Goal: Task Accomplishment & Management: Manage account settings

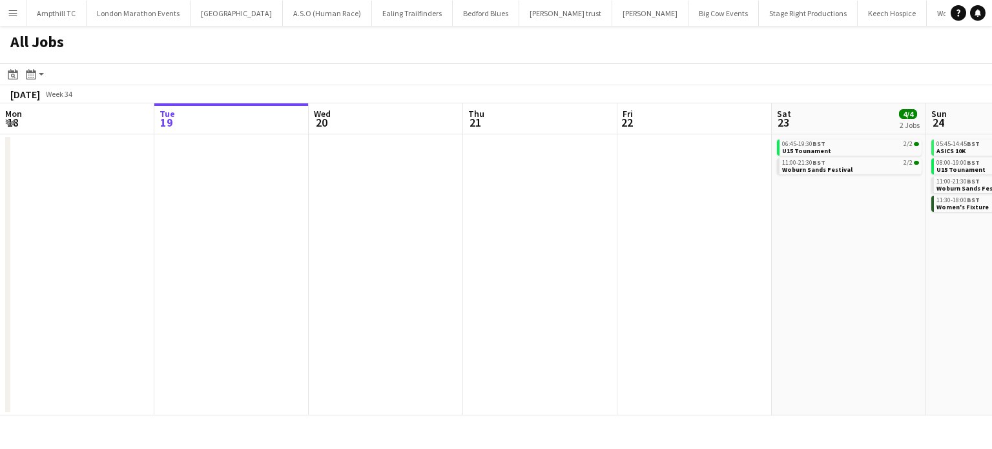
scroll to position [0, 378]
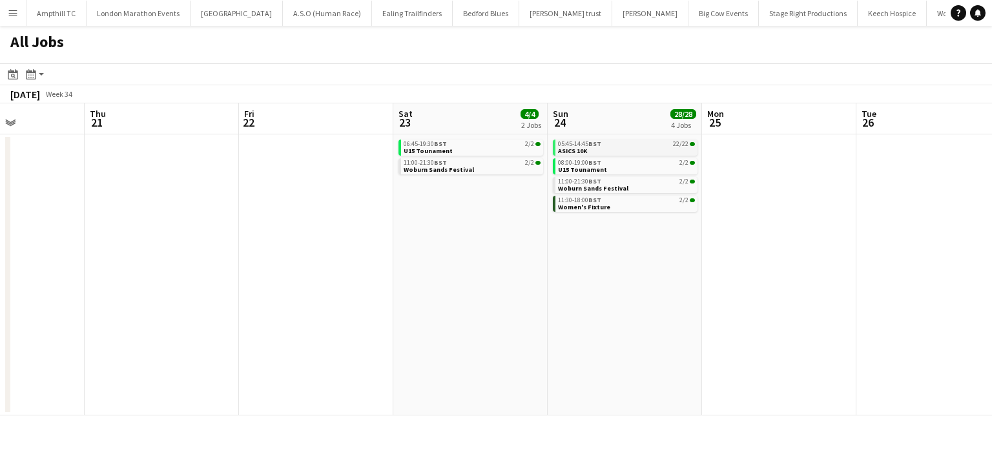
click at [660, 147] on link "05:45-14:45 BST 22/22 ASICS 10K" at bounding box center [626, 146] width 137 height 15
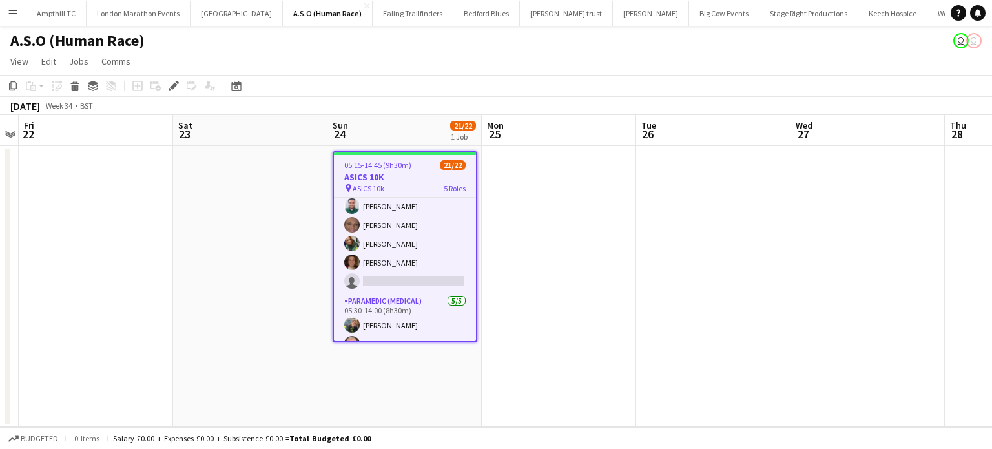
scroll to position [194, 0]
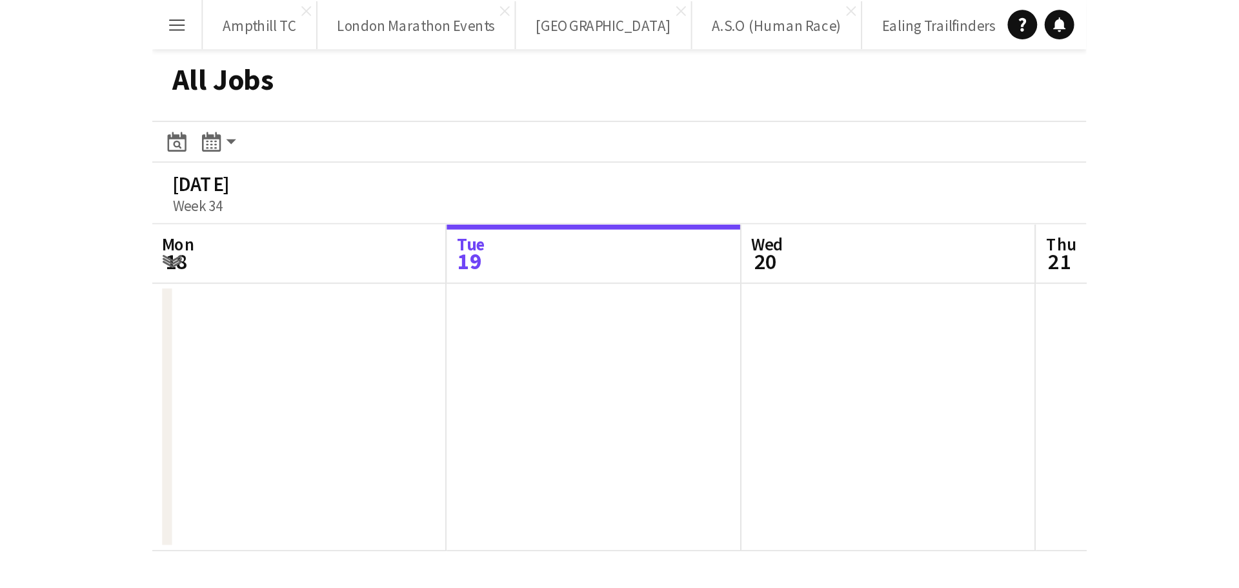
scroll to position [0, 309]
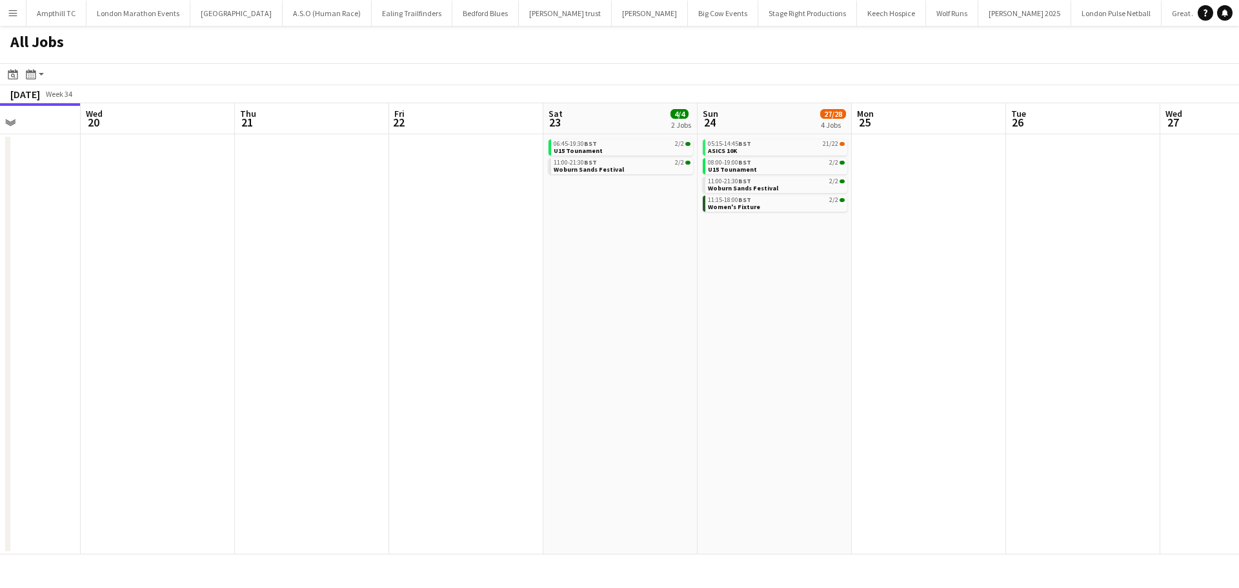
click at [345, 312] on app-all-jobs "All Jobs Date picker [DATE] [DATE] [DATE] M [DATE] T [DATE] W [DATE] T [DATE] F…" at bounding box center [619, 290] width 1239 height 529
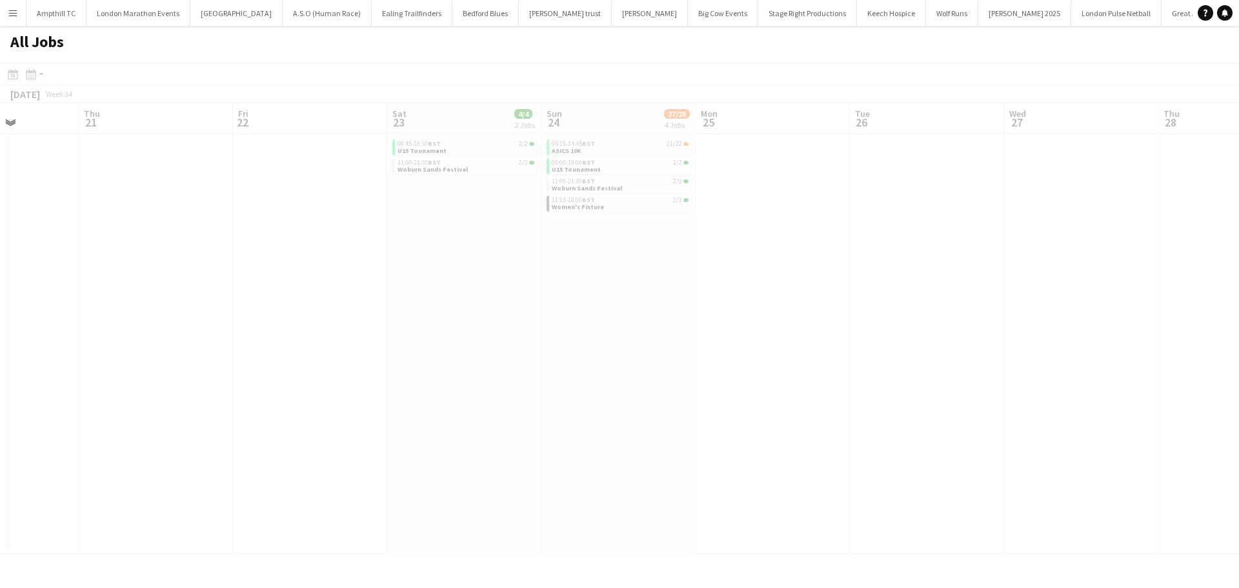
drag, startPoint x: 617, startPoint y: 286, endPoint x: 276, endPoint y: 305, distance: 341.4
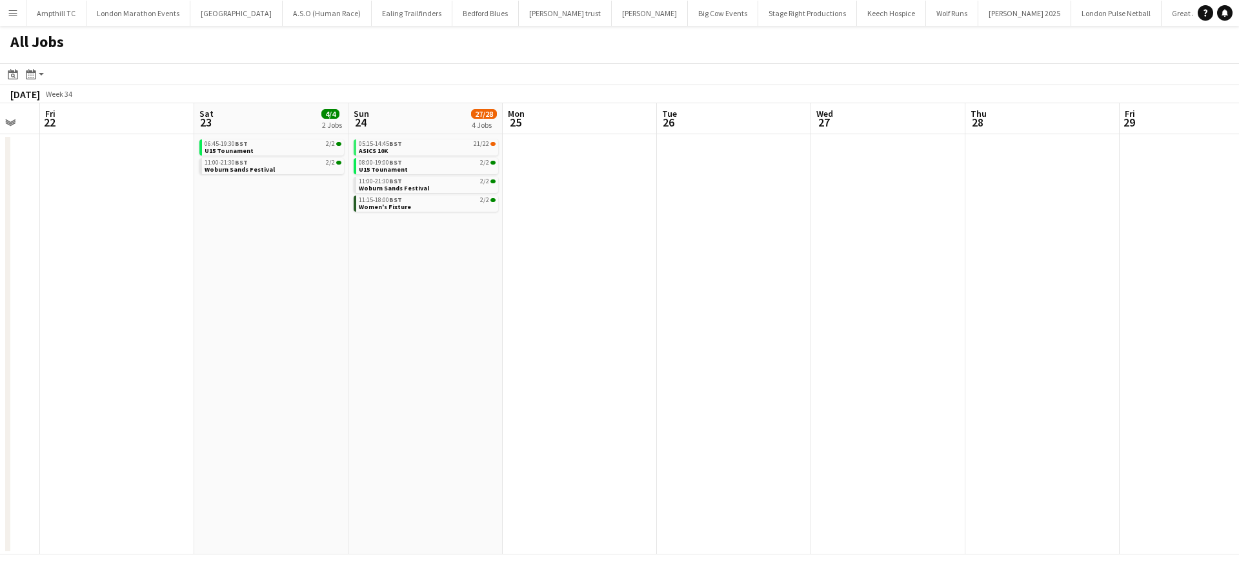
drag, startPoint x: 604, startPoint y: 296, endPoint x: 435, endPoint y: 306, distance: 169.4
click at [212, 314] on app-calendar-viewport "Mon 18 Tue 19 Wed 20 Thu 21 Fri 22 Sat 23 4/4 2 Jobs Sun 24 27/28 4 Jobs Mon 25…" at bounding box center [619, 328] width 1239 height 451
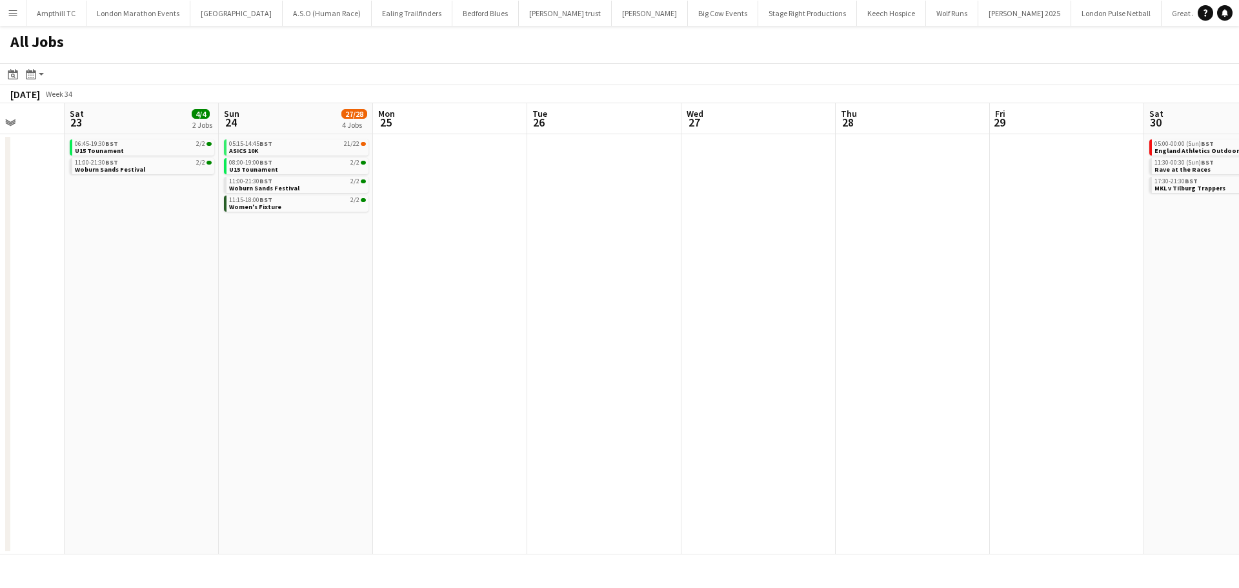
click at [16, 312] on app-all-jobs "All Jobs Date picker [DATE] [DATE] [DATE] M [DATE] T [DATE] W [DATE] T [DATE] F…" at bounding box center [619, 290] width 1239 height 529
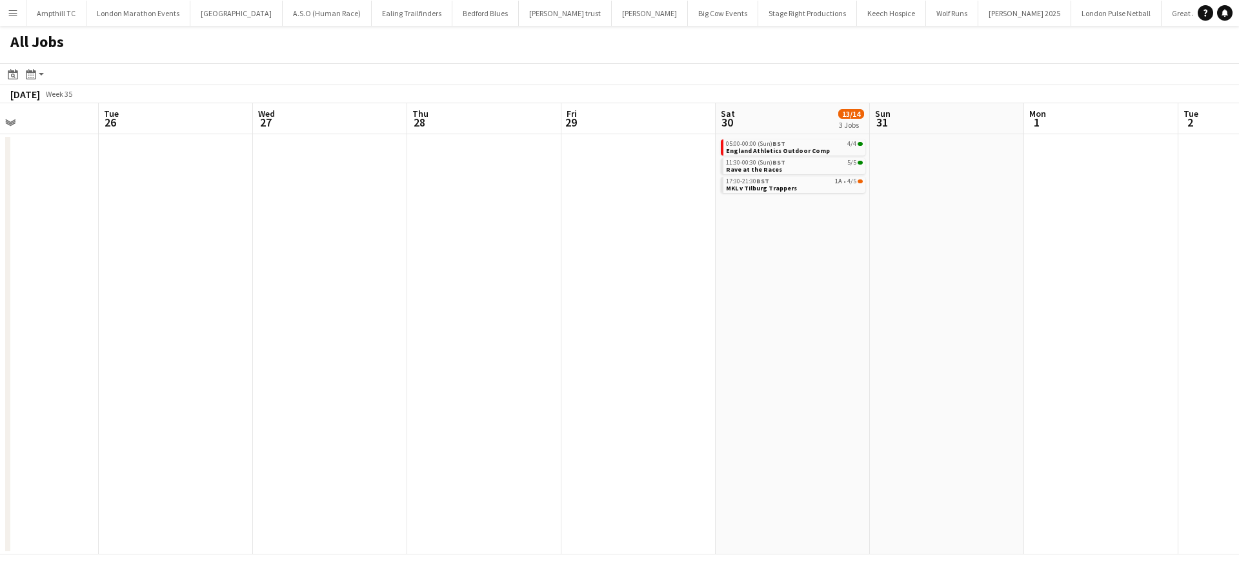
drag, startPoint x: 560, startPoint y: 290, endPoint x: 258, endPoint y: 270, distance: 302.2
click at [63, 278] on app-calendar-viewport "Fri 22 Sat 23 4/4 2 Jobs Sun 24 27/28 4 Jobs Mon 25 Tue 26 Wed 27 Thu 28 Fri 29…" at bounding box center [619, 328] width 1239 height 451
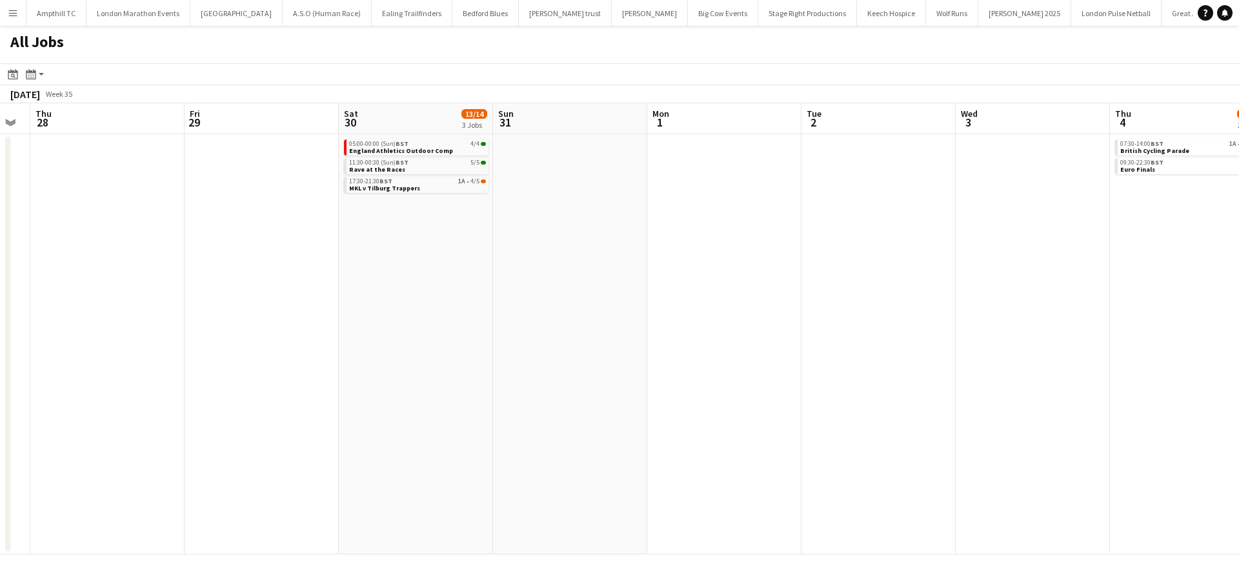
click at [105, 277] on app-all-jobs "All Jobs Date picker AUG 2025 AUG 2025 Monday M Tuesday T Wednesday W Thursday …" at bounding box center [619, 290] width 1239 height 529
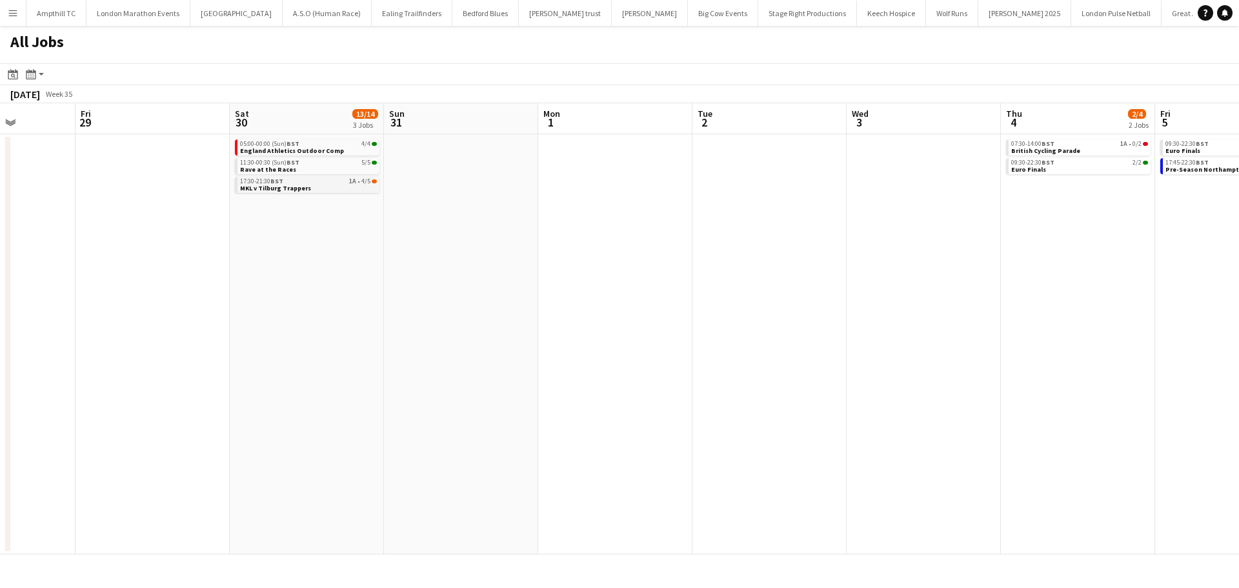
click at [325, 182] on div "17:30-21:30 BST 1A • 4/5" at bounding box center [308, 181] width 137 height 6
click at [321, 150] on span "England Athletics Outdoor Comp" at bounding box center [292, 151] width 104 height 8
click at [297, 168] on link "11:30-00:30 (Sun) BST 5/5 Rave at the Races" at bounding box center [308, 165] width 137 height 15
click at [323, 190] on link "17:30-21:30 BST 1A • 4/5 MKL v Tilburg Trappers" at bounding box center [308, 184] width 137 height 15
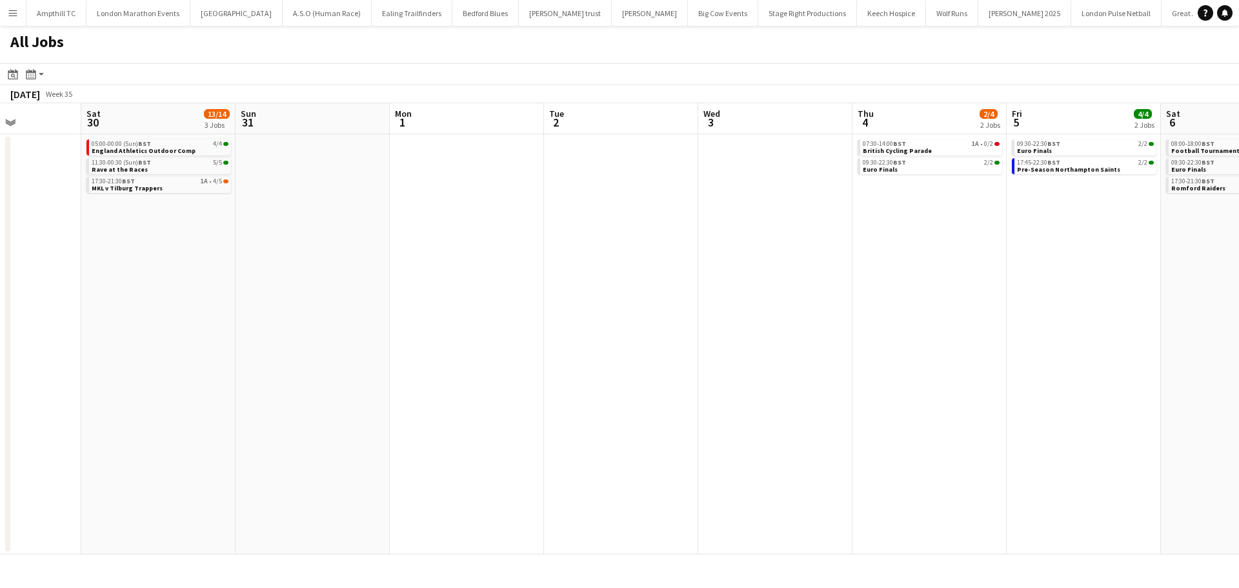
drag, startPoint x: 943, startPoint y: 367, endPoint x: 510, endPoint y: 317, distance: 436.1
click at [505, 327] on app-calendar-viewport "Tue 26 Wed 27 Thu 28 Fri 29 Sat 30 13/14 3 Jobs Sun 31 Mon 1 Tue 2 Wed 3 Thu 4 …" at bounding box center [619, 328] width 1239 height 451
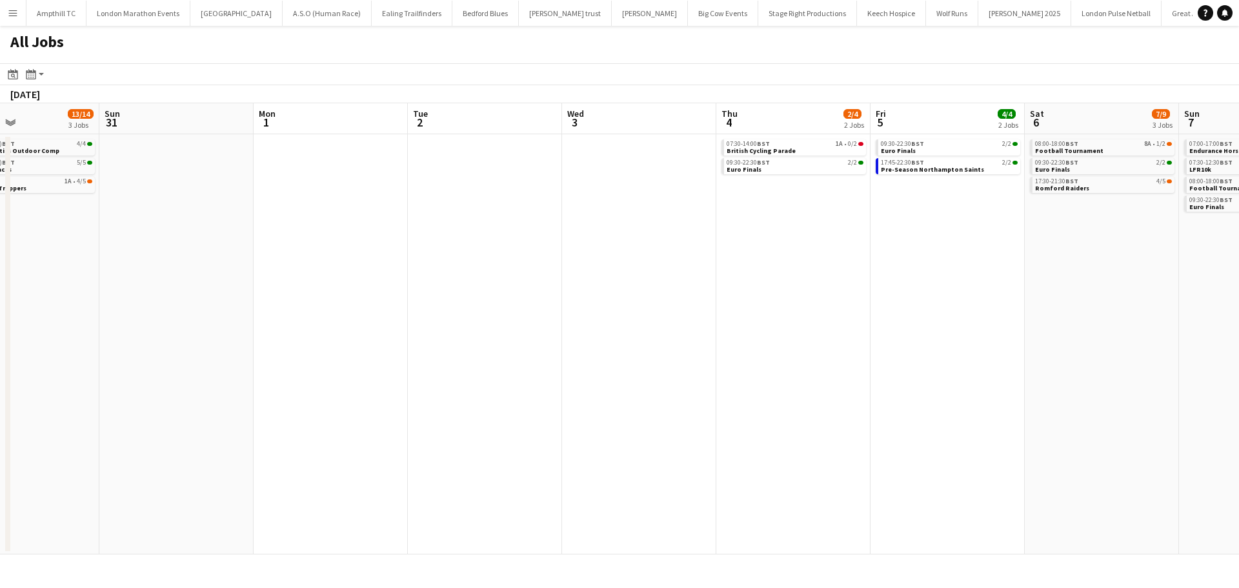
drag, startPoint x: 711, startPoint y: 281, endPoint x: 629, endPoint y: 278, distance: 81.4
click at [629, 278] on app-calendar-viewport "Thu 28 Fri 29 Sat 30 13/14 3 Jobs Sun 31 Mon 1 Tue 2 Wed 3 Thu 4 2/4 2 Jobs Fri…" at bounding box center [619, 328] width 1239 height 451
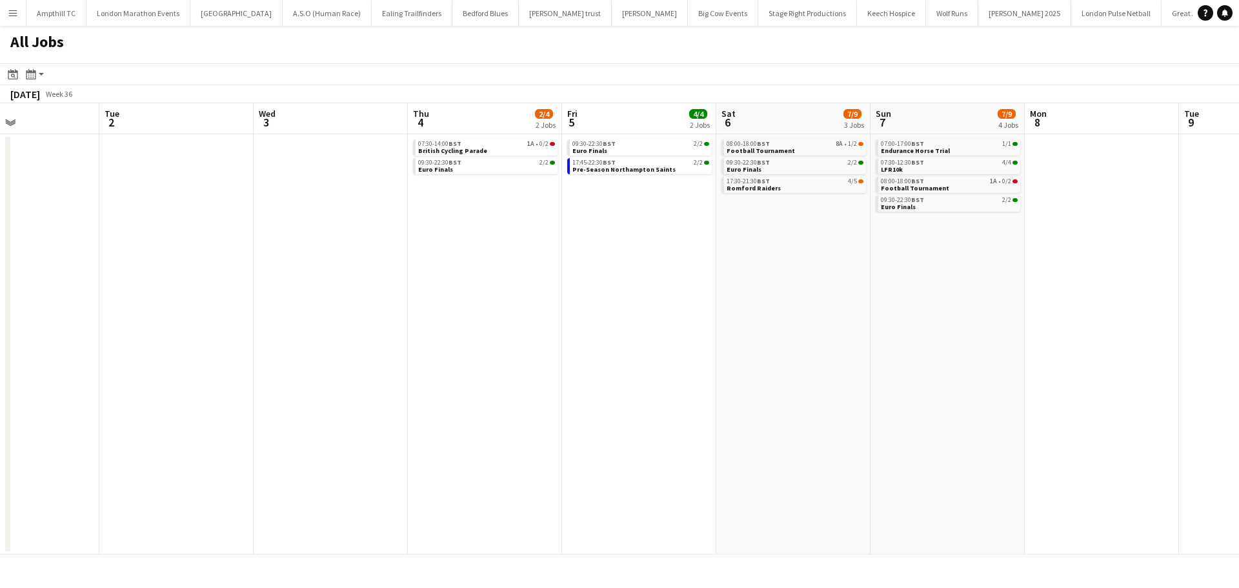
scroll to position [0, 401]
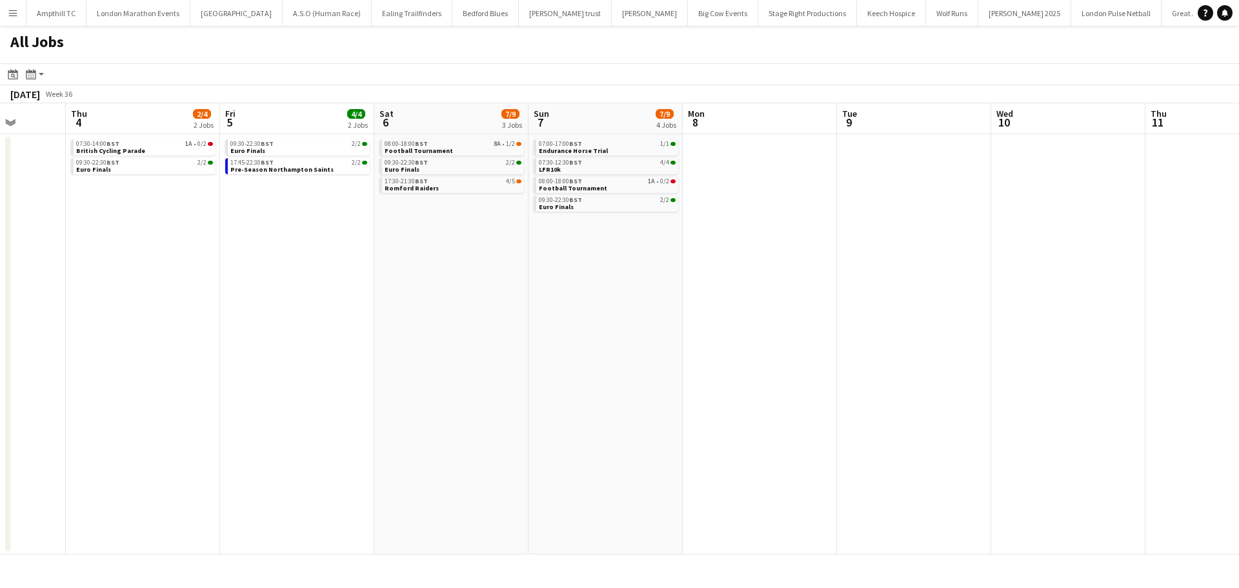
drag, startPoint x: 1054, startPoint y: 211, endPoint x: 604, endPoint y: 239, distance: 451.5
click at [604, 239] on app-calendar-viewport "Sat 30 13/14 3 Jobs Sun 31 Mon 1 Tue 2 Wed 3 Thu 4 2/4 2 Jobs Fri 5 4/4 2 Jobs …" at bounding box center [619, 328] width 1239 height 451
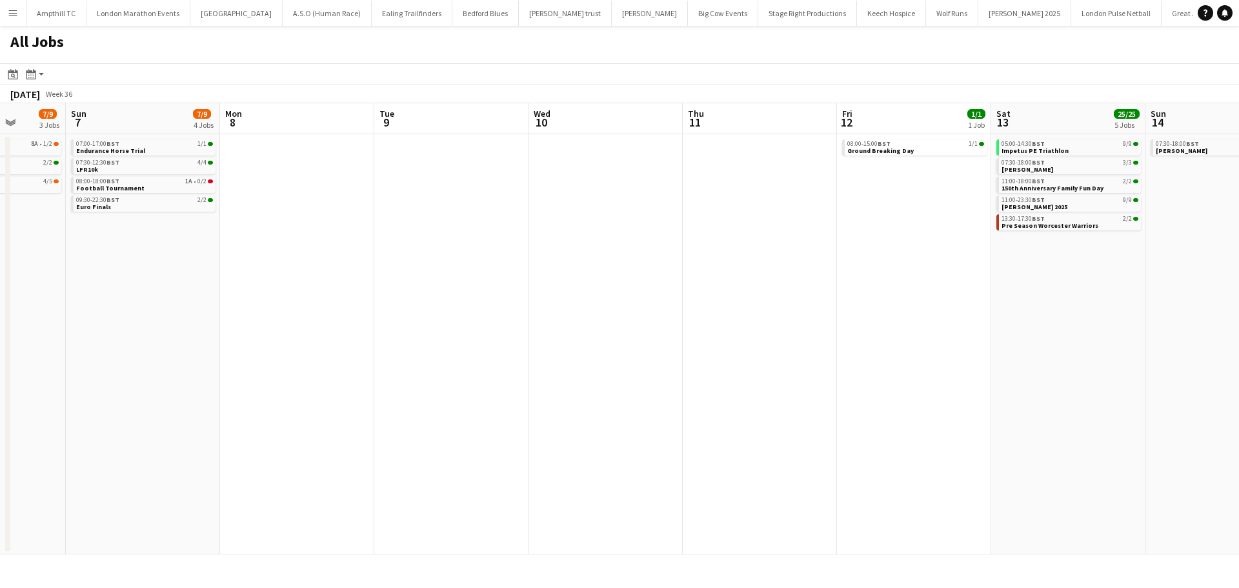
scroll to position [0, 389]
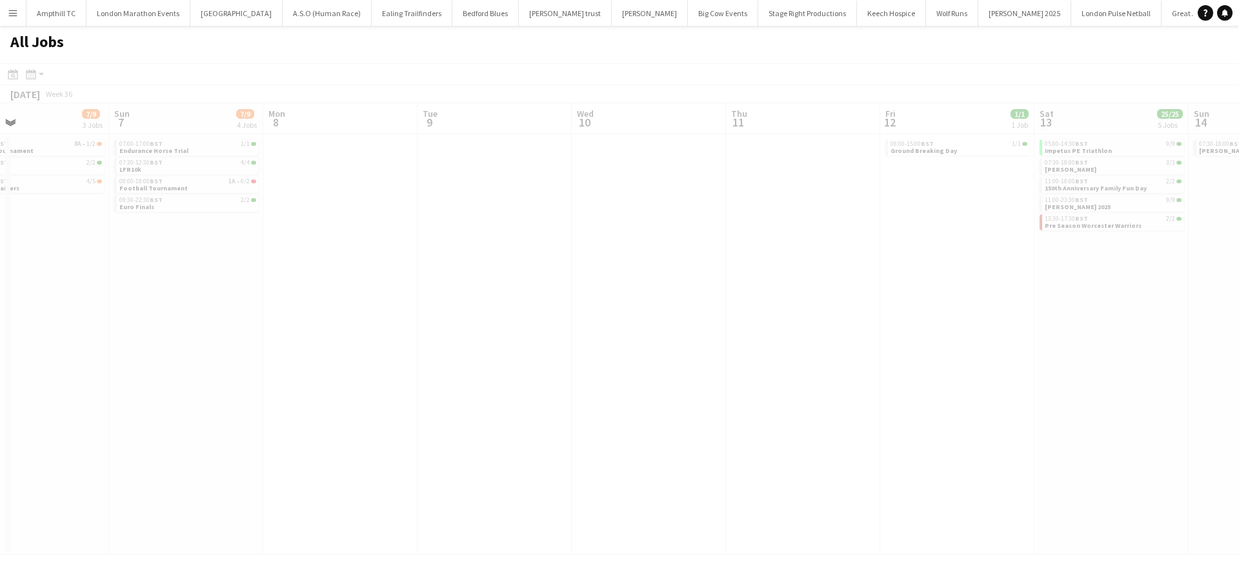
drag, startPoint x: 890, startPoint y: 241, endPoint x: 658, endPoint y: 240, distance: 231.1
click at [664, 241] on app-calendar-viewport "Thu 4 2/4 2 Jobs Fri 5 4/4 2 Jobs Sat 6 7/9 3 Jobs Sun 7 7/9 4 Jobs Mon 8 Tue 9…" at bounding box center [619, 328] width 1239 height 451
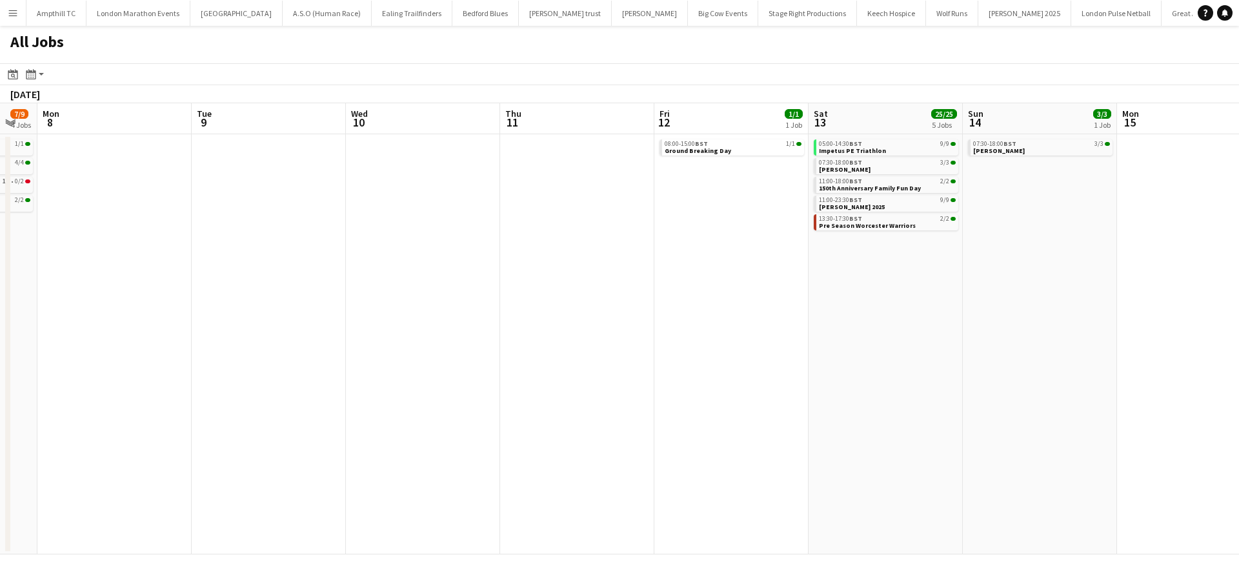
drag, startPoint x: 911, startPoint y: 252, endPoint x: 538, endPoint y: 250, distance: 372.5
click at [538, 250] on app-calendar-viewport "Thu 4 2/4 2 Jobs Fri 5 4/4 2 Jobs Sat 6 7/9 3 Jobs Sun 7 7/9 4 Jobs Mon 8 Tue 9…" at bounding box center [619, 328] width 1239 height 451
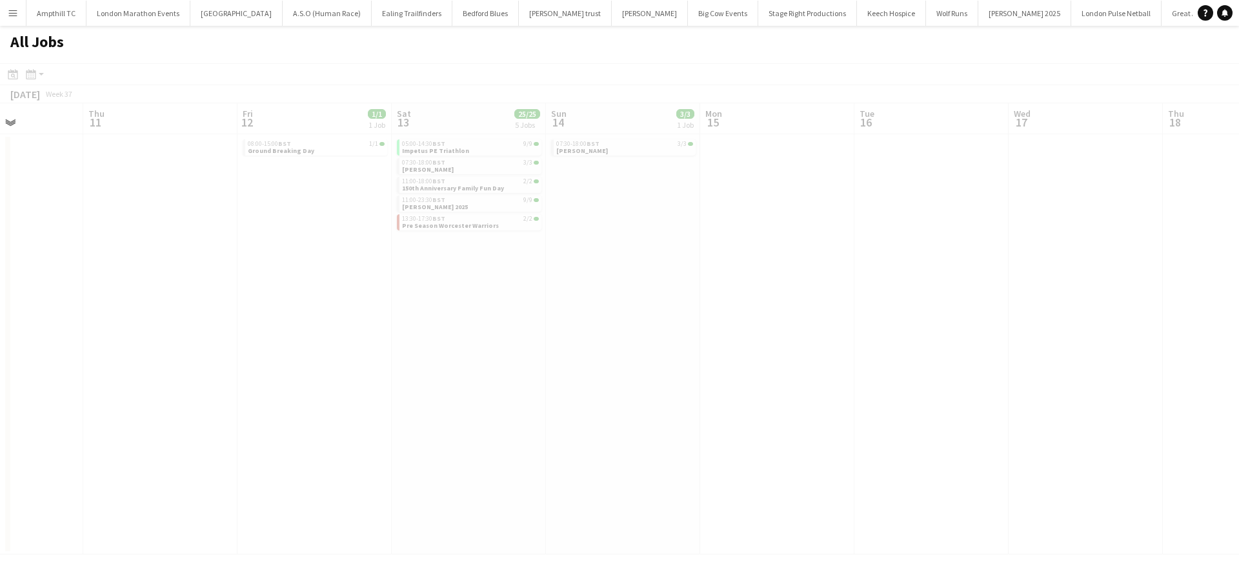
drag, startPoint x: 639, startPoint y: 257, endPoint x: 837, endPoint y: 253, distance: 198.2
click at [571, 257] on app-all-jobs "All Jobs Date picker AUG 2025 AUG 2025 Monday M Tuesday T Wednesday W Thursday …" at bounding box center [619, 290] width 1239 height 529
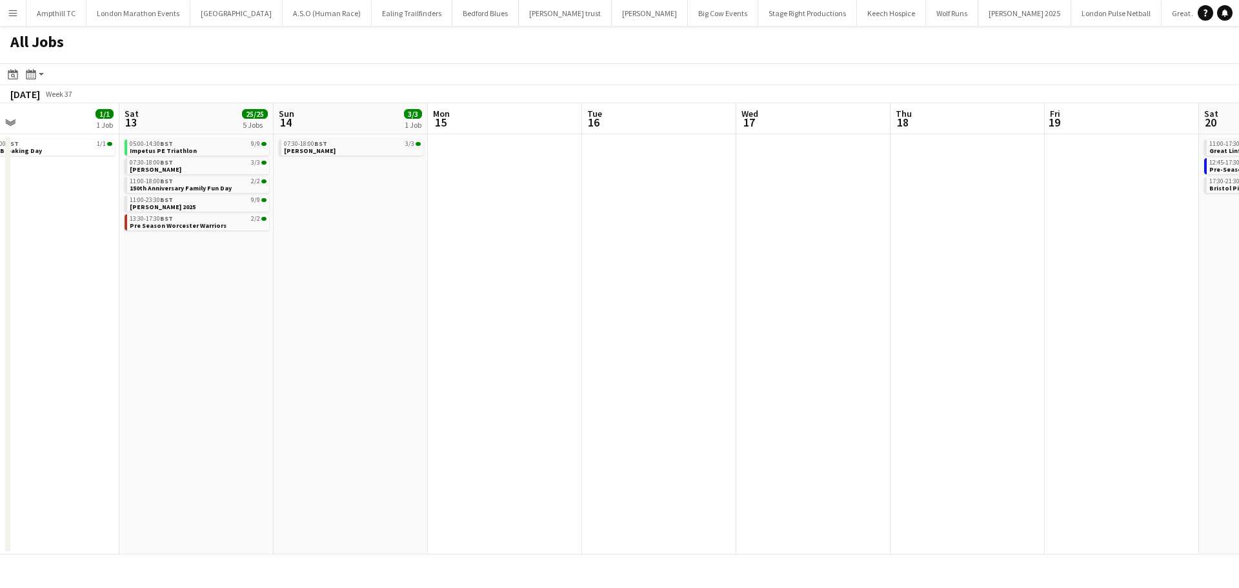
drag, startPoint x: 938, startPoint y: 259, endPoint x: 386, endPoint y: 279, distance: 552.3
click at [388, 280] on app-calendar-viewport "Mon 8 Tue 9 Wed 10 Thu 11 Fri 12 1/1 1 Job Sat 13 25/25 5 Jobs Sun 14 3/3 1 Job…" at bounding box center [619, 328] width 1239 height 451
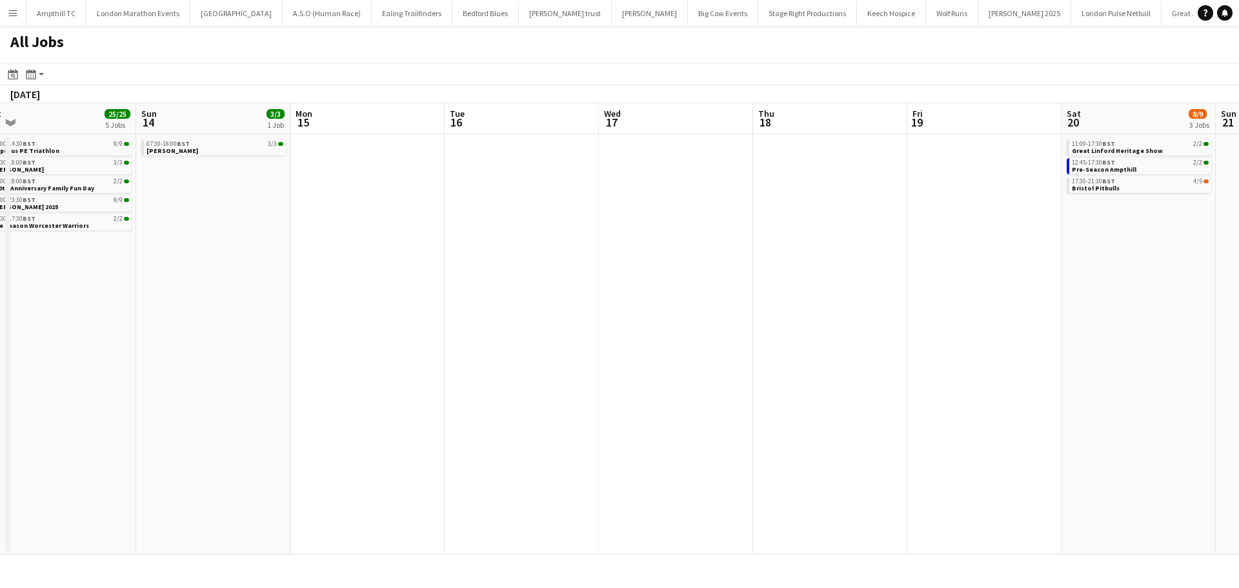
click at [368, 259] on app-all-jobs "All Jobs Date picker AUG 2025 AUG 2025 Monday M Tuesday T Wednesday W Thursday …" at bounding box center [619, 290] width 1239 height 529
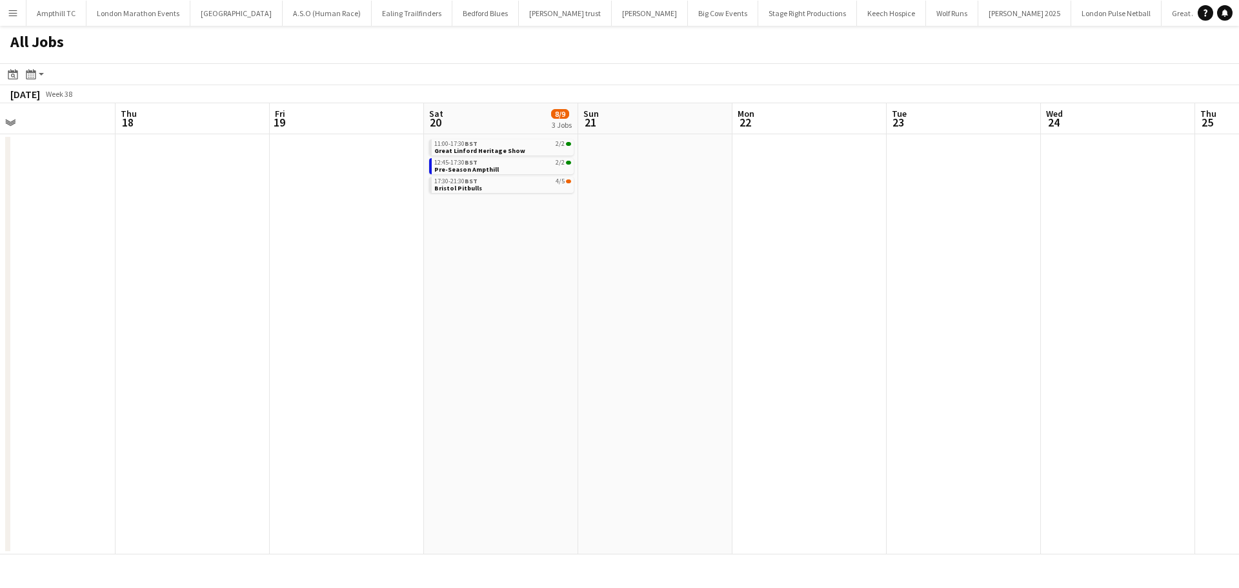
drag, startPoint x: 795, startPoint y: 229, endPoint x: 368, endPoint y: 244, distance: 427.6
click at [372, 244] on app-calendar-viewport "Sun 14 3/3 1 Job Mon 15 Tue 16 Wed 17 Thu 18 Fri 19 Sat 20 8/9 3 Jobs Sun 21 Mo…" at bounding box center [619, 328] width 1239 height 451
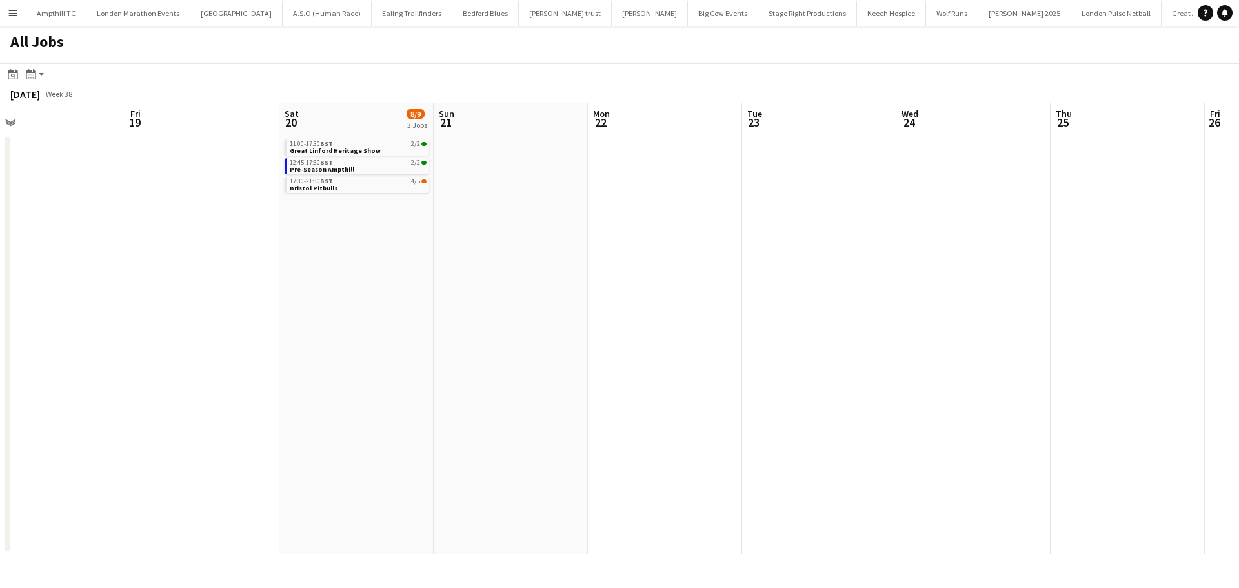
click at [406, 241] on app-all-jobs "All Jobs Date picker AUG 2025 AUG 2025 Monday M Tuesday T Wednesday W Thursday …" at bounding box center [619, 290] width 1239 height 529
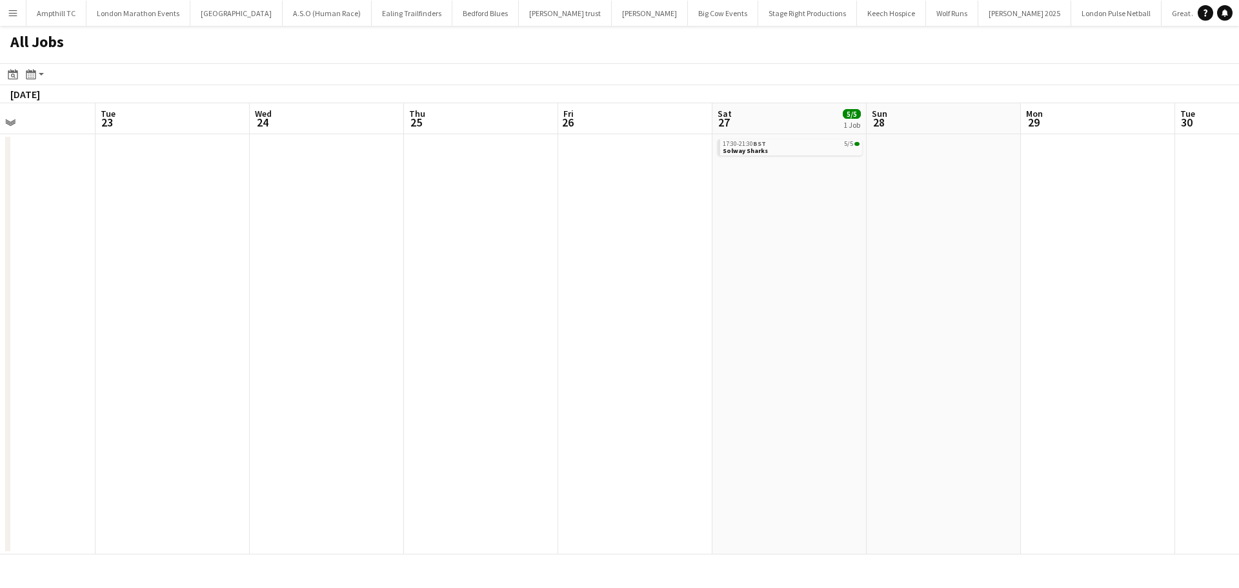
drag, startPoint x: 631, startPoint y: 242, endPoint x: 370, endPoint y: 243, distance: 260.8
click at [370, 243] on app-calendar-viewport "Fri 19 Sat 20 8/9 3 Jobs Sun 21 Mon 22 Tue 23 Wed 24 Thu 25 Fri 26 Sat 27 5/5 1…" at bounding box center [619, 328] width 1239 height 451
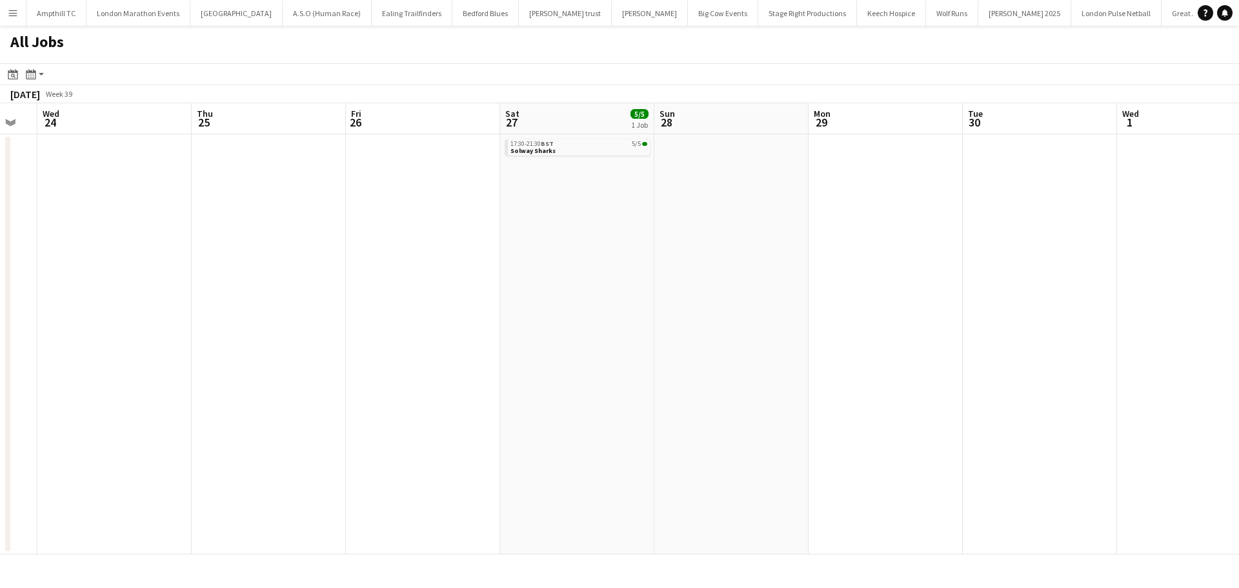
drag, startPoint x: 934, startPoint y: 239, endPoint x: 434, endPoint y: 239, distance: 500.3
click at [394, 244] on app-calendar-viewport "Sun 21 Mon 22 Tue 23 Wed 24 Thu 25 Fri 26 Sat 27 5/5 1 Job Sun 28 Mon 29 Tue 30…" at bounding box center [619, 328] width 1239 height 451
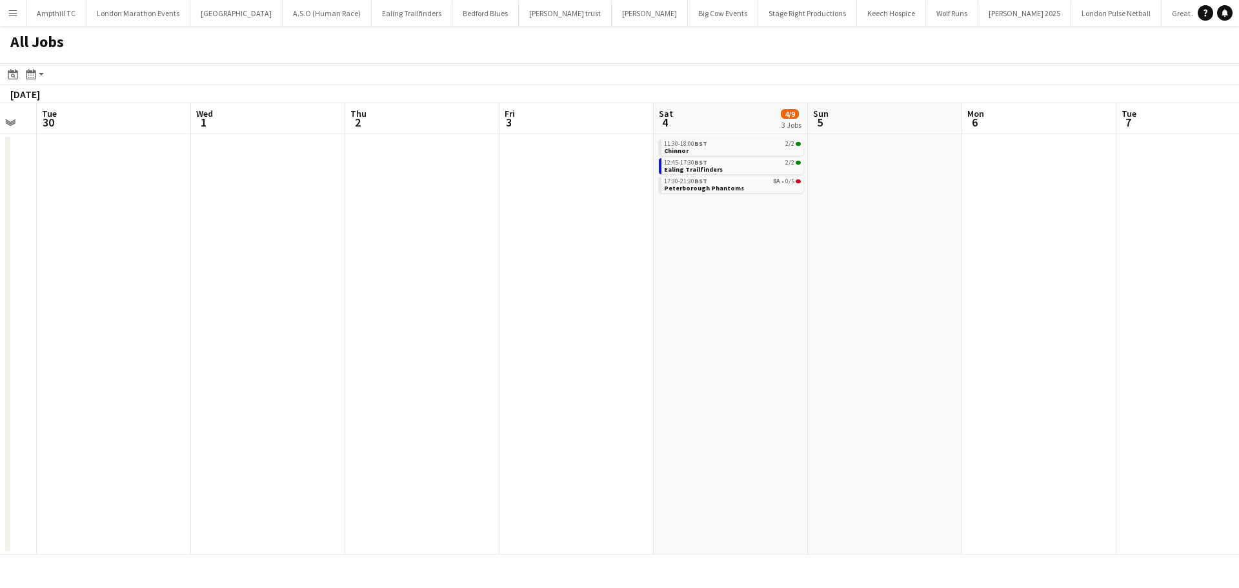
drag, startPoint x: 883, startPoint y: 259, endPoint x: 624, endPoint y: 252, distance: 258.9
click at [624, 252] on app-calendar-viewport "Fri 26 Sat 27 5/5 1 Job Sun 28 Mon 29 Tue 30 Wed 1 Thu 2 Fri 3 Sat 4 4/9 3 Jobs…" at bounding box center [619, 328] width 1239 height 451
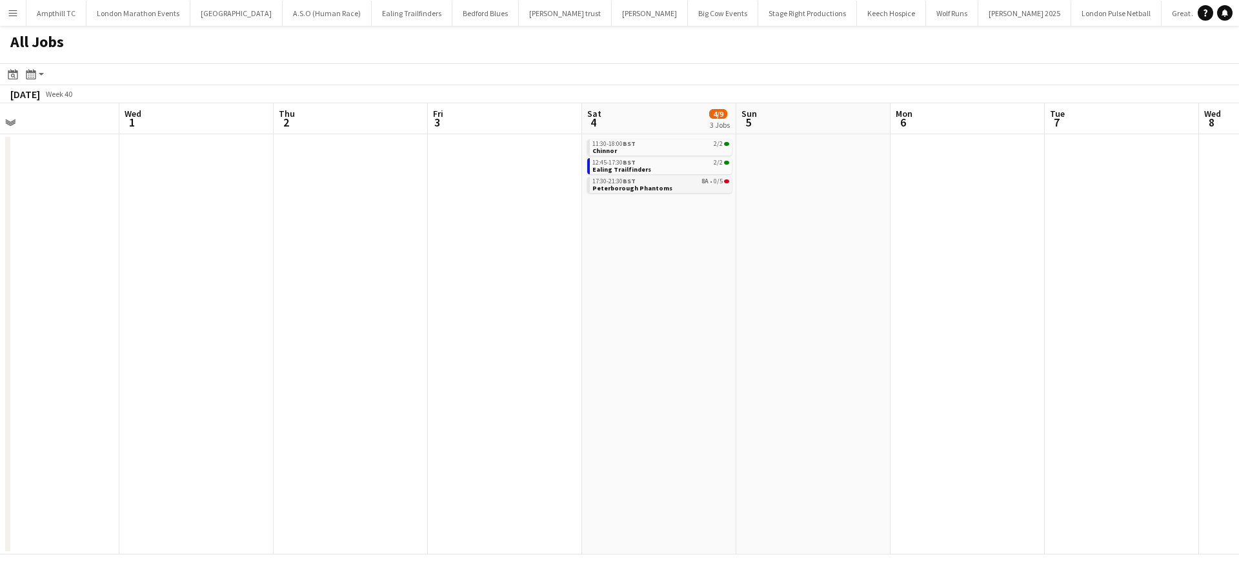
click at [708, 189] on link "17:30-21:30 BST 8A • 0/5 Peterborough Phantoms" at bounding box center [661, 184] width 137 height 15
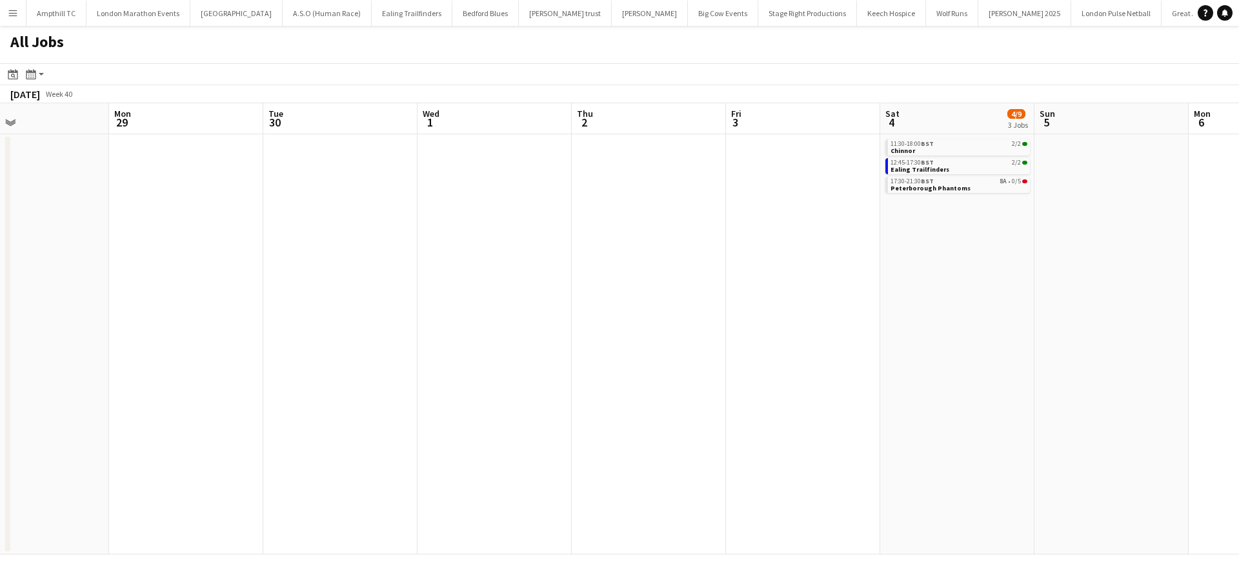
drag, startPoint x: 875, startPoint y: 301, endPoint x: 209, endPoint y: 301, distance: 665.5
click at [190, 310] on app-calendar-viewport "Fri 26 Sat 27 5/5 1 Job Sun 28 Mon 29 Tue 30 Wed 1 Thu 2 Fri 3 Sat 4 4/9 3 Jobs…" at bounding box center [619, 328] width 1239 height 451
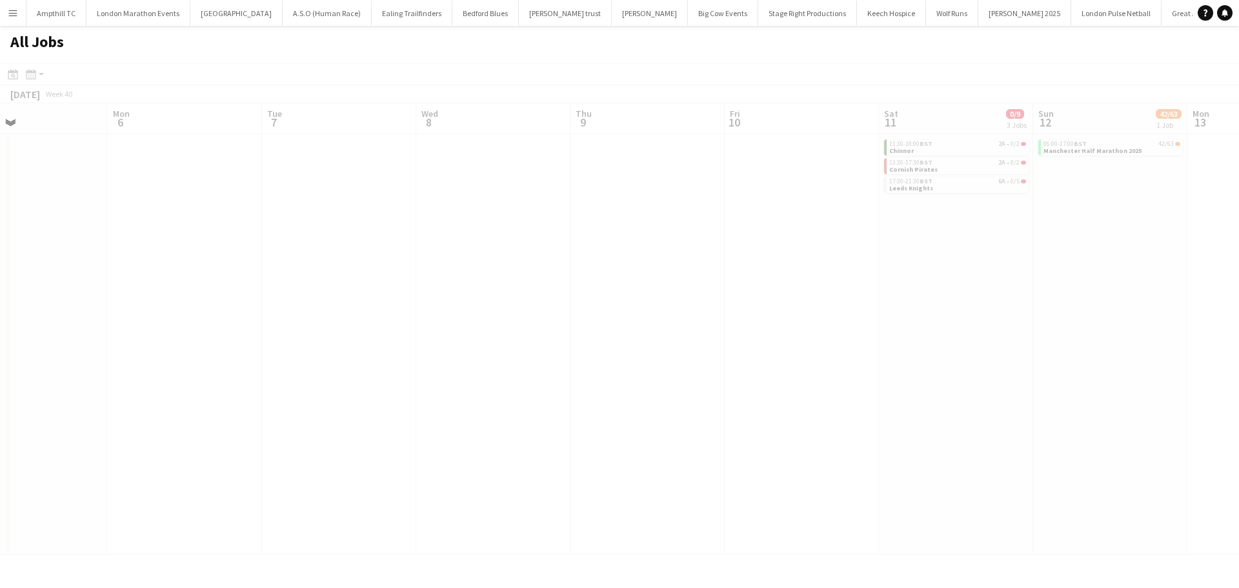
drag, startPoint x: 693, startPoint y: 276, endPoint x: 555, endPoint y: 254, distance: 139.8
click at [340, 276] on app-all-jobs "All Jobs Date picker AUG 2025 AUG 2025 Monday M Tuesday T Wednesday W Thursday …" at bounding box center [619, 290] width 1239 height 529
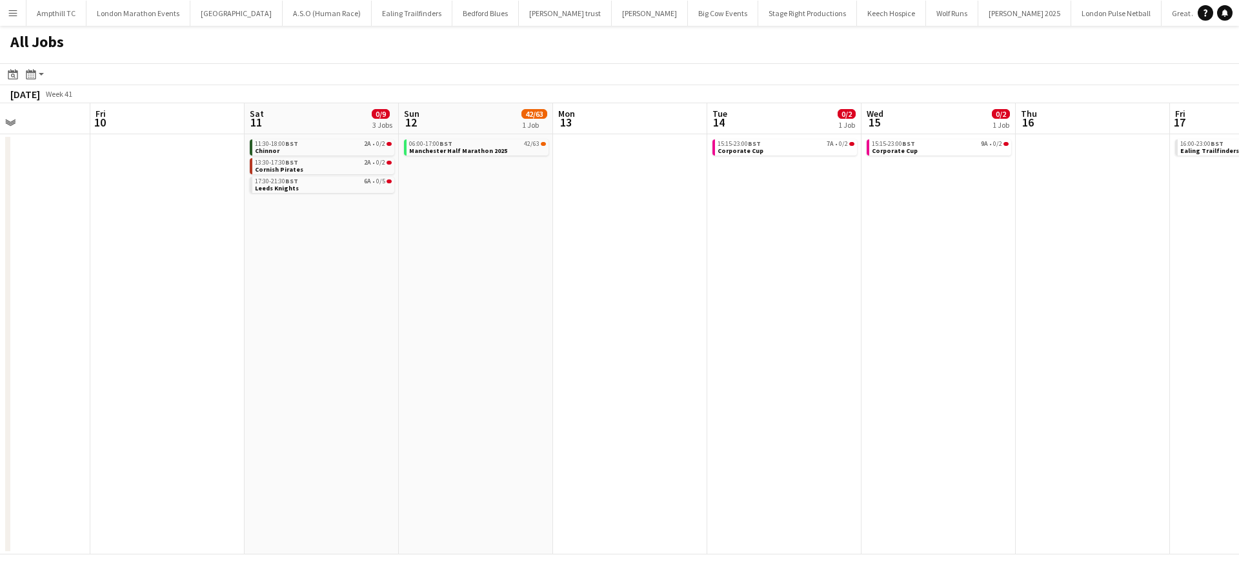
drag, startPoint x: 1019, startPoint y: 246, endPoint x: 511, endPoint y: 256, distance: 508.1
click at [511, 256] on app-calendar-viewport "Mon 6 Tue 7 Wed 8 Thu 9 Fri 10 Sat 11 0/9 3 Jobs Sun 12 42/63 1 Job Mon 13 Tue …" at bounding box center [619, 328] width 1239 height 451
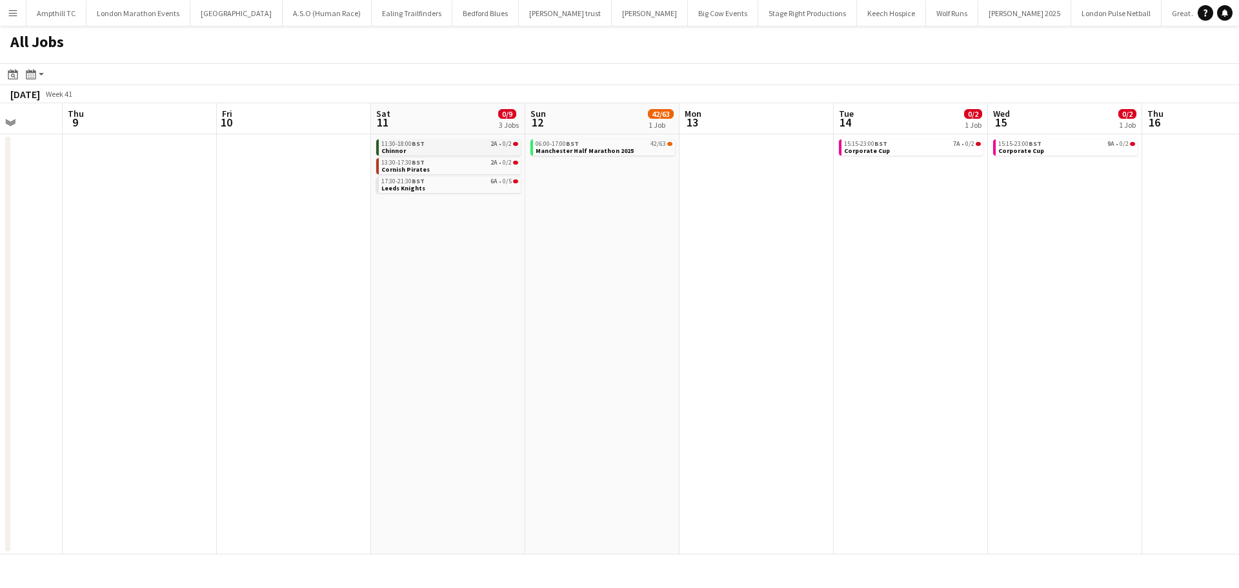
click at [501, 145] on div "11:30-18:00 BST 2A • 0/2" at bounding box center [450, 144] width 137 height 6
click at [443, 162] on div "13:30-17:30 BST 2A • 0/2" at bounding box center [450, 162] width 137 height 6
click at [471, 145] on div "11:30-18:00 BST 2A • 0/2" at bounding box center [450, 144] width 137 height 6
click at [467, 185] on link "17:30-21:30 BST 6A • 0/5 Leeds Knights" at bounding box center [451, 184] width 137 height 15
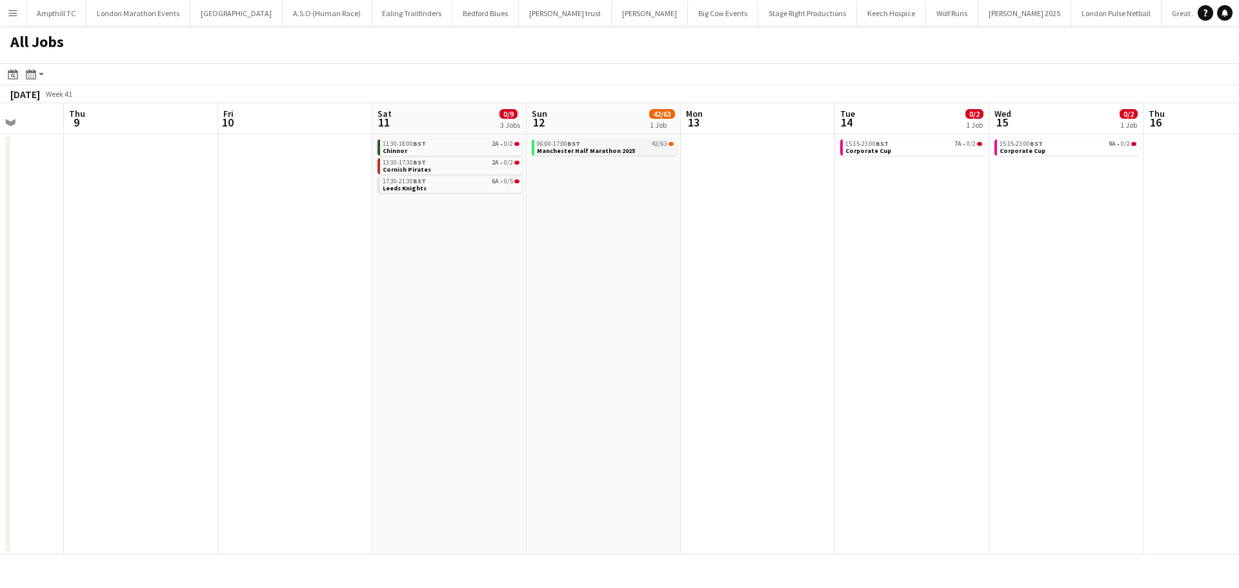
click at [608, 150] on span "Manchester Half Marathon 2025" at bounding box center [586, 151] width 98 height 8
click at [493, 188] on link "17:30-21:30 BST 6A • 0/5 Leeds Knights" at bounding box center [451, 184] width 137 height 15
click at [465, 143] on div "11:30-18:00 BST 2A • 0/2" at bounding box center [452, 144] width 137 height 6
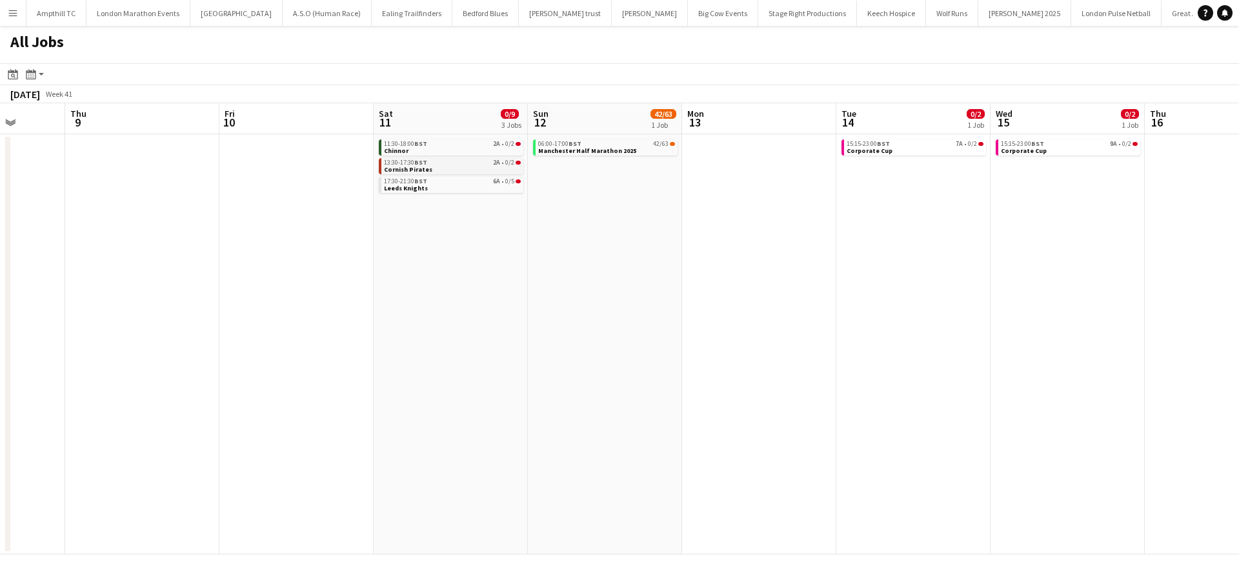
click at [475, 164] on div "13:30-17:30 BST 2A • 0/2" at bounding box center [452, 162] width 137 height 6
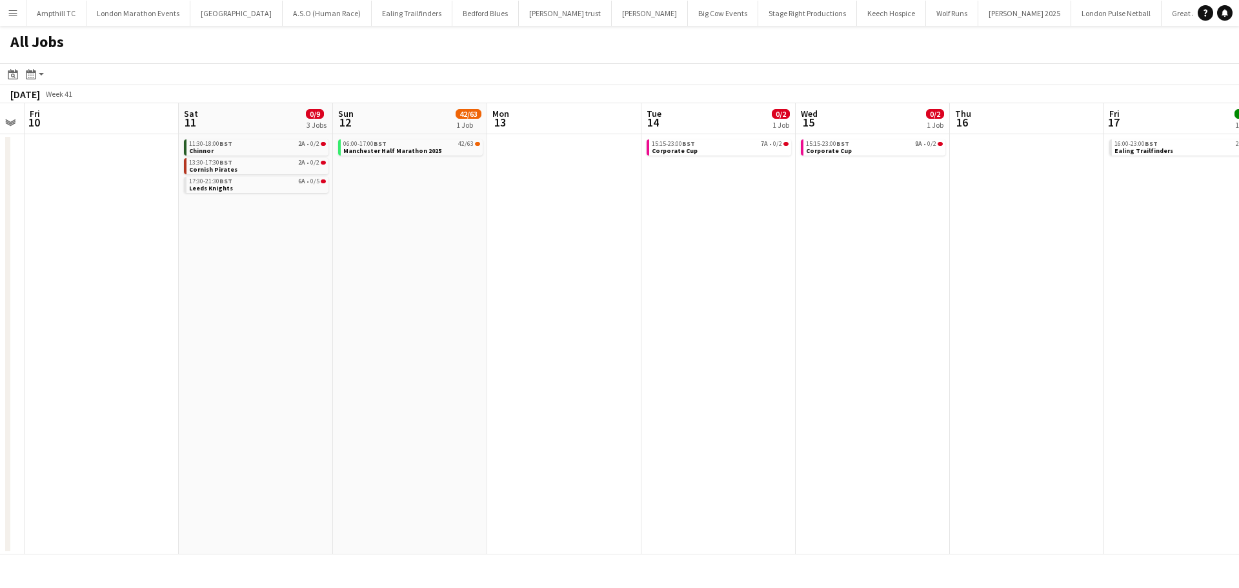
scroll to position [0, 419]
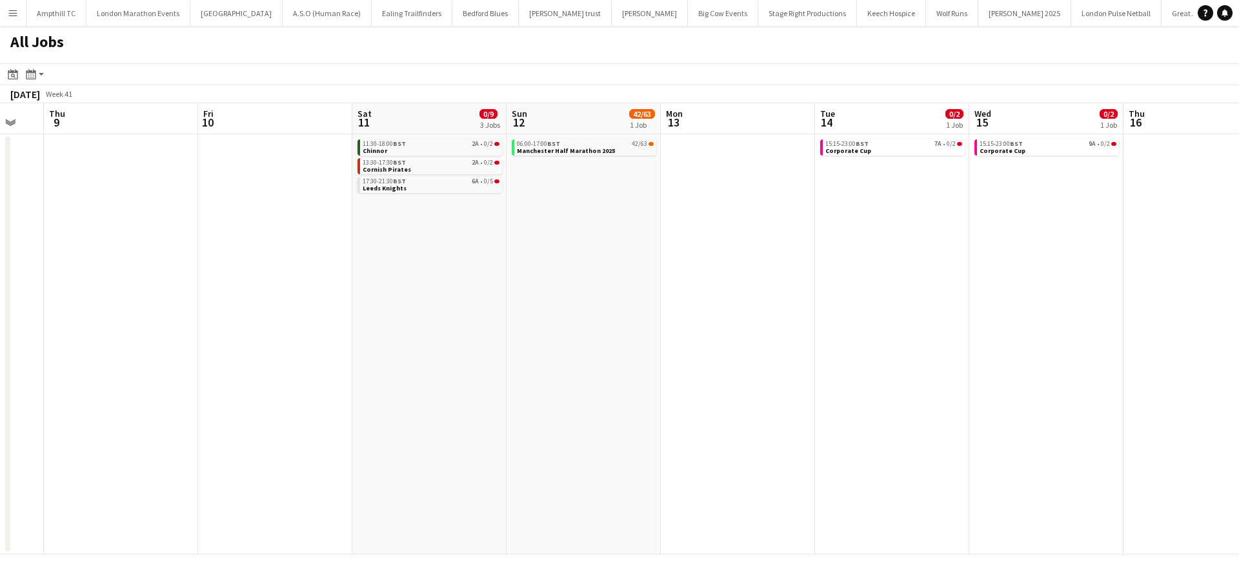
click at [273, 232] on app-all-jobs "All Jobs Date picker AUG 2025 AUG 2025 Monday M Tuesday T Wednesday W Thursday …" at bounding box center [619, 290] width 1239 height 529
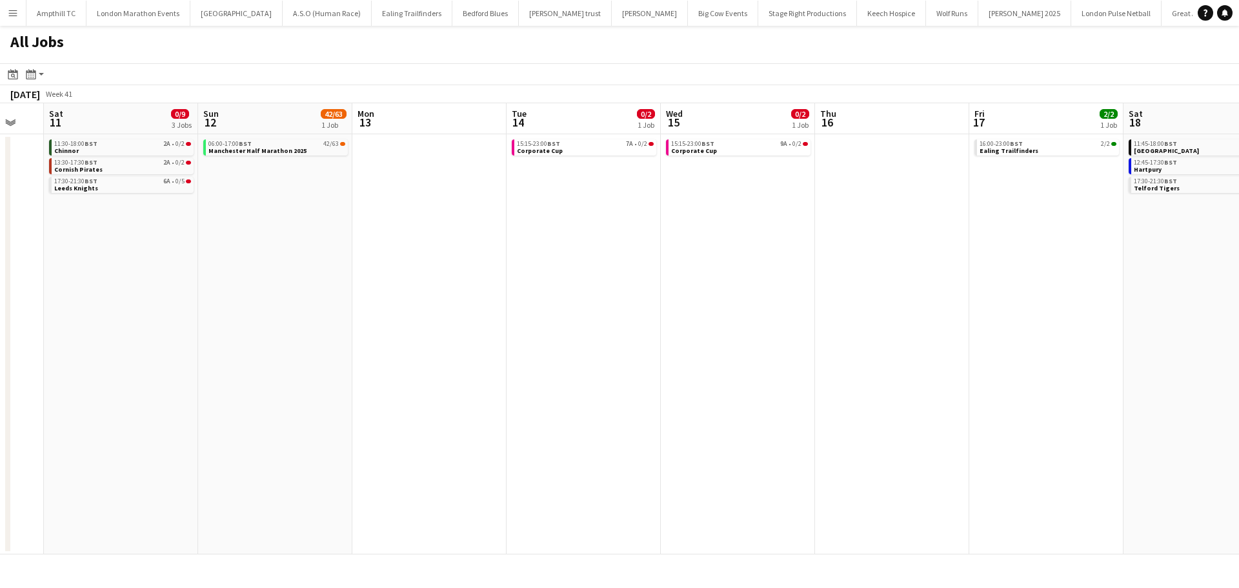
drag, startPoint x: 674, startPoint y: 222, endPoint x: 217, endPoint y: 226, distance: 457.1
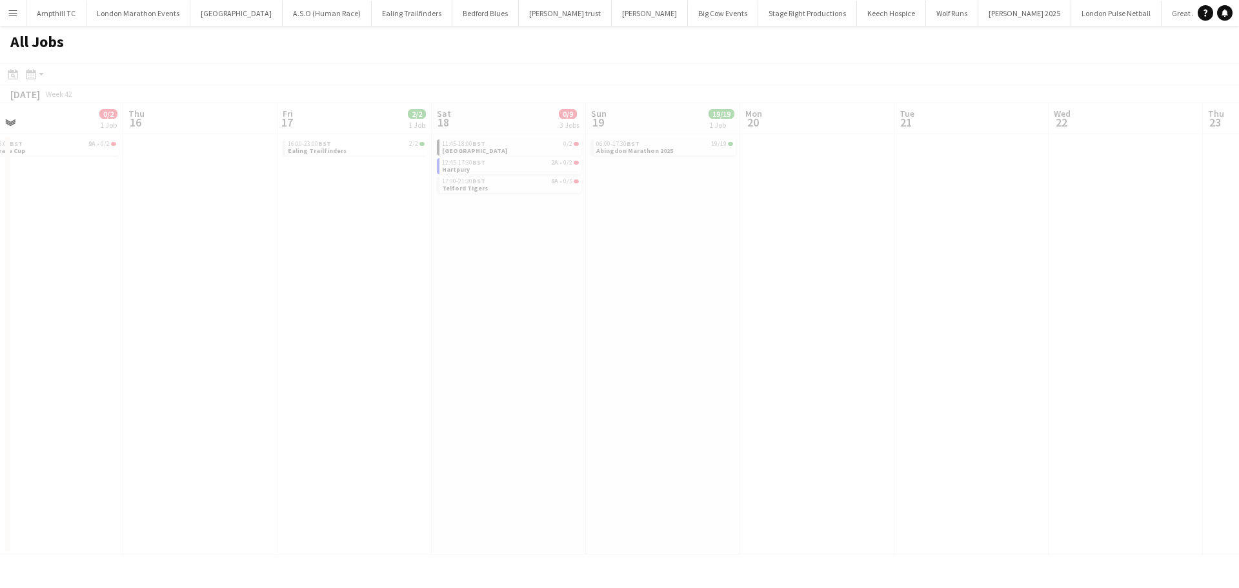
drag, startPoint x: 853, startPoint y: 214, endPoint x: 196, endPoint y: 219, distance: 657.8
click at [187, 219] on app-all-jobs "All Jobs Date picker AUG 2025 AUG 2025 Monday M Tuesday T Wednesday W Thursday …" at bounding box center [619, 290] width 1239 height 529
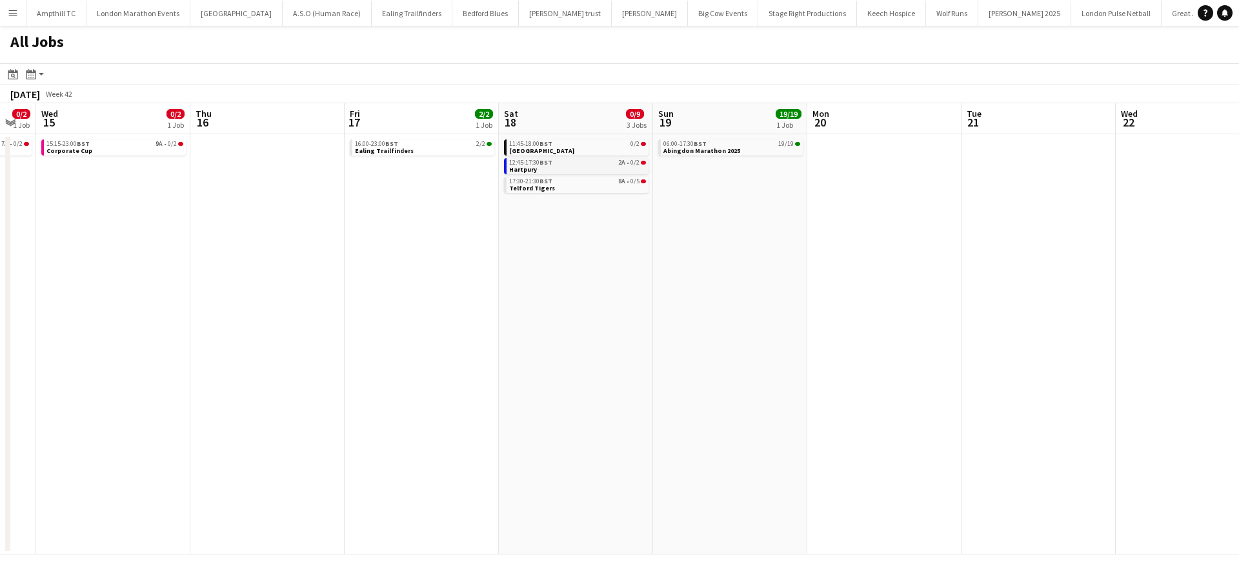
click at [565, 164] on div "12:45-17:30 BST 2A • 0/2" at bounding box center [577, 162] width 137 height 6
click at [593, 180] on div "17:30-21:30 BST 8A • 0/5" at bounding box center [577, 181] width 137 height 6
click at [566, 150] on link "11:45-18:00 BST 0/2 Coventry" at bounding box center [577, 146] width 137 height 15
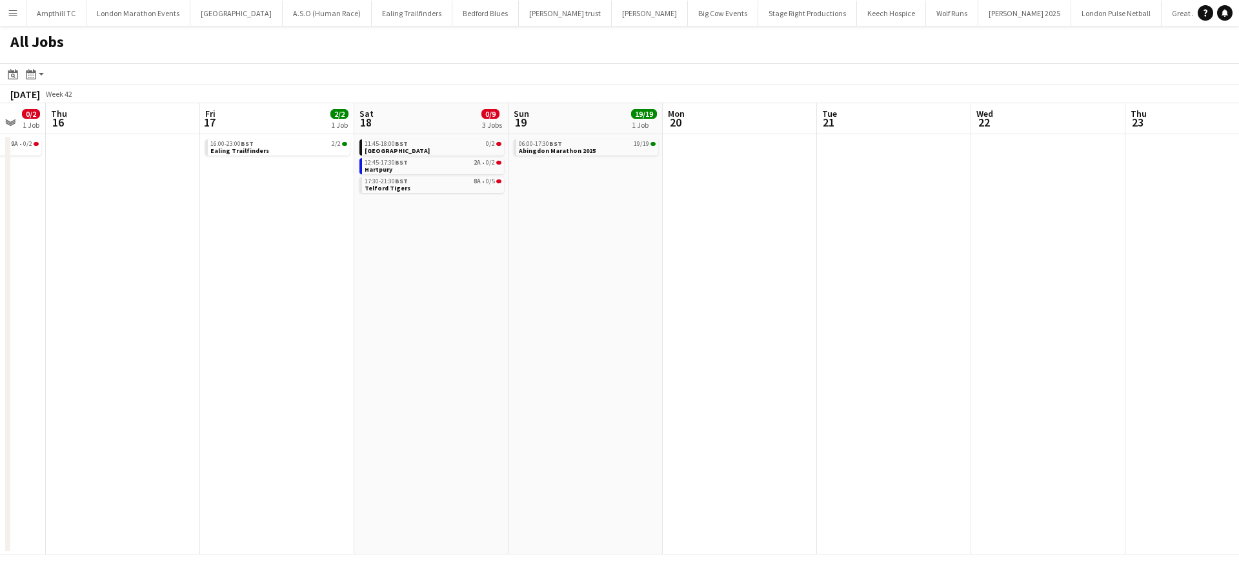
drag, startPoint x: 704, startPoint y: 276, endPoint x: 161, endPoint y: 276, distance: 543.5
click at [161, 276] on app-calendar-viewport "Sun 12 42/63 1 Job Mon 13 Tue 14 0/2 1 Job Wed 15 0/2 1 Job Thu 16 Fri 17 2/2 1…" at bounding box center [619, 328] width 1239 height 451
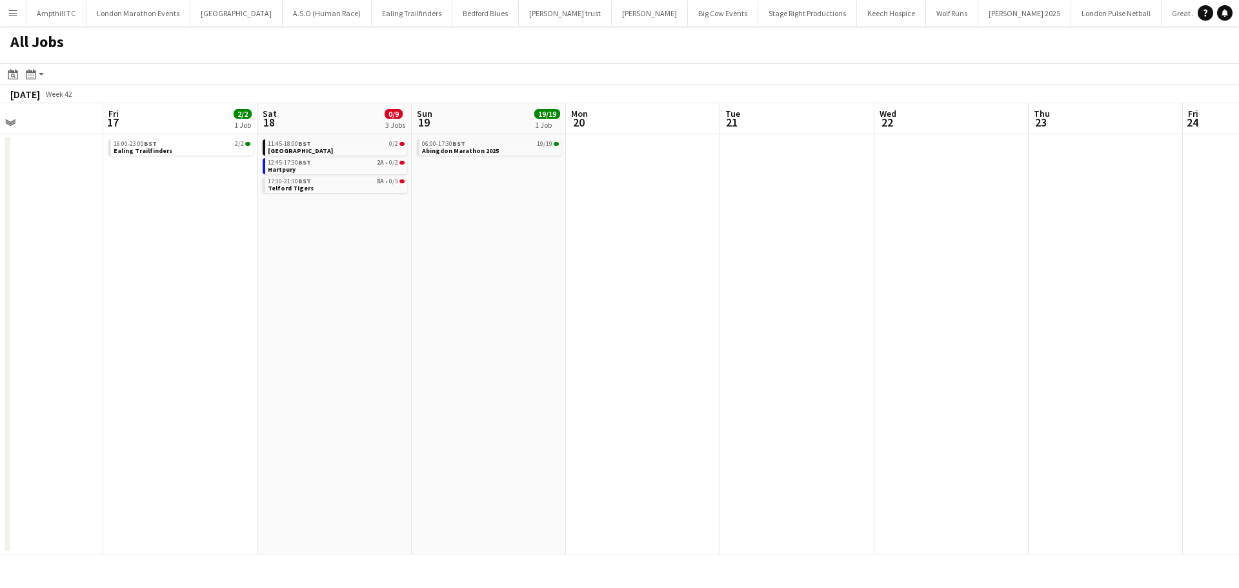
drag, startPoint x: 595, startPoint y: 272, endPoint x: 127, endPoint y: 263, distance: 468.1
click at [125, 271] on app-calendar-viewport "Tue 14 0/2 1 Job Wed 15 0/2 1 Job Thu 16 Fri 17 2/2 1 Job Sat 18 0/9 3 Jobs Sun…" at bounding box center [619, 328] width 1239 height 451
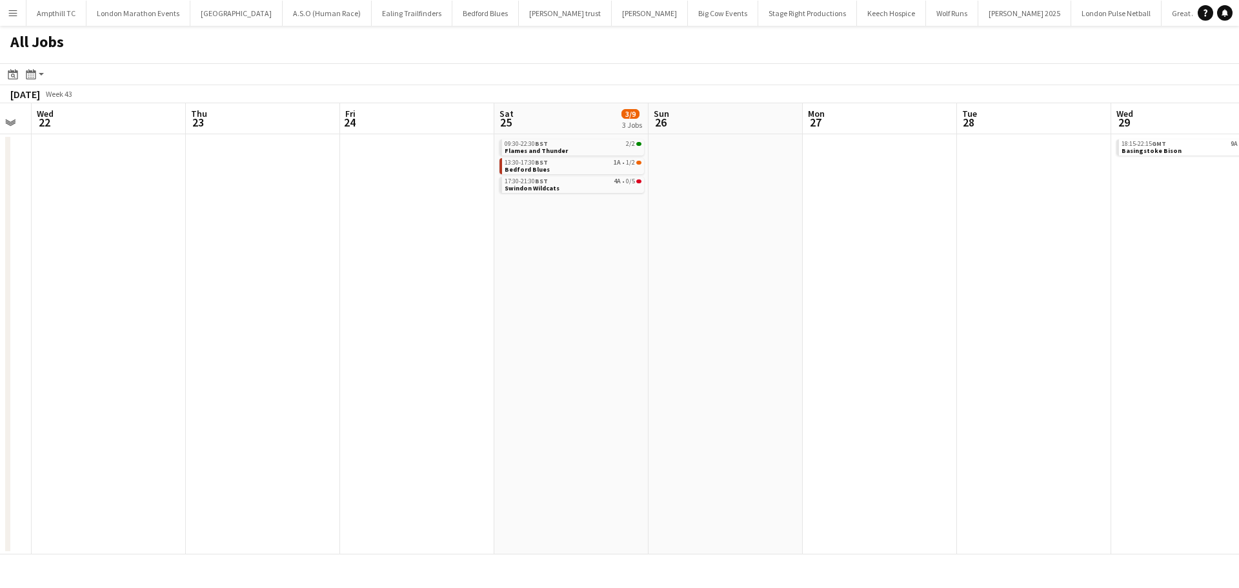
drag, startPoint x: 729, startPoint y: 214, endPoint x: 624, endPoint y: 214, distance: 104.6
click at [627, 214] on app-calendar-viewport "Sun 19 19/19 1 Job Mon 20 Tue 21 Wed 22 Thu 23 Fri 24 Sat 25 3/9 3 Jobs Sun 26 …" at bounding box center [619, 328] width 1239 height 451
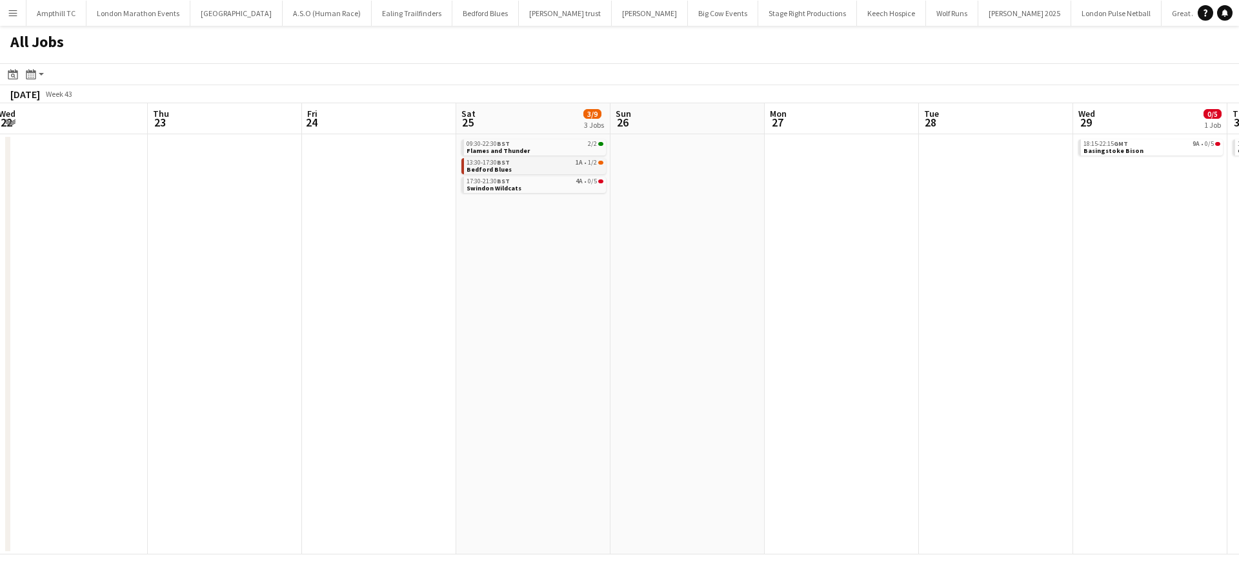
click at [575, 161] on div "13:30-17:30 BST 1A • 1/2" at bounding box center [535, 162] width 137 height 6
click at [544, 185] on link "17:30-21:30 BST 4A • 0/5 Swindon Wildcats" at bounding box center [535, 184] width 137 height 15
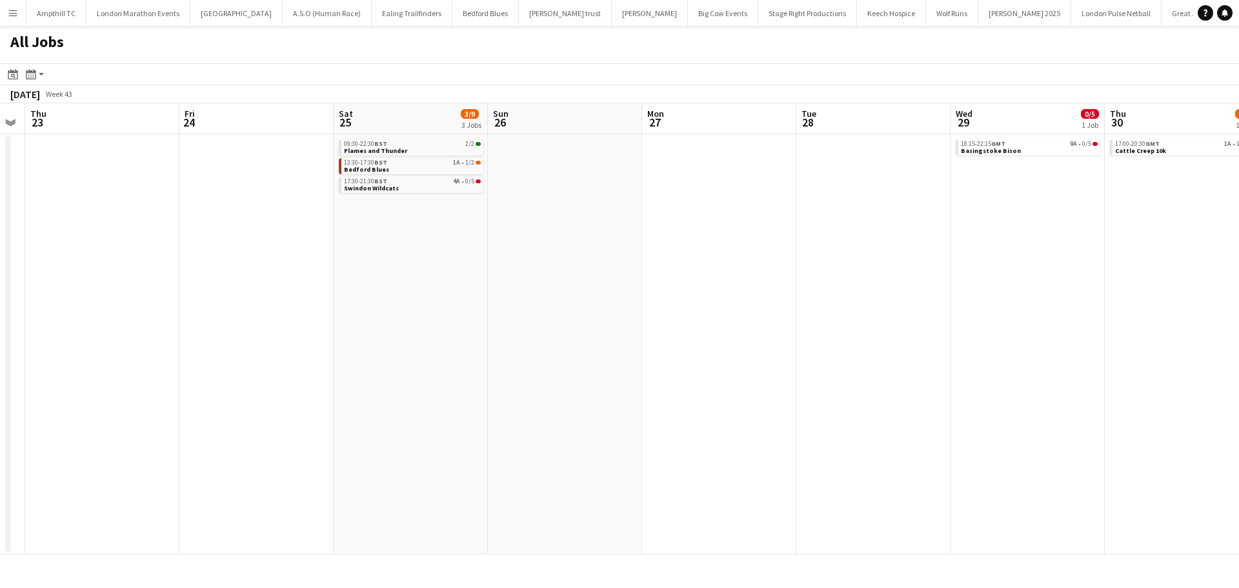
click at [282, 234] on app-all-jobs "All Jobs Date picker AUG 2025 AUG 2025 Monday M Tuesday T Wednesday W Thursday …" at bounding box center [619, 290] width 1239 height 529
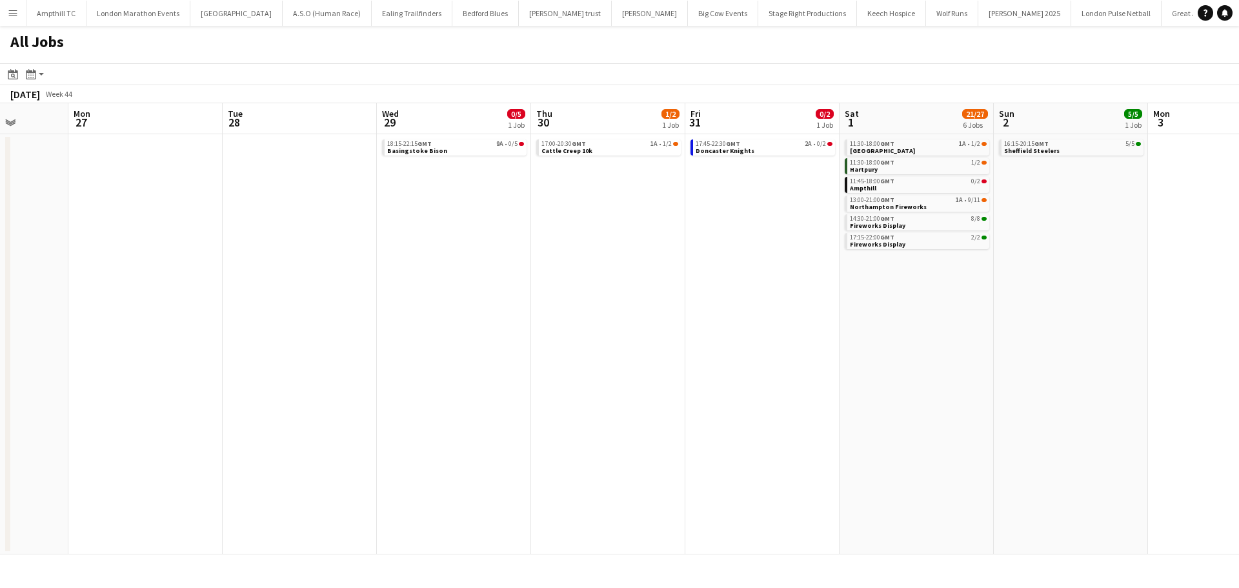
drag, startPoint x: 753, startPoint y: 233, endPoint x: 293, endPoint y: 211, distance: 460.1
click at [274, 216] on app-calendar-viewport "Thu 23 Fri 24 Sat 25 3/9 3 Jobs Sun 26 Mon 27 Tue 28 Wed 29 0/5 1 Job Thu 30 1/…" at bounding box center [619, 328] width 1239 height 451
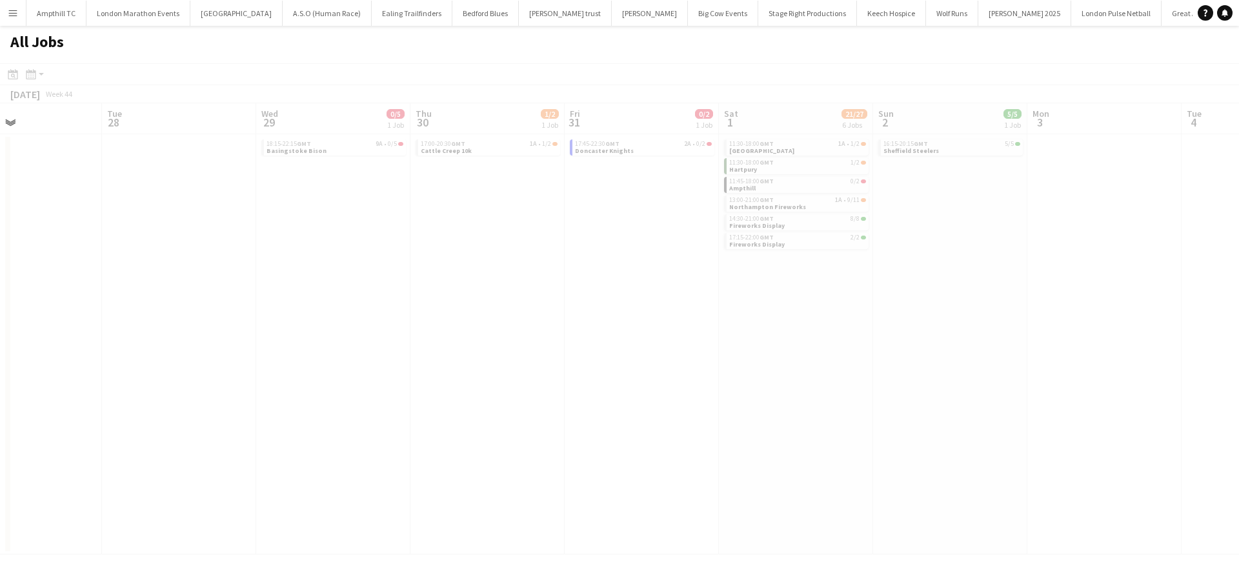
drag, startPoint x: 458, startPoint y: 213, endPoint x: 379, endPoint y: 198, distance: 80.8
click at [269, 209] on app-calendar-viewport "Sat 25 3/9 3 Jobs Sun 26 Mon 27 Tue 28 Wed 29 0/5 1 Job Thu 30 1/2 1 Job Fri 31…" at bounding box center [619, 328] width 1239 height 451
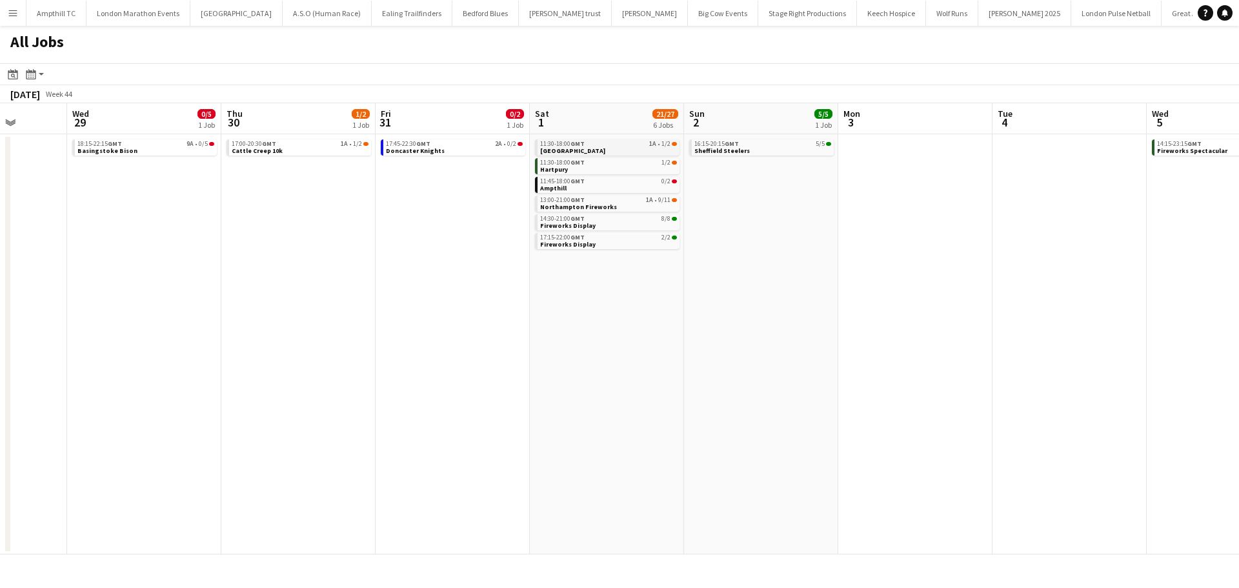
click at [623, 147] on link "11:30-18:00 GMT 1A • 1/2 Coventry" at bounding box center [608, 146] width 137 height 15
click at [629, 207] on link "13:00-21:00 GMT 1A • 9/11 Northampton Fireworks" at bounding box center [609, 203] width 137 height 15
click at [629, 187] on link "11:45-18:00 GMT 0/2 Ampthill" at bounding box center [609, 184] width 137 height 15
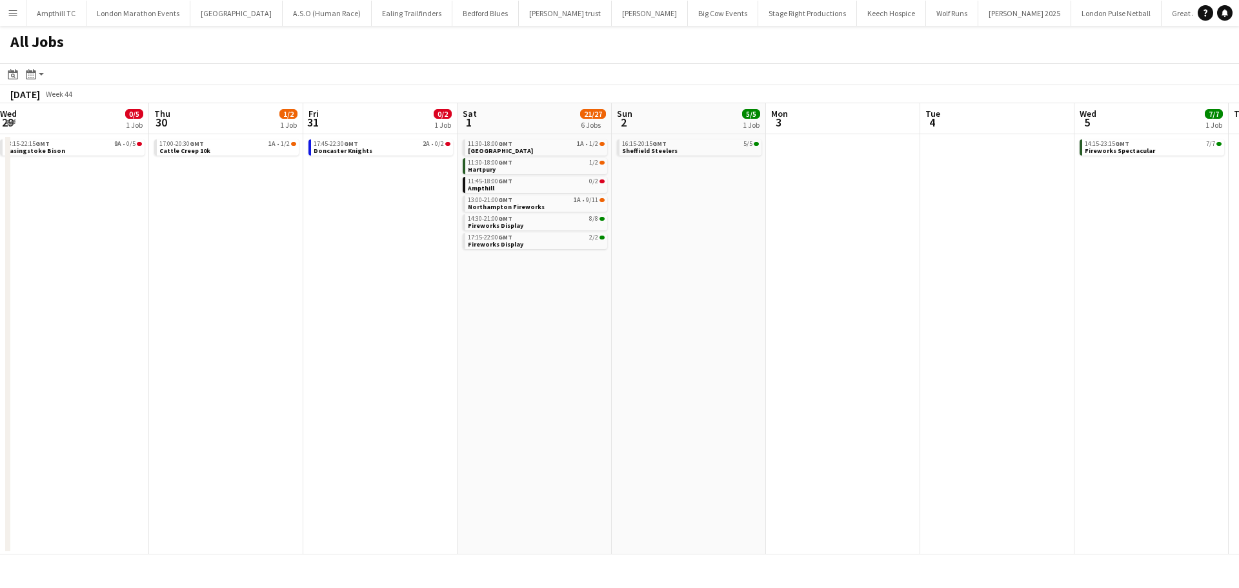
click at [484, 232] on app-all-jobs "All Jobs Date picker AUG 2025 AUG 2025 Monday M Tuesday T Wednesday W Thursday …" at bounding box center [619, 290] width 1239 height 529
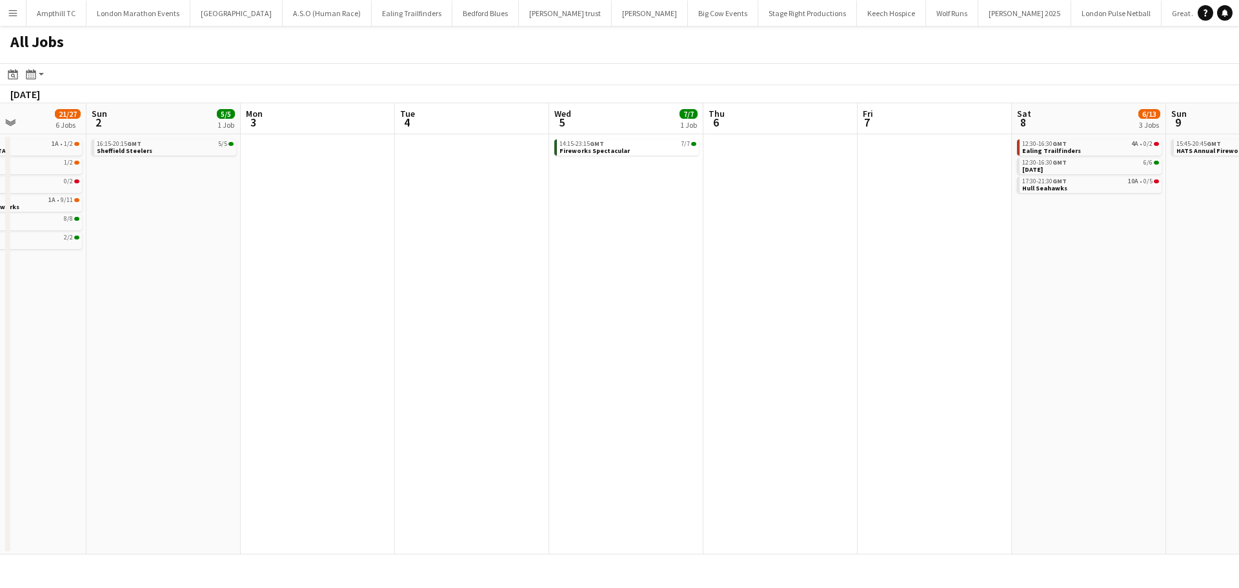
drag, startPoint x: 832, startPoint y: 230, endPoint x: 423, endPoint y: 230, distance: 408.6
click at [407, 232] on app-calendar-viewport "Wed 29 0/5 1 Job Thu 30 1/2 1 Job Fri 31 0/2 1 Job Sat 1 21/27 6 Jobs Sun 2 5/5…" at bounding box center [619, 328] width 1239 height 451
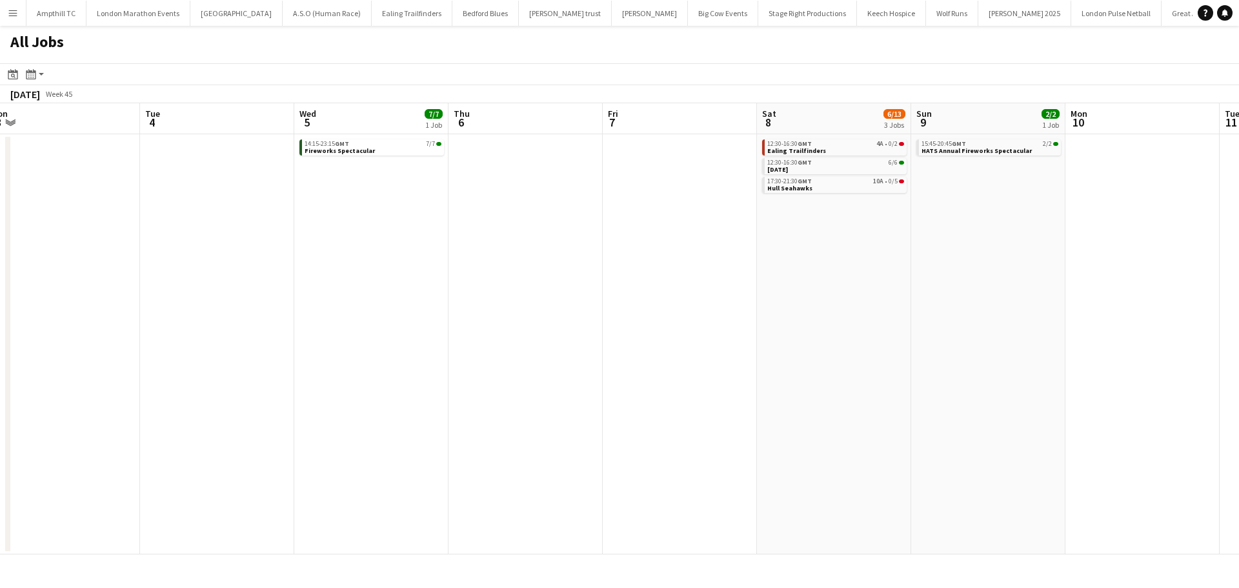
scroll to position [0, 607]
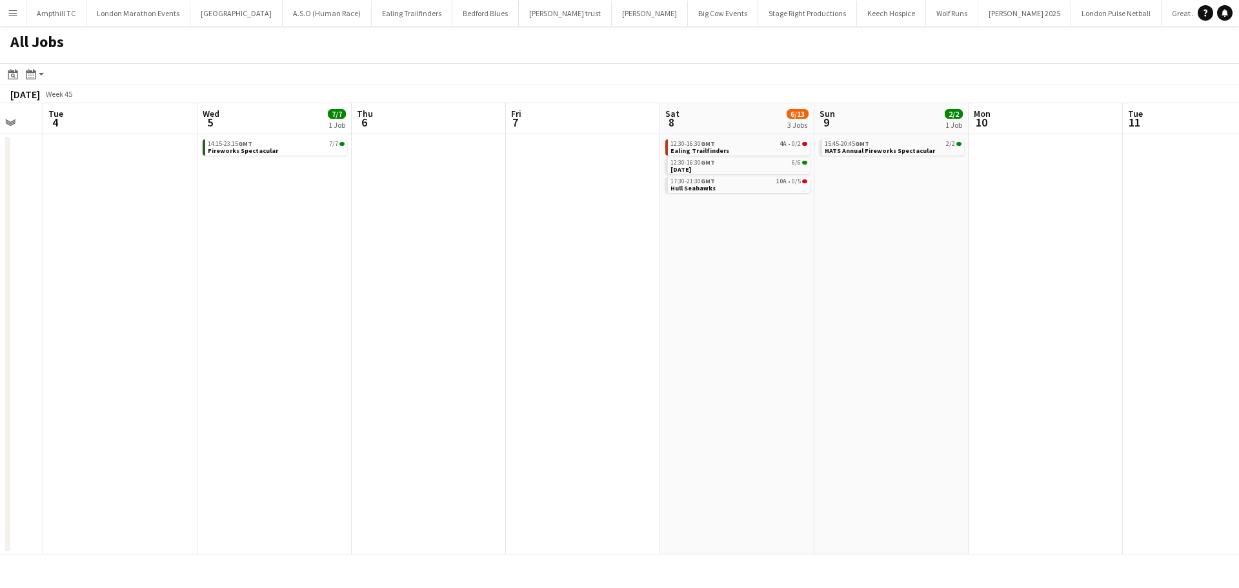
drag, startPoint x: 770, startPoint y: 243, endPoint x: 642, endPoint y: 234, distance: 128.7
click at [643, 243] on app-calendar-viewport "Fri 31 0/2 1 Job Sat 1 21/27 6 Jobs Sun 2 5/5 1 Job Mon 3 Tue 4 Wed 5 7/7 1 Job…" at bounding box center [619, 328] width 1239 height 451
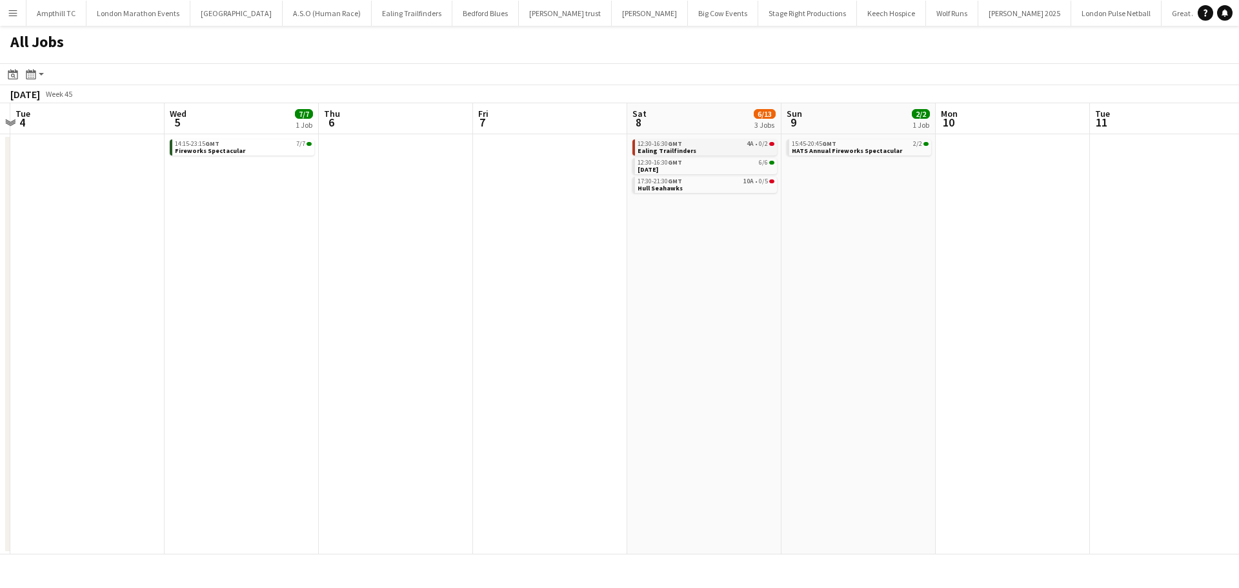
click at [731, 148] on link "12:30-16:30 GMT 4A • 0/2 Ealing Trailfinders" at bounding box center [706, 146] width 137 height 15
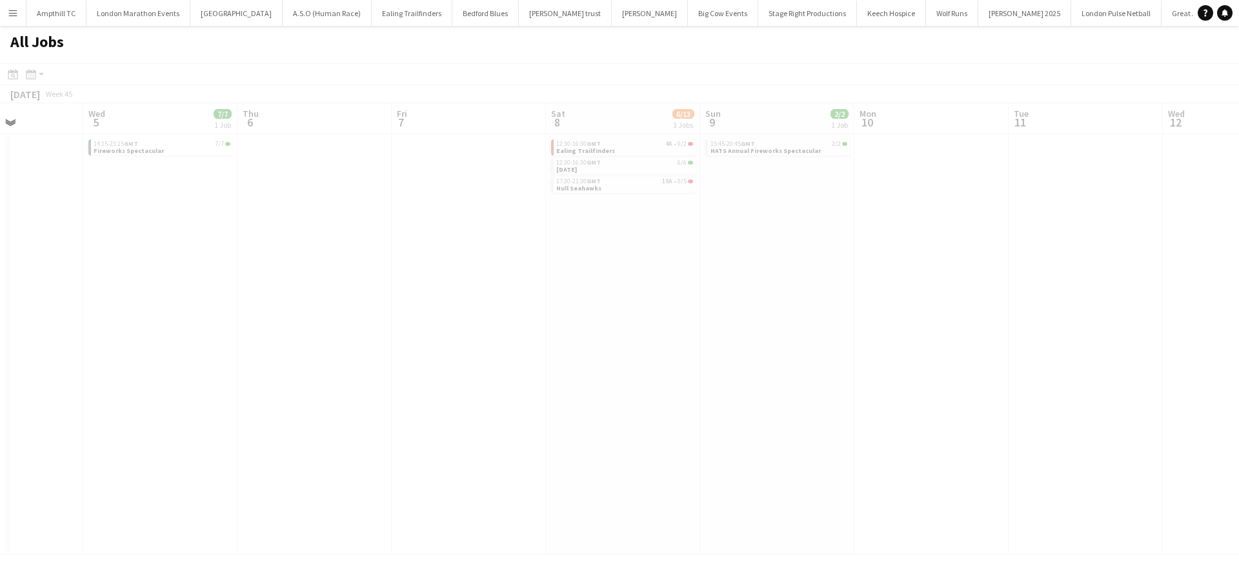
drag, startPoint x: 935, startPoint y: 239, endPoint x: 447, endPoint y: 240, distance: 488.0
click at [447, 240] on app-calendar-viewport "Sun 2 5/5 1 Job Mon 3 Tue 4 Wed 5 7/7 1 Job Thu 6 Fri 7 Sat 8 6/13 3 Jobs Sun 9…" at bounding box center [619, 328] width 1239 height 451
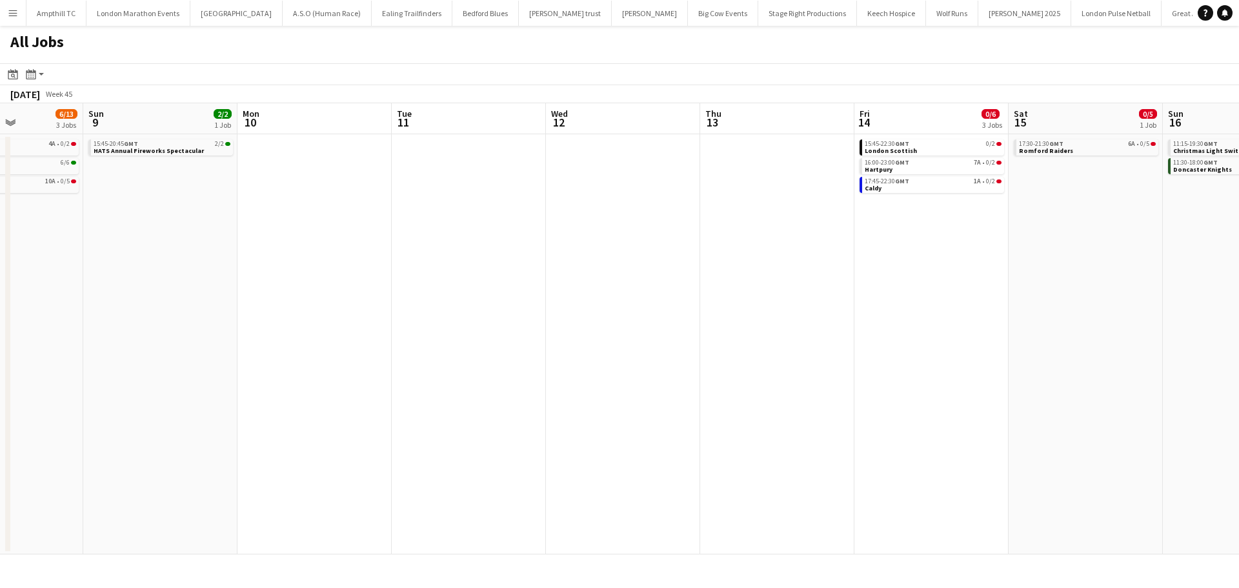
drag, startPoint x: 800, startPoint y: 250, endPoint x: 662, endPoint y: 249, distance: 138.1
click at [668, 250] on app-calendar-viewport "Wed 5 7/7 1 Job Thu 6 Fri 7 Sat 8 6/13 3 Jobs Sun 9 2/2 1 Job Mon 10 Tue 11 Wed…" at bounding box center [619, 328] width 1239 height 451
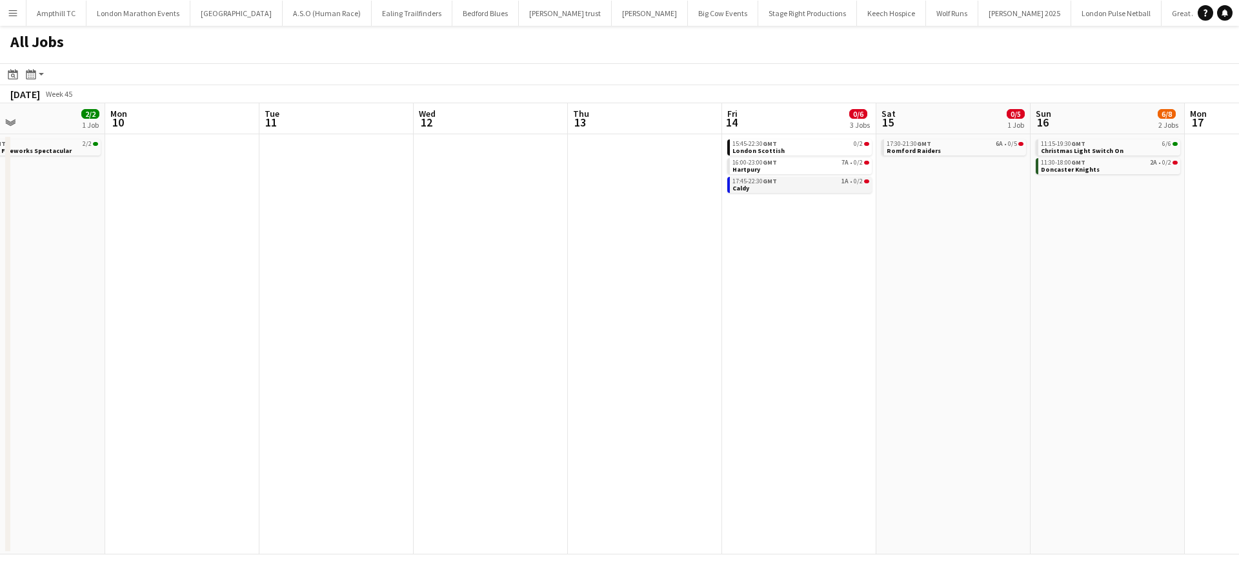
click at [834, 185] on link "17:45-22:30 GMT 1A • 0/2 Caldy" at bounding box center [801, 184] width 137 height 15
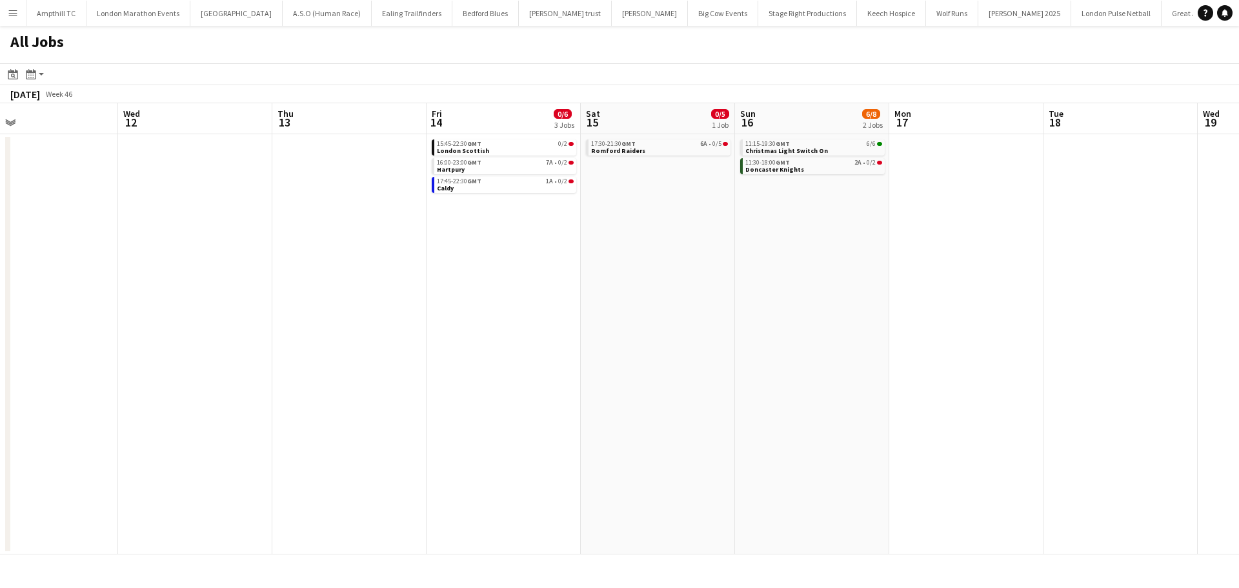
drag, startPoint x: 1104, startPoint y: 238, endPoint x: 813, endPoint y: 207, distance: 292.7
click at [831, 235] on app-calendar-viewport "Fri 7 Sat 8 6/13 3 Jobs Sun 9 2/2 1 Job Mon 10 Tue 11 Wed 12 Thu 13 Fri 14 0/6 …" at bounding box center [619, 328] width 1239 height 451
click at [822, 169] on link "11:30-18:00 GMT 2A • 0/2 Doncaster Knights" at bounding box center [808, 165] width 137 height 15
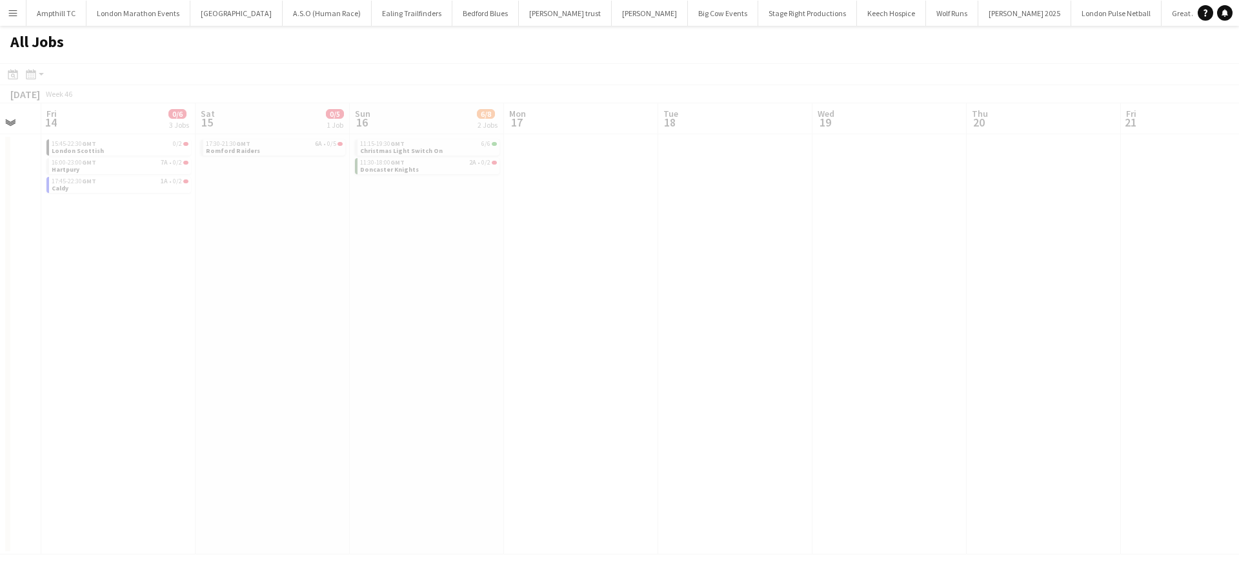
drag, startPoint x: 864, startPoint y: 257, endPoint x: 246, endPoint y: 265, distance: 617.8
click at [250, 265] on app-all-jobs "All Jobs Date picker AUG 2025 AUG 2025 Monday M Tuesday T Wednesday W Thursday …" at bounding box center [619, 290] width 1239 height 529
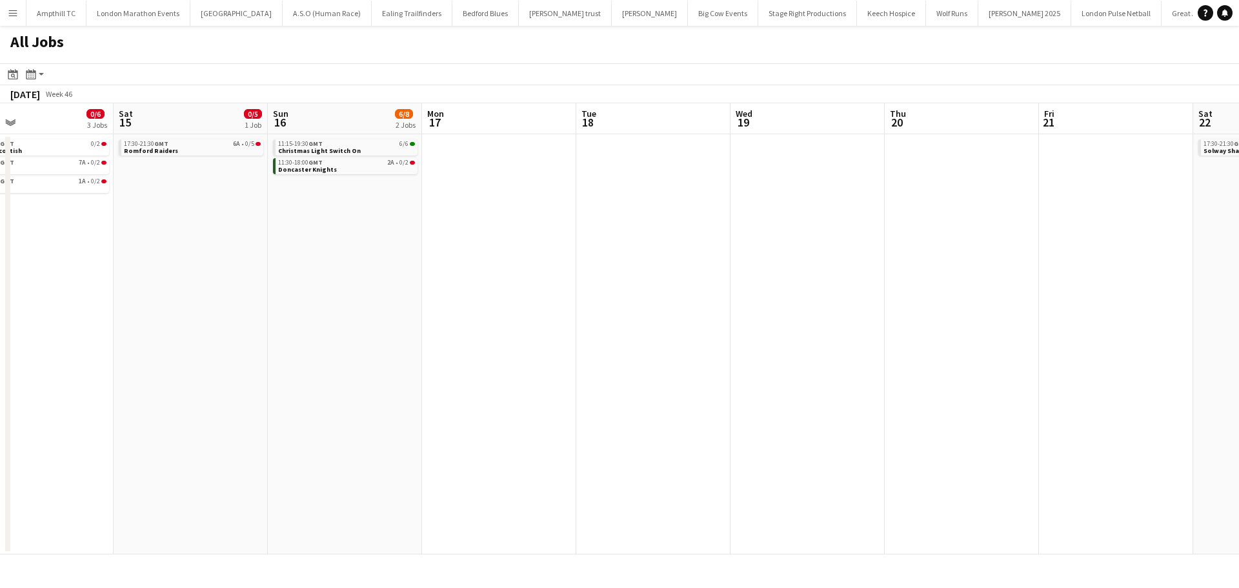
drag, startPoint x: 576, startPoint y: 252, endPoint x: 191, endPoint y: 261, distance: 384.8
click at [191, 261] on app-calendar-viewport "Tue 11 Wed 12 Thu 13 Fri 14 0/6 3 Jobs Sat 15 0/5 1 Job Sun 16 6/8 2 Jobs Mon 1…" at bounding box center [619, 328] width 1239 height 451
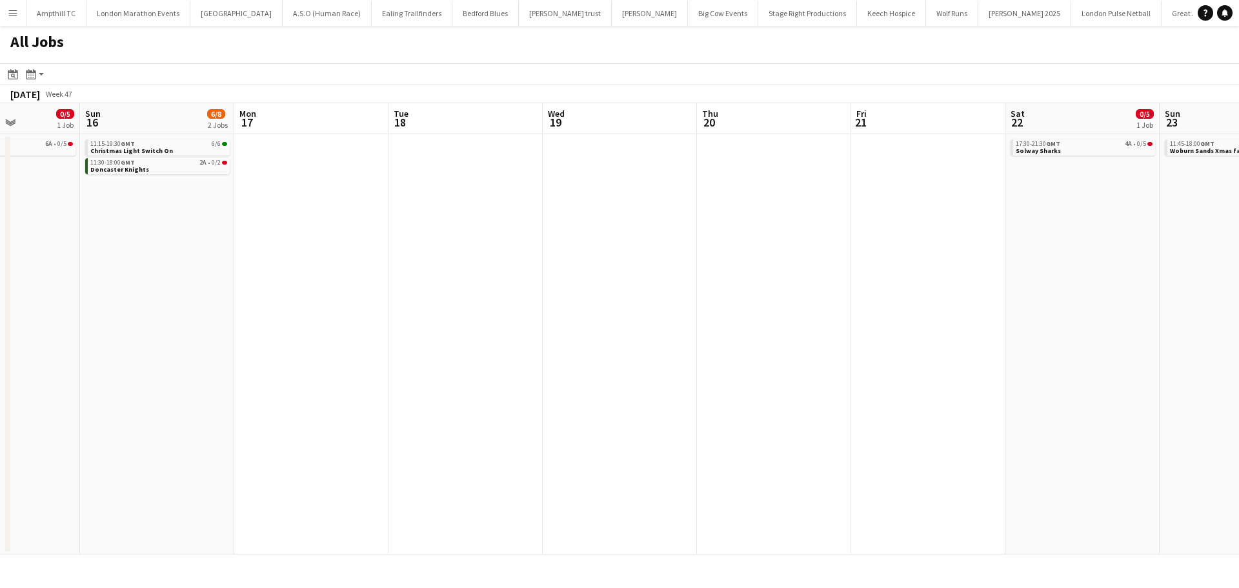
click at [267, 265] on app-all-jobs "All Jobs Date picker AUG 2025 AUG 2025 Monday M Tuesday T Wednesday W Thursday …" at bounding box center [619, 290] width 1239 height 529
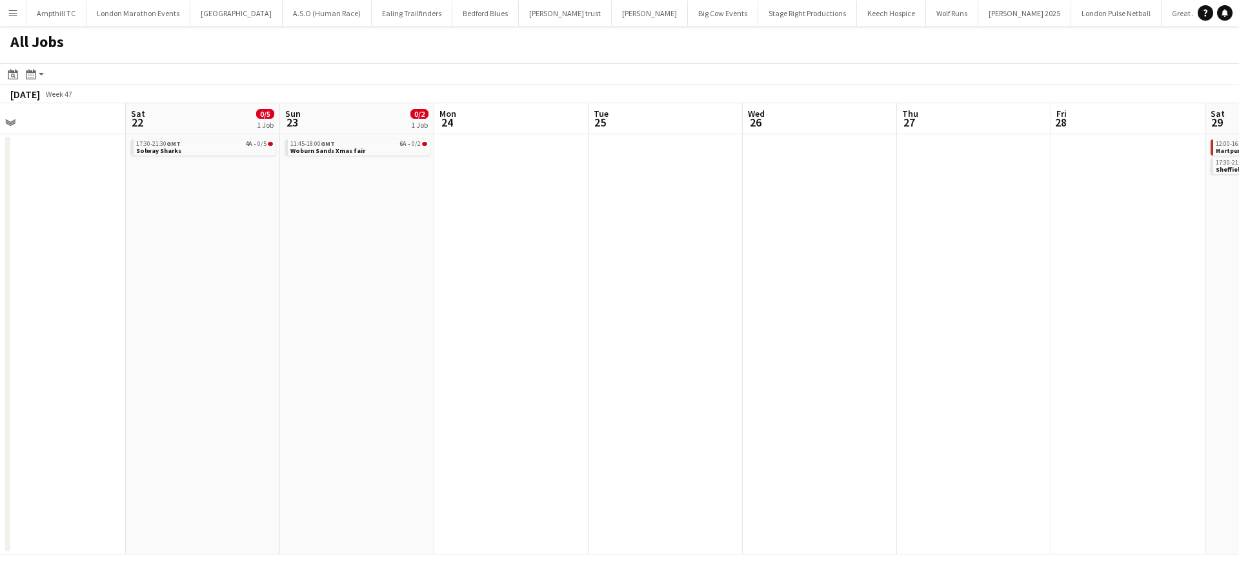
drag, startPoint x: 569, startPoint y: 258, endPoint x: 261, endPoint y: 263, distance: 307.3
click at [261, 263] on app-calendar-viewport "Mon 17 Tue 18 Wed 19 Thu 20 Fri 21 Sat 22 0/5 1 Job Sun 23 0/2 1 Job Mon 24 Tue…" at bounding box center [619, 328] width 1239 height 451
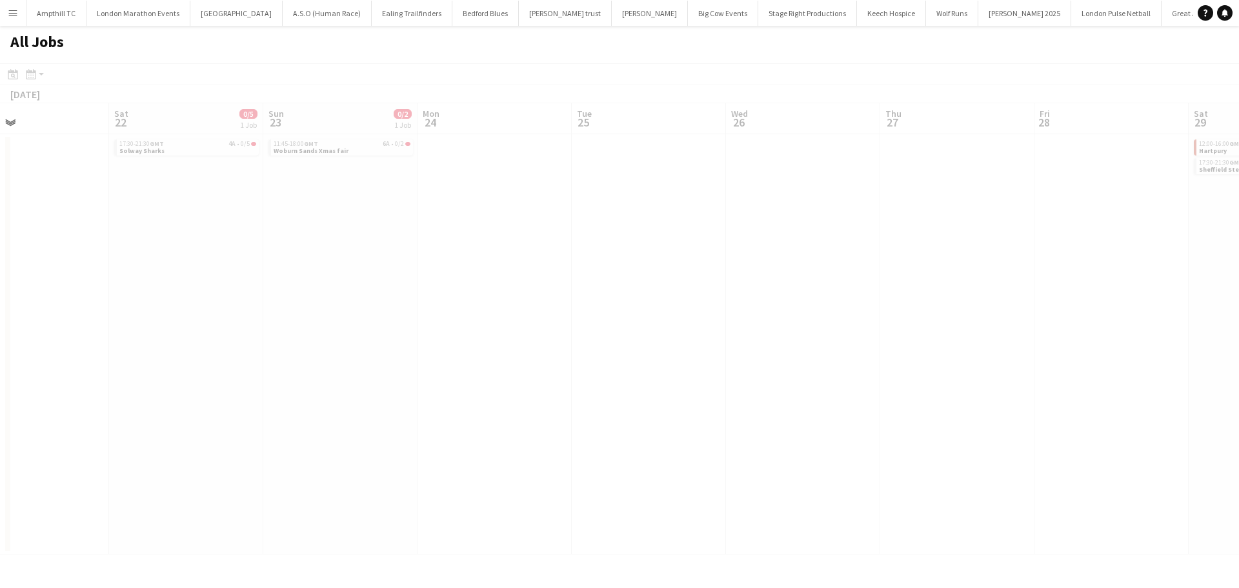
drag, startPoint x: 868, startPoint y: 228, endPoint x: 414, endPoint y: 276, distance: 455.7
click at [192, 289] on app-calendar-viewport "Wed 19 Thu 20 Fri 21 Sat 22 0/5 1 Job Sun 23 0/2 1 Job Mon 24 Tue 25 Wed 26 Thu…" at bounding box center [619, 328] width 1239 height 451
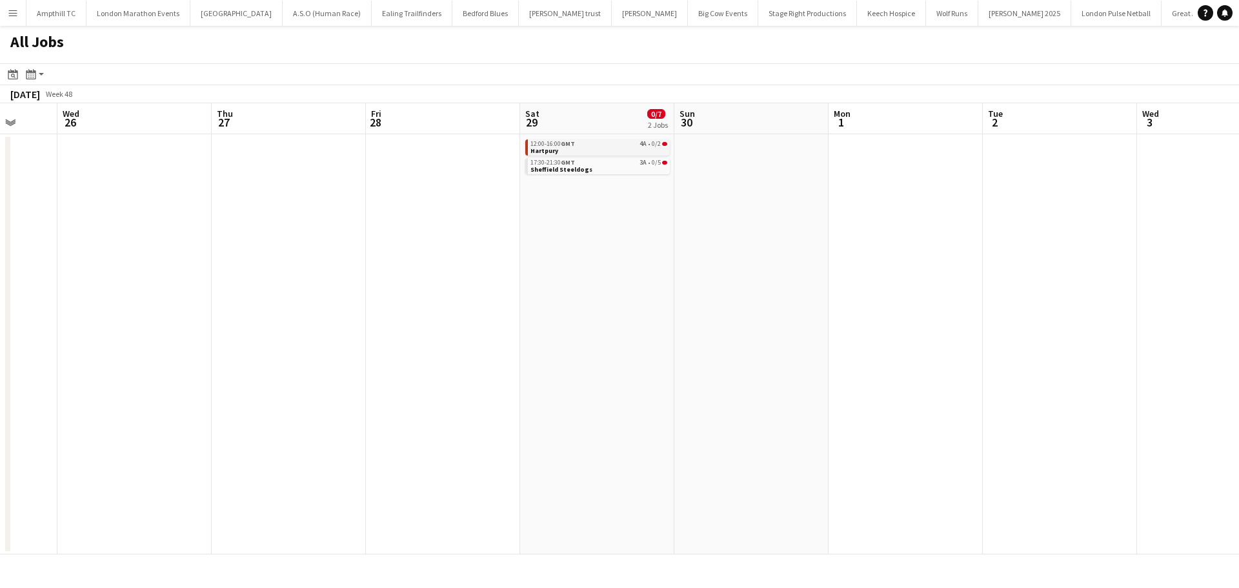
click at [589, 153] on link "12:00-16:00 GMT 4A • 0/2 Hartpury" at bounding box center [599, 146] width 137 height 15
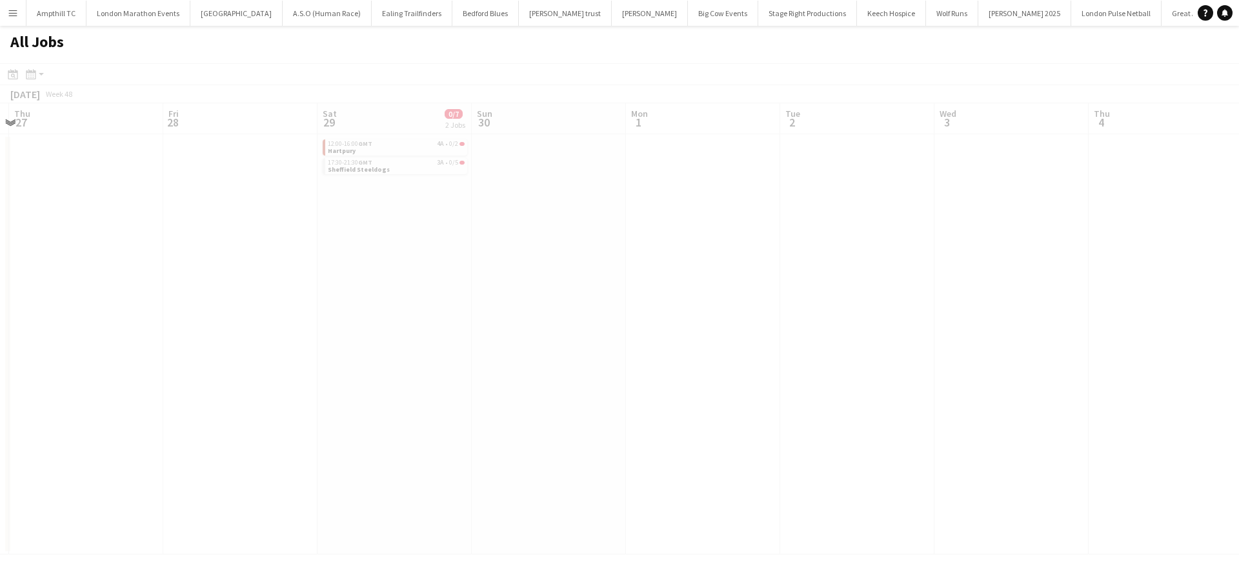
drag, startPoint x: 821, startPoint y: 215, endPoint x: 403, endPoint y: 219, distance: 418.3
click at [387, 219] on app-all-jobs "All Jobs Date picker AUG 2025 AUG 2025 Monday M Tuesday T Wednesday W Thursday …" at bounding box center [619, 290] width 1239 height 529
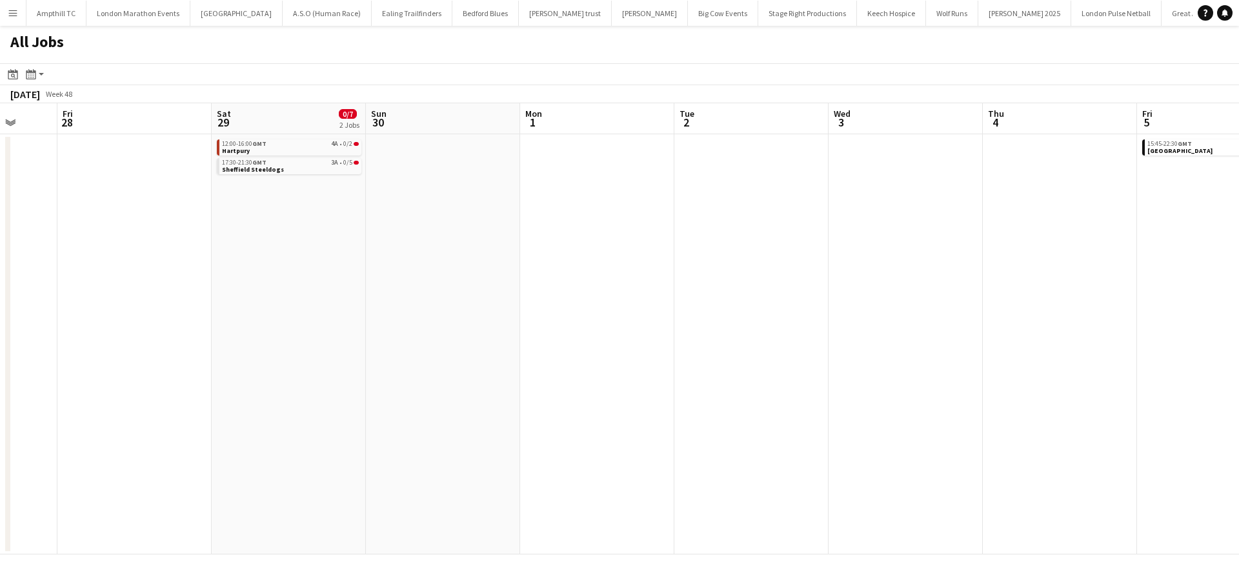
drag, startPoint x: 665, startPoint y: 231, endPoint x: 204, endPoint y: 229, distance: 460.9
click at [225, 230] on app-calendar-viewport "Mon 24 Tue 25 Wed 26 Thu 27 Fri 28 Sat 29 0/7 2 Jobs Sun 30 Mon 1 Tue 2 Wed 3 T…" at bounding box center [619, 328] width 1239 height 451
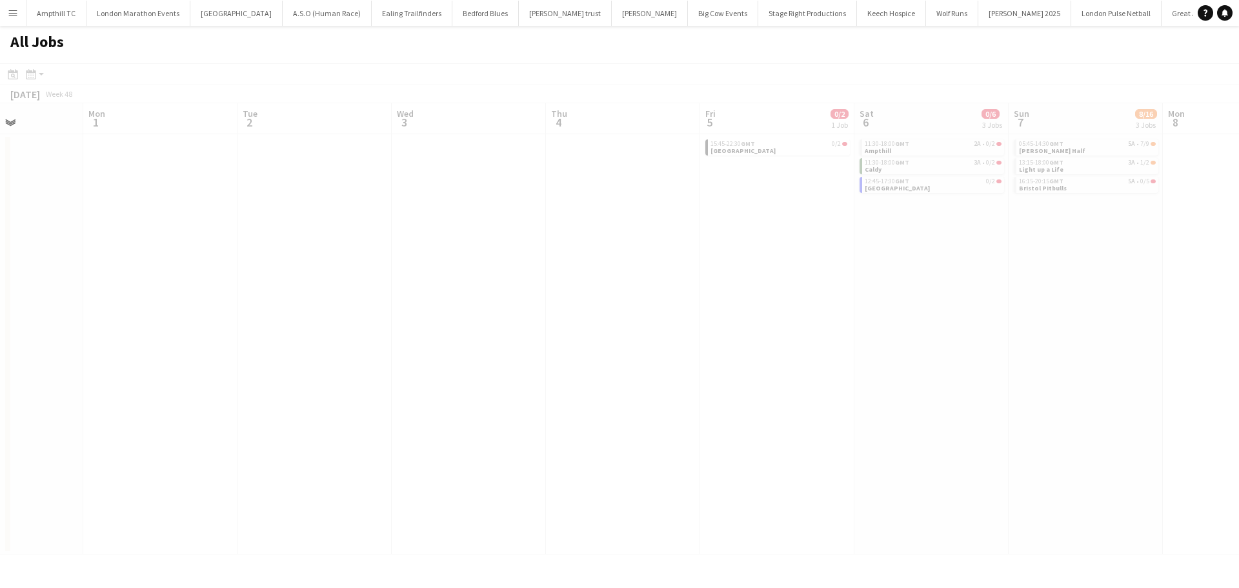
drag, startPoint x: 675, startPoint y: 222, endPoint x: 400, endPoint y: 221, distance: 275.0
click at [412, 222] on app-all-jobs "All Jobs Date picker AUG 2025 AUG 2025 Monday M Tuesday T Wednesday W Thursday …" at bounding box center [619, 290] width 1239 height 529
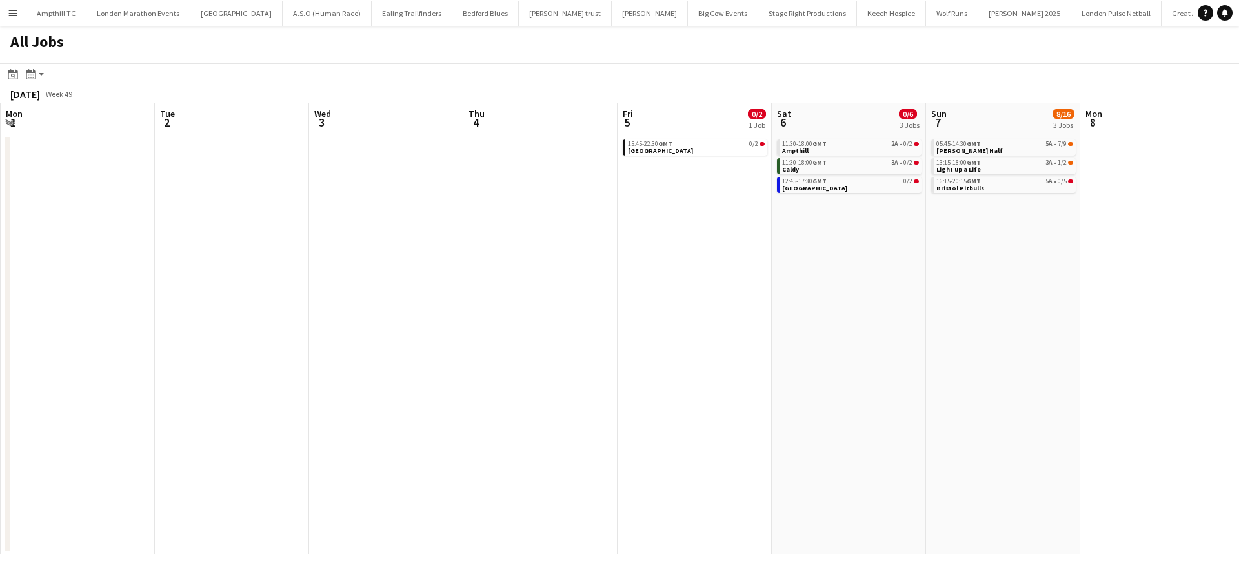
scroll to position [0, 360]
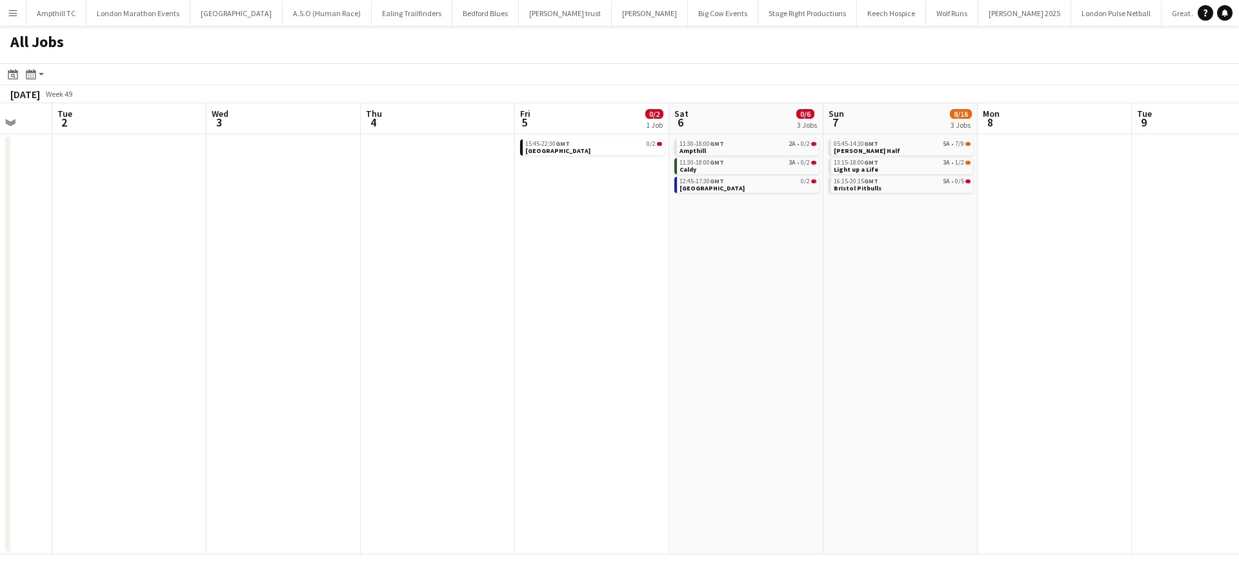
drag, startPoint x: 772, startPoint y: 194, endPoint x: 518, endPoint y: 194, distance: 253.7
click at [518, 194] on app-calendar-viewport "Fri 28 Sat 29 0/7 2 Jobs Sun 30 Mon 1 Tue 2 Wed 3 Thu 4 Fri 5 0/2 1 Job Sat 6 0…" at bounding box center [619, 328] width 1239 height 451
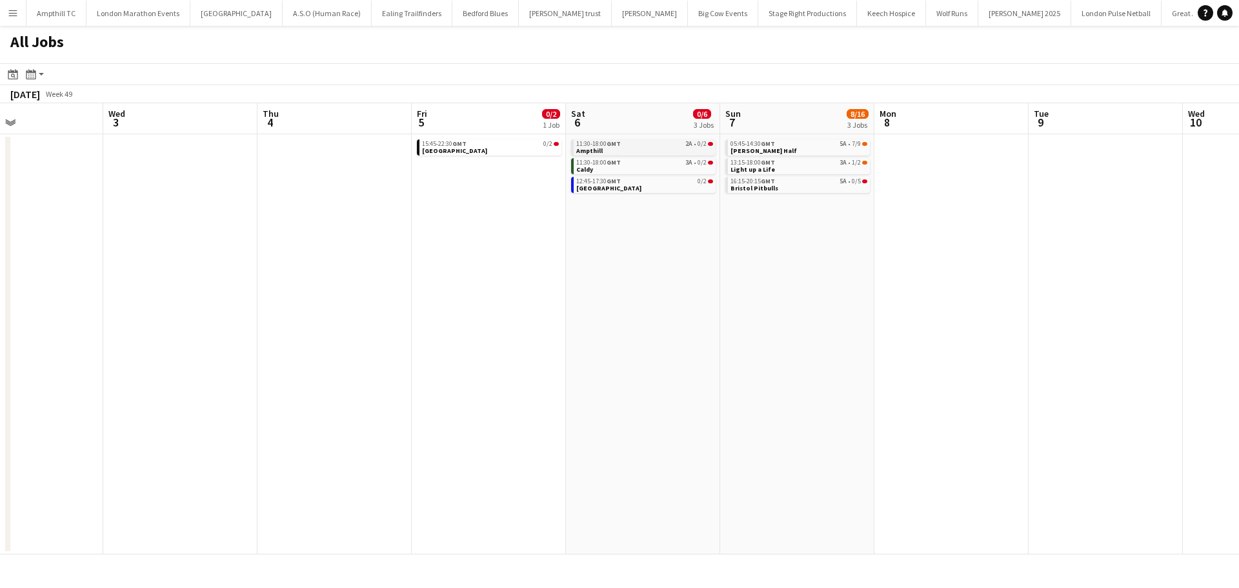
click at [626, 148] on link "11:30-18:00 GMT 2A • 0/2 Ampthill" at bounding box center [644, 146] width 137 height 15
click at [631, 167] on link "11:30-18:00 GMT 3A • 0/2 Caldy" at bounding box center [644, 165] width 137 height 15
click at [669, 189] on link "12:45-17:30 GMT 0/2 Cambridge" at bounding box center [644, 184] width 137 height 15
click at [672, 148] on link "11:30-18:00 GMT 2A • 0/2 Ampthill" at bounding box center [646, 146] width 137 height 15
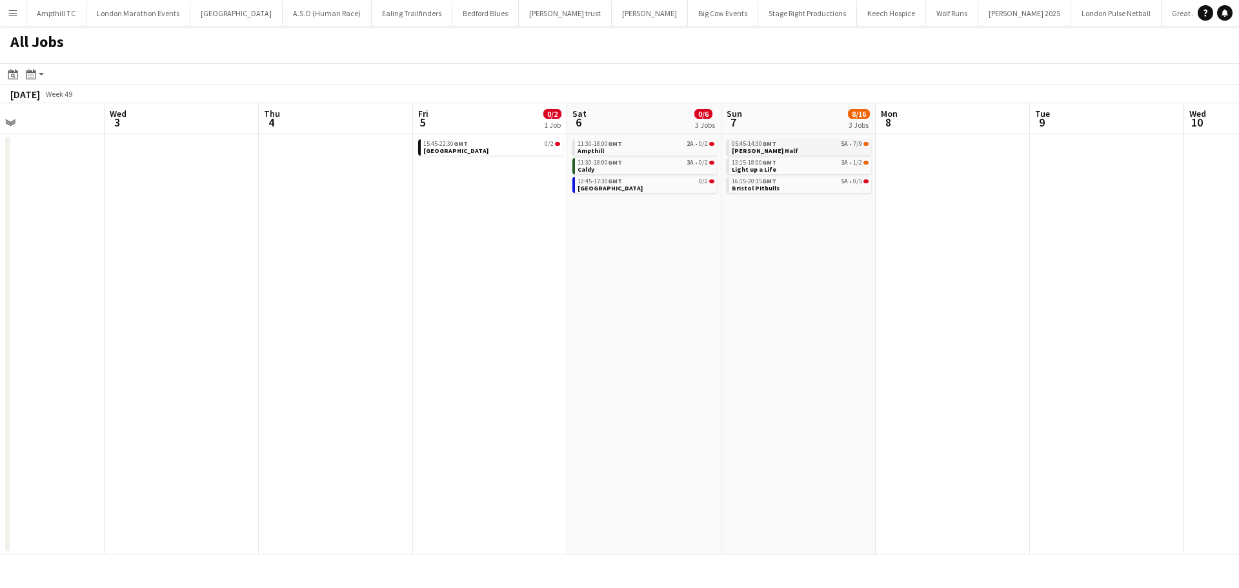
click at [826, 150] on link "05:45-14:30 GMT 5A • 7/9 MK Winter Half" at bounding box center [800, 146] width 137 height 15
click at [771, 168] on span "Light up a Life" at bounding box center [754, 169] width 45 height 8
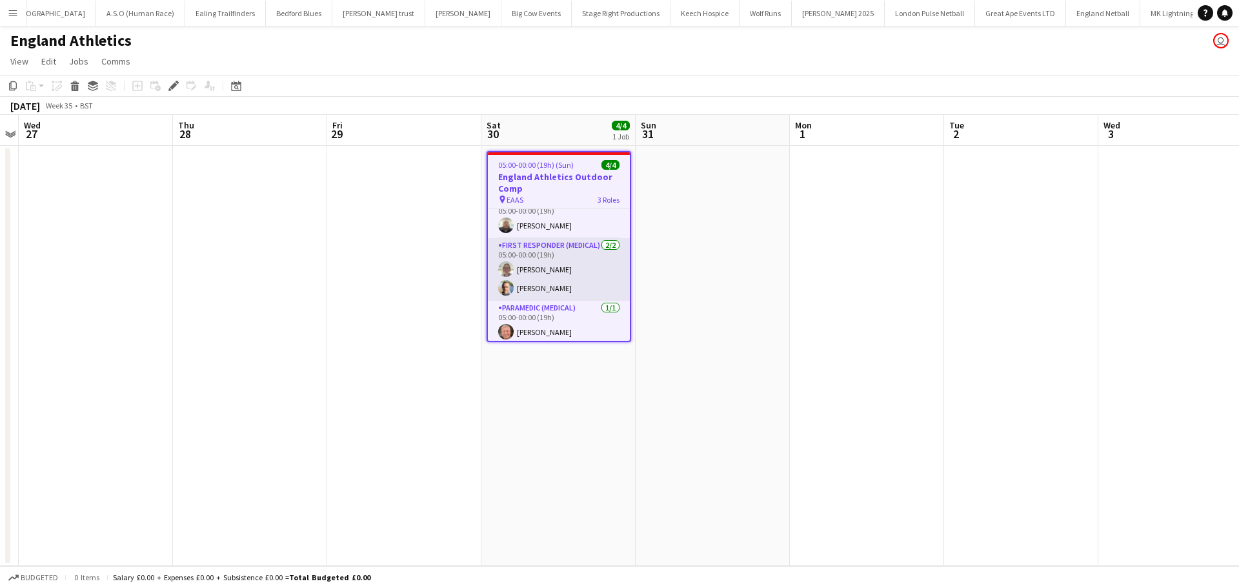
scroll to position [19, 0]
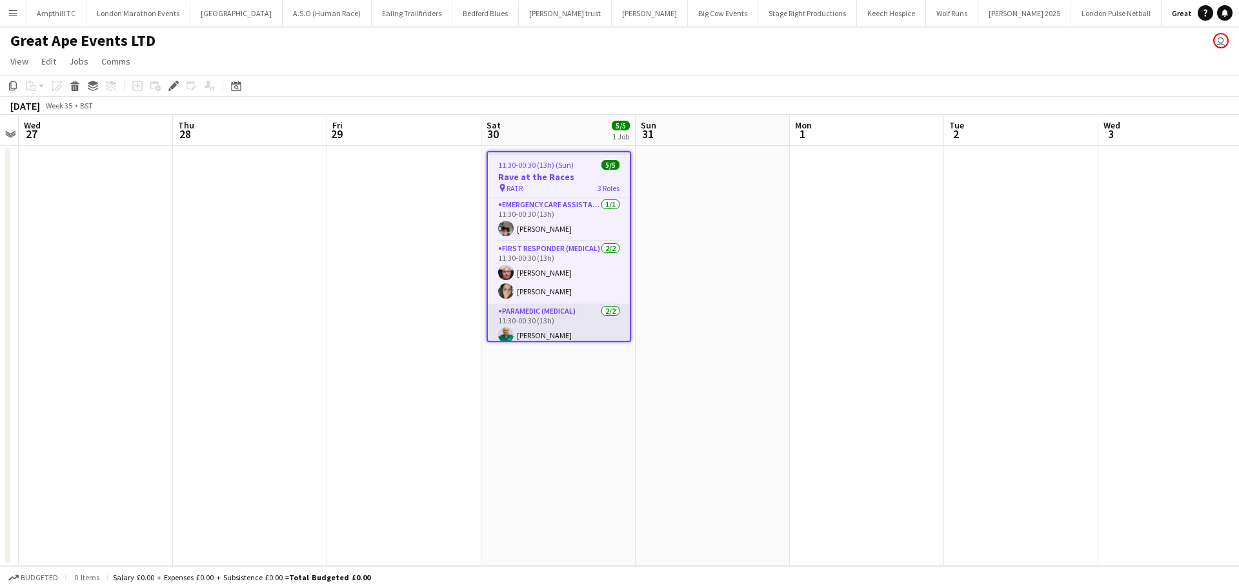
scroll to position [26, 0]
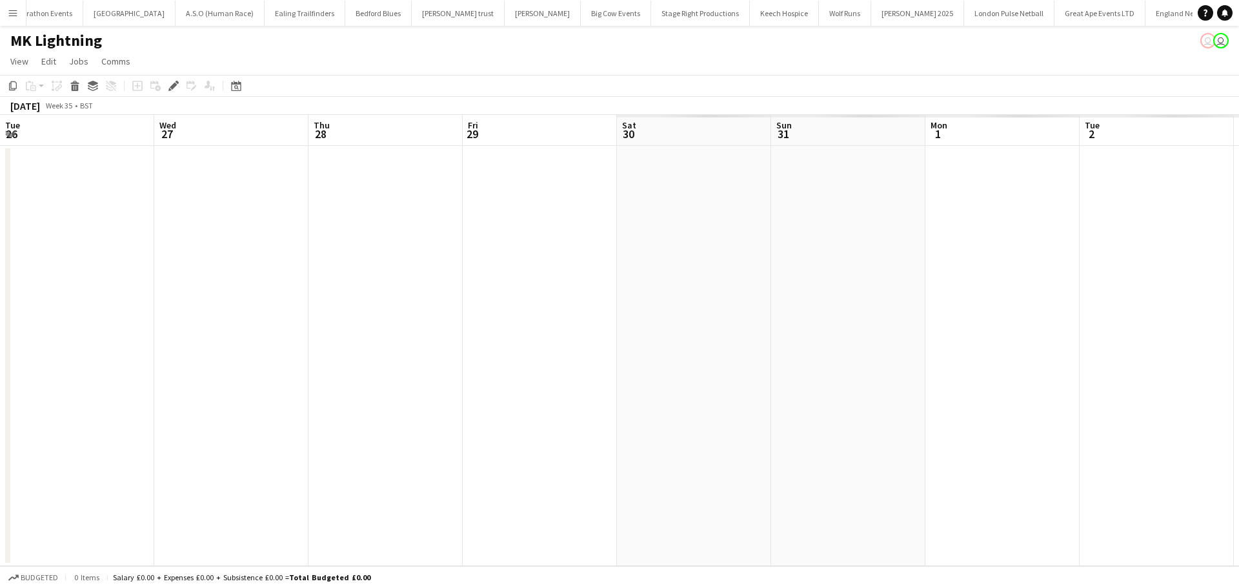
scroll to position [0, 444]
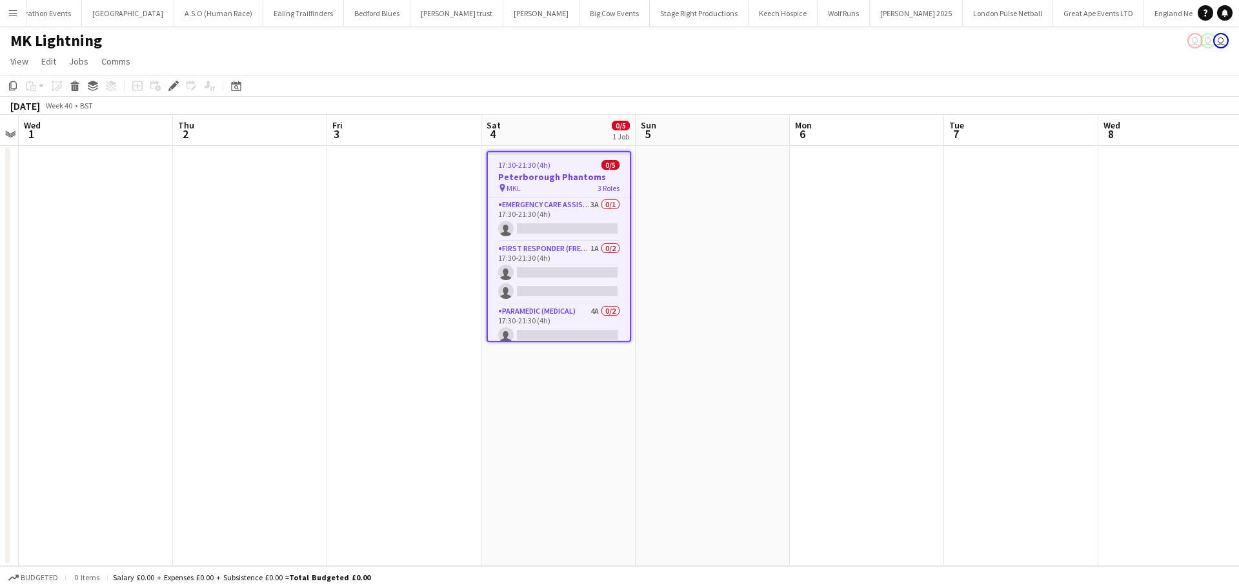
drag, startPoint x: 564, startPoint y: 204, endPoint x: 992, endPoint y: 165, distance: 429.7
click at [564, 203] on app-card-role "Emergency Care Assistant (Medical) 3A 0/1 17:30-21:30 (4h) single-neutral-actio…" at bounding box center [559, 220] width 142 height 44
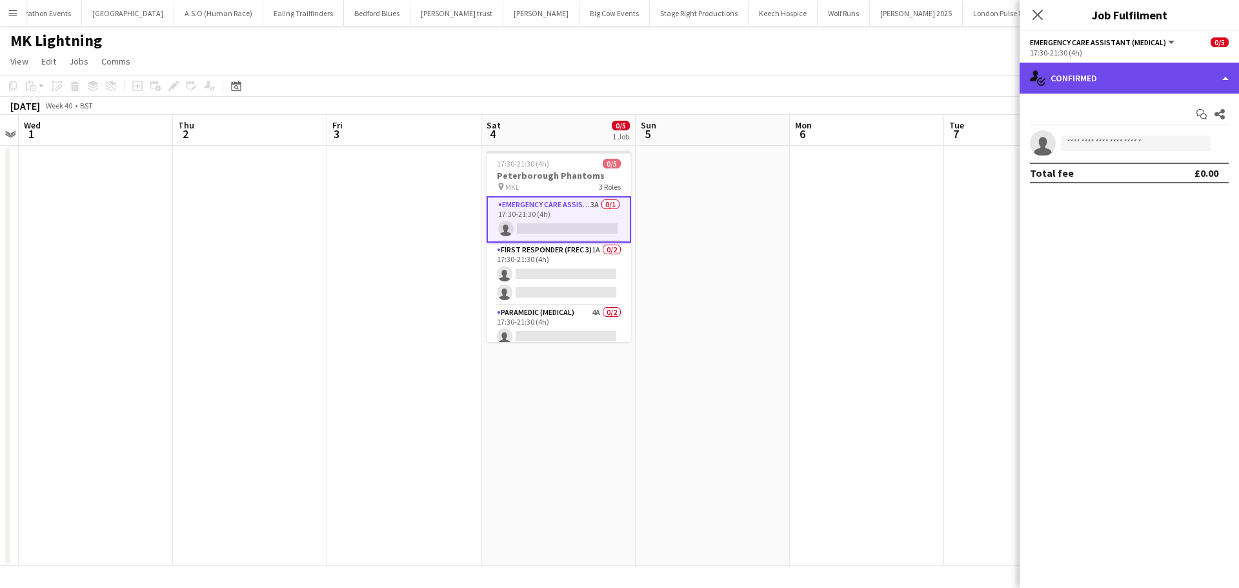
click at [1130, 86] on div "single-neutral-actions-check-2 Confirmed" at bounding box center [1129, 78] width 219 height 31
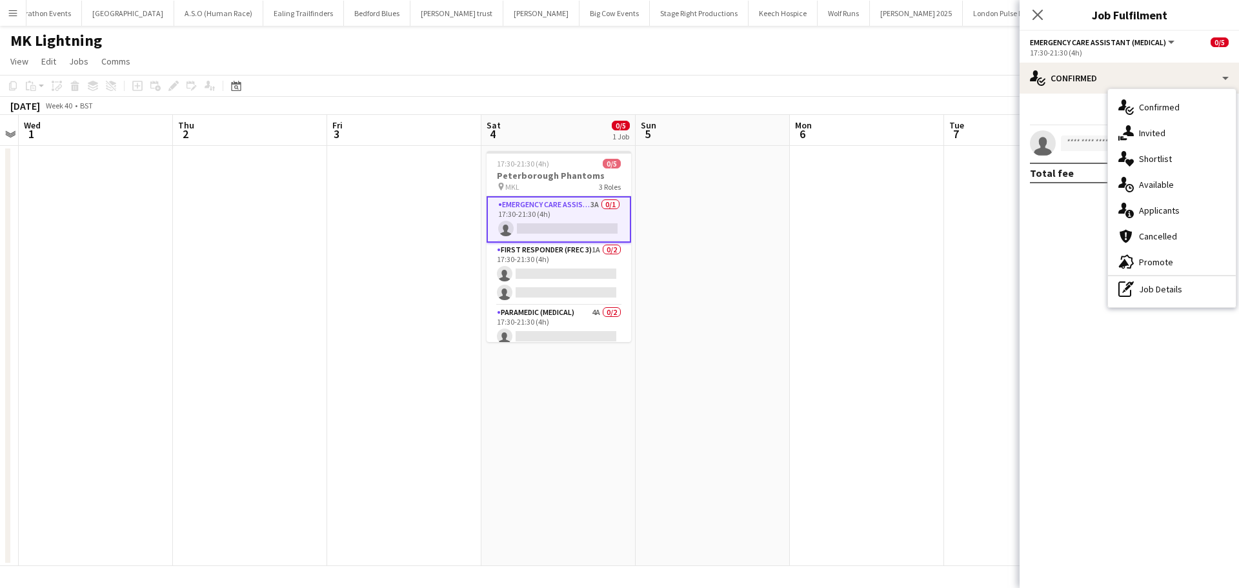
click at [1203, 209] on div "single-neutral-actions-information Applicants" at bounding box center [1172, 211] width 128 height 26
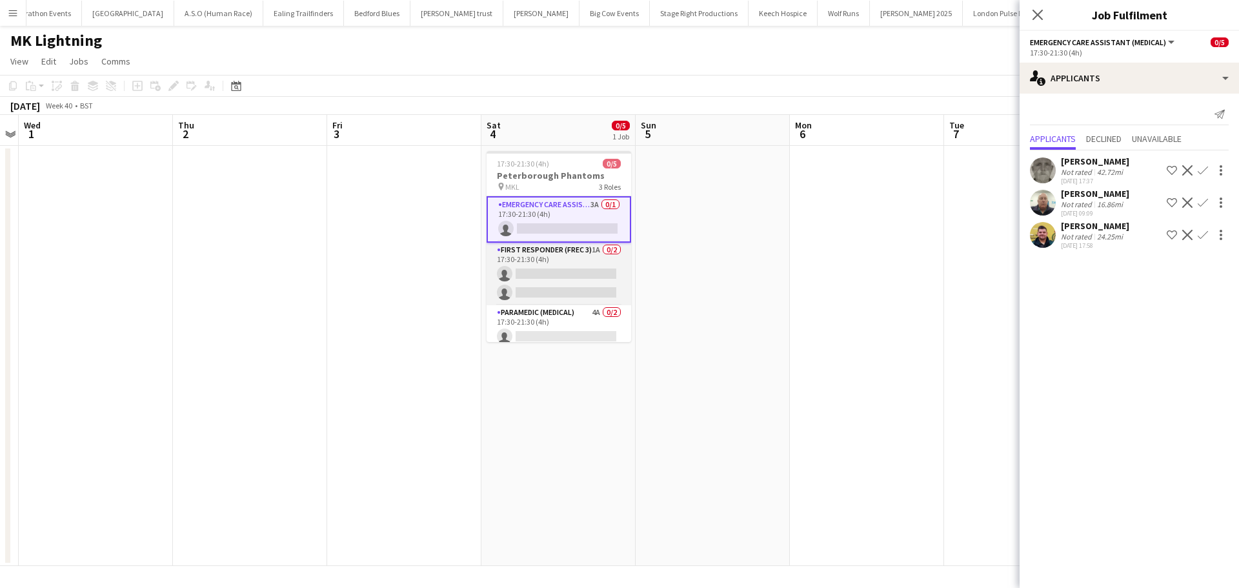
click at [567, 258] on app-card-role "First Responder (FREC 3) 1A 0/2 17:30-21:30 (4h) single-neutral-actions single-…" at bounding box center [559, 274] width 145 height 63
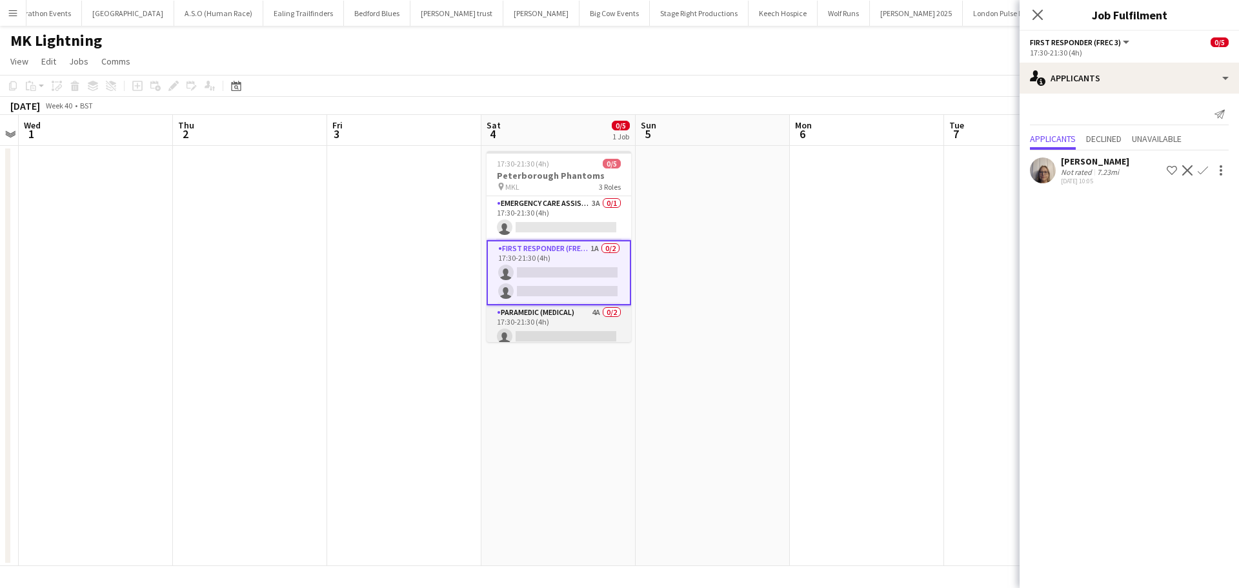
click at [554, 309] on app-card-role "Paramedic (Medical) 4A 0/2 17:30-21:30 (4h) single-neutral-actions single-neutr…" at bounding box center [559, 336] width 145 height 63
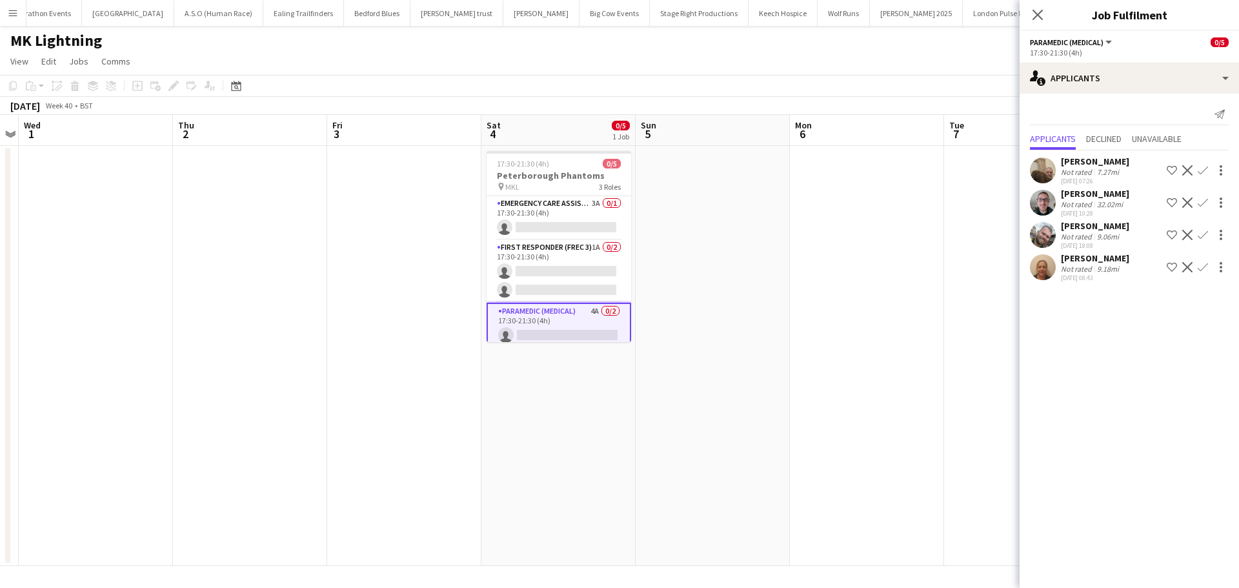
click at [1208, 170] on button "Confirm" at bounding box center [1203, 170] width 15 height 15
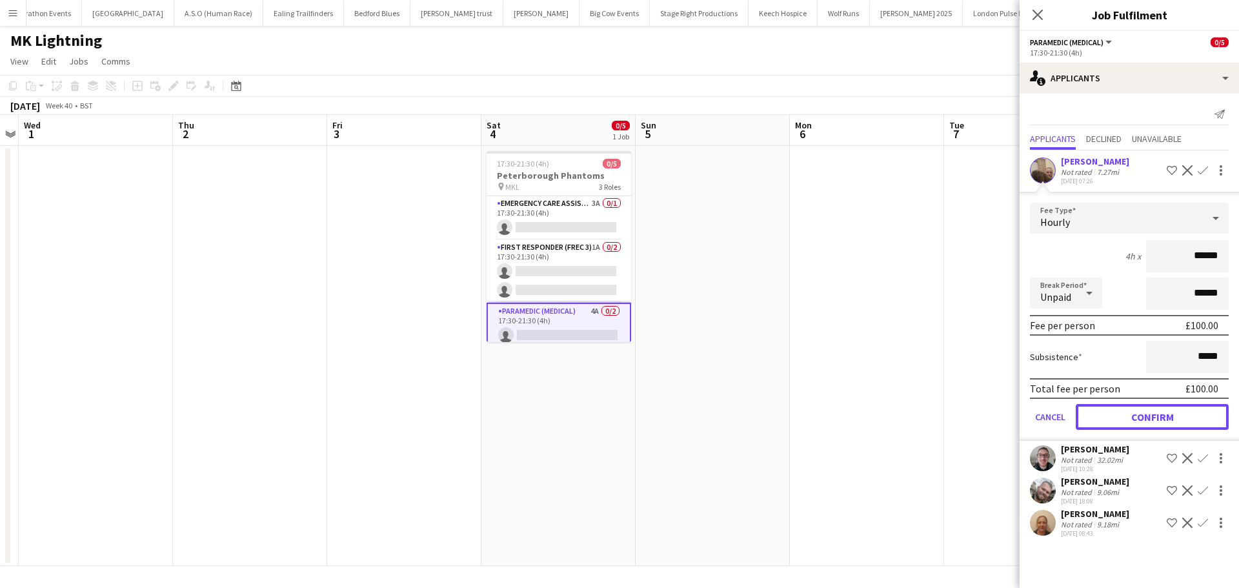
drag, startPoint x: 1138, startPoint y: 414, endPoint x: 1145, endPoint y: 349, distance: 65.6
click at [1139, 414] on button "Confirm" at bounding box center [1152, 417] width 153 height 26
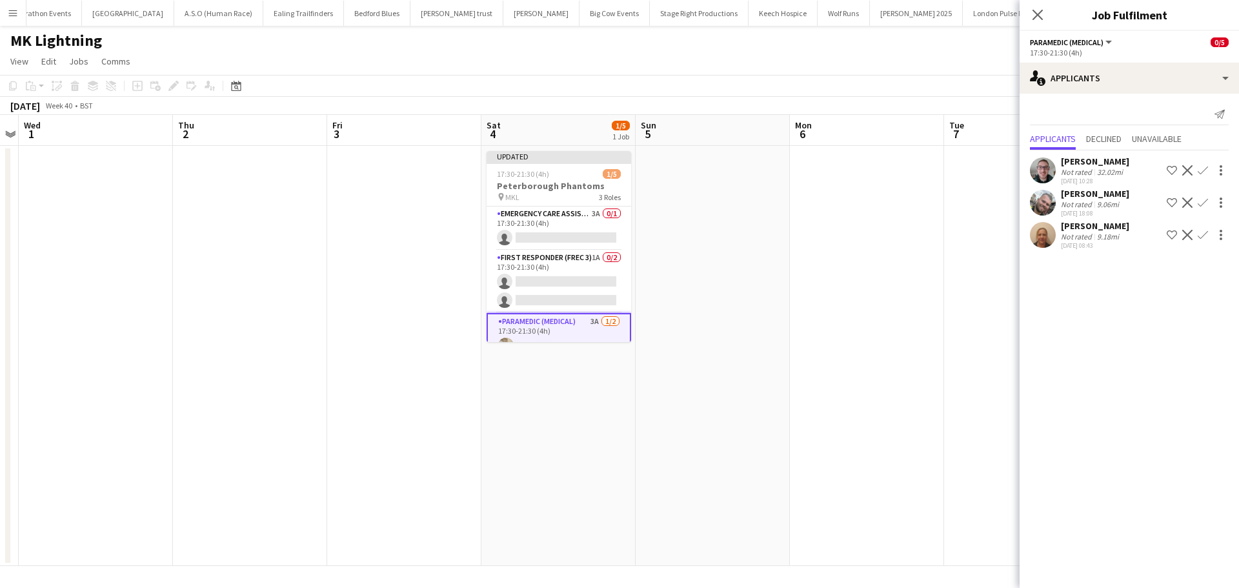
click at [1202, 169] on app-icon "Confirm" at bounding box center [1203, 170] width 10 height 10
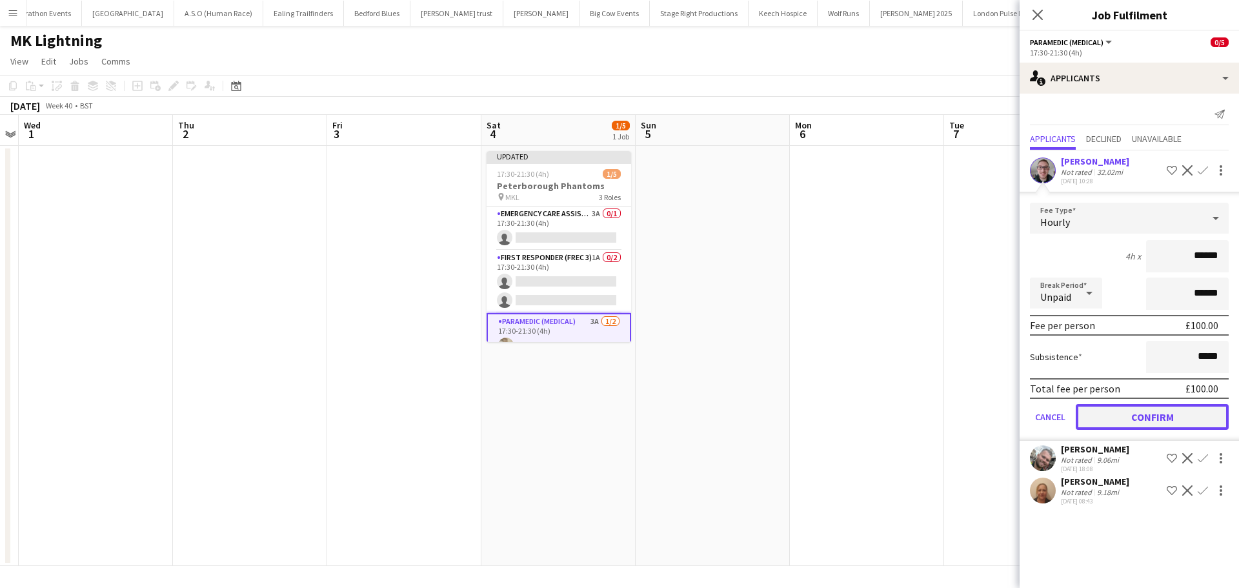
click at [1154, 417] on button "Confirm" at bounding box center [1152, 417] width 153 height 26
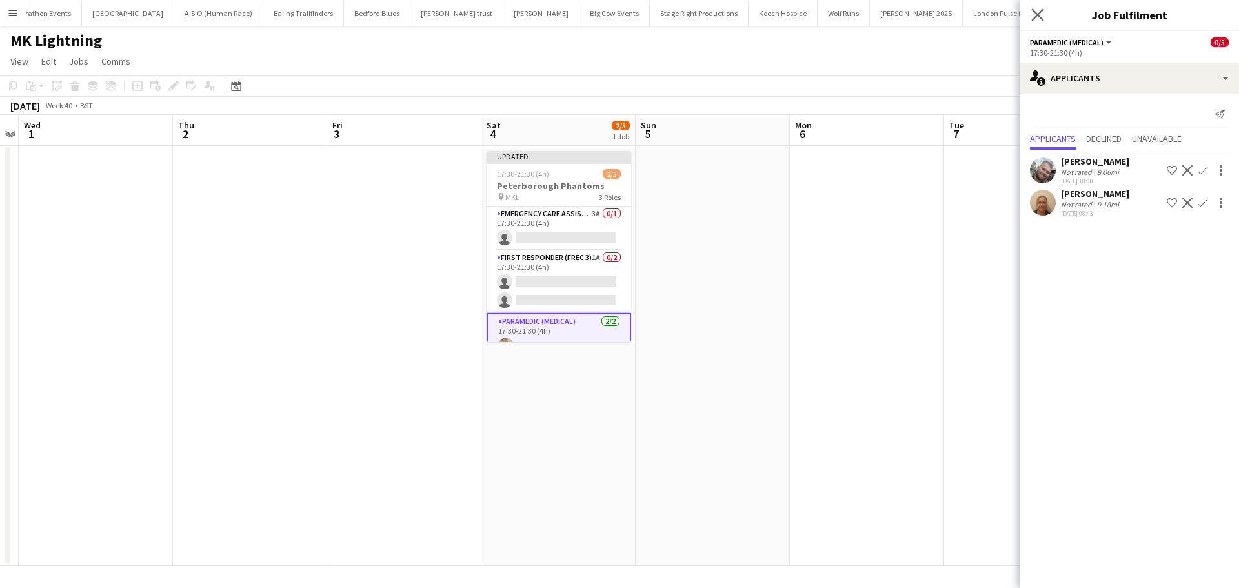
click at [1046, 11] on app-icon "Close pop-in" at bounding box center [1038, 15] width 19 height 19
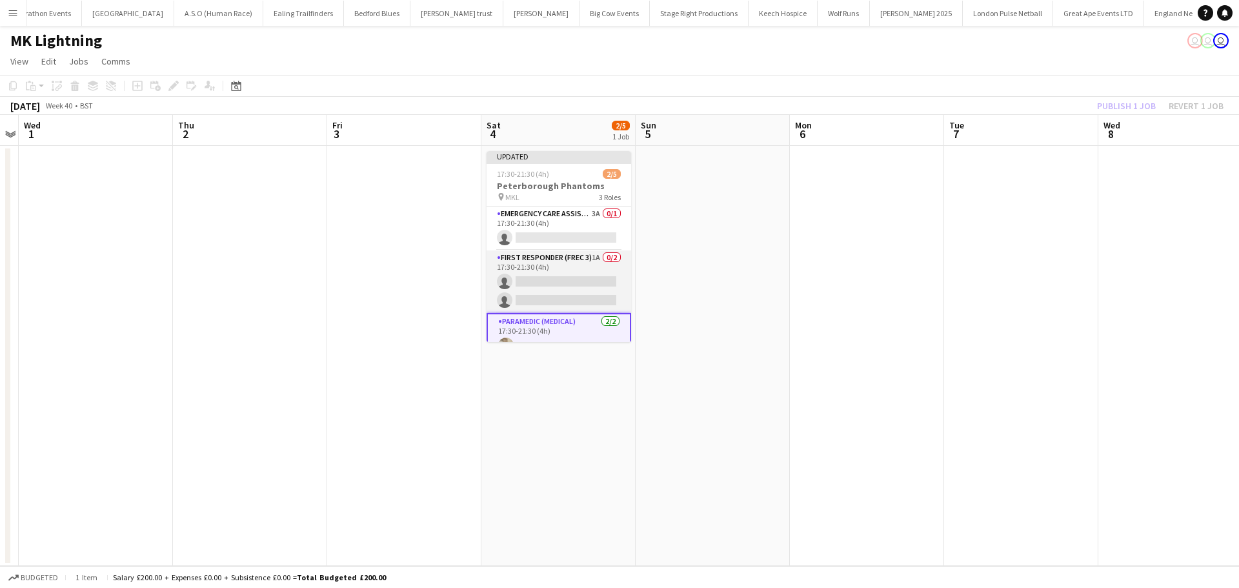
click at [581, 260] on app-card-role "First Responder (FREC 3) 1A 0/2 17:30-21:30 (4h) single-neutral-actions single-…" at bounding box center [559, 281] width 145 height 63
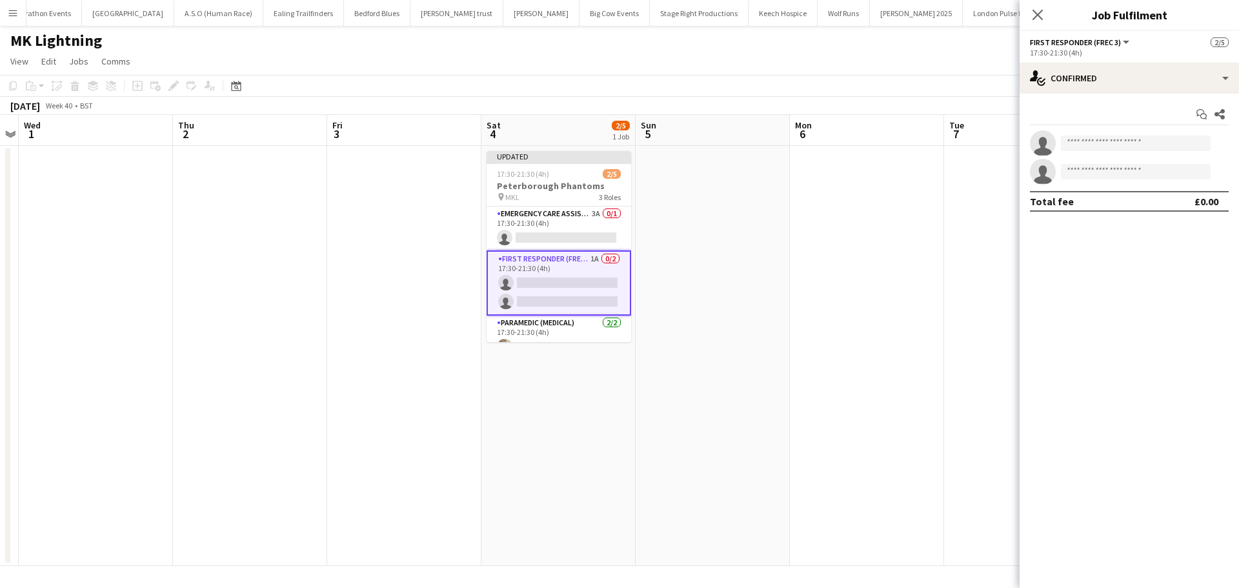
click at [1128, 150] on app-invite-slot "single-neutral-actions" at bounding box center [1129, 143] width 219 height 26
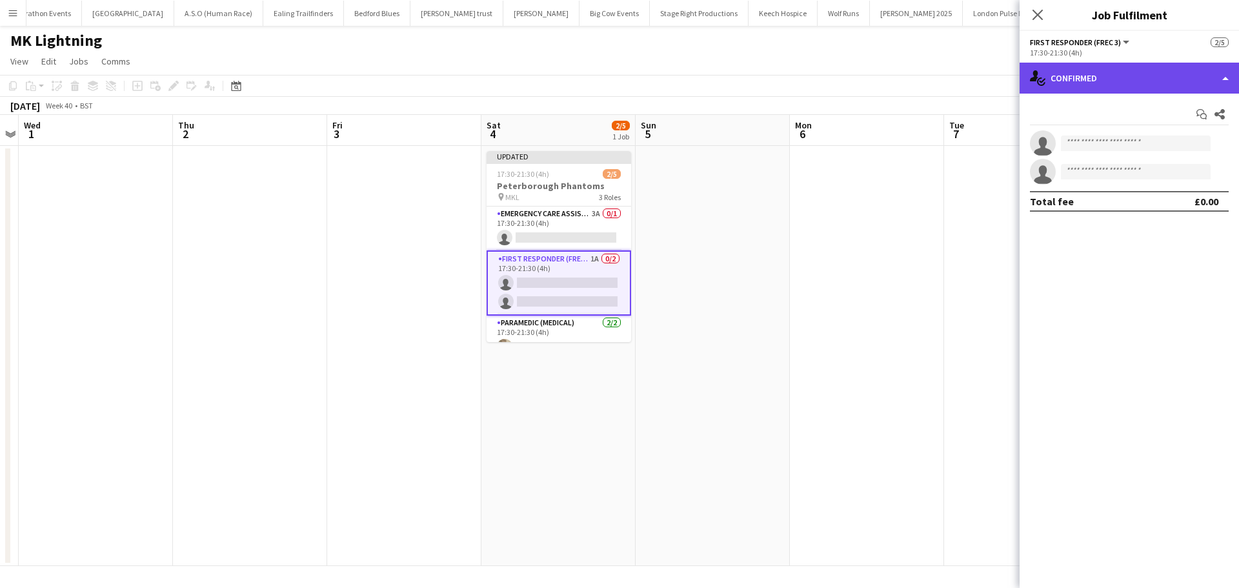
click at [1104, 77] on div "single-neutral-actions-check-2 Confirmed" at bounding box center [1129, 78] width 219 height 31
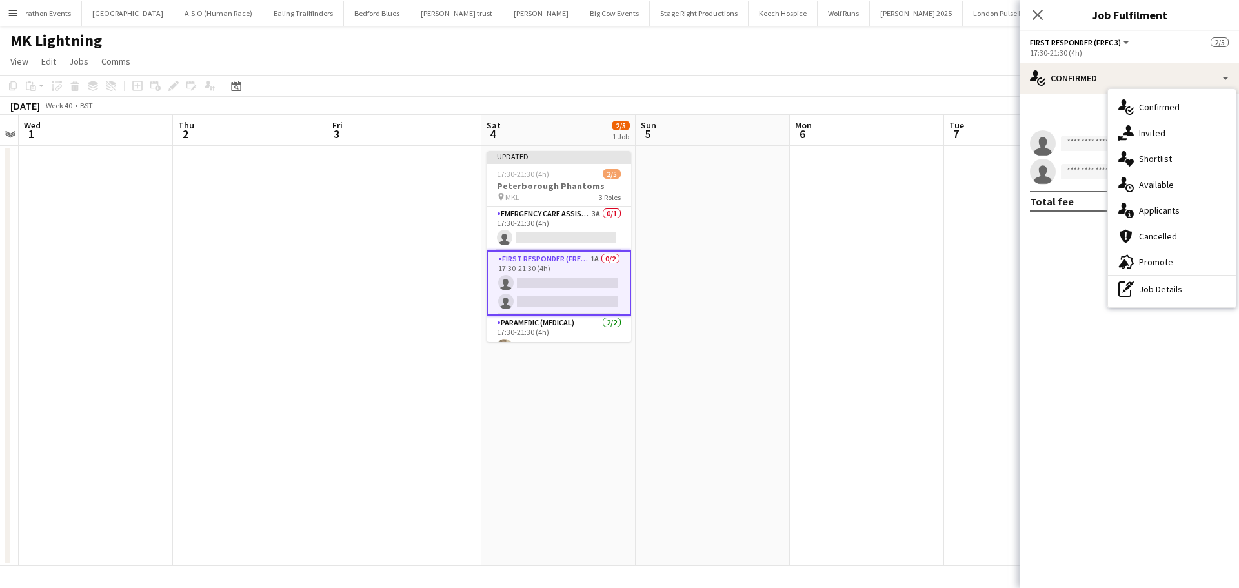
click at [1182, 210] on div "single-neutral-actions-information Applicants" at bounding box center [1172, 211] width 128 height 26
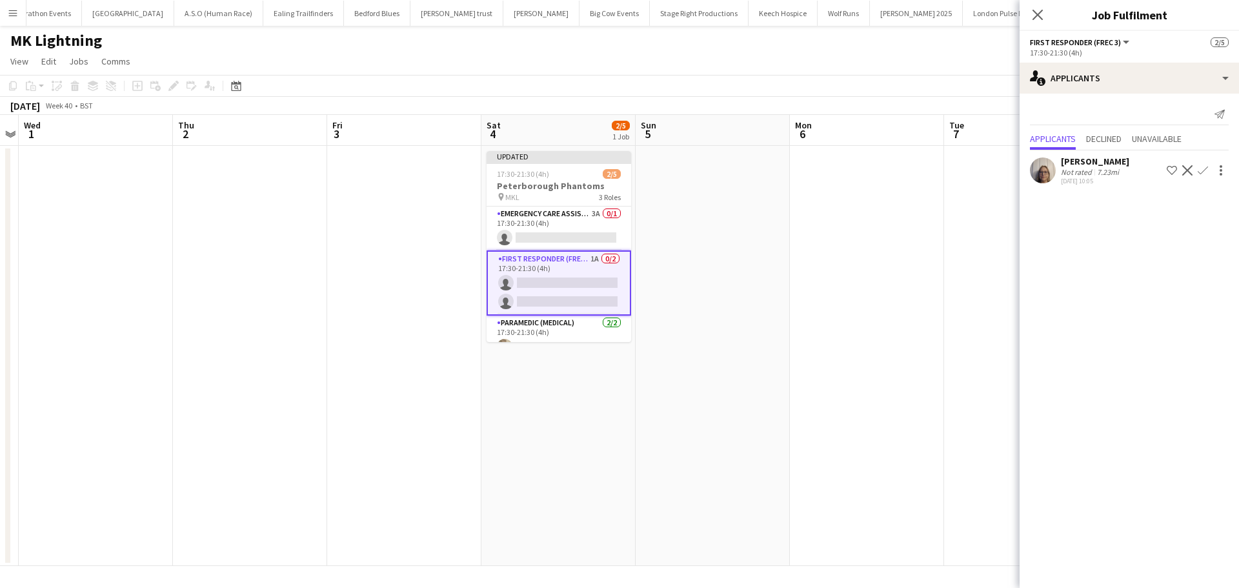
click at [1205, 170] on app-icon "Confirm" at bounding box center [1203, 170] width 10 height 10
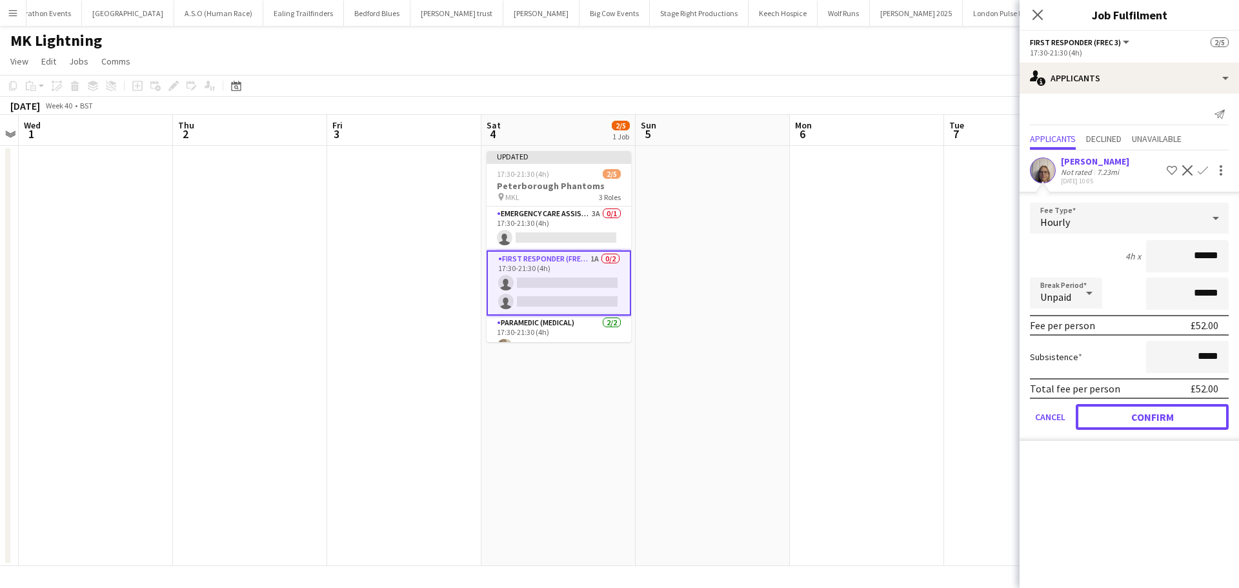
click at [1157, 409] on button "Confirm" at bounding box center [1152, 417] width 153 height 26
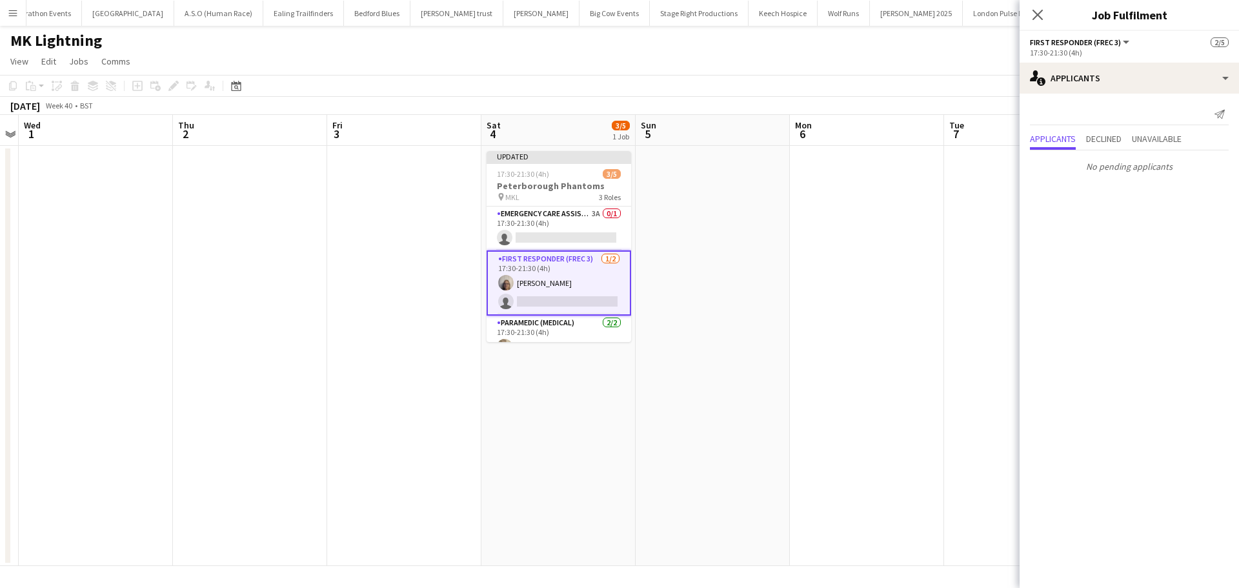
click at [575, 296] on app-card-role "First Responder (FREC 3) 1/2 17:30-21:30 (4h) Lorraine Marson single-neutral-ac…" at bounding box center [559, 282] width 145 height 65
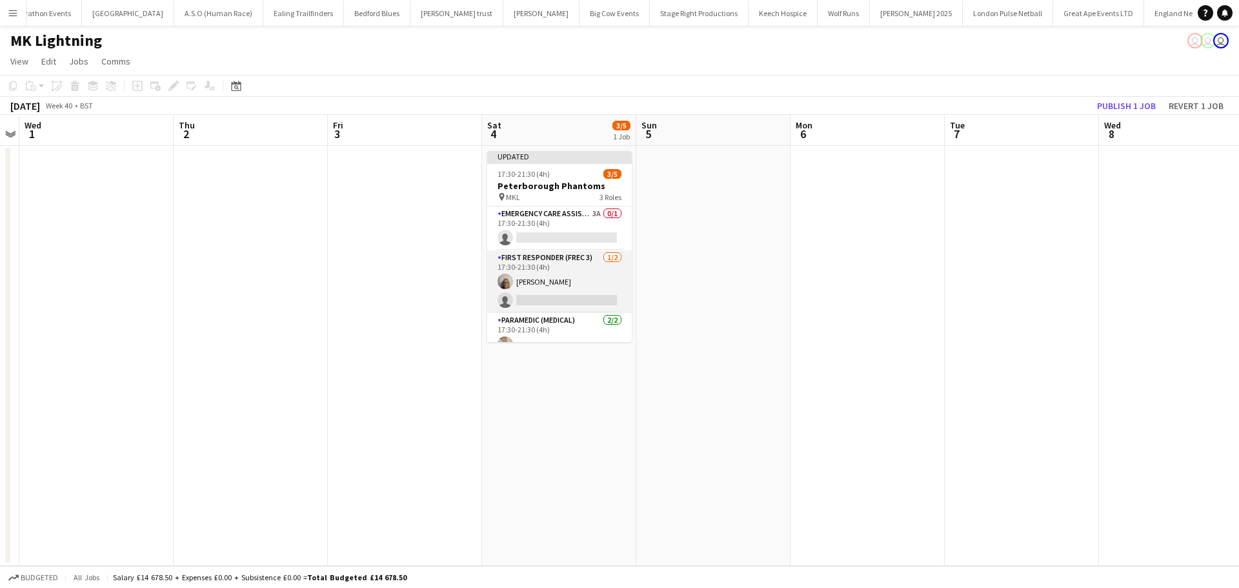
click at [575, 301] on app-card-role "First Responder (FREC 3) 1/2 17:30-21:30 (4h) Lorraine Marson single-neutral-ac…" at bounding box center [559, 281] width 145 height 63
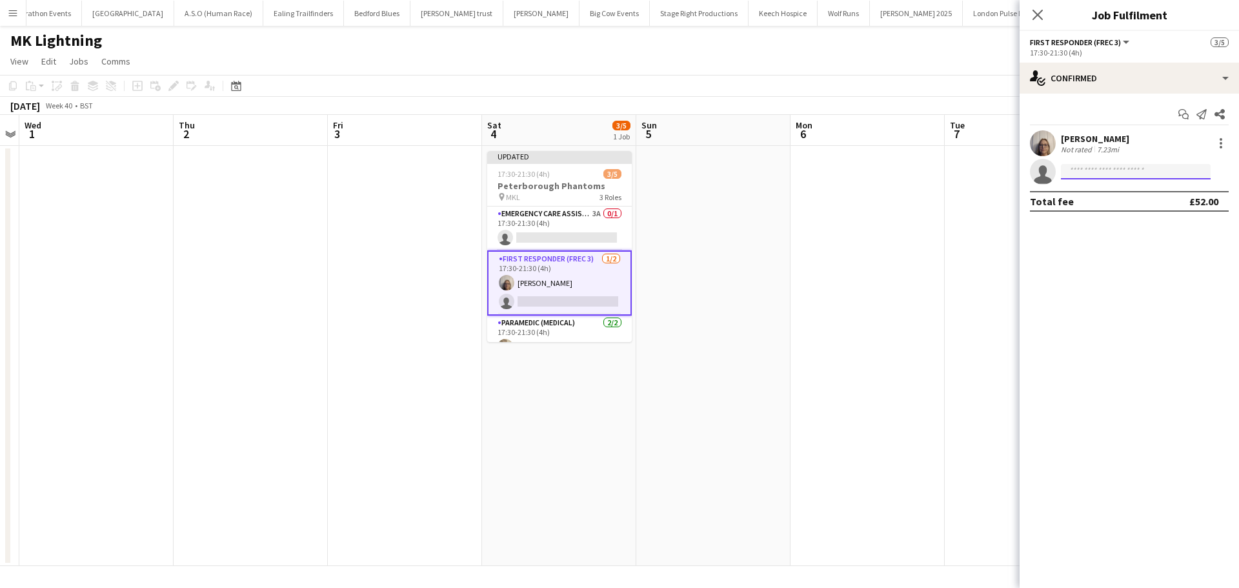
click at [1137, 168] on input at bounding box center [1136, 171] width 150 height 15
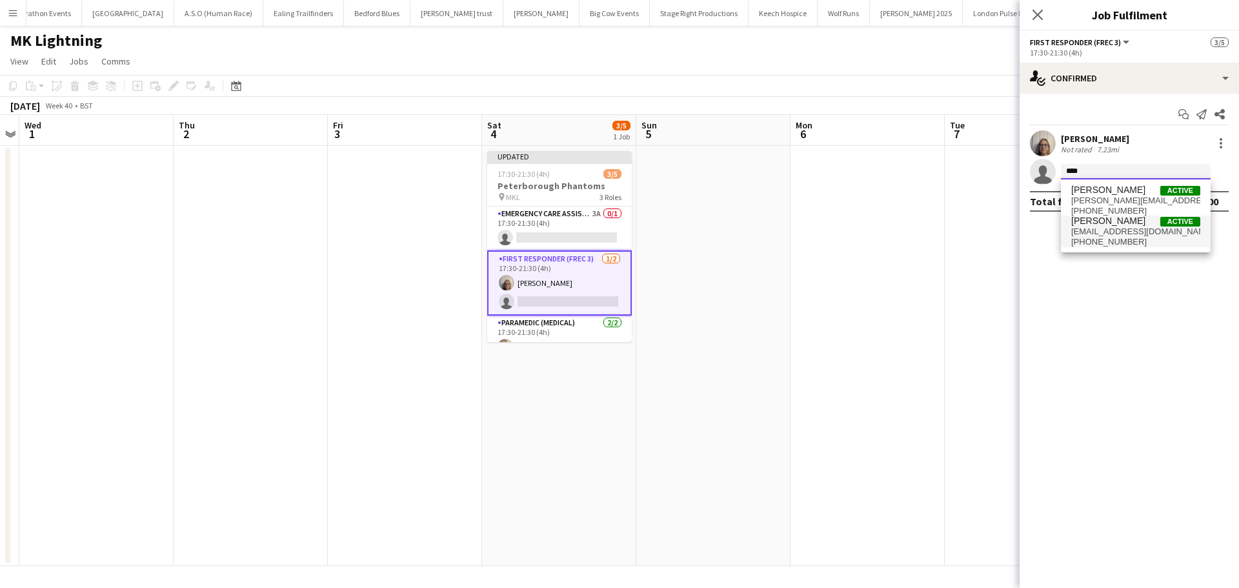
type input "****"
drag, startPoint x: 1132, startPoint y: 234, endPoint x: 1138, endPoint y: 233, distance: 6.5
click at [1132, 233] on span "darren_clarke44@yahoo.co.uk" at bounding box center [1136, 232] width 129 height 10
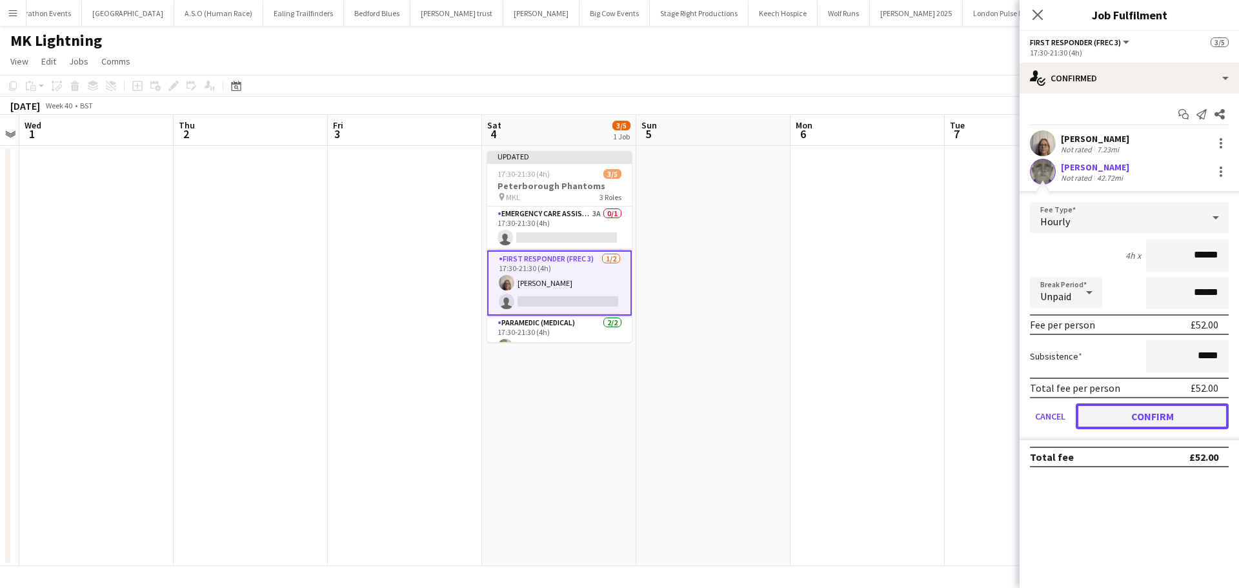
click at [1155, 427] on button "Confirm" at bounding box center [1152, 416] width 153 height 26
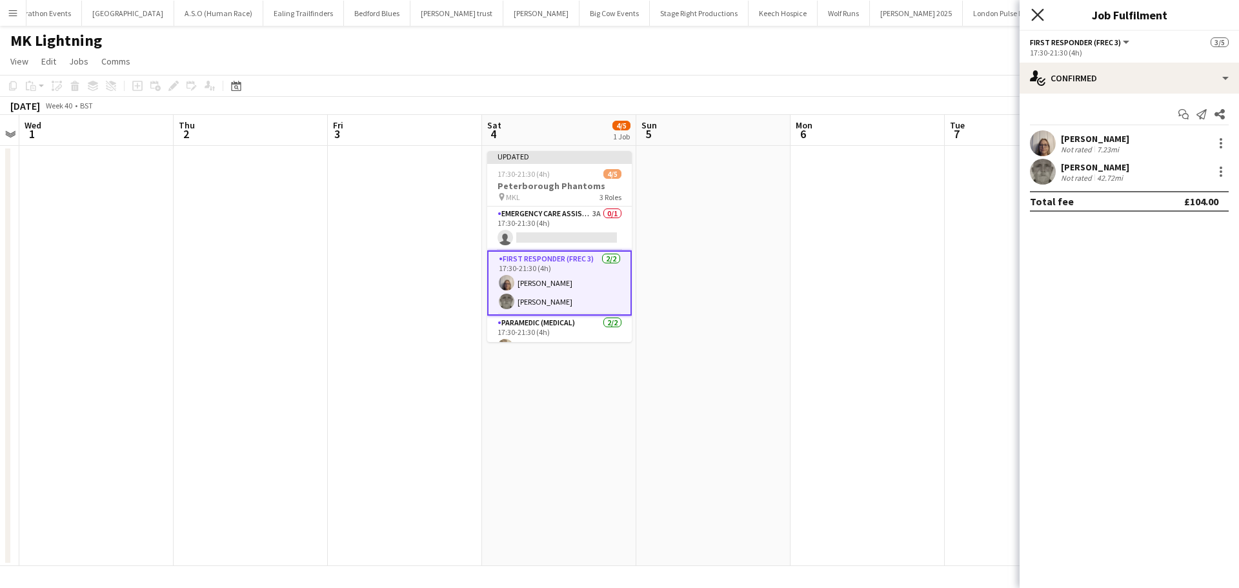
click at [1036, 9] on icon "Close pop-in" at bounding box center [1038, 14] width 12 height 12
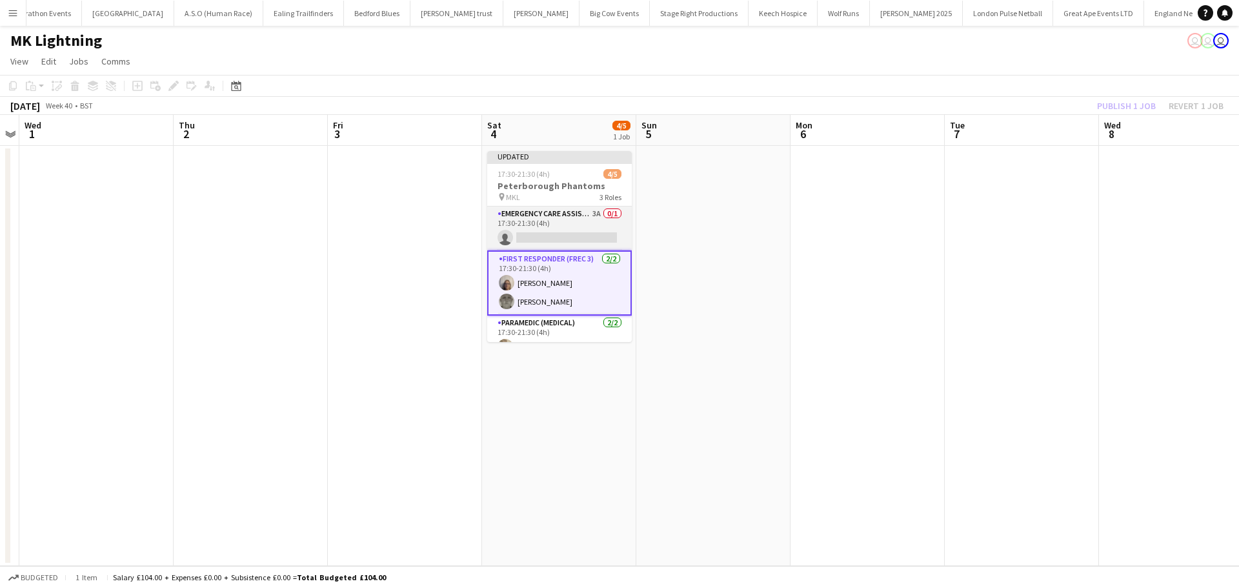
click at [522, 240] on app-card-role "Emergency Care Assistant (Medical) 3A 0/1 17:30-21:30 (4h) single-neutral-actio…" at bounding box center [559, 229] width 145 height 44
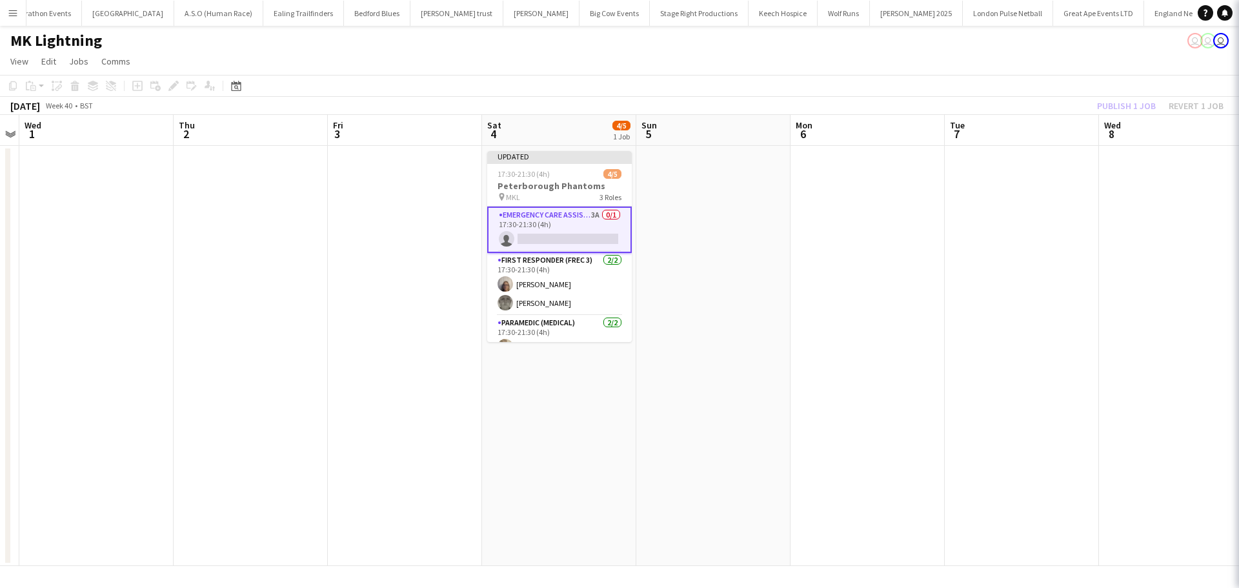
scroll to position [0, 443]
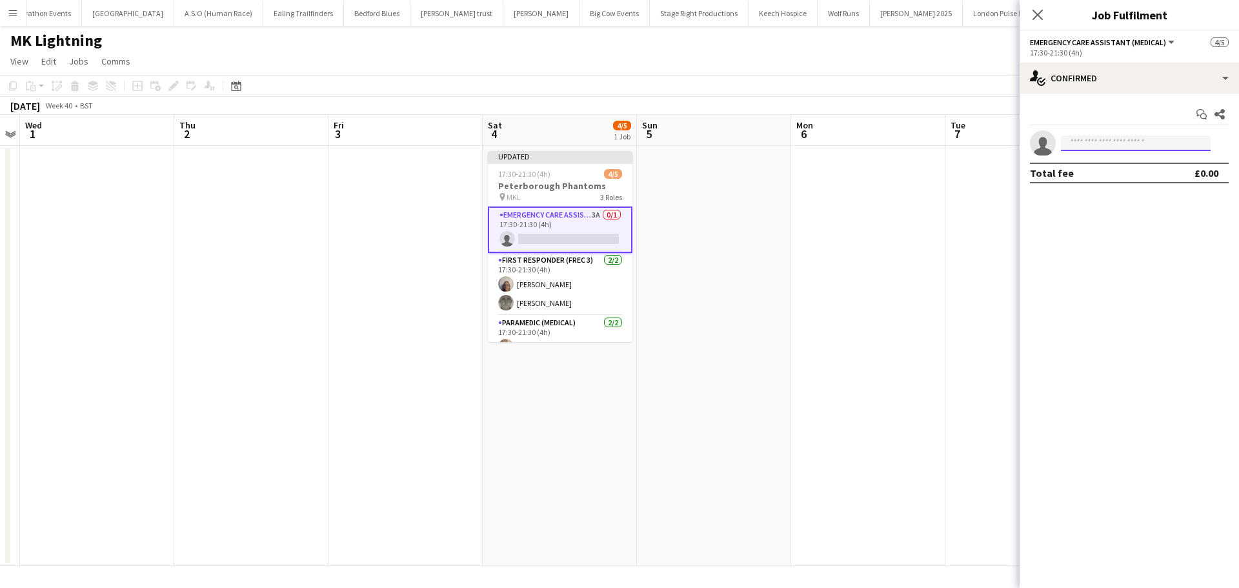
click at [1125, 148] on input at bounding box center [1136, 143] width 150 height 15
type input "****"
click at [1118, 164] on span "[PERSON_NAME]" at bounding box center [1109, 161] width 74 height 11
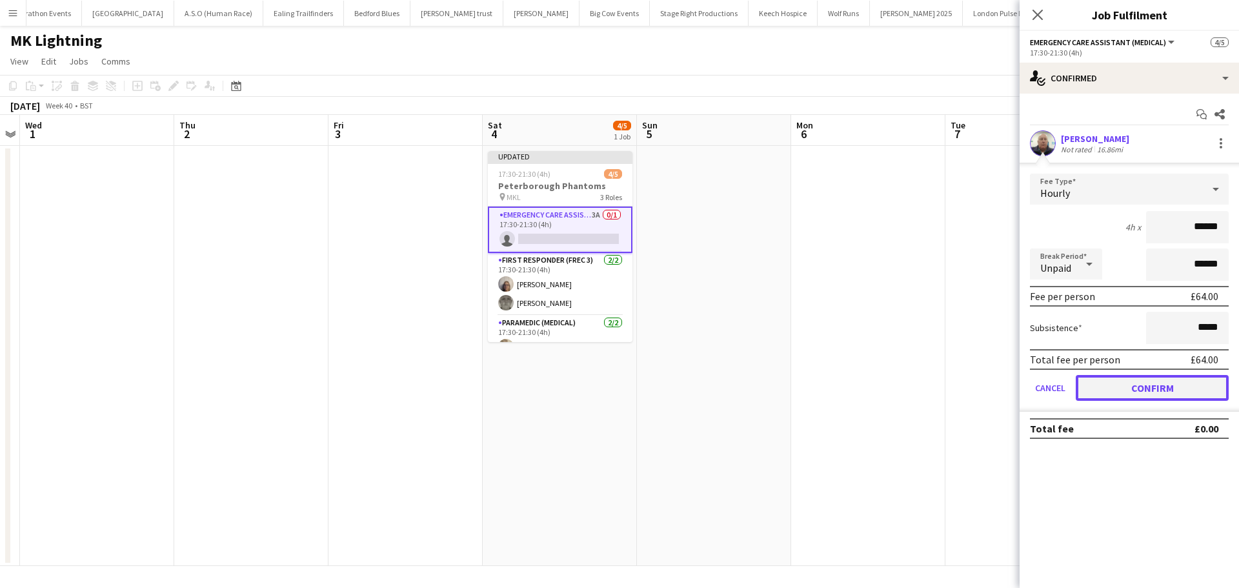
click at [1123, 383] on button "Confirm" at bounding box center [1152, 388] width 153 height 26
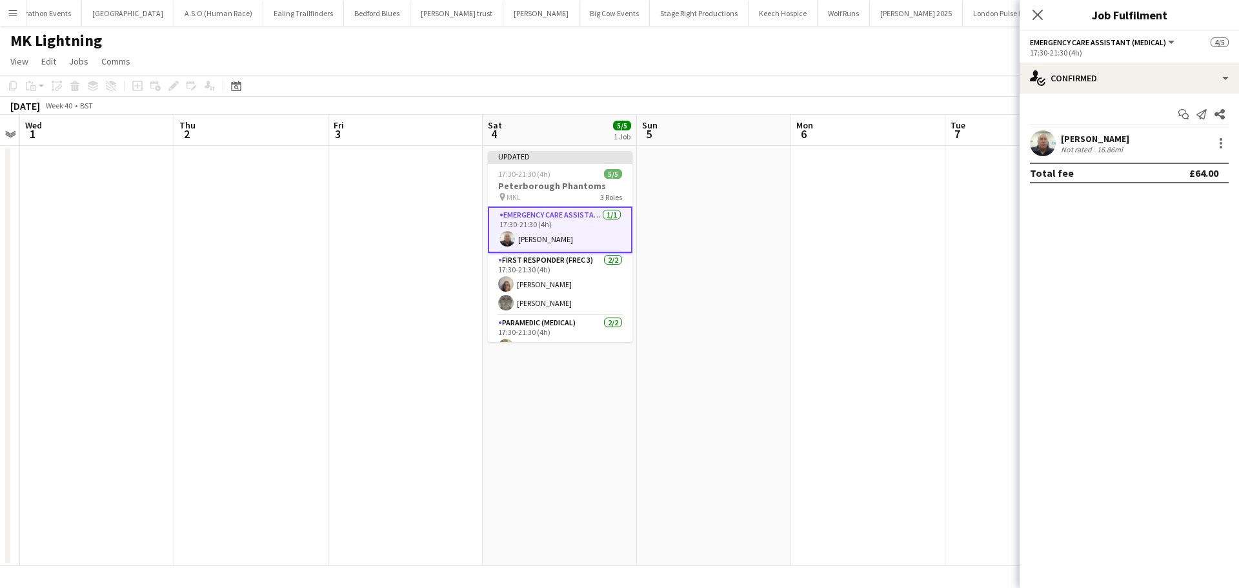
click at [1037, 5] on div "Close pop-in" at bounding box center [1038, 15] width 36 height 30
click at [1039, 19] on icon "Close pop-in" at bounding box center [1038, 14] width 12 height 12
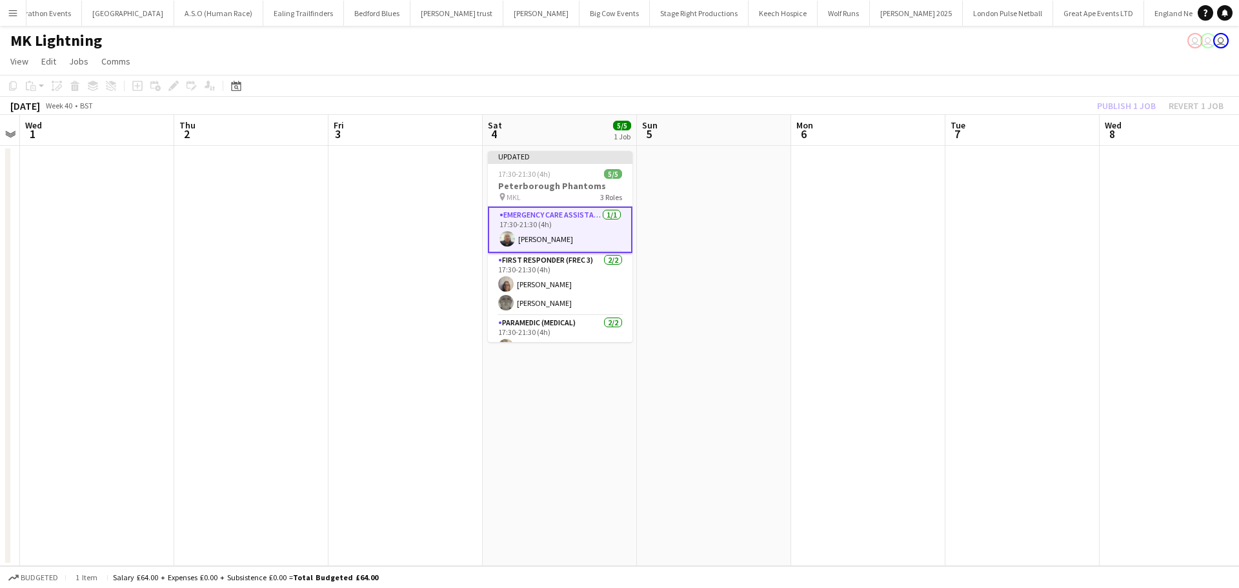
click at [920, 182] on app-date-cell at bounding box center [868, 356] width 154 height 420
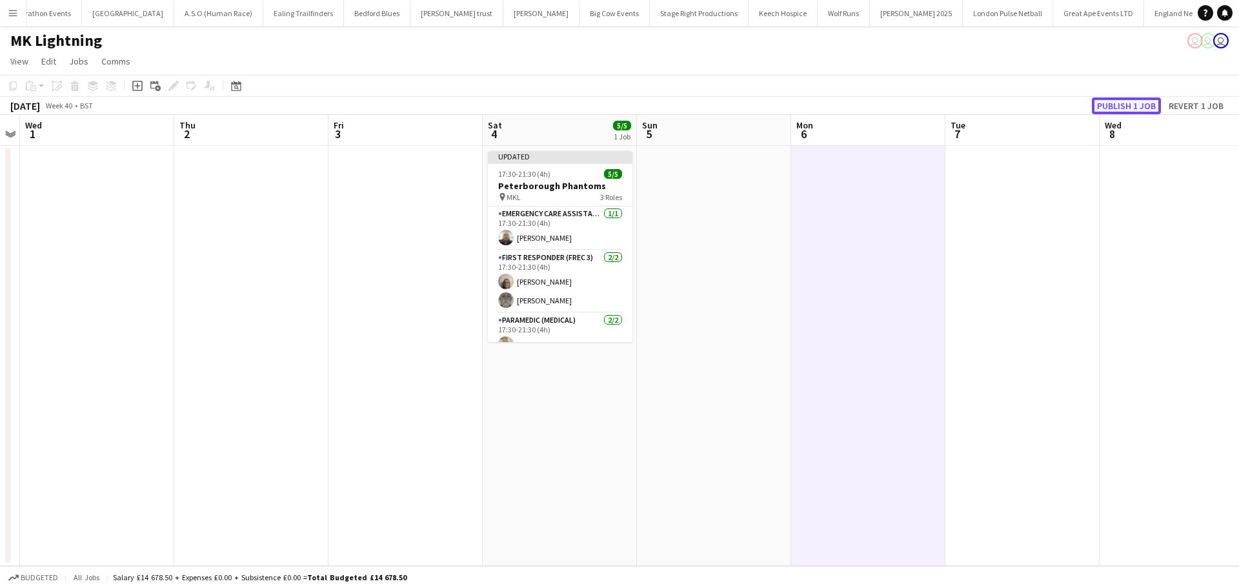
click at [1104, 106] on button "Publish 1 job" at bounding box center [1126, 105] width 69 height 17
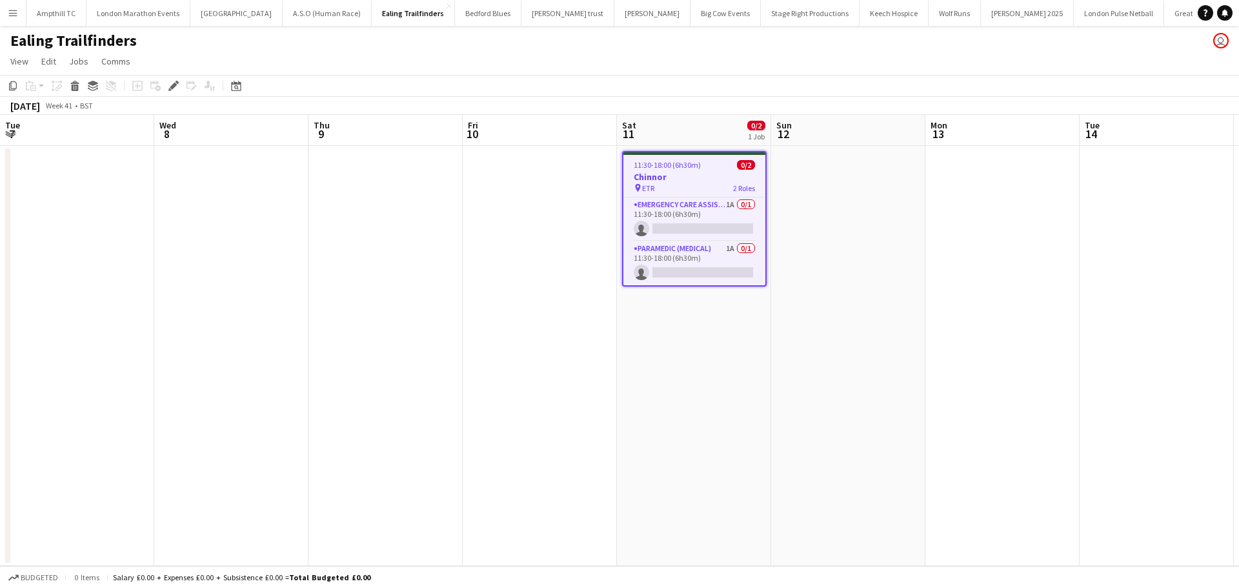
scroll to position [0, 444]
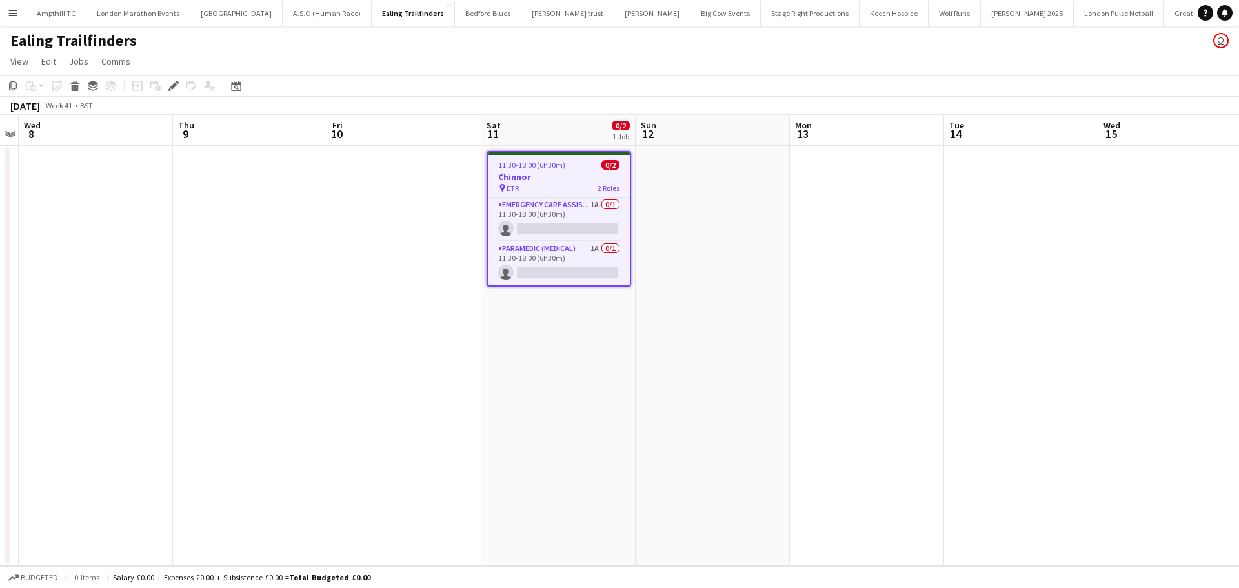
drag, startPoint x: 558, startPoint y: 209, endPoint x: 902, endPoint y: 158, distance: 347.2
click at [559, 209] on app-card-role "Emergency Care Assistant (Medical) 1A 0/1 11:30-18:00 (6h30m) single-neutral-ac…" at bounding box center [559, 220] width 142 height 44
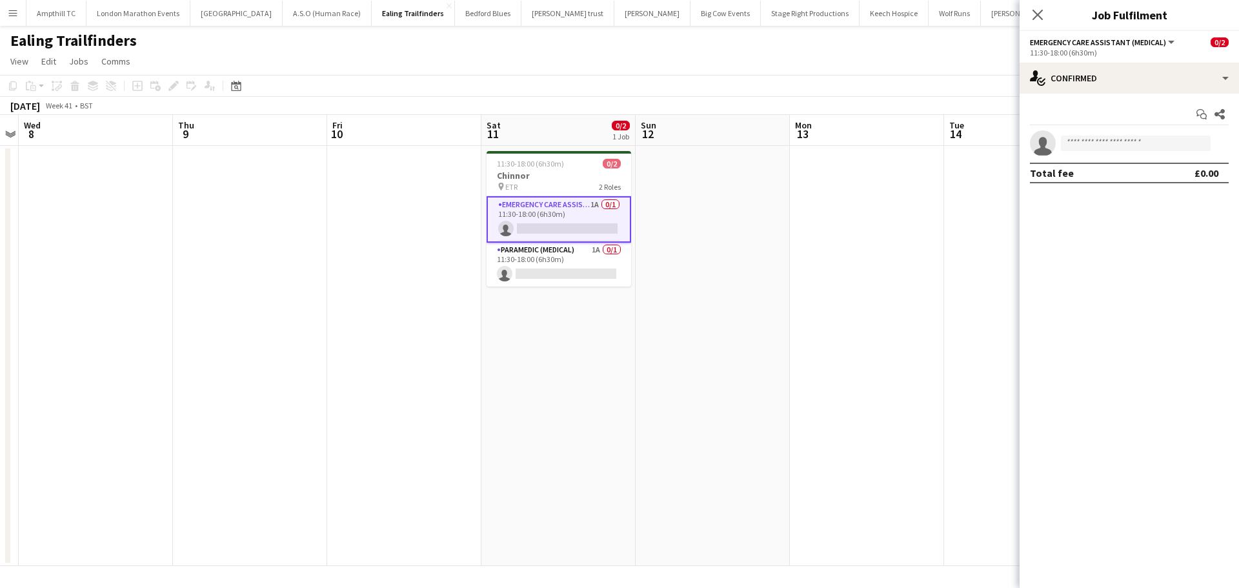
scroll to position [0, 443]
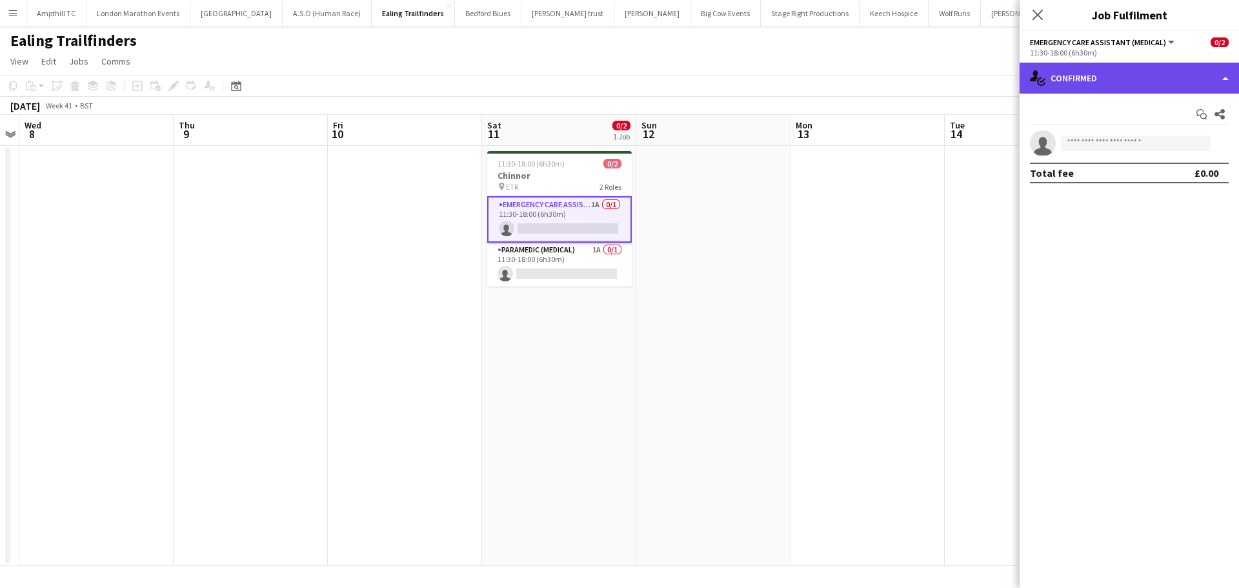
click at [1142, 82] on div "single-neutral-actions-check-2 Confirmed" at bounding box center [1129, 78] width 219 height 31
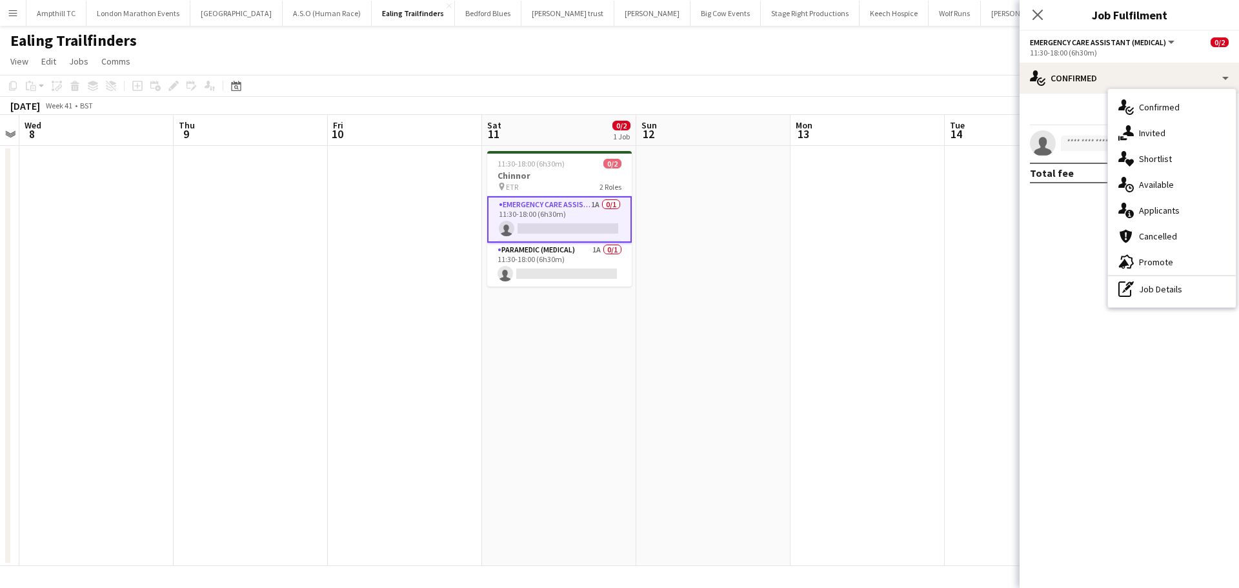
click at [1172, 211] on div "single-neutral-actions-information Applicants" at bounding box center [1172, 211] width 128 height 26
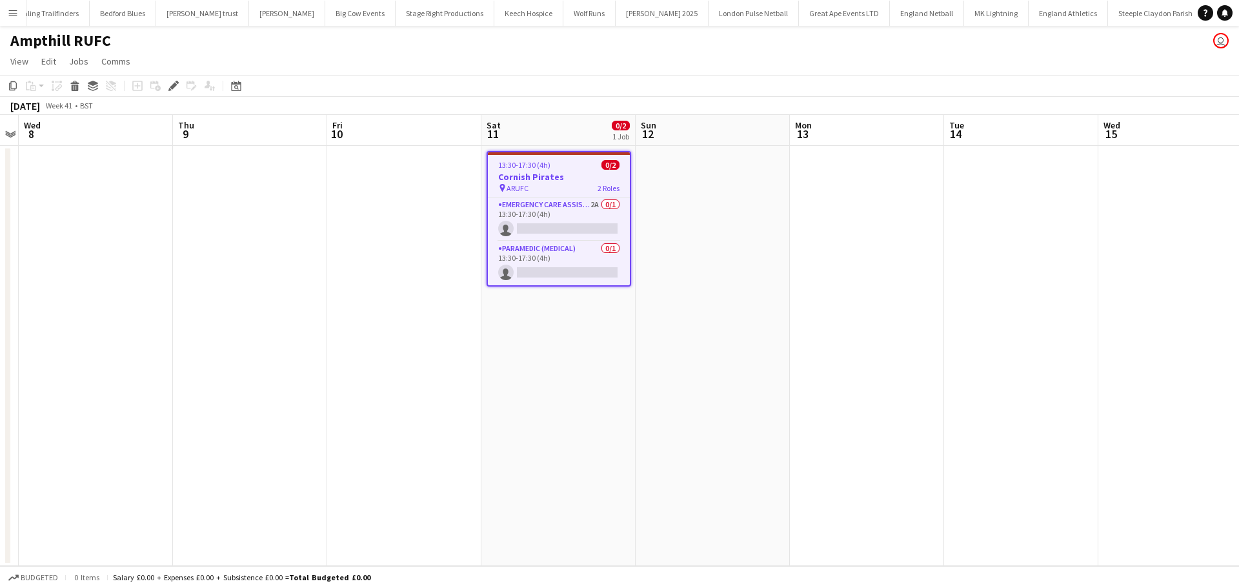
scroll to position [0, 375]
click at [573, 200] on app-card-role "Emergency Care Assistant (Medical) 2A 0/1 13:30-17:30 (4h) single-neutral-actio…" at bounding box center [559, 220] width 142 height 44
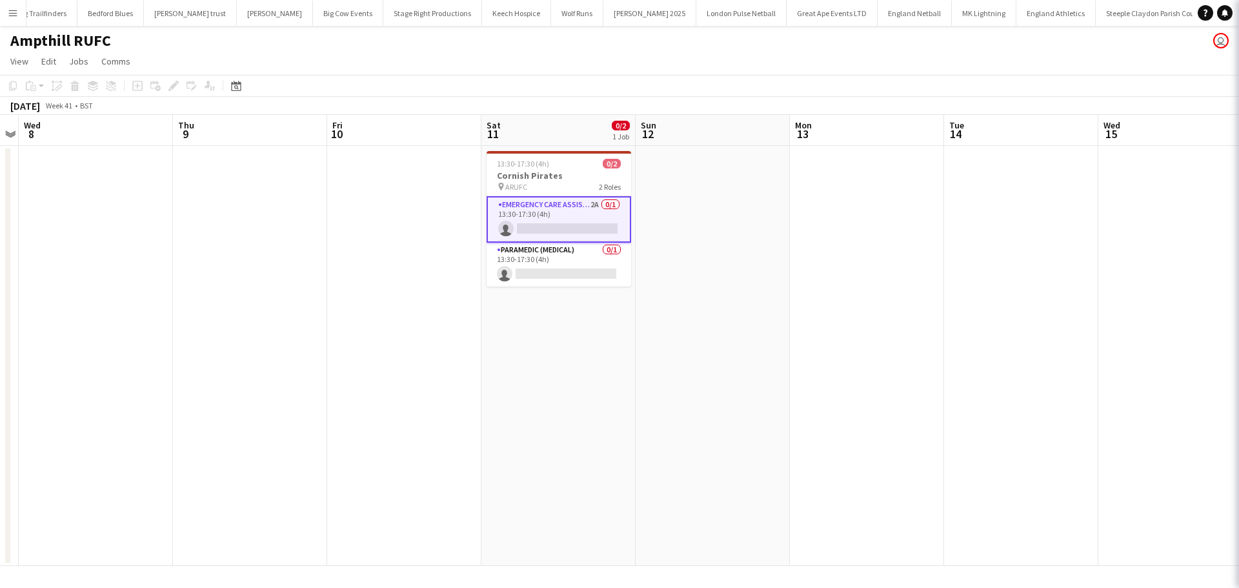
scroll to position [0, 443]
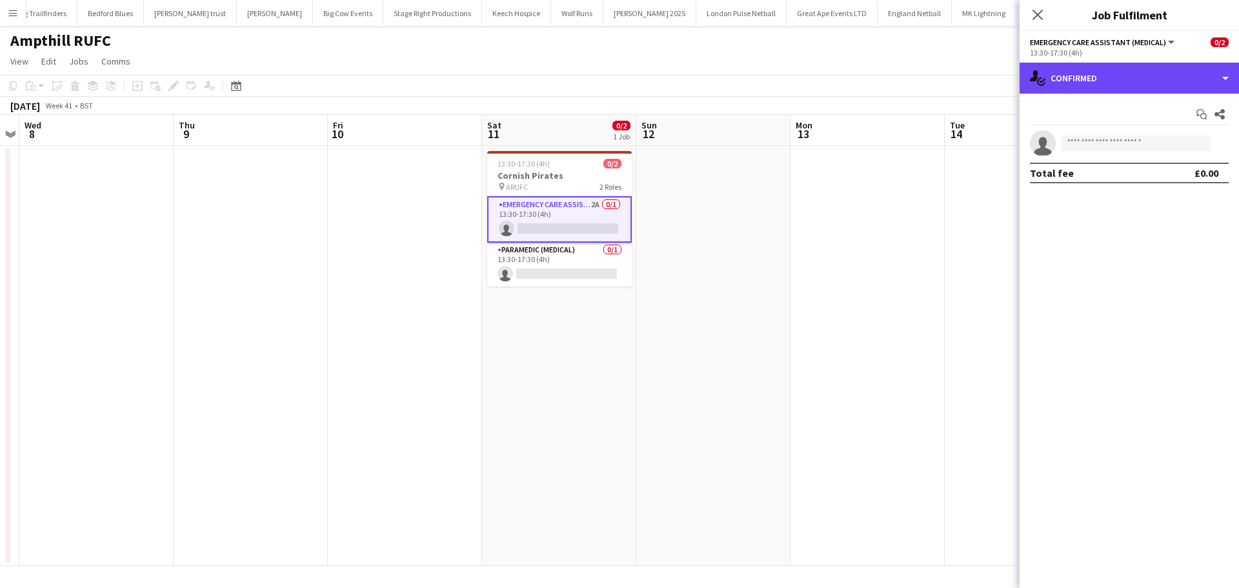
drag, startPoint x: 1145, startPoint y: 88, endPoint x: 1150, endPoint y: 97, distance: 10.1
click at [1145, 87] on div "single-neutral-actions-check-2 Confirmed" at bounding box center [1129, 78] width 219 height 31
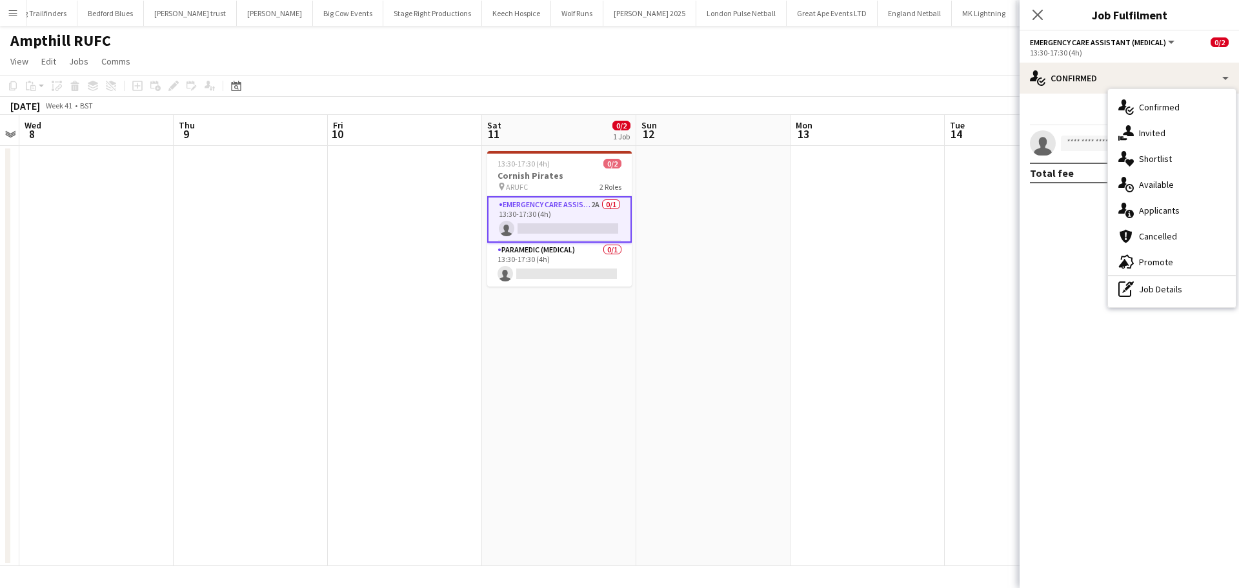
click at [1172, 205] on div "single-neutral-actions-information Applicants" at bounding box center [1172, 211] width 128 height 26
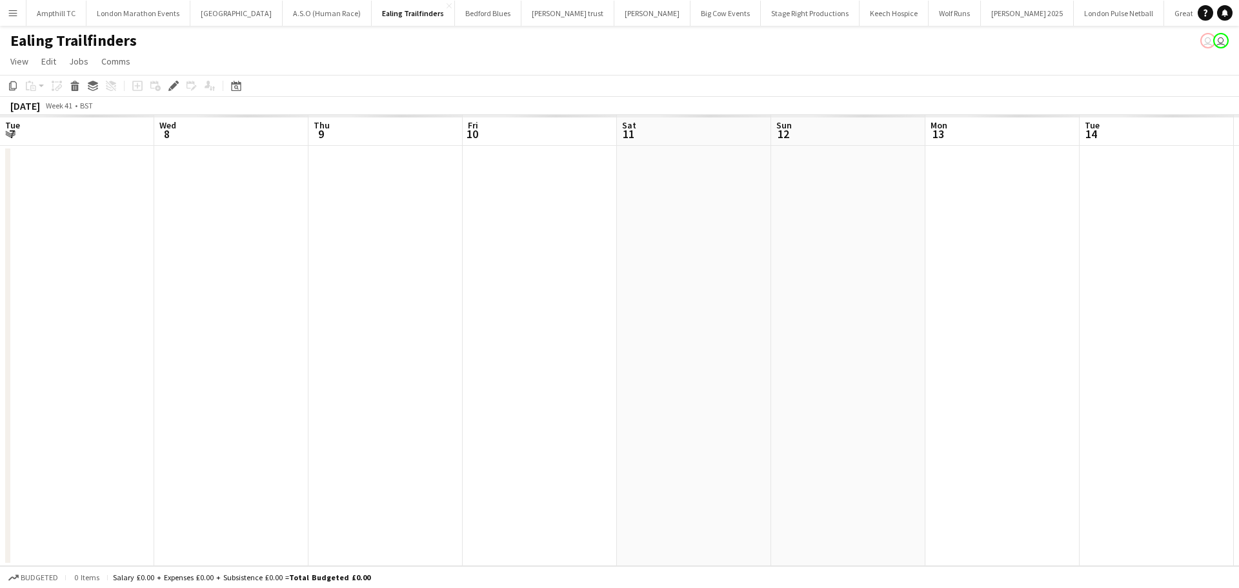
scroll to position [0, 444]
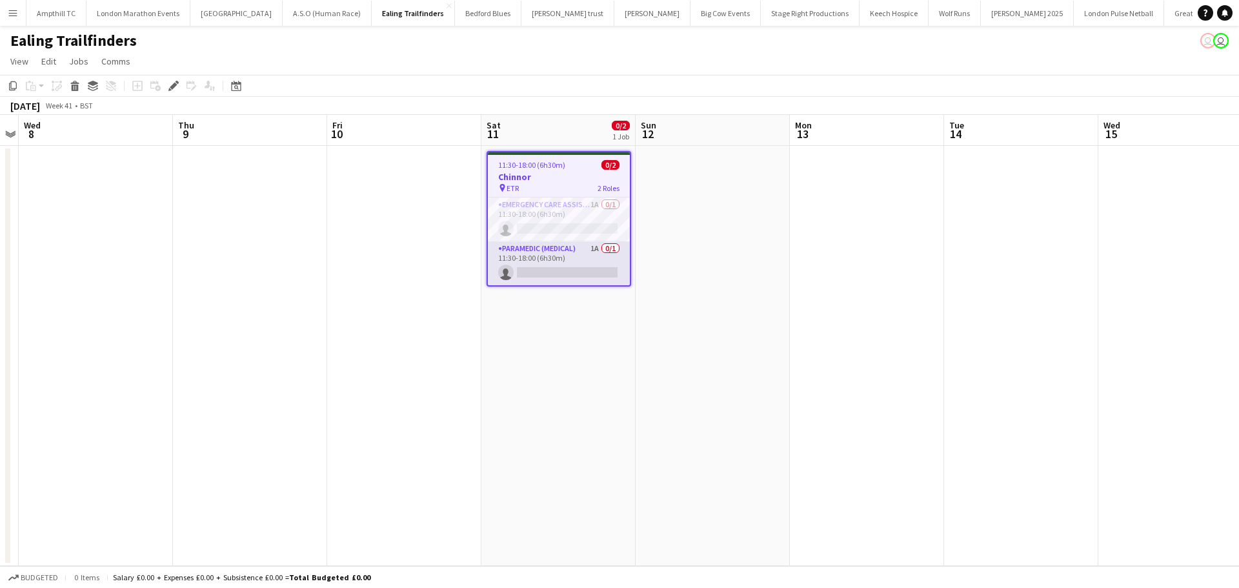
click at [547, 249] on app-card-role "Paramedic (Medical) 1A 0/1 11:30-18:00 (6h30m) single-neutral-actions" at bounding box center [559, 263] width 142 height 44
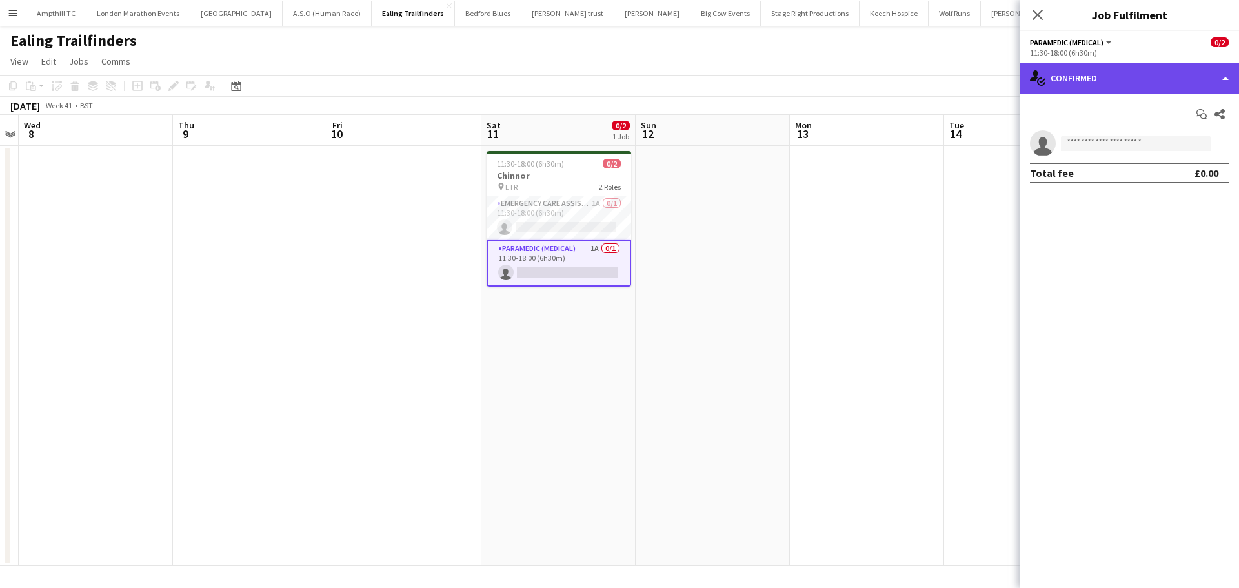
drag, startPoint x: 1116, startPoint y: 87, endPoint x: 1114, endPoint y: 96, distance: 9.4
click at [1117, 87] on div "single-neutral-actions-check-2 Confirmed" at bounding box center [1129, 78] width 219 height 31
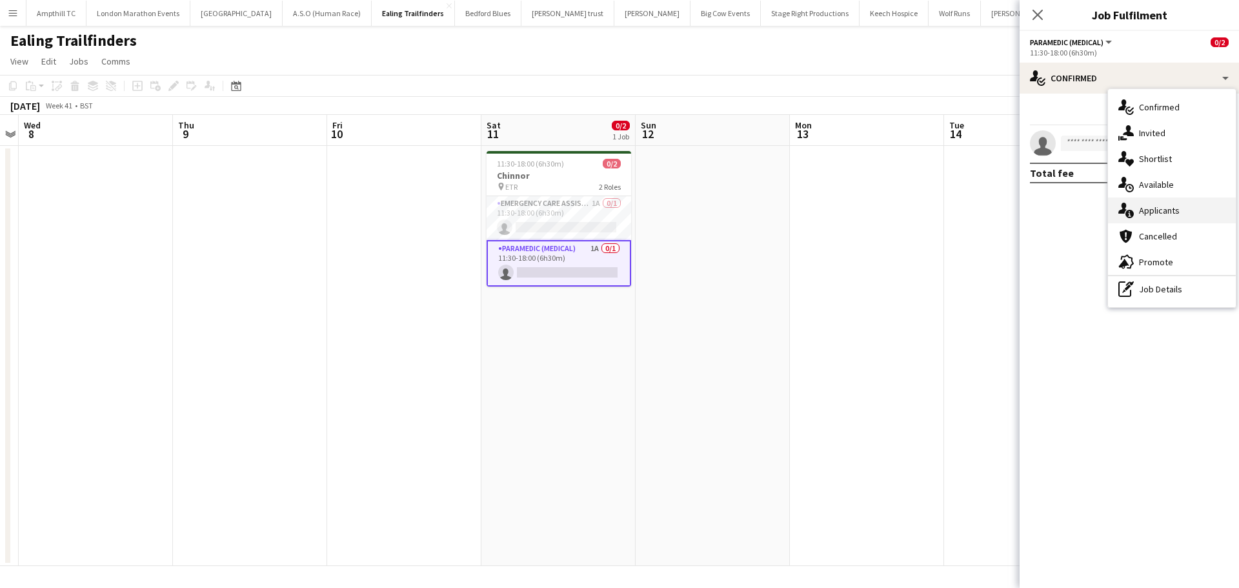
click at [1172, 213] on div "single-neutral-actions-information Applicants" at bounding box center [1172, 211] width 128 height 26
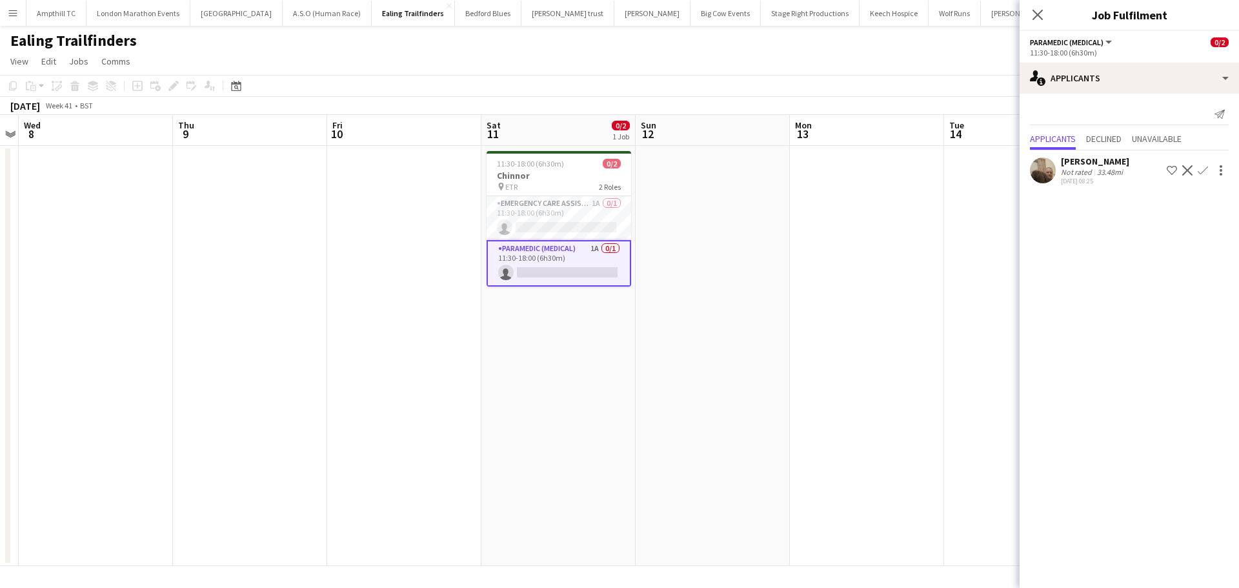
click at [1197, 171] on button "Confirm" at bounding box center [1203, 170] width 15 height 15
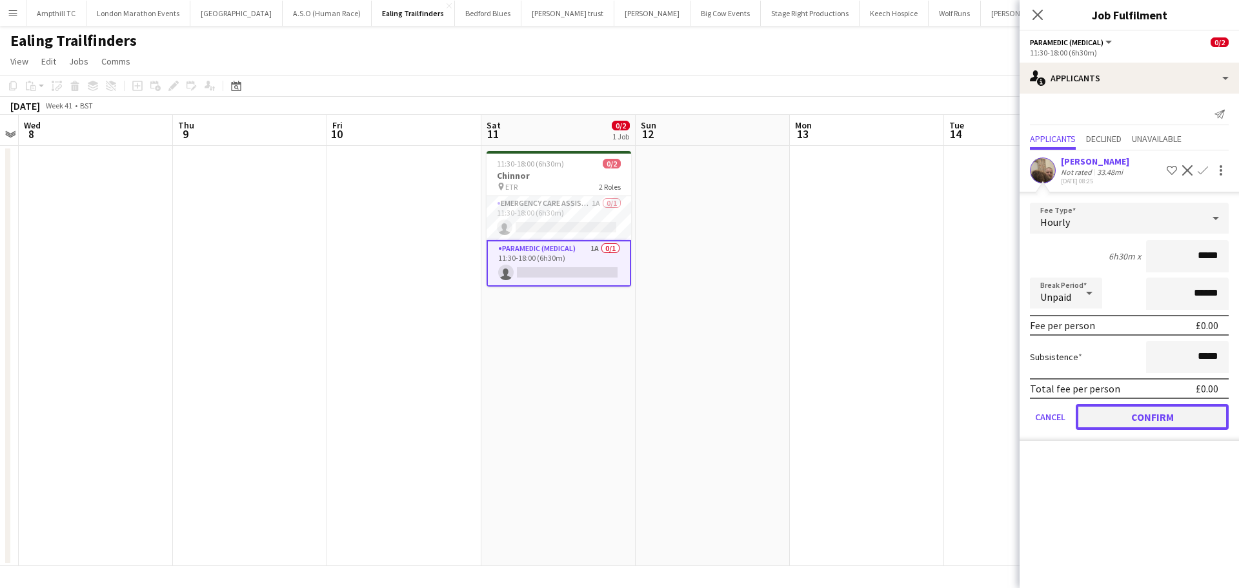
click at [1126, 410] on button "Confirm" at bounding box center [1152, 417] width 153 height 26
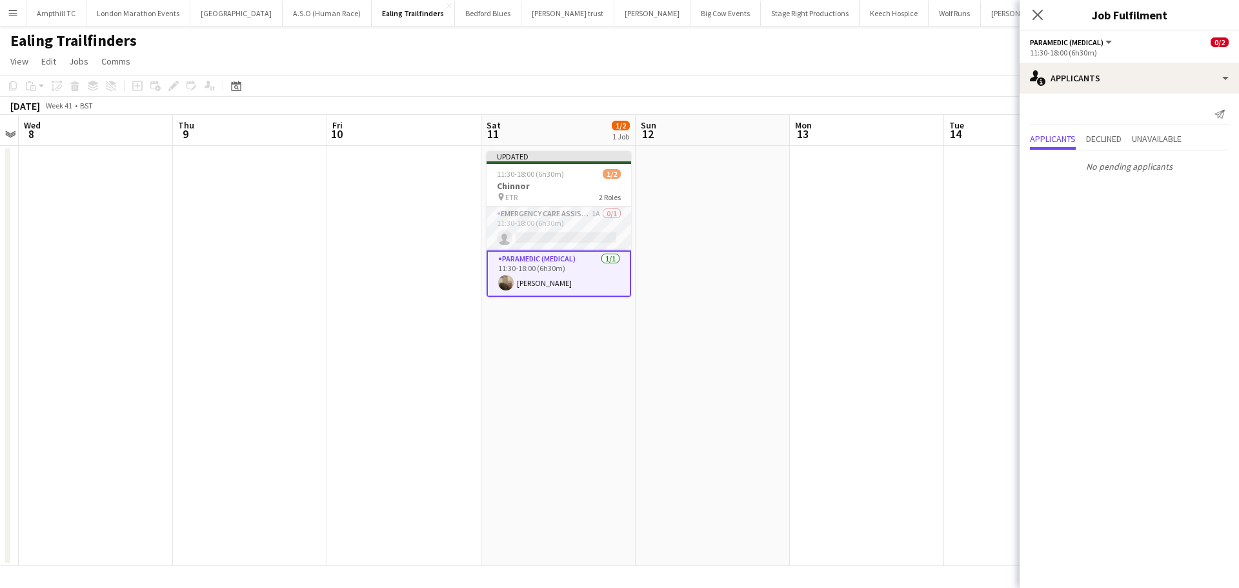
click at [569, 217] on app-card-role "Emergency Care Assistant (Medical) 1A 0/1 11:30-18:00 (6h30m) single-neutral-ac…" at bounding box center [559, 229] width 145 height 44
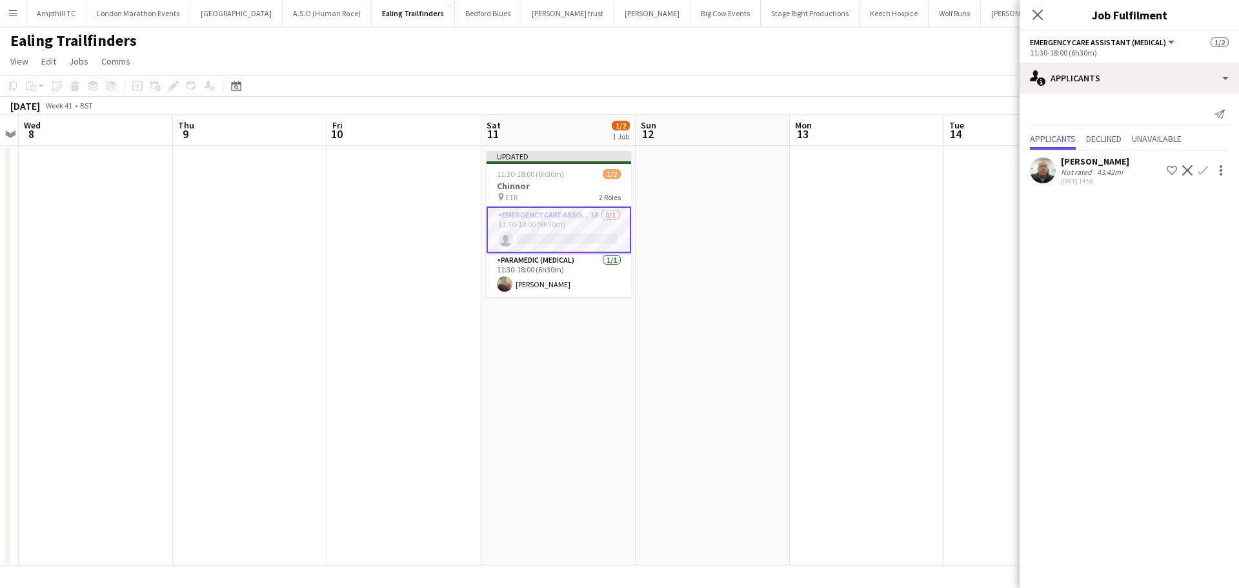
click at [1201, 171] on app-icon "Confirm" at bounding box center [1203, 170] width 10 height 10
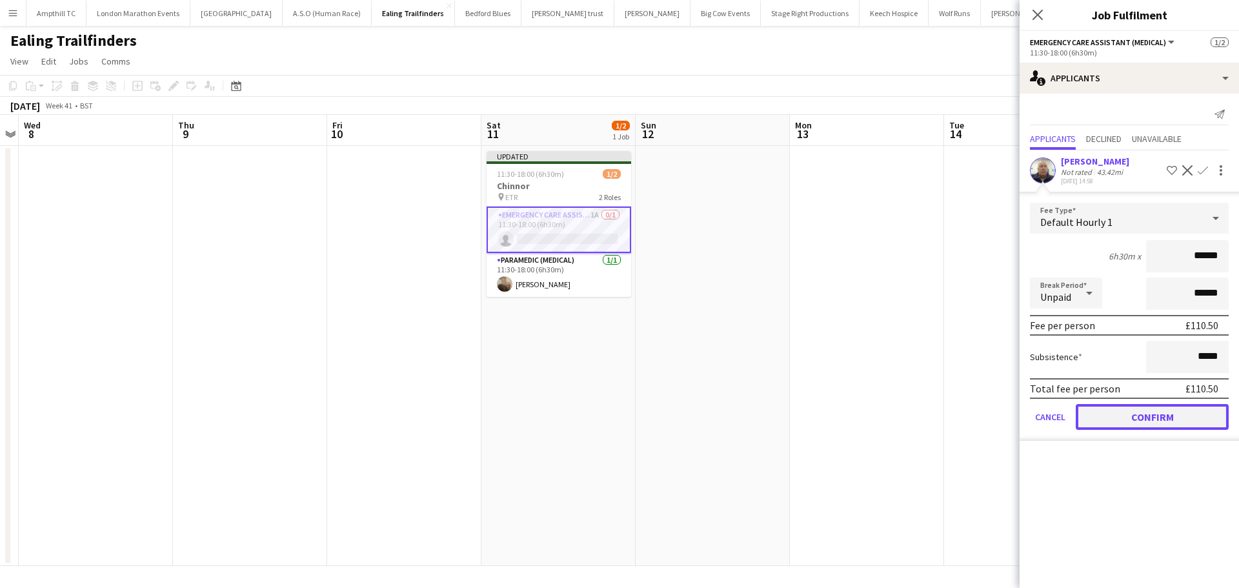
click at [1122, 412] on button "Confirm" at bounding box center [1152, 417] width 153 height 26
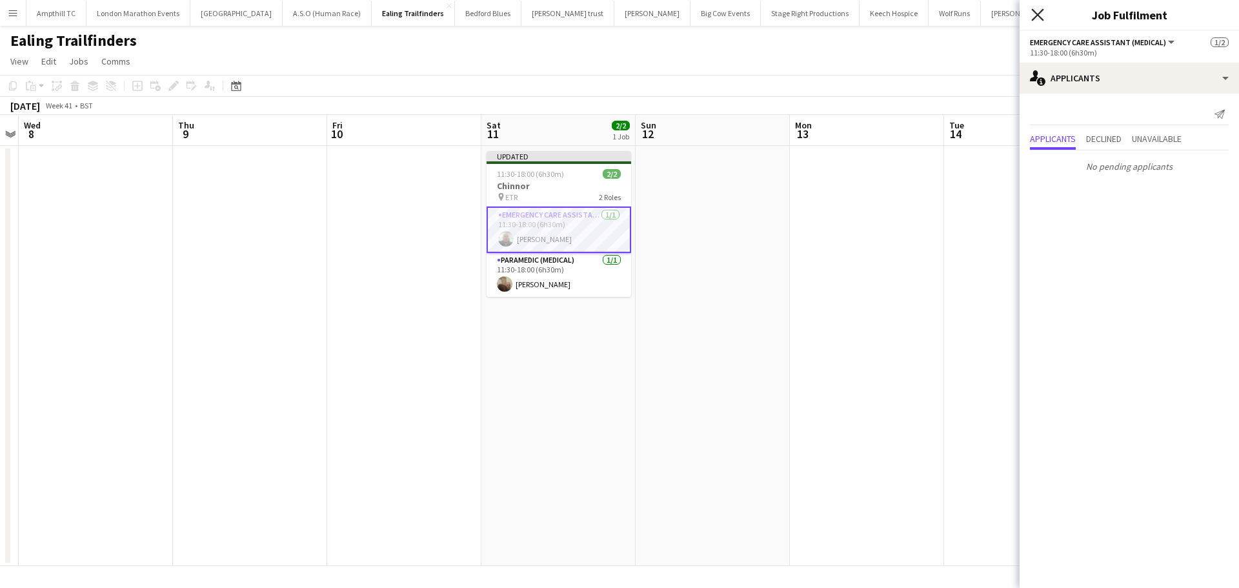
click at [1036, 19] on icon "Close pop-in" at bounding box center [1038, 14] width 12 height 12
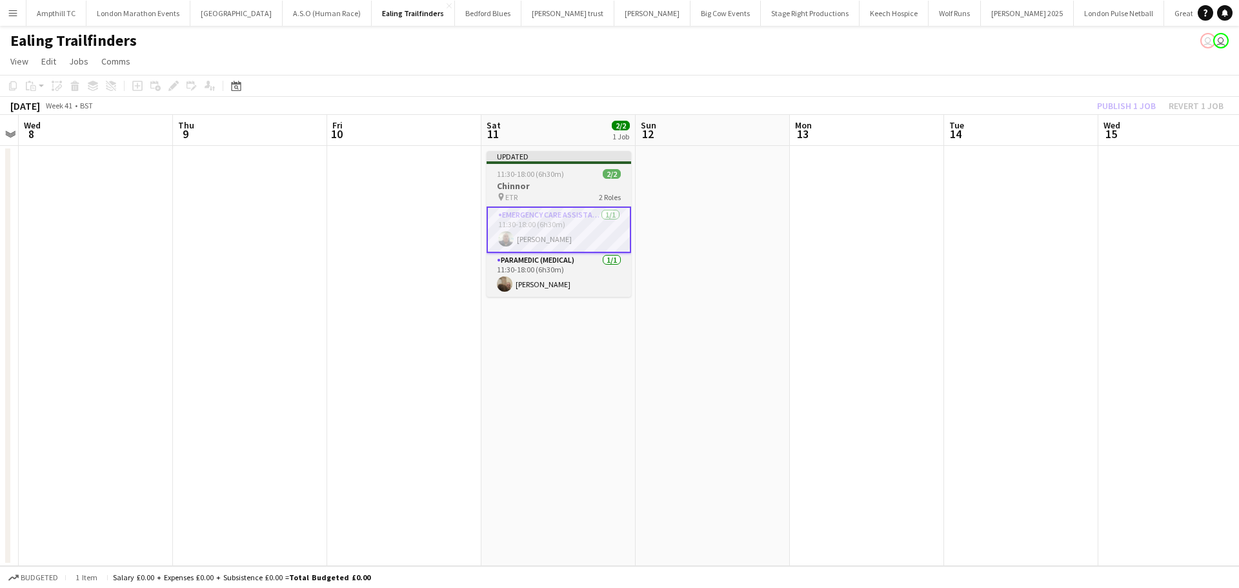
click at [539, 177] on span "11:30-18:00 (6h30m)" at bounding box center [530, 174] width 67 height 10
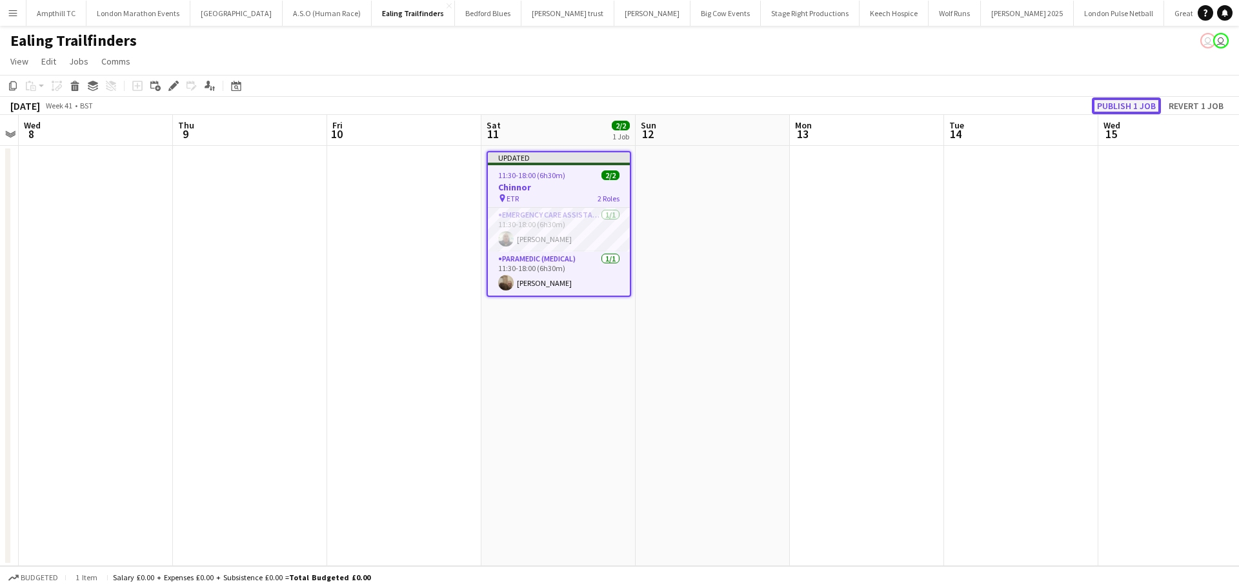
click at [1120, 101] on button "Publish 1 job" at bounding box center [1126, 105] width 69 height 17
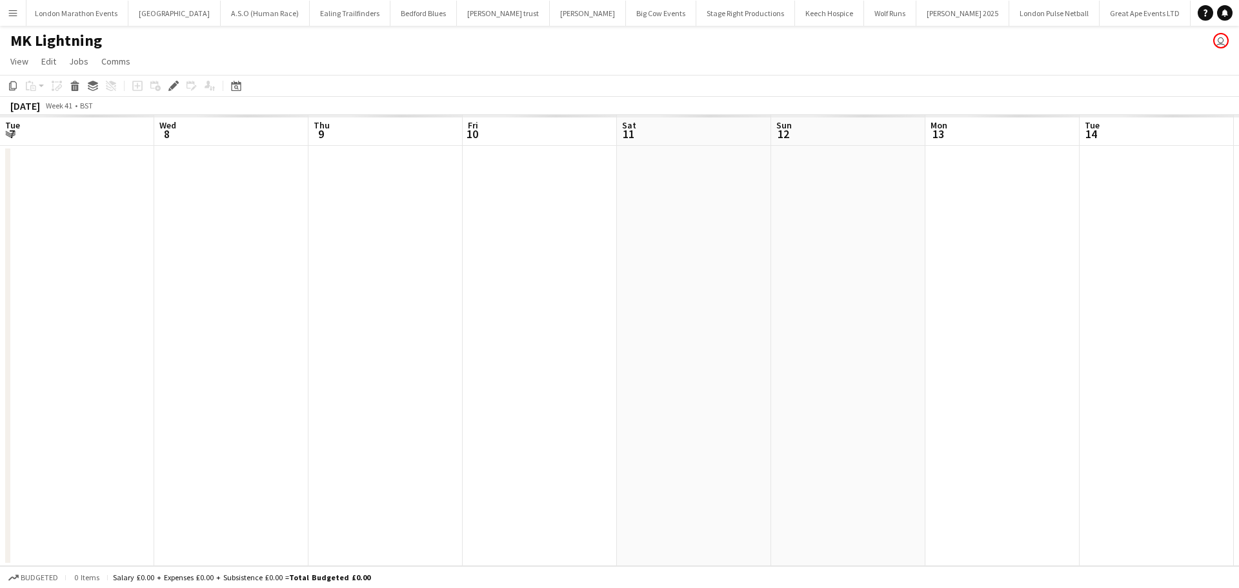
scroll to position [0, 108]
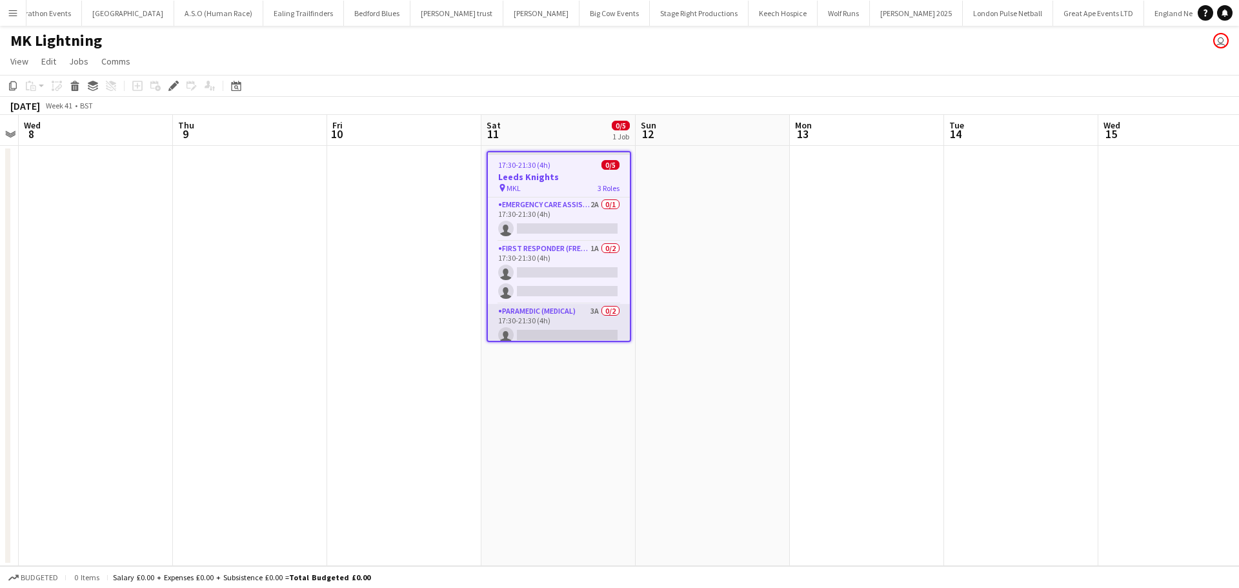
click at [556, 311] on app-card-role "Paramedic (Medical) 3A 0/2 17:30-21:30 (4h) single-neutral-actions single-neutr…" at bounding box center [559, 335] width 142 height 63
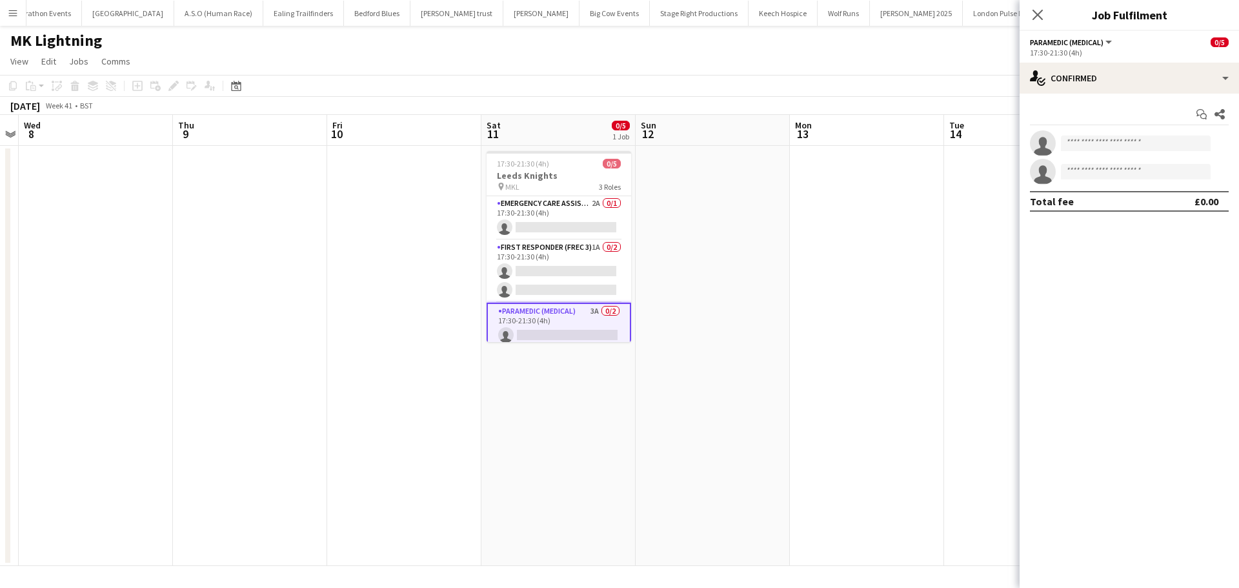
click at [1160, 34] on app-options-switcher "Paramedic (Medical) All roles Paramedic (Medical) 0/5 17:30-21:30 (4h)" at bounding box center [1129, 47] width 219 height 32
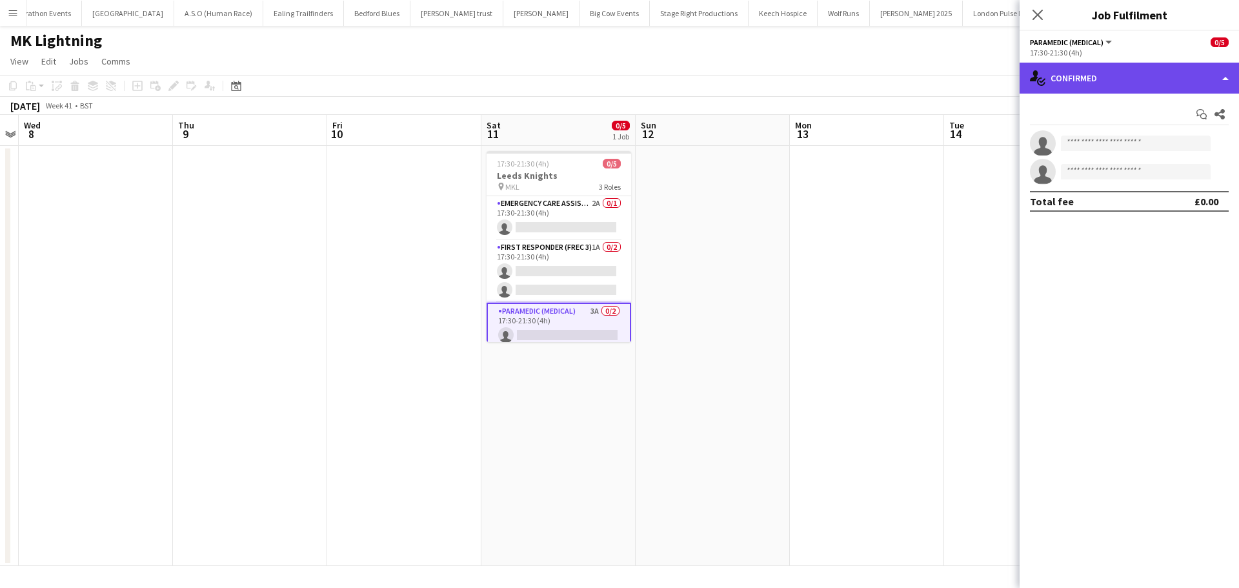
click at [1151, 83] on div "single-neutral-actions-check-2 Confirmed" at bounding box center [1129, 78] width 219 height 31
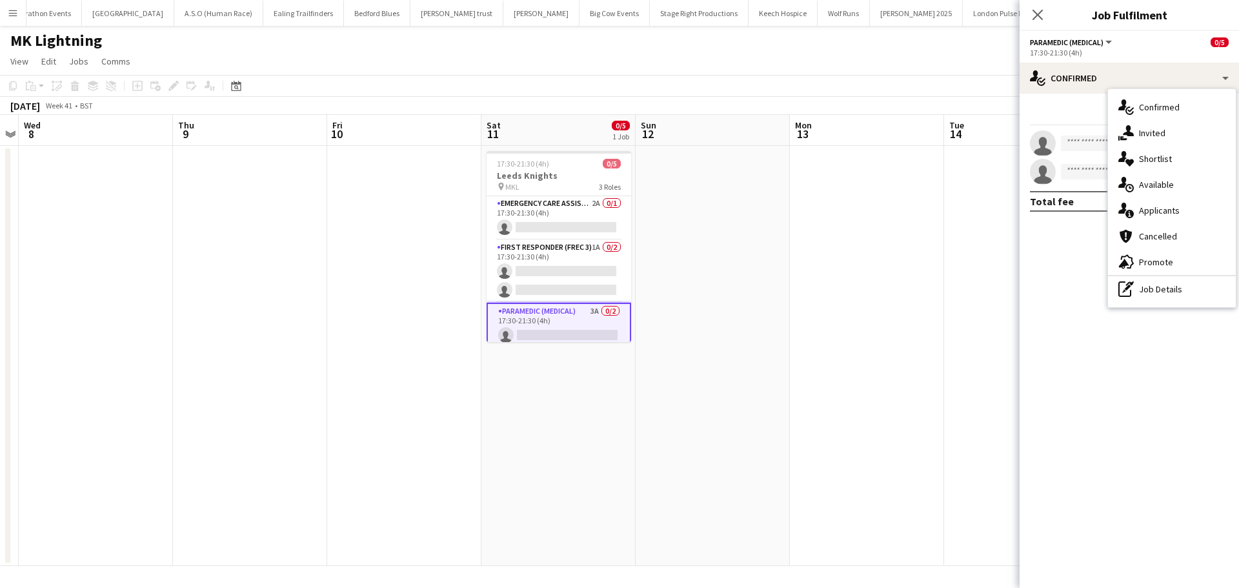
click at [1177, 209] on div "single-neutral-actions-information Applicants" at bounding box center [1172, 211] width 128 height 26
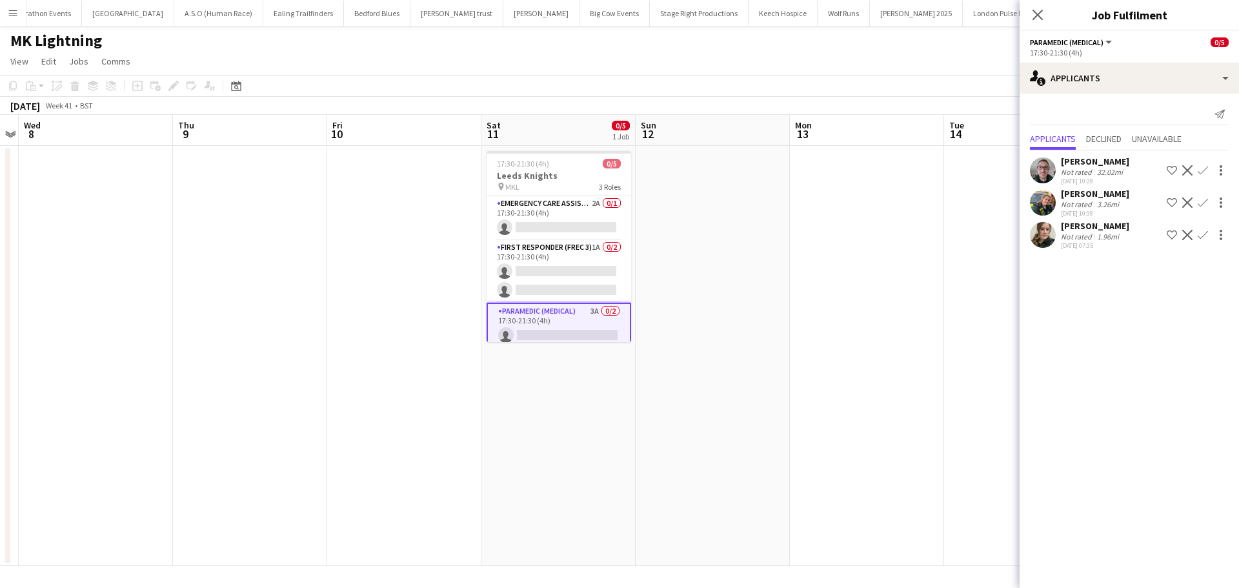
click at [1204, 236] on app-icon "Confirm" at bounding box center [1203, 235] width 10 height 10
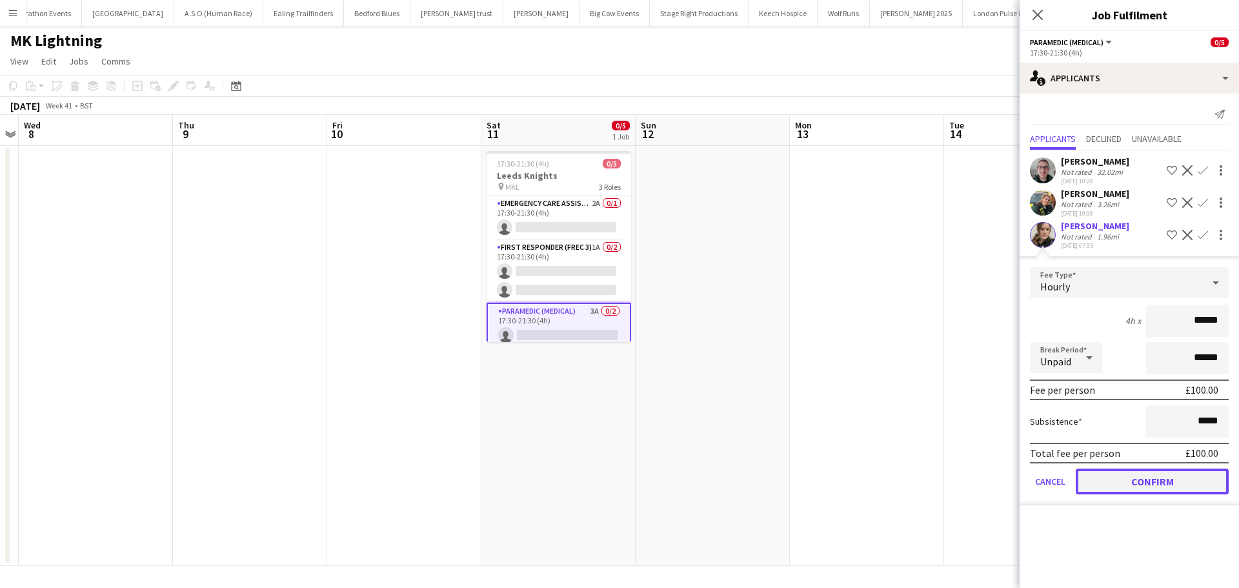
click at [1148, 478] on button "Confirm" at bounding box center [1152, 482] width 153 height 26
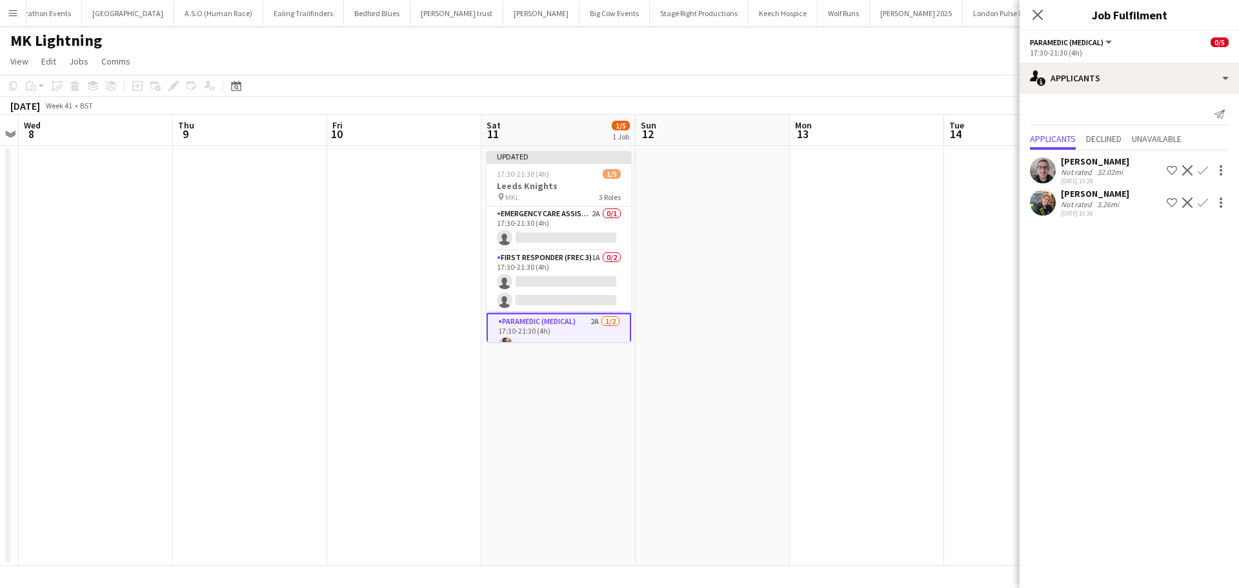
click at [1203, 170] on app-icon "Confirm" at bounding box center [1203, 170] width 10 height 10
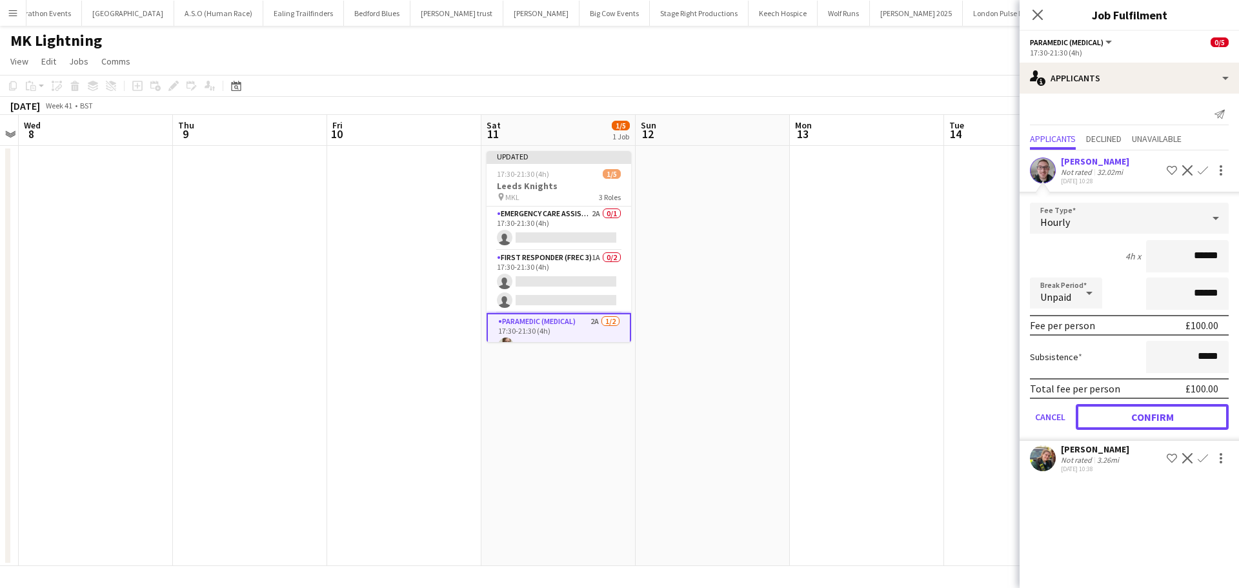
drag, startPoint x: 1136, startPoint y: 411, endPoint x: 979, endPoint y: 413, distance: 157.5
click at [1135, 411] on button "Confirm" at bounding box center [1152, 417] width 153 height 26
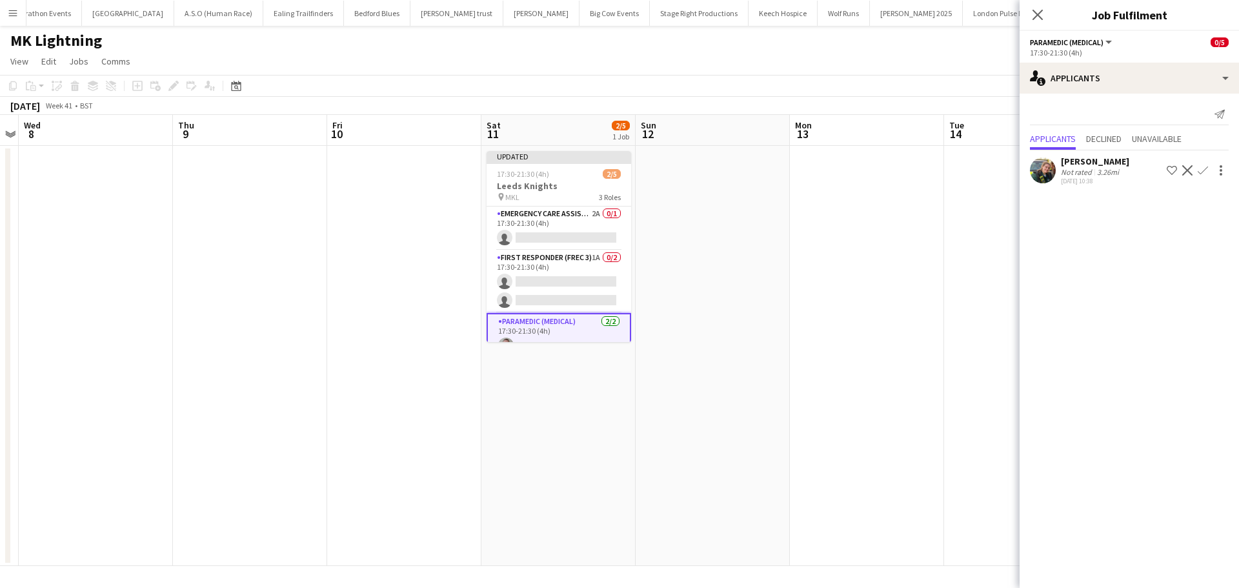
drag, startPoint x: 572, startPoint y: 219, endPoint x: 667, endPoint y: 218, distance: 95.5
click at [572, 218] on app-card-role "Emergency Care Assistant (Medical) 2A 0/1 17:30-21:30 (4h) single-neutral-actio…" at bounding box center [559, 229] width 145 height 44
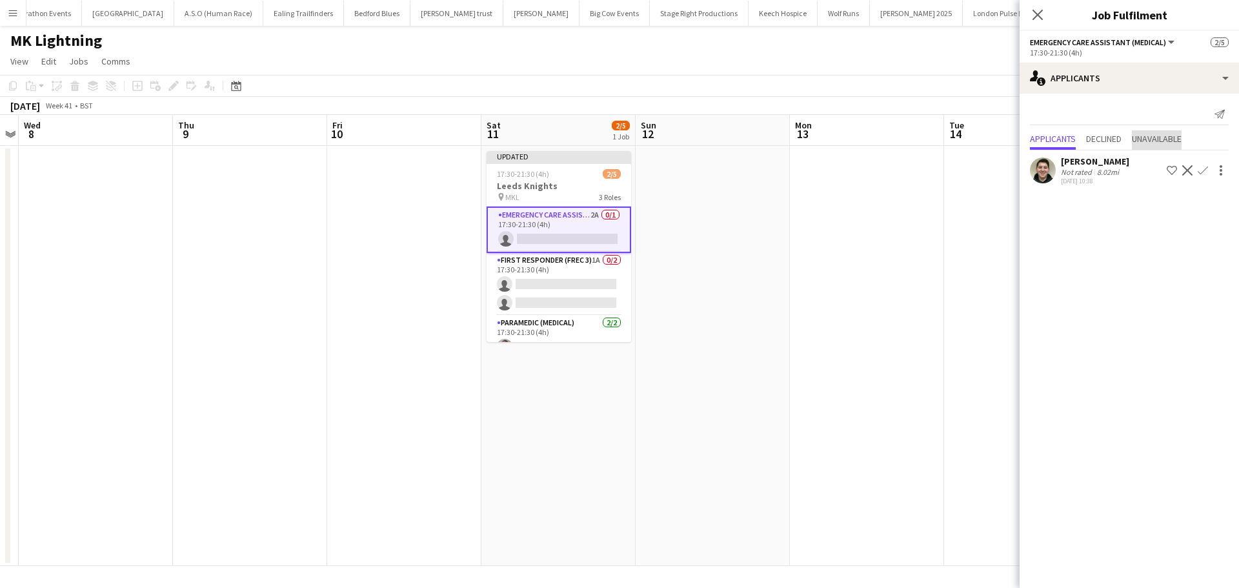
click at [1157, 134] on span "Unavailable" at bounding box center [1157, 138] width 50 height 9
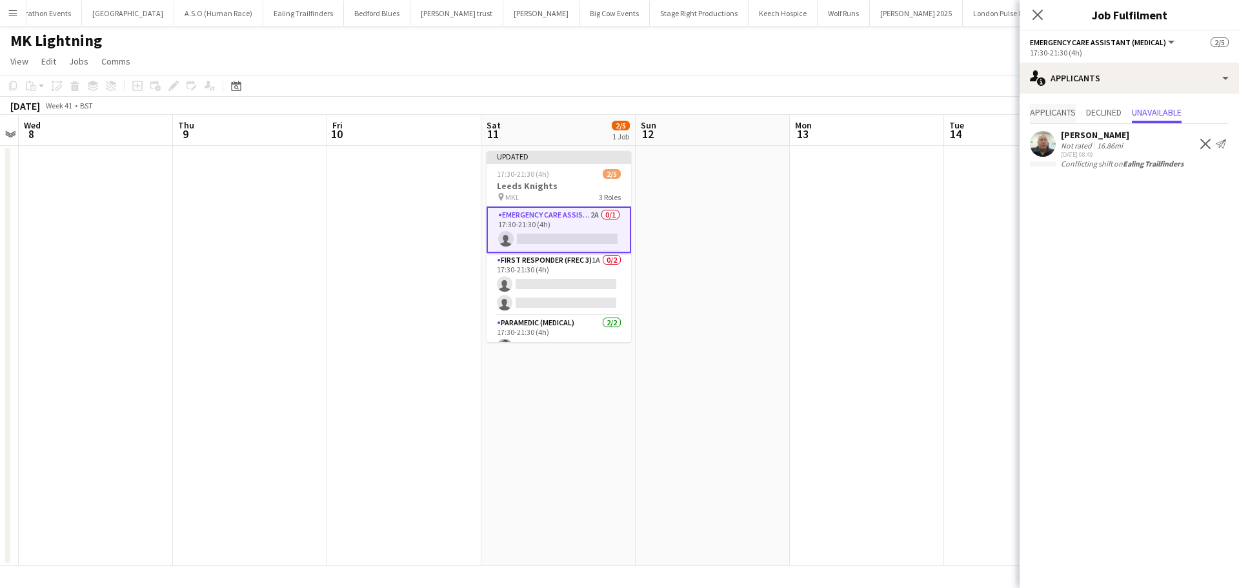
click at [1052, 114] on span "Applicants" at bounding box center [1053, 112] width 46 height 9
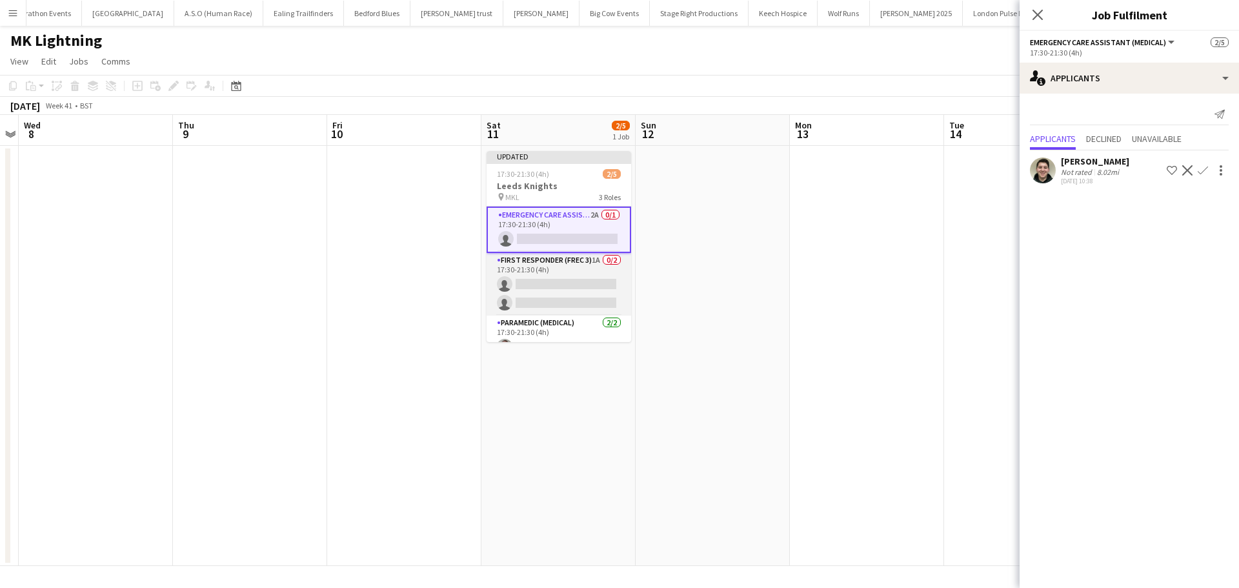
drag, startPoint x: 562, startPoint y: 256, endPoint x: 602, endPoint y: 262, distance: 40.5
click at [561, 256] on app-card-role "First Responder (FREC 3) 1A 0/2 17:30-21:30 (4h) single-neutral-actions single-…" at bounding box center [559, 284] width 145 height 63
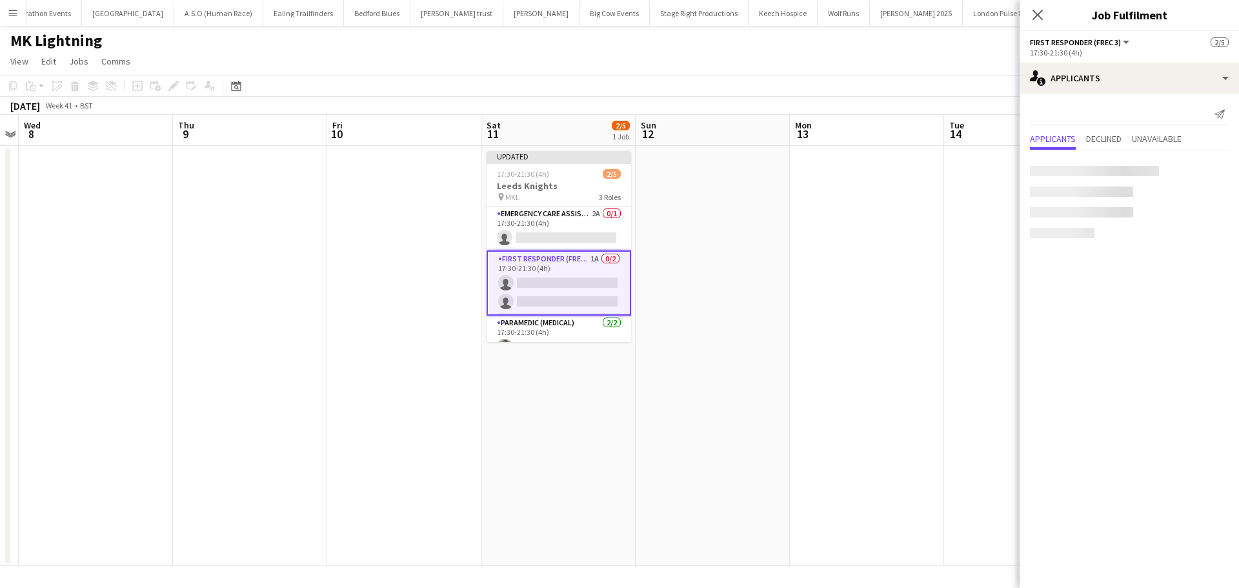
scroll to position [0, 445]
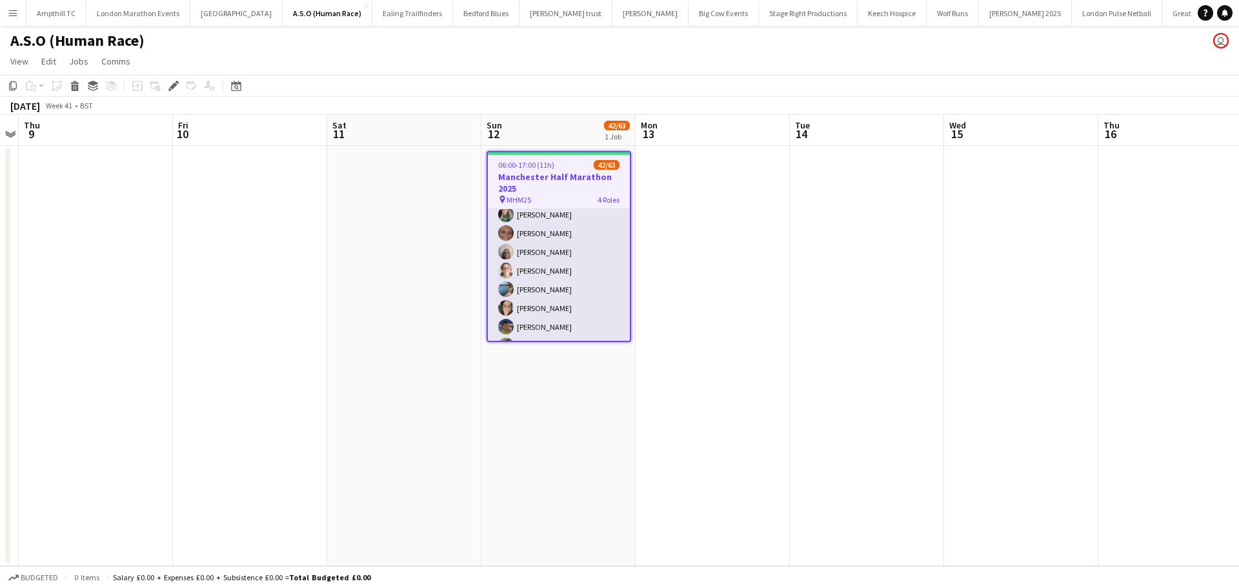
scroll to position [374, 0]
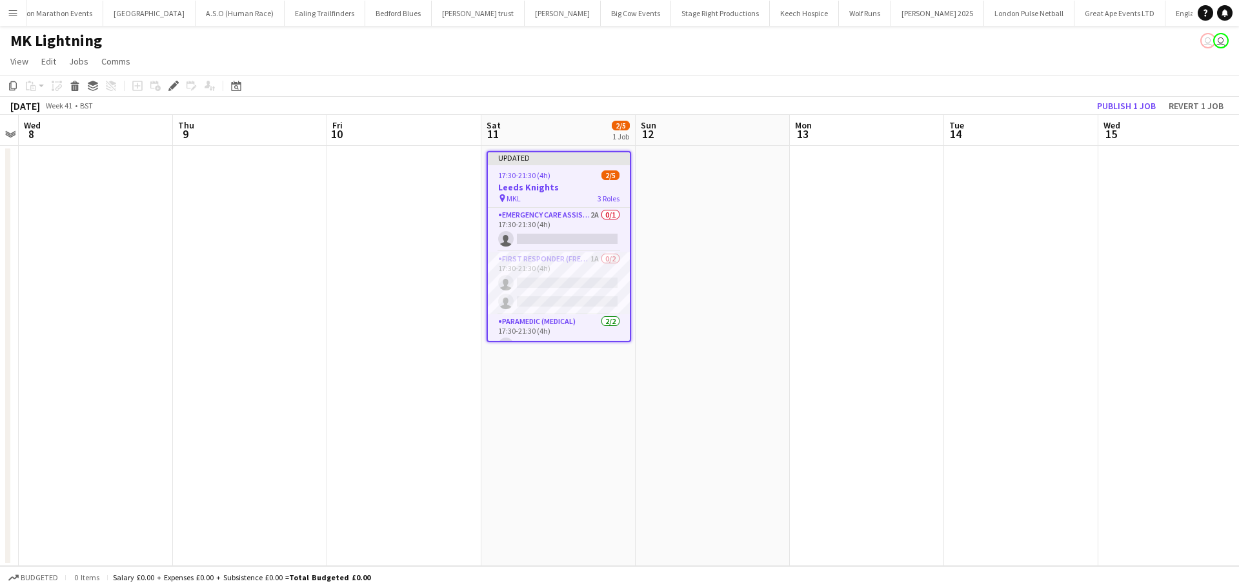
scroll to position [0, 108]
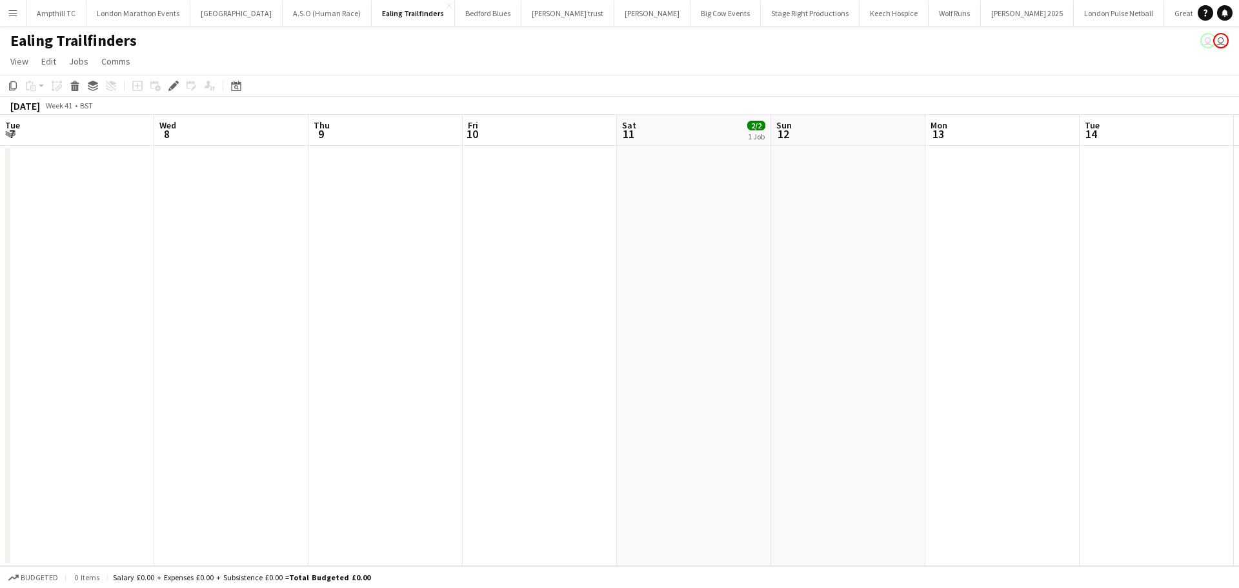
scroll to position [0, 444]
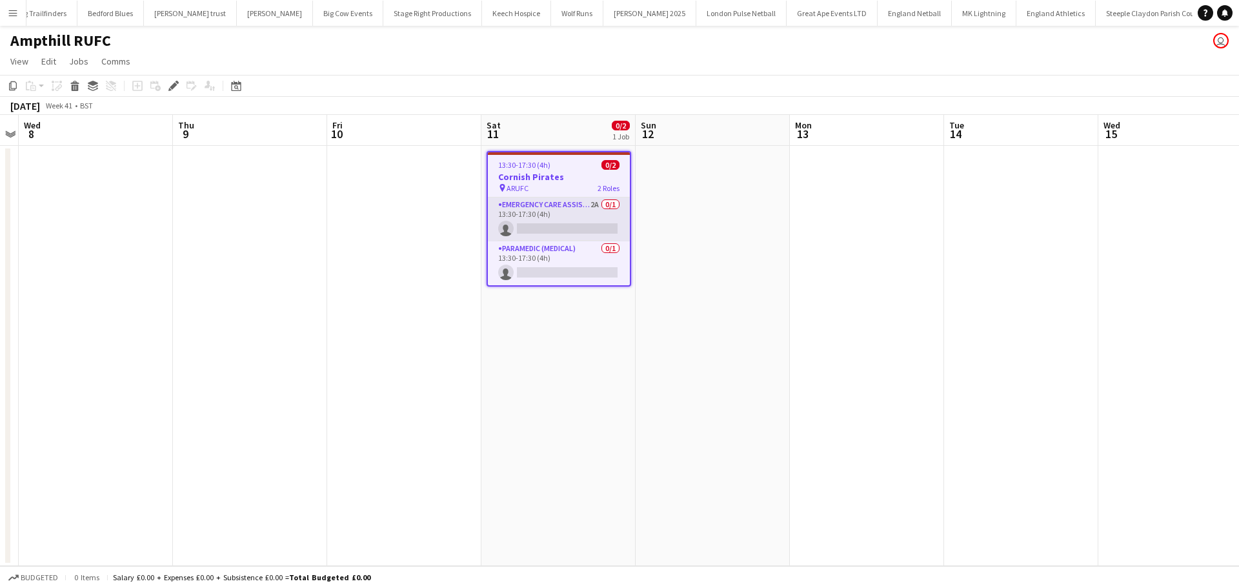
click at [567, 201] on app-card-role "Emergency Care Assistant (Medical) 2A 0/1 13:30-17:30 (4h) single-neutral-actio…" at bounding box center [559, 220] width 142 height 44
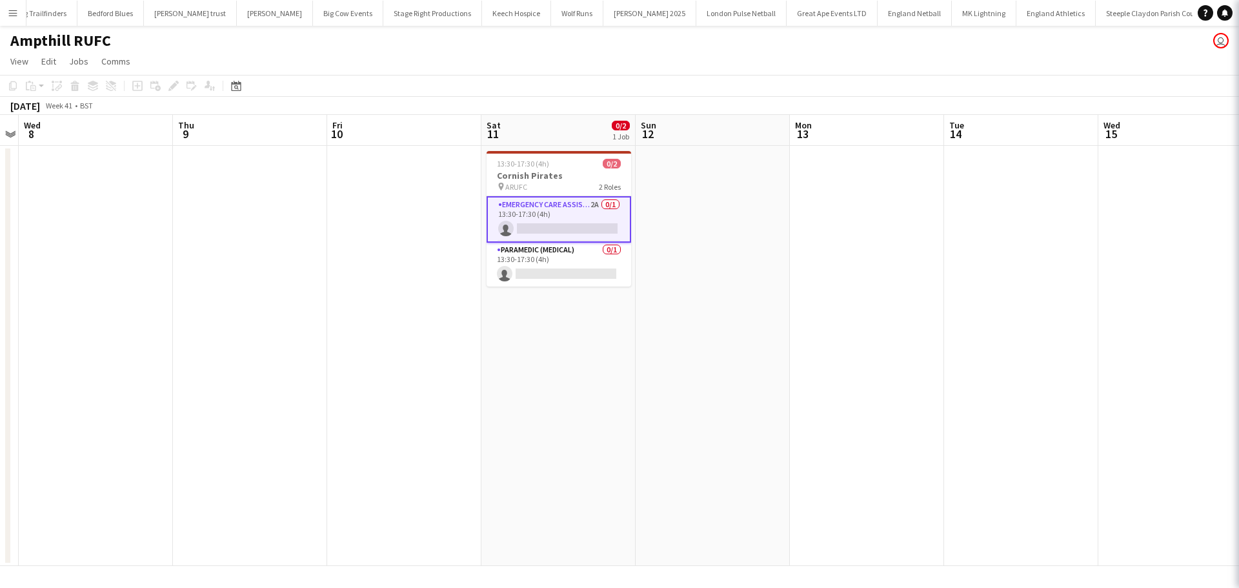
scroll to position [0, 443]
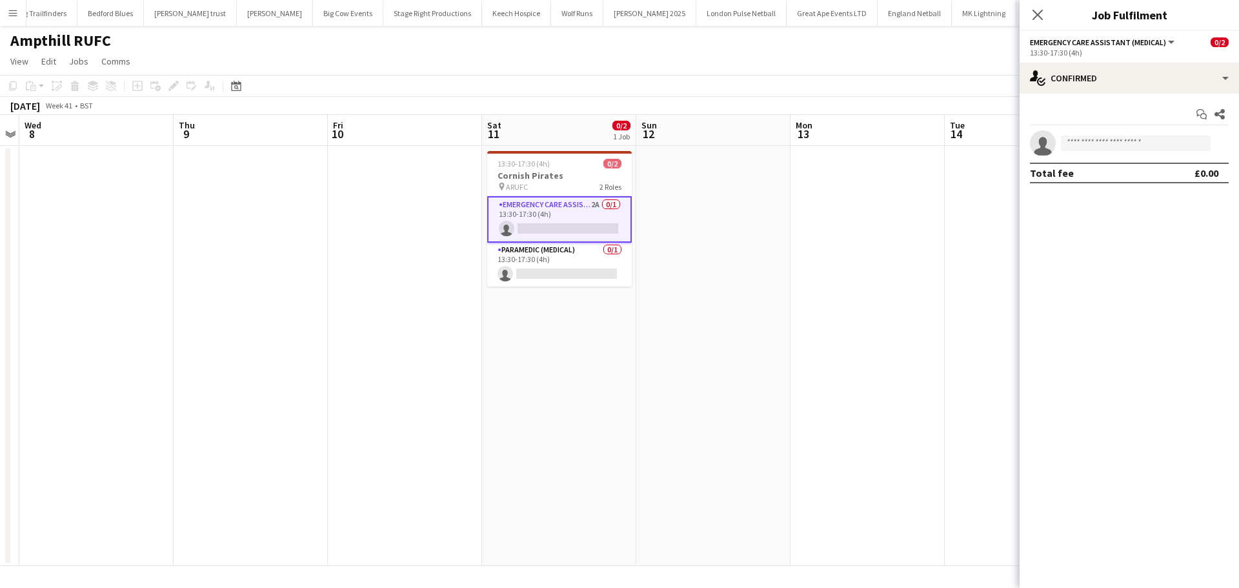
click at [1151, 60] on app-options-switcher "Emergency Care Assistant (Medical) All roles Emergency Care Assistant (Medical)…" at bounding box center [1129, 47] width 219 height 32
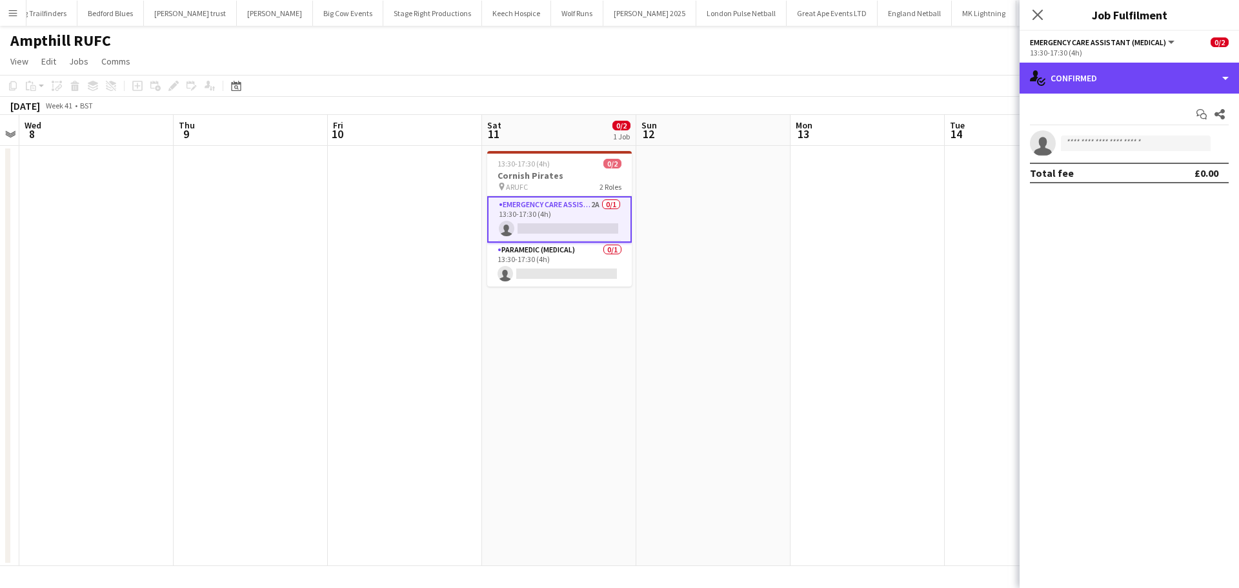
drag, startPoint x: 1156, startPoint y: 79, endPoint x: 1170, endPoint y: 153, distance: 75.7
click at [1157, 80] on div "single-neutral-actions-check-2 Confirmed" at bounding box center [1129, 78] width 219 height 31
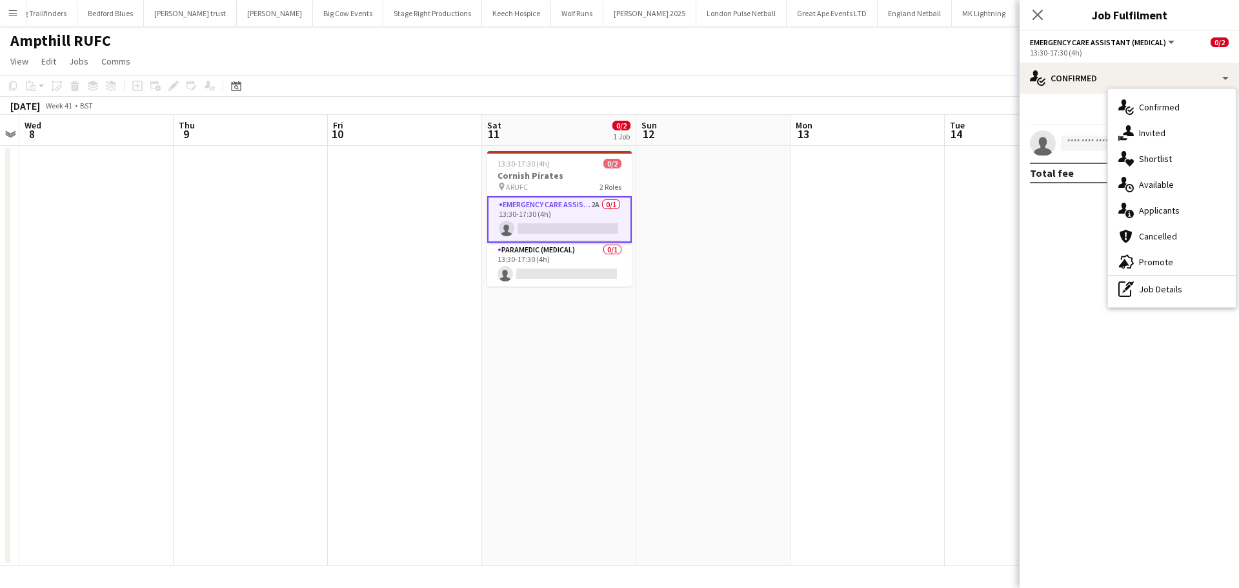
click at [1167, 210] on div "single-neutral-actions-information Applicants" at bounding box center [1172, 211] width 128 height 26
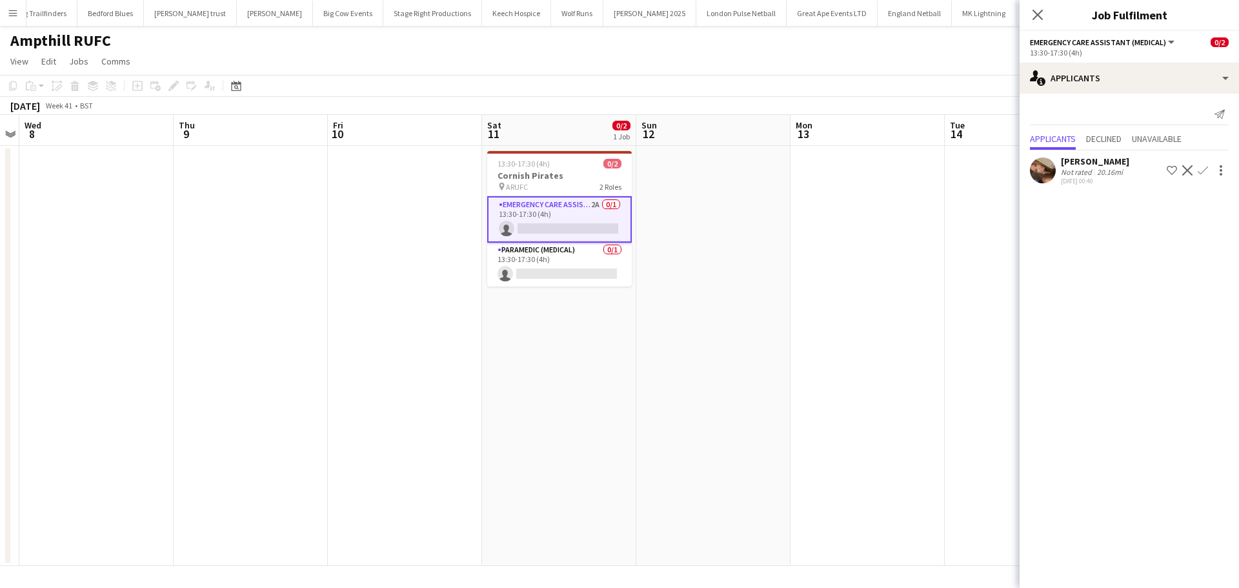
click at [1202, 171] on app-icon "Confirm" at bounding box center [1203, 170] width 10 height 10
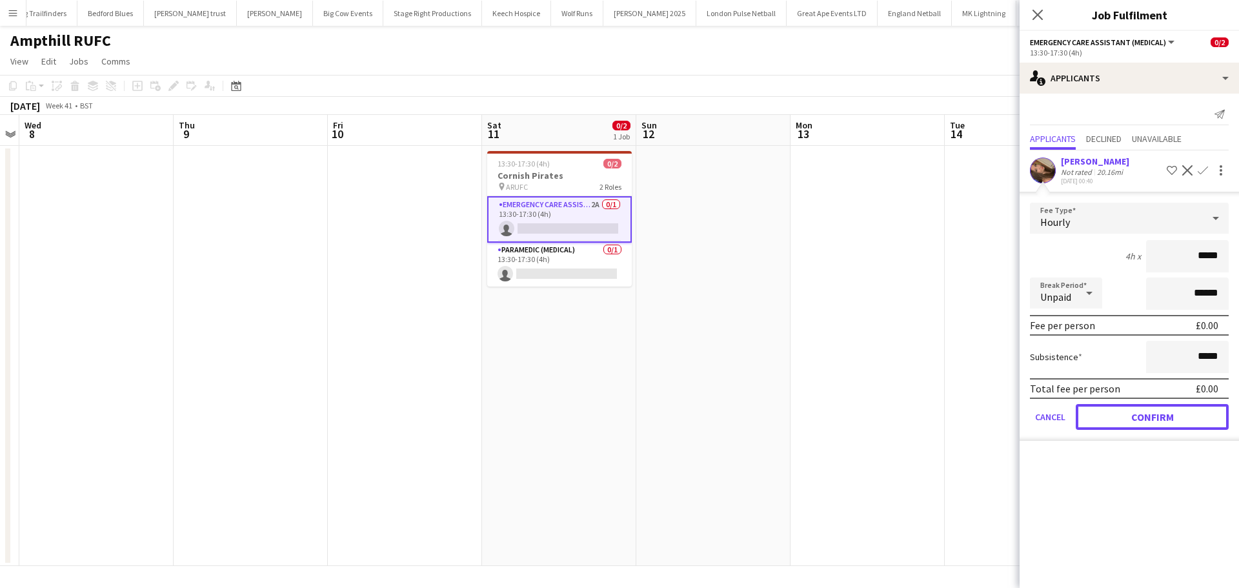
click at [1108, 412] on button "Confirm" at bounding box center [1152, 417] width 153 height 26
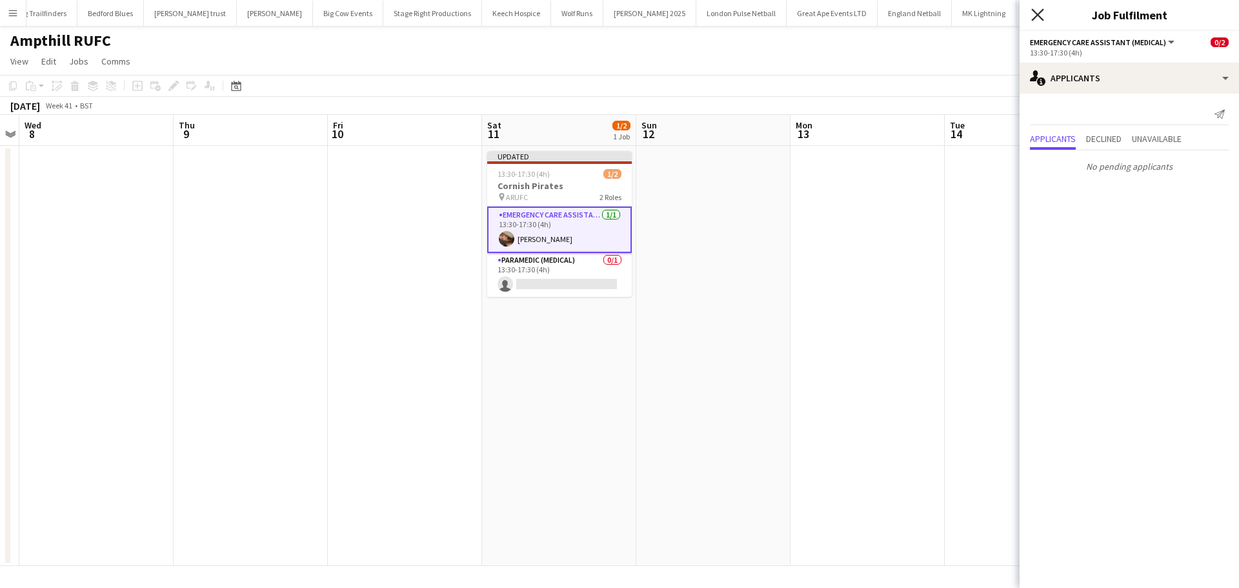
click at [1040, 19] on icon "Close pop-in" at bounding box center [1038, 14] width 12 height 12
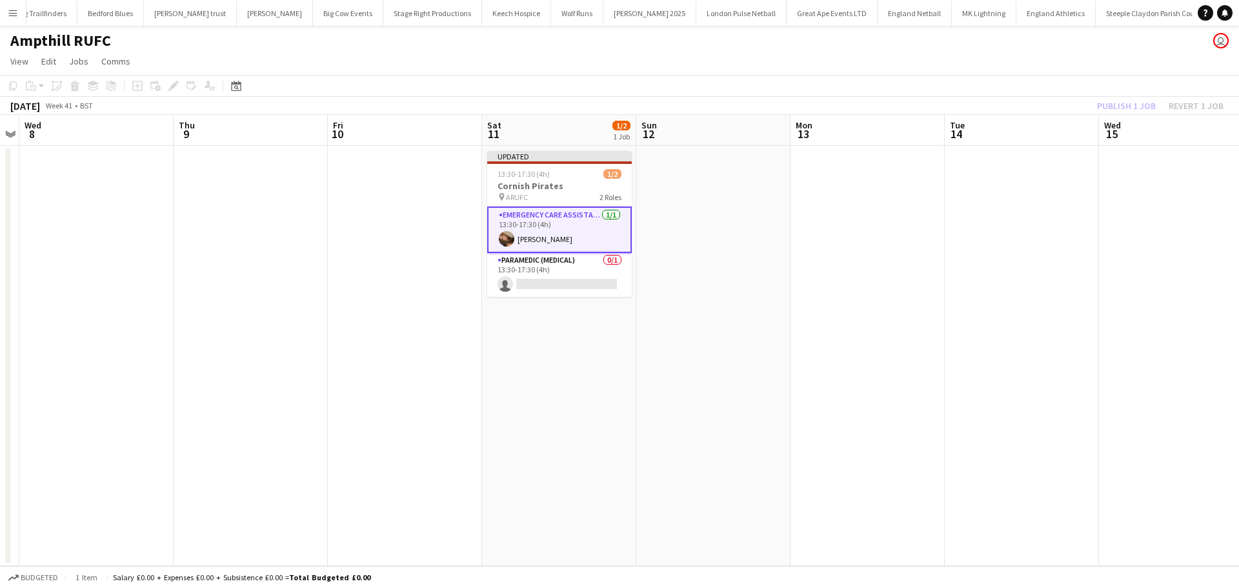
drag, startPoint x: 1028, startPoint y: 143, endPoint x: 1053, endPoint y: 127, distance: 29.0
click at [1029, 143] on app-board-header-date "Tue 14" at bounding box center [1022, 130] width 154 height 31
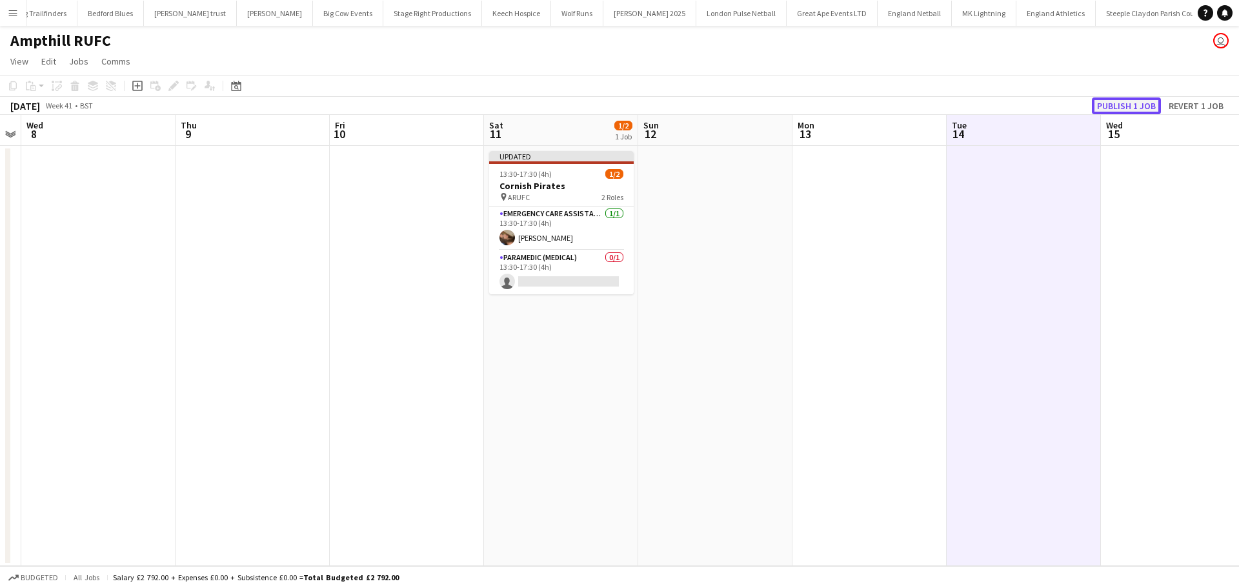
click at [1114, 104] on button "Publish 1 job" at bounding box center [1126, 105] width 69 height 17
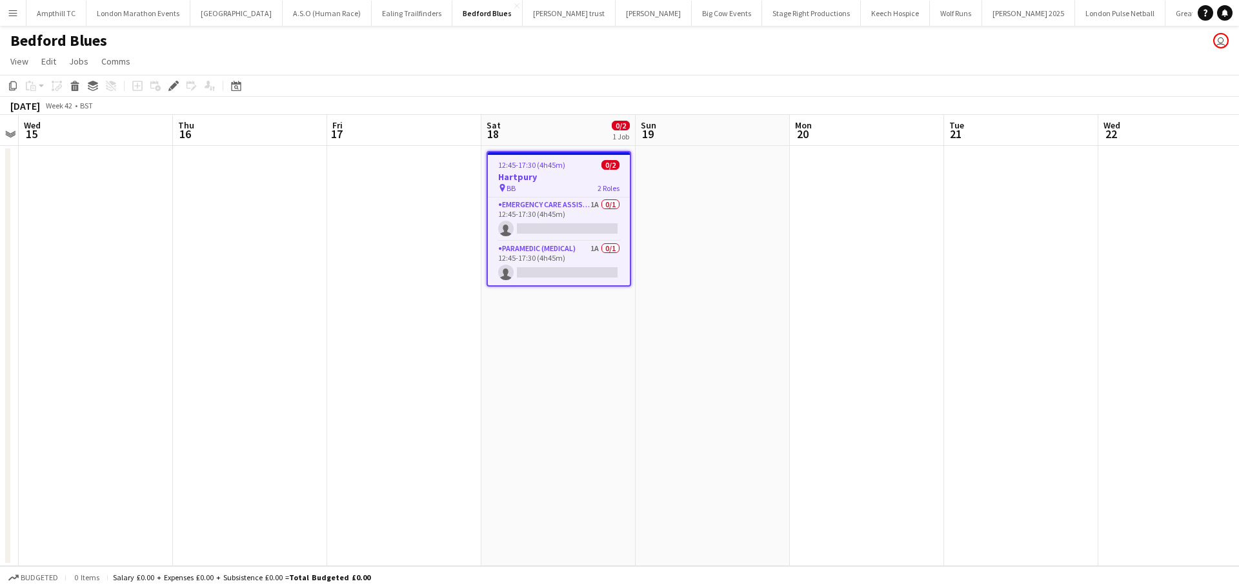
drag, startPoint x: 576, startPoint y: 244, endPoint x: 864, endPoint y: 207, distance: 290.2
click at [576, 243] on app-card-role "Paramedic (Medical) 1A 0/1 12:45-17:30 (4h45m) single-neutral-actions" at bounding box center [559, 263] width 142 height 44
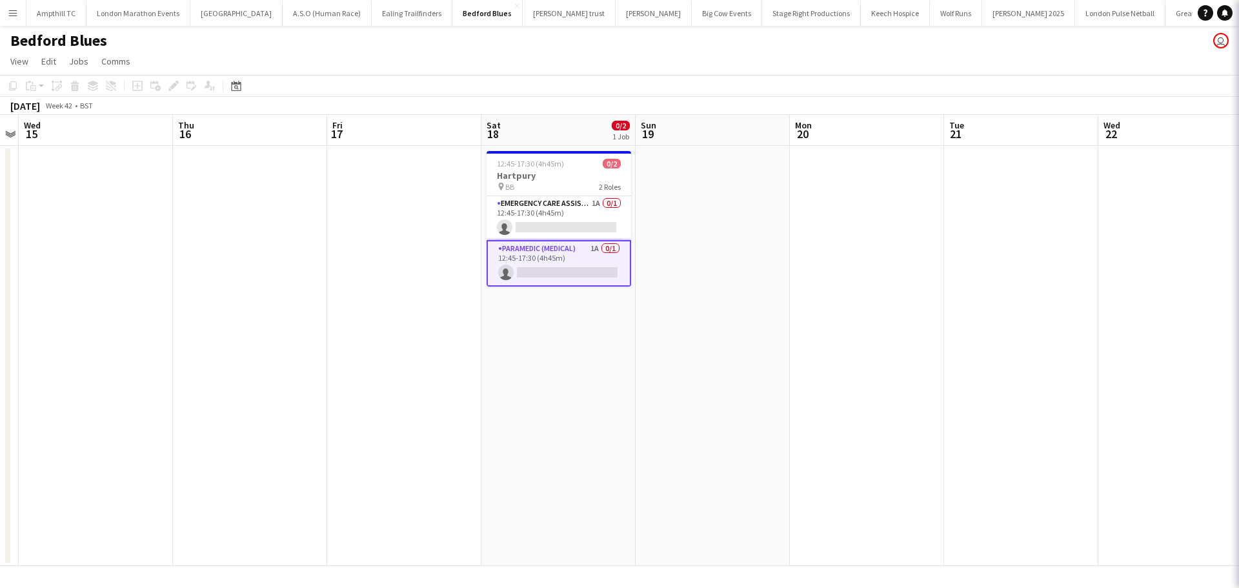
scroll to position [0, 443]
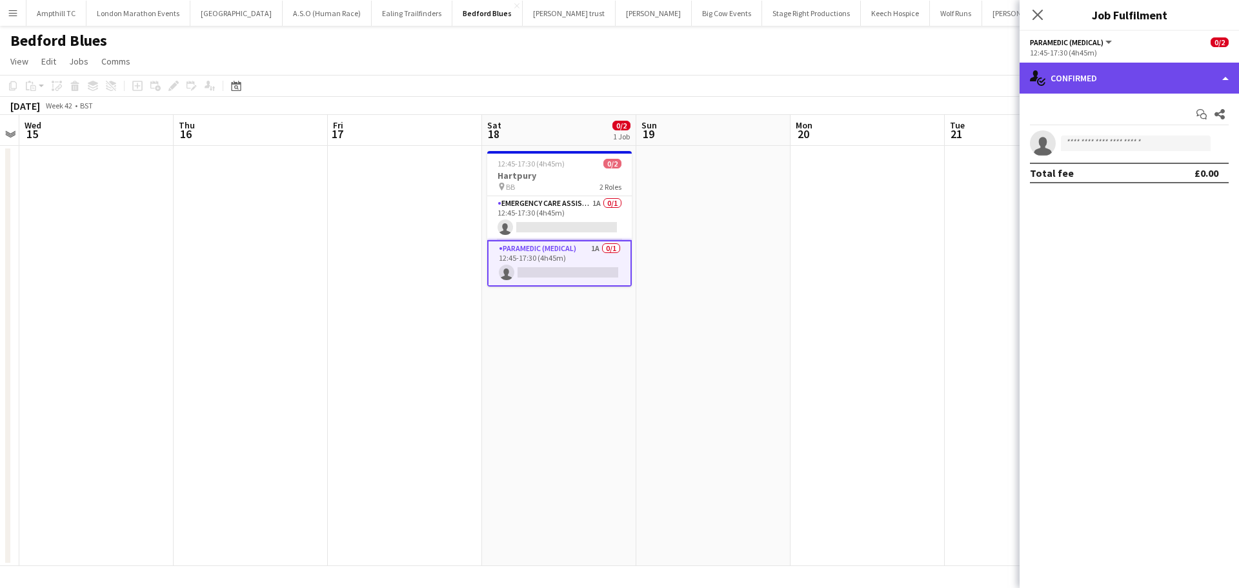
click at [1145, 80] on div "single-neutral-actions-check-2 Confirmed" at bounding box center [1129, 78] width 219 height 31
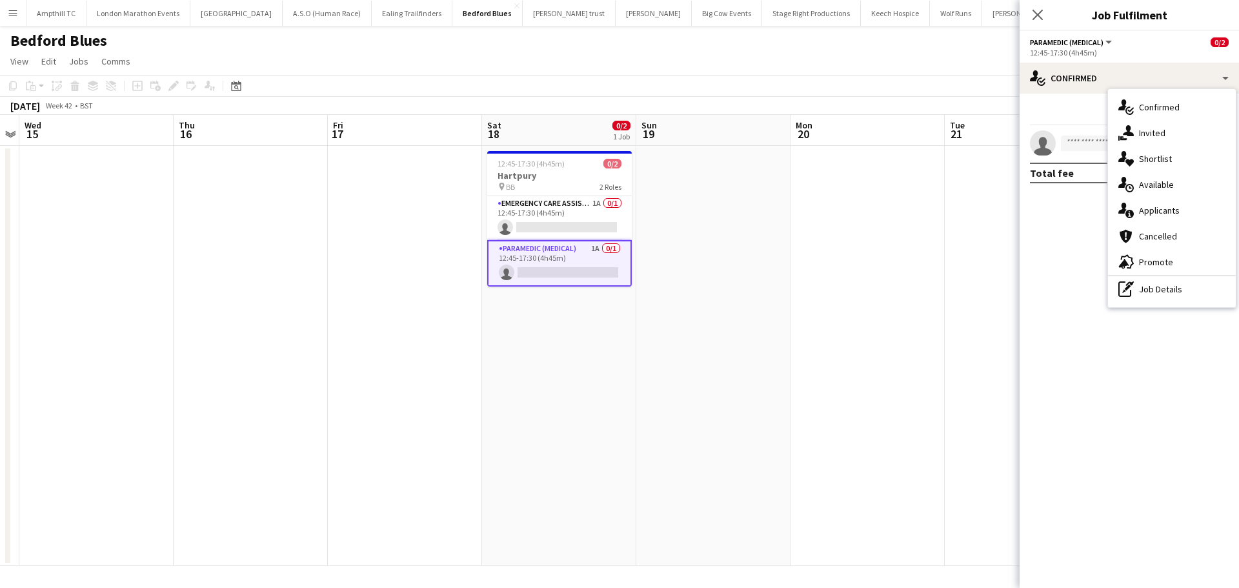
click at [1191, 208] on div "single-neutral-actions-information Applicants" at bounding box center [1172, 211] width 128 height 26
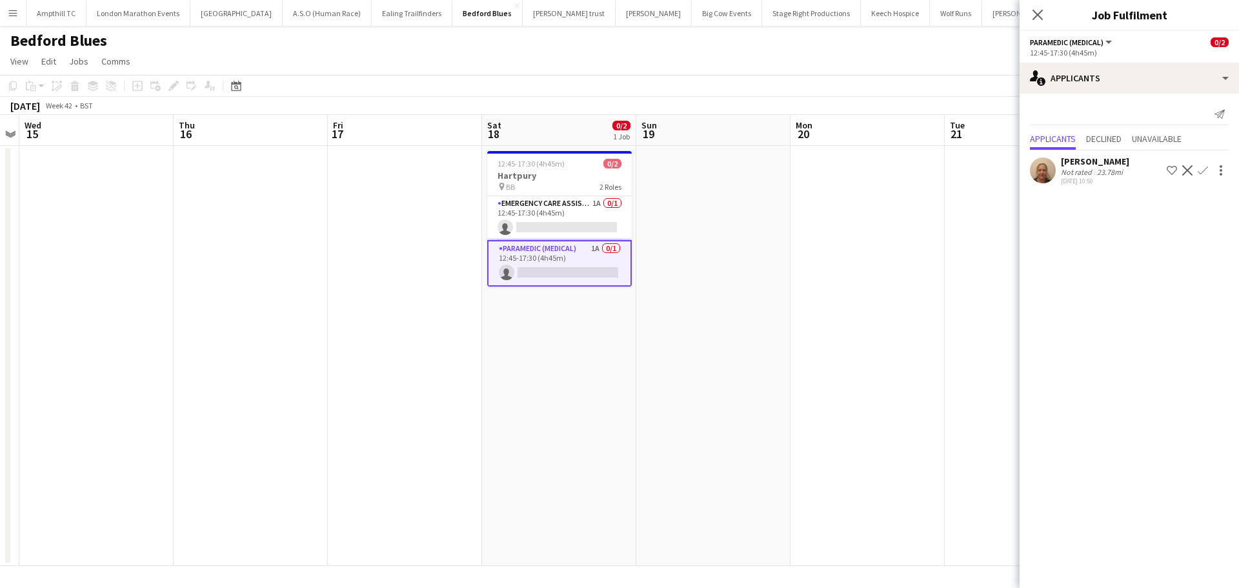
click at [1202, 170] on app-icon "Confirm" at bounding box center [1203, 170] width 10 height 10
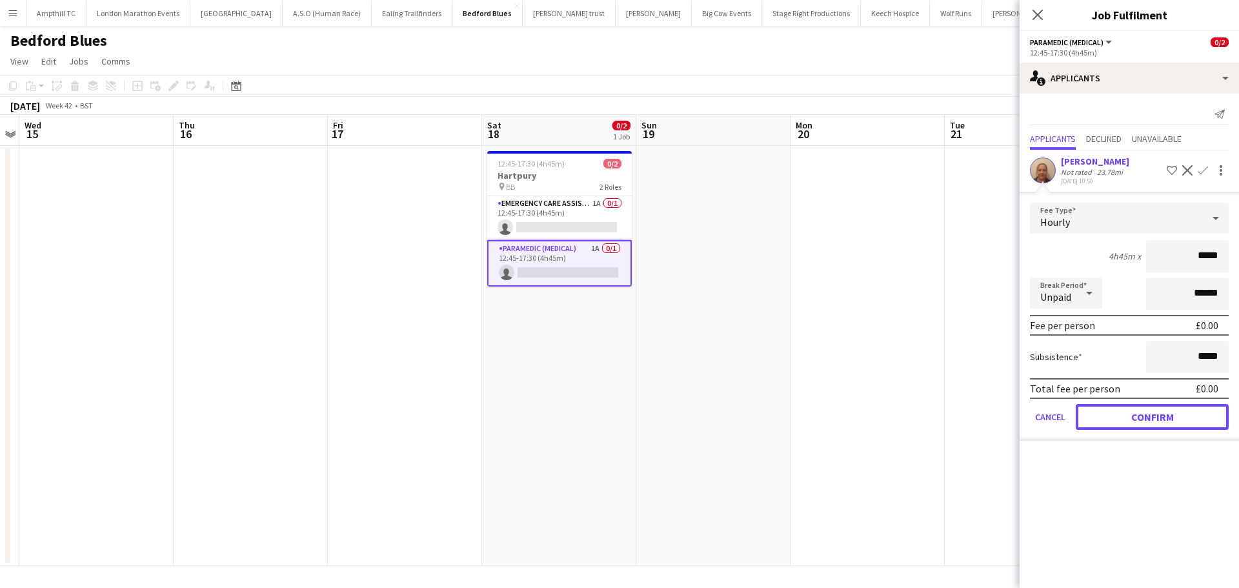
click at [1115, 420] on button "Confirm" at bounding box center [1152, 417] width 153 height 26
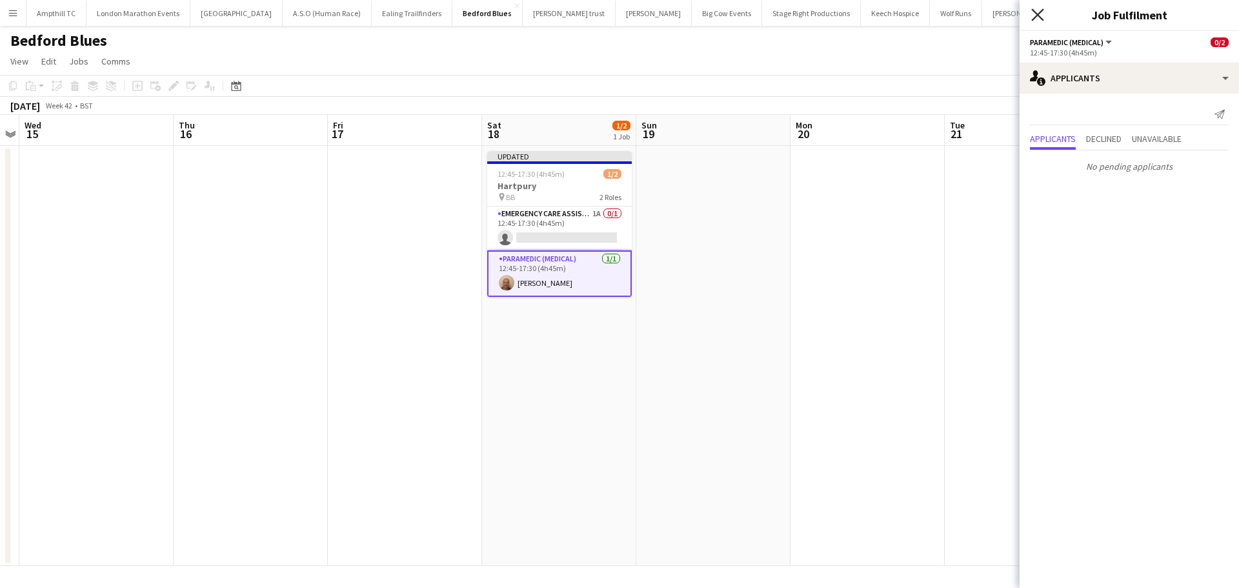
click at [1037, 19] on icon "Close pop-in" at bounding box center [1038, 14] width 12 height 12
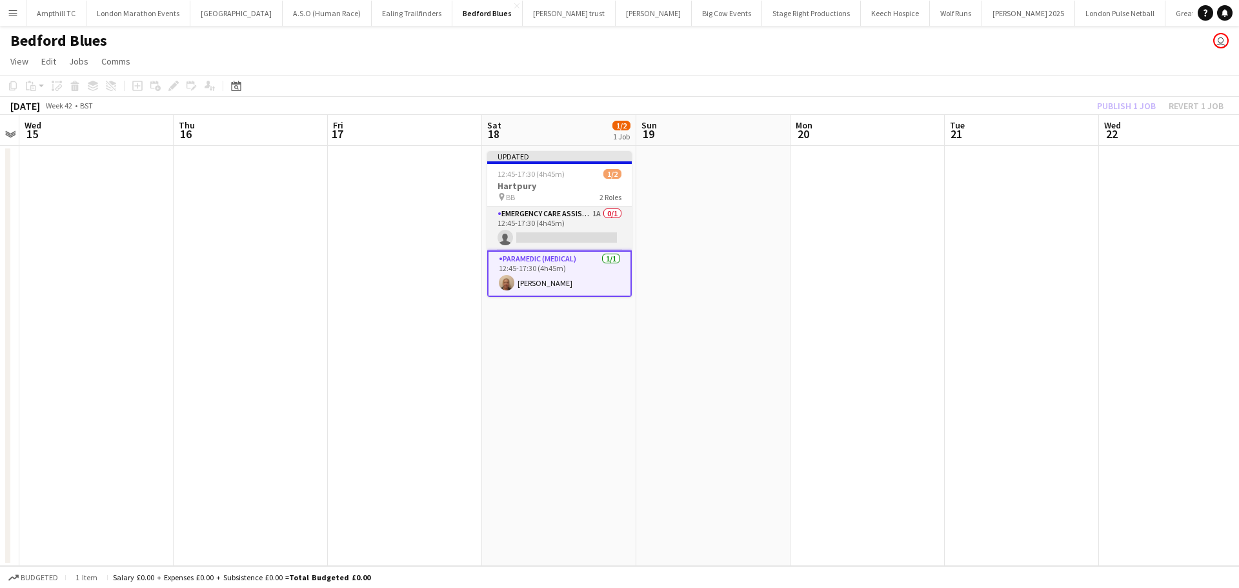
click at [544, 216] on app-card-role "Emergency Care Assistant (Medical) 1A 0/1 12:45-17:30 (4h45m) single-neutral-ac…" at bounding box center [559, 229] width 145 height 44
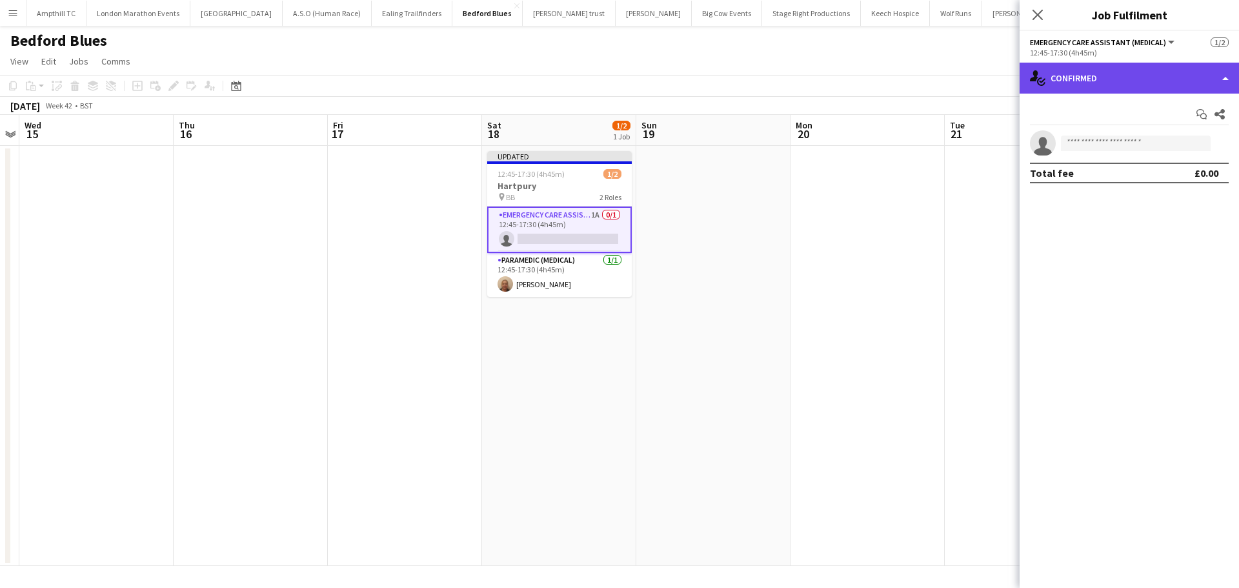
click at [1123, 79] on div "single-neutral-actions-check-2 Confirmed" at bounding box center [1129, 78] width 219 height 31
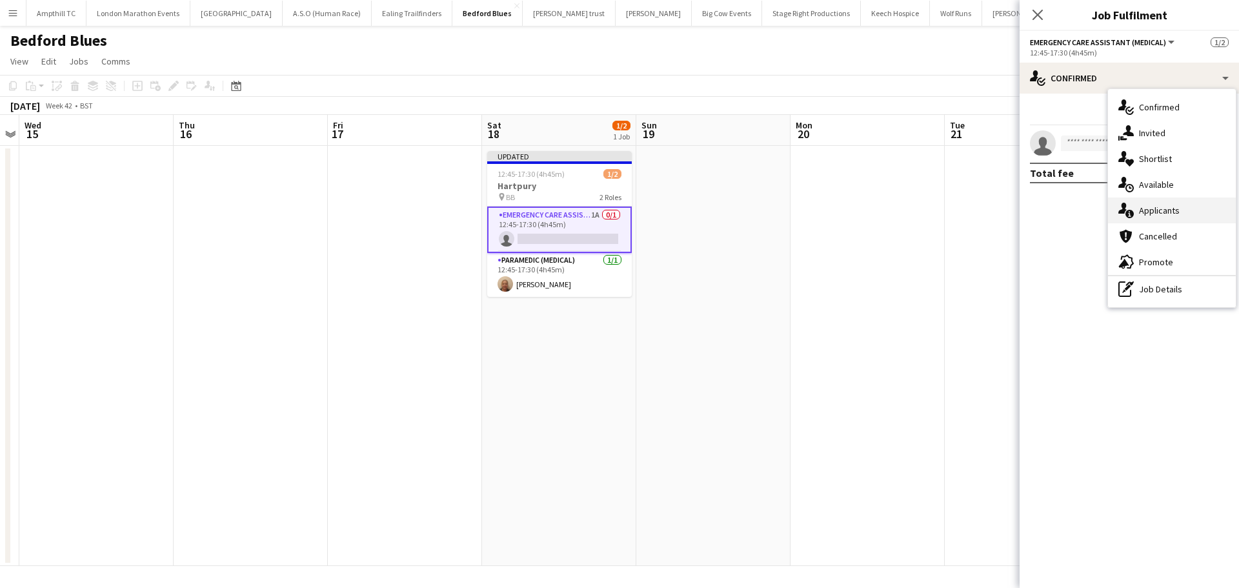
click at [1157, 207] on div "single-neutral-actions-information Applicants" at bounding box center [1172, 211] width 128 height 26
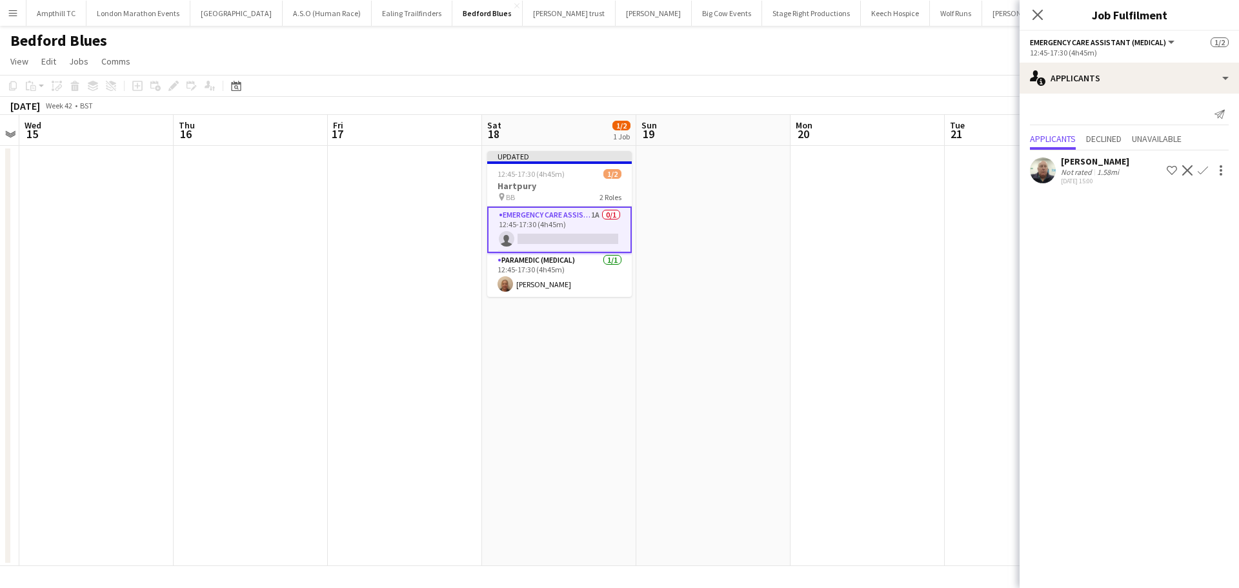
click at [1204, 170] on app-icon "Confirm" at bounding box center [1203, 170] width 10 height 10
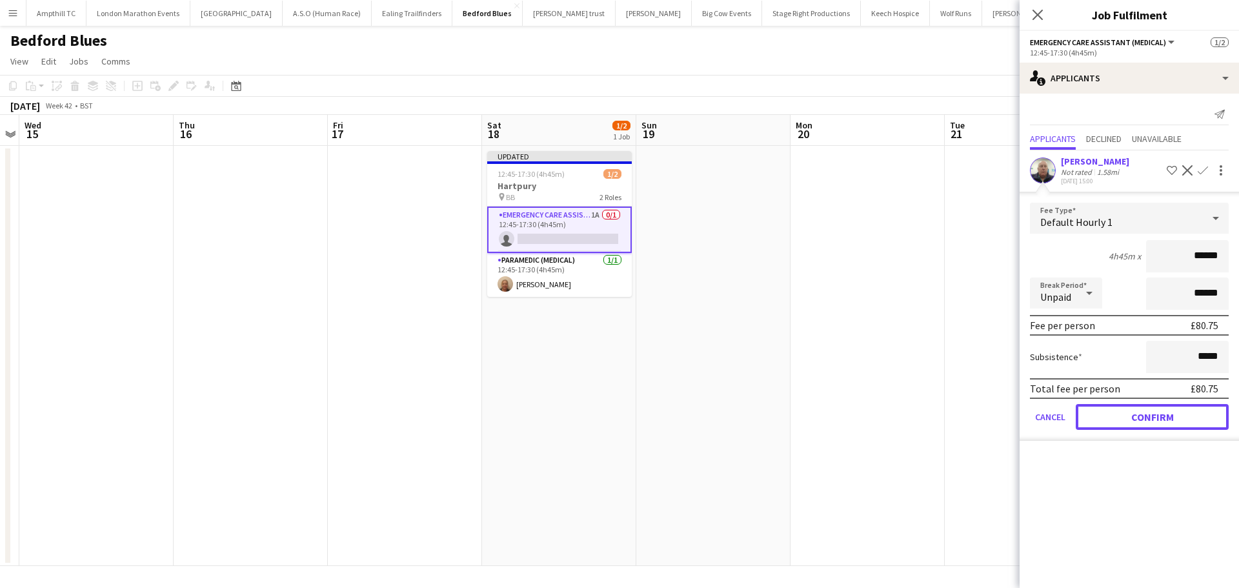
drag, startPoint x: 1127, startPoint y: 416, endPoint x: 1084, endPoint y: 288, distance: 134.9
click at [1125, 418] on button "Confirm" at bounding box center [1152, 417] width 153 height 26
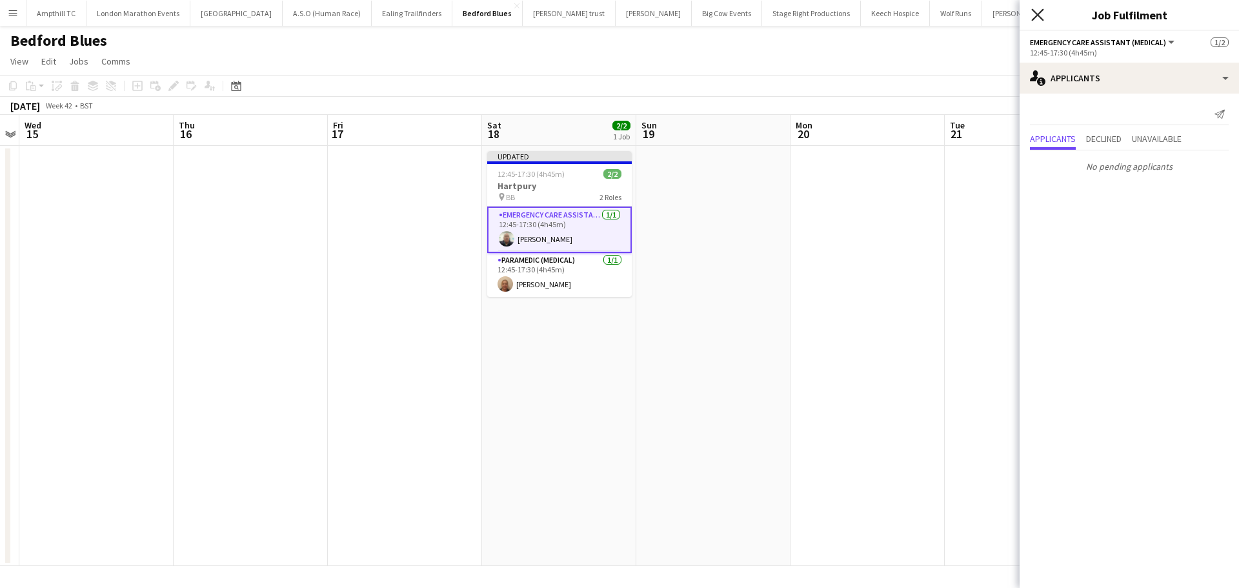
click at [1039, 18] on icon "Close pop-in" at bounding box center [1038, 14] width 12 height 12
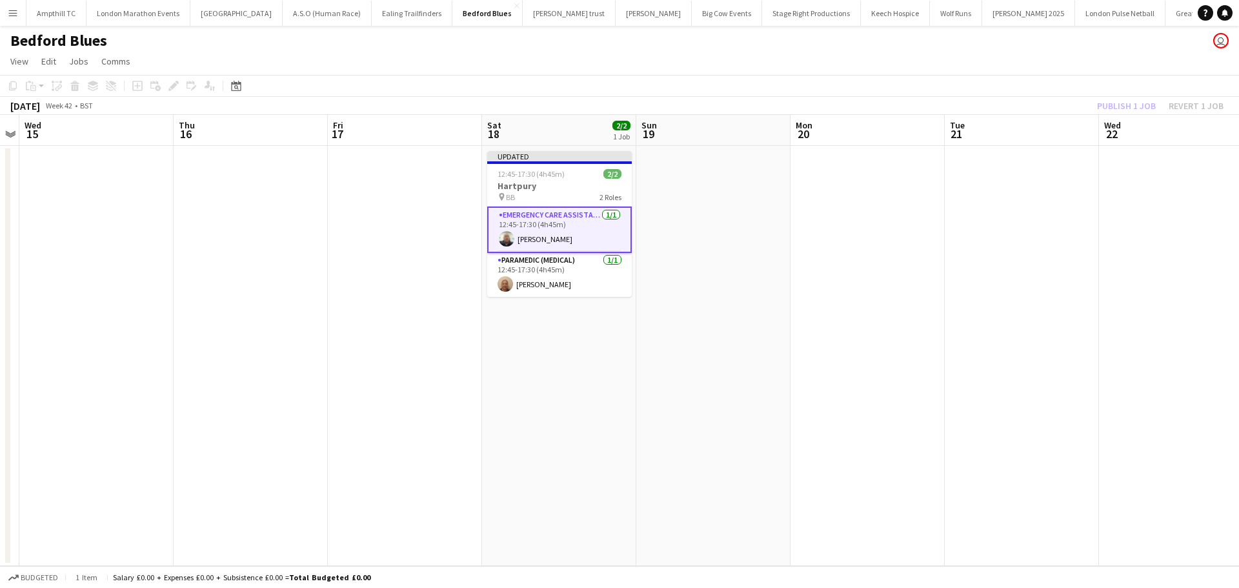
click at [1125, 105] on div "Publish 1 job Revert 1 job" at bounding box center [1161, 105] width 158 height 17
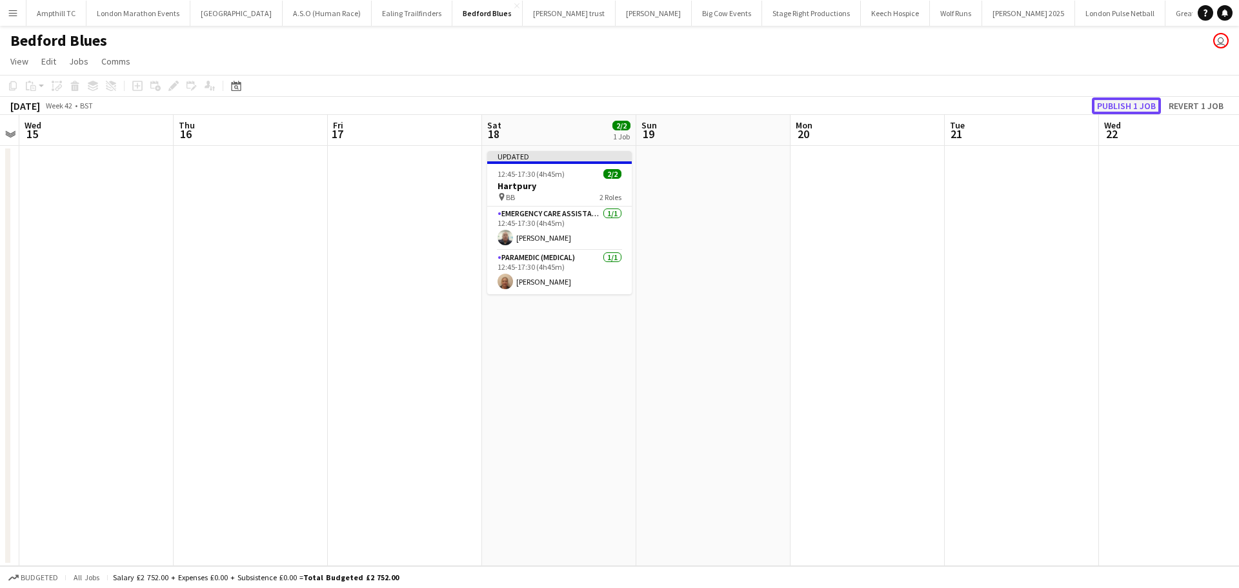
click at [1123, 105] on button "Publish 1 job" at bounding box center [1126, 105] width 69 height 17
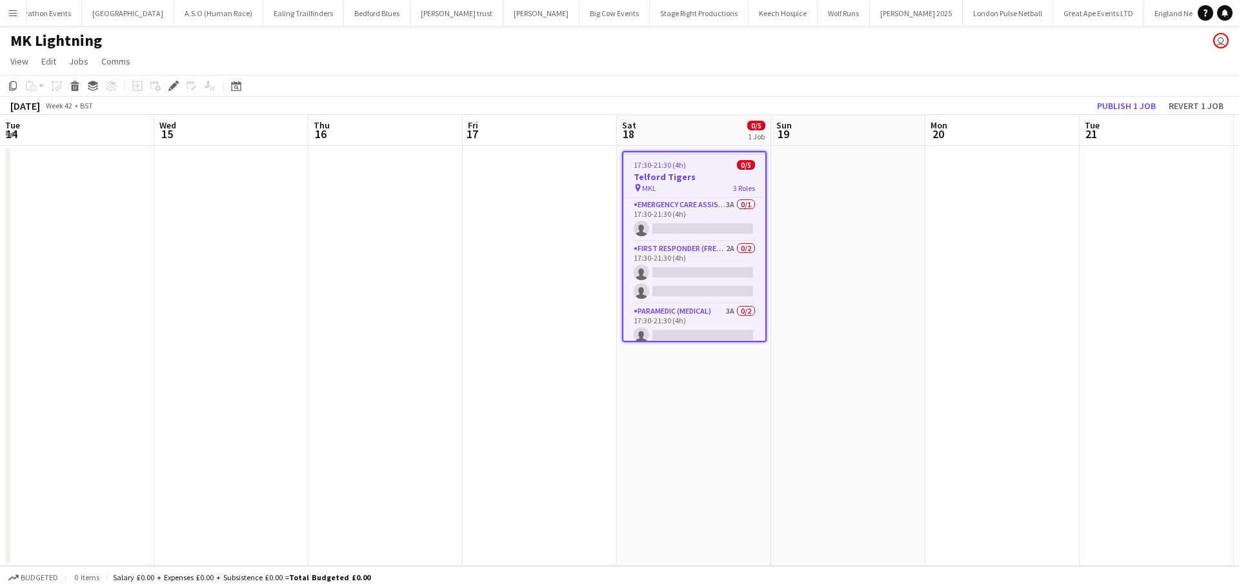
scroll to position [0, 444]
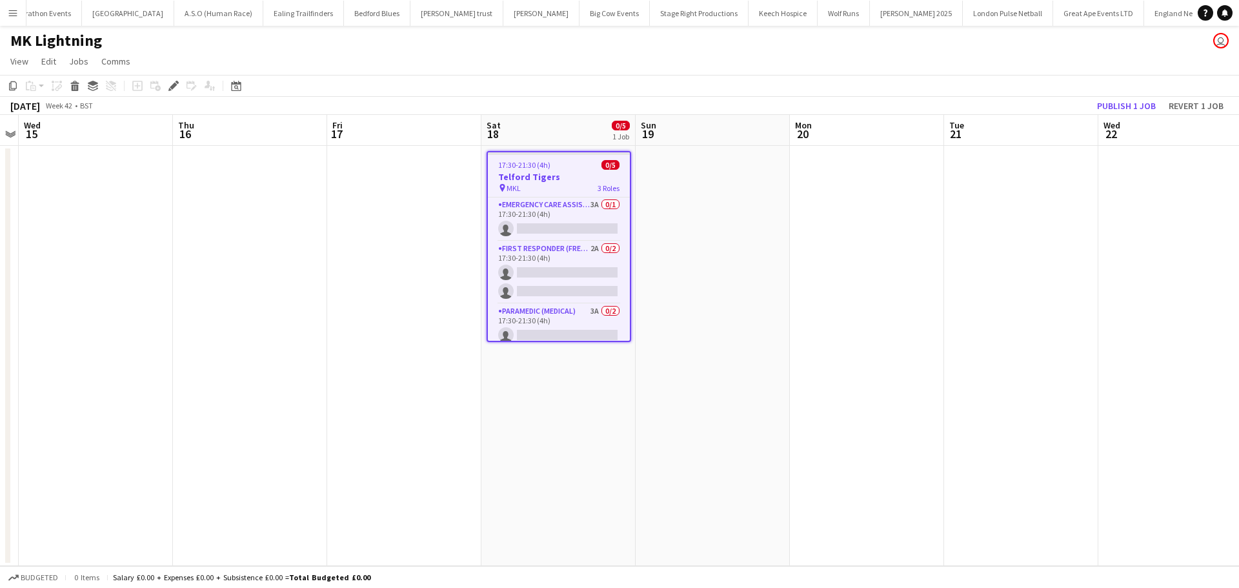
drag, startPoint x: 565, startPoint y: 309, endPoint x: 922, endPoint y: 173, distance: 381.2
click at [565, 308] on app-card-role "Paramedic (Medical) 3A 0/2 17:30-21:30 (4h) single-neutral-actions single-neutr…" at bounding box center [559, 335] width 142 height 63
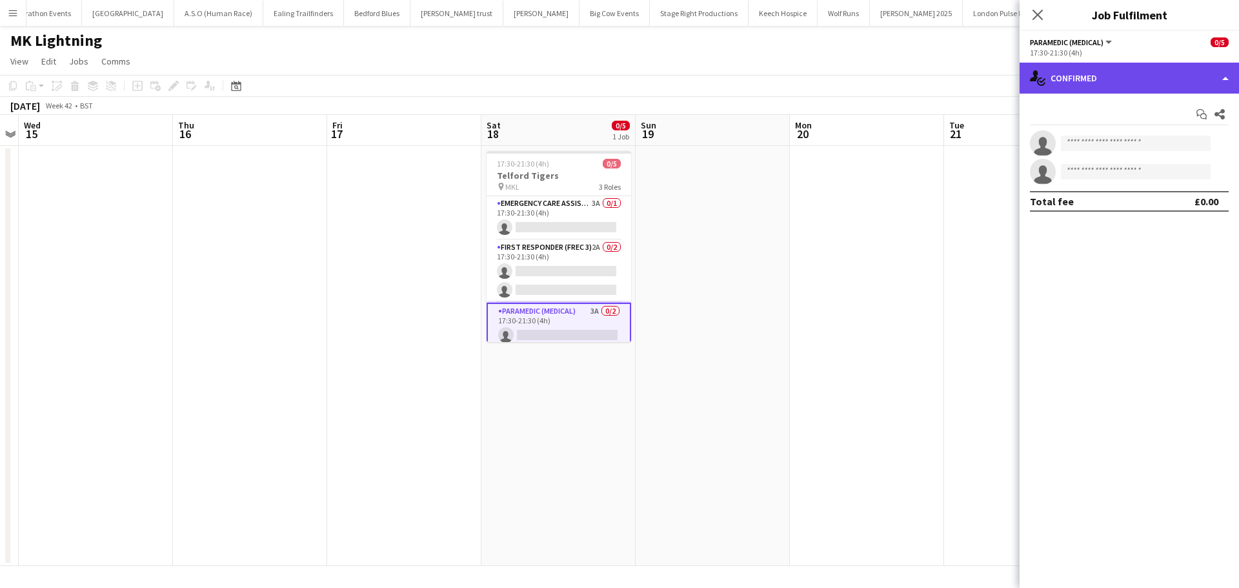
click at [1131, 85] on div "single-neutral-actions-check-2 Confirmed" at bounding box center [1129, 78] width 219 height 31
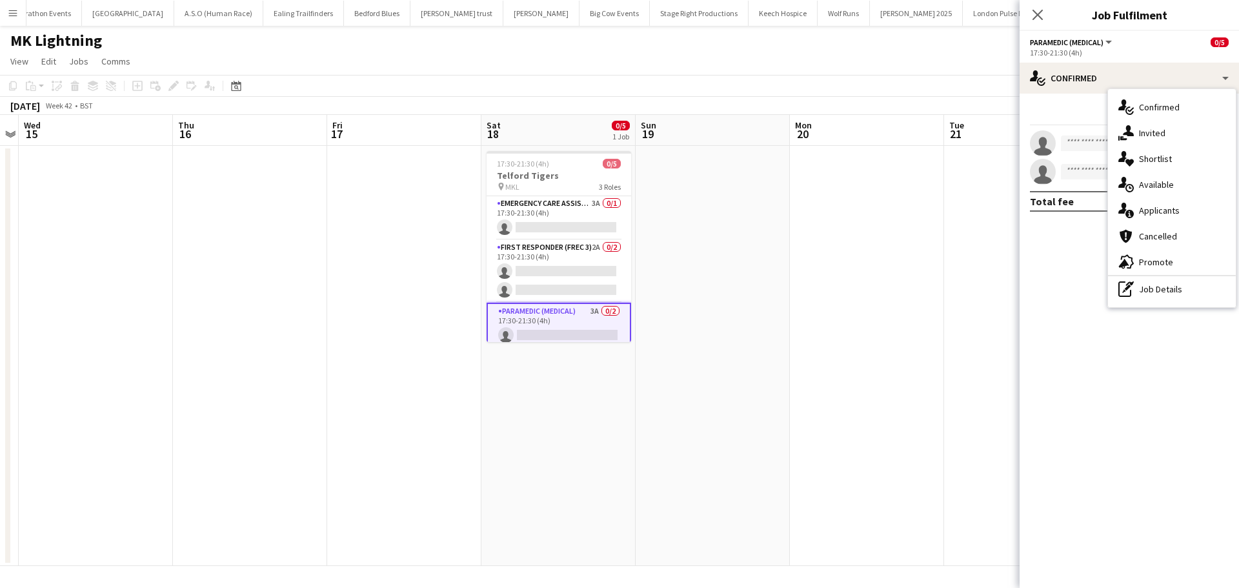
click at [1169, 214] on div "single-neutral-actions-information Applicants" at bounding box center [1172, 211] width 128 height 26
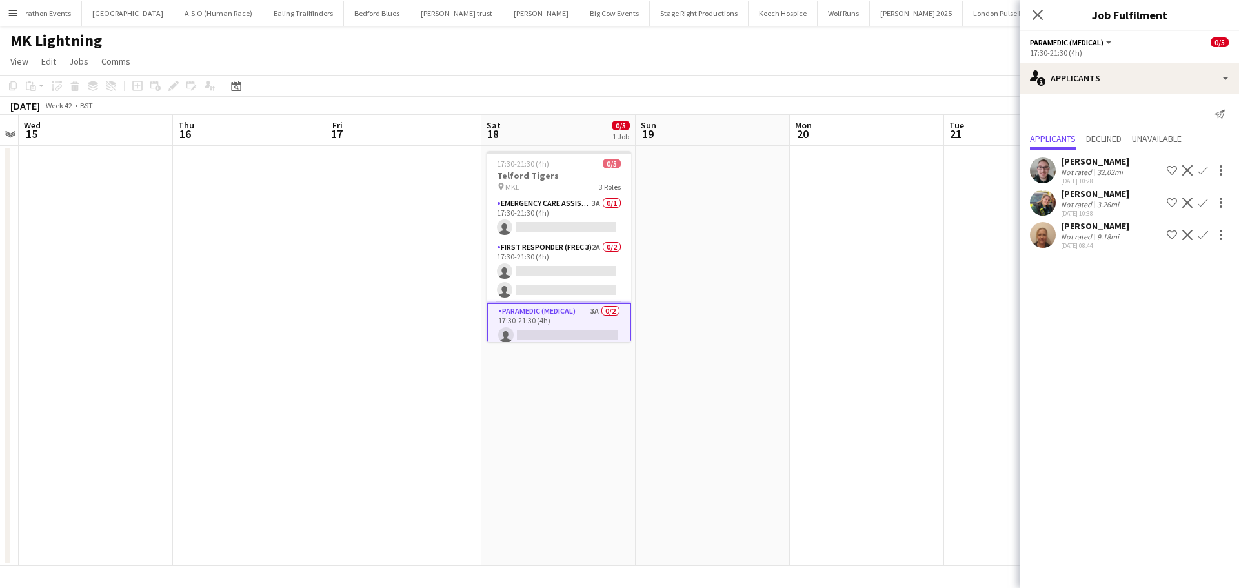
drag, startPoint x: 1202, startPoint y: 234, endPoint x: 1183, endPoint y: 254, distance: 27.4
click at [1201, 236] on app-icon "Confirm" at bounding box center [1203, 235] width 10 height 10
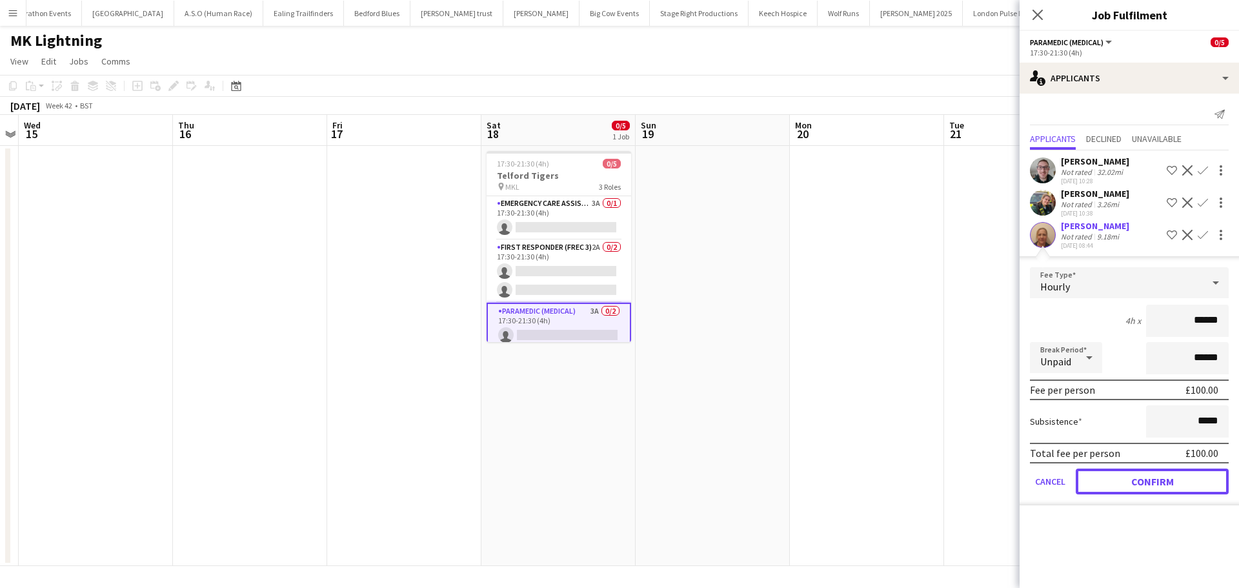
click at [1149, 479] on button "Confirm" at bounding box center [1152, 482] width 153 height 26
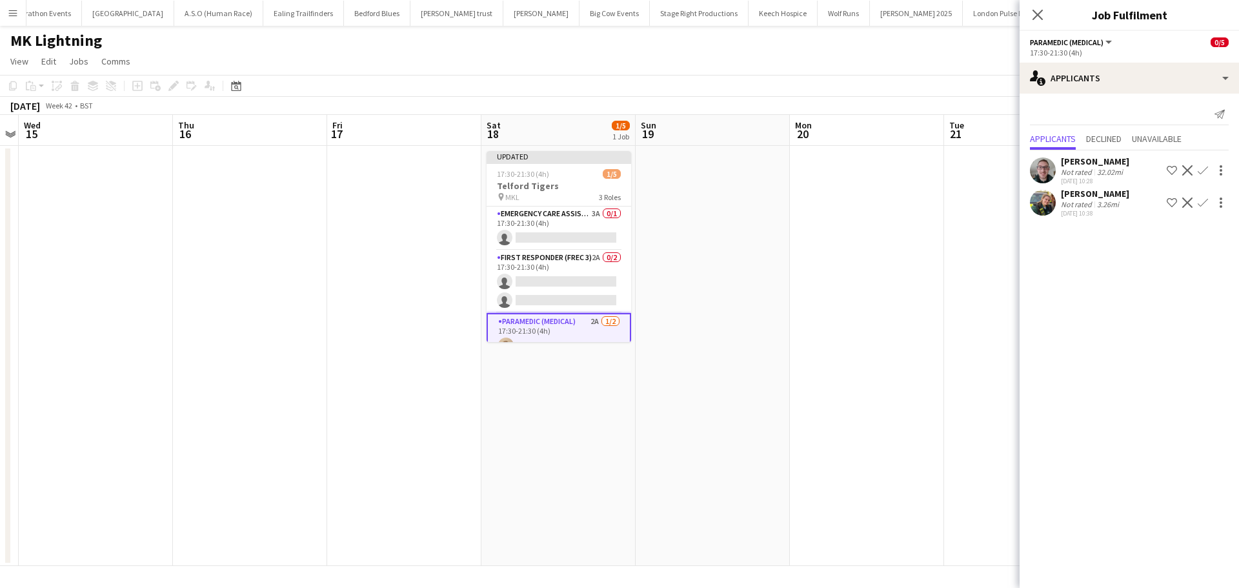
click at [1200, 203] on app-icon "Confirm" at bounding box center [1203, 203] width 10 height 10
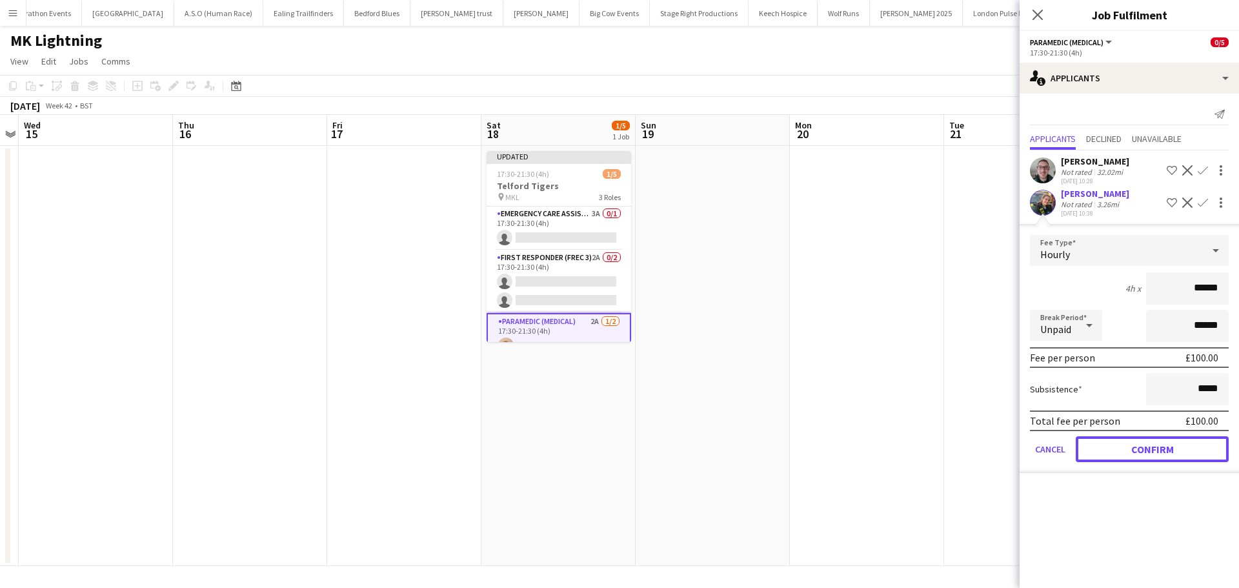
click at [1121, 451] on button "Confirm" at bounding box center [1152, 449] width 153 height 26
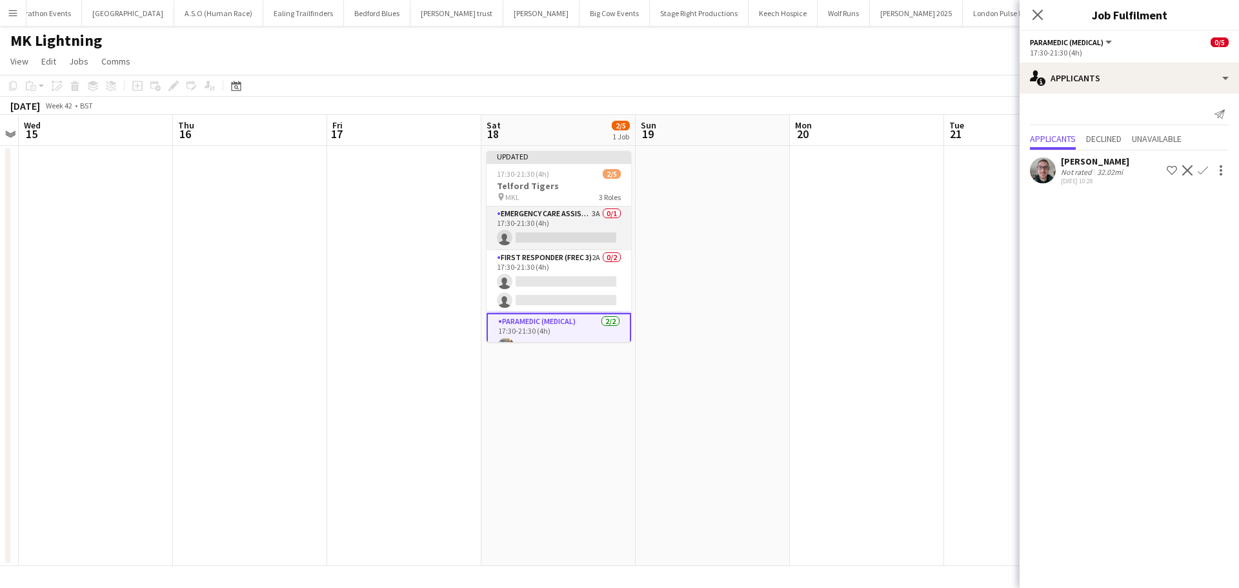
click at [565, 219] on app-card-role "Emergency Care Assistant (Medical) 3A 0/1 17:30-21:30 (4h) single-neutral-actio…" at bounding box center [559, 229] width 145 height 44
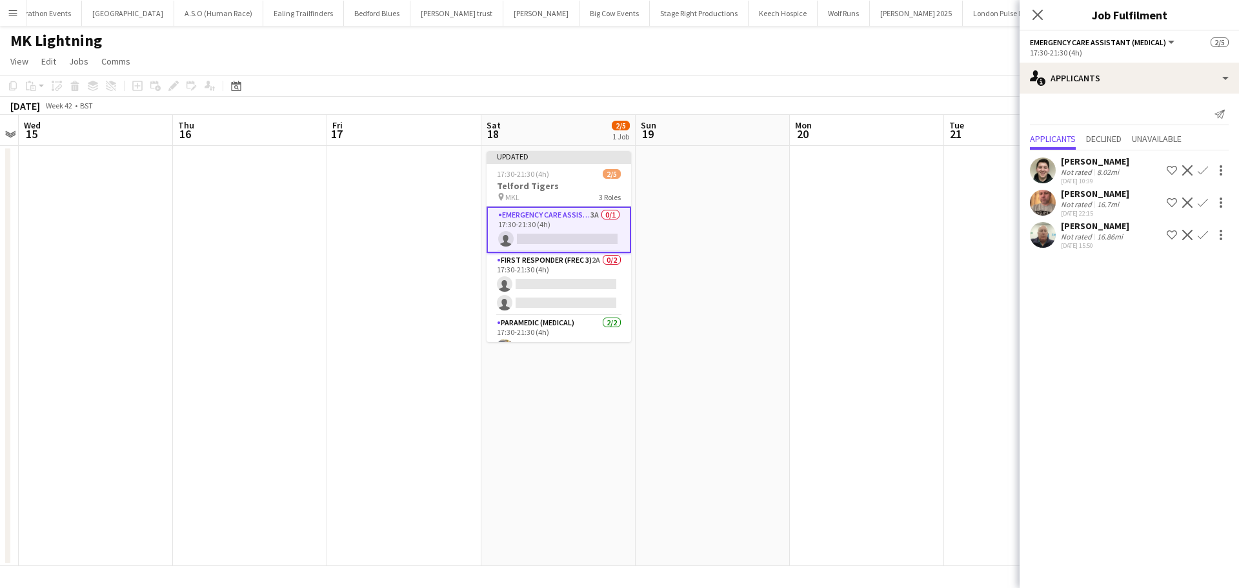
drag, startPoint x: 1200, startPoint y: 174, endPoint x: 1201, endPoint y: 182, distance: 7.8
click at [1201, 174] on app-icon "Confirm" at bounding box center [1203, 170] width 10 height 10
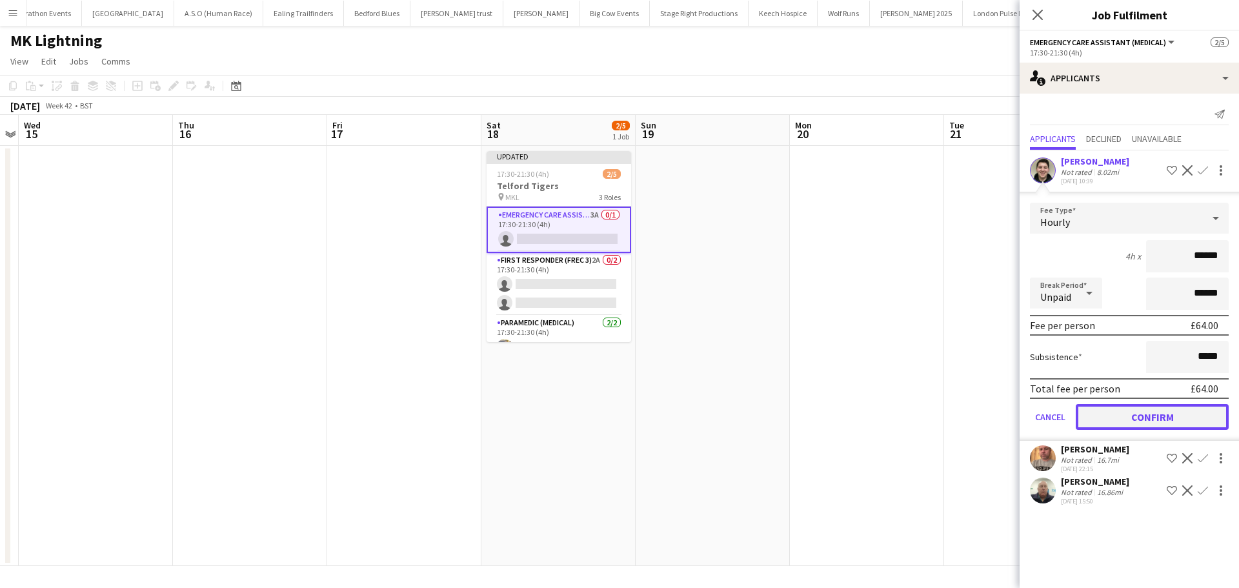
click at [1129, 414] on button "Confirm" at bounding box center [1152, 417] width 153 height 26
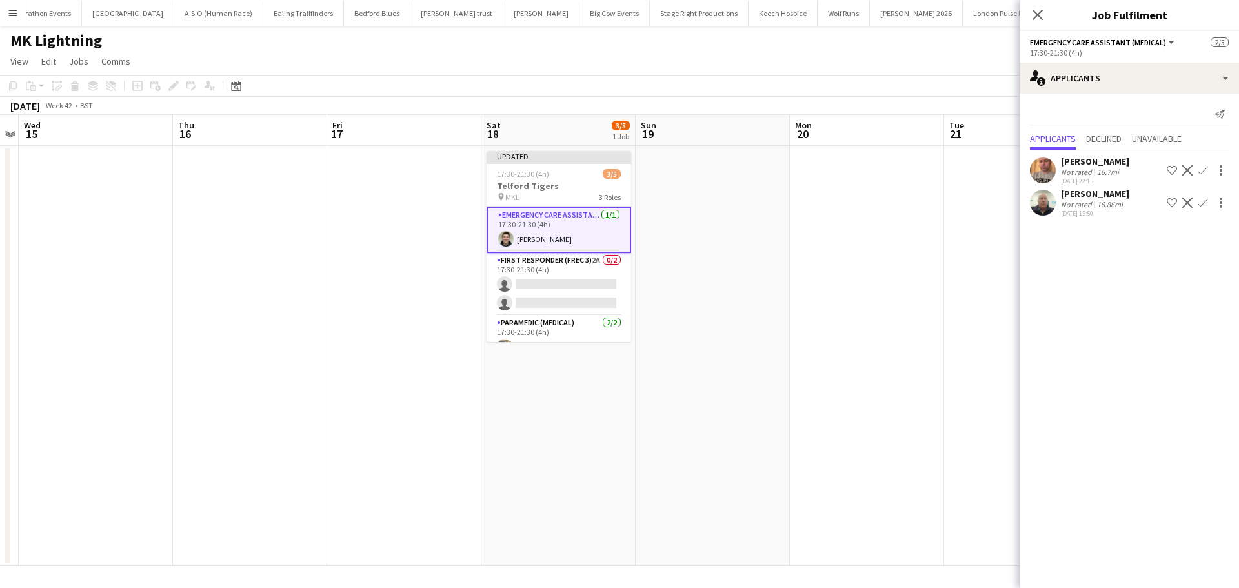
click at [579, 262] on app-card-role "First Responder (FREC 3) 2A 0/2 17:30-21:30 (4h) single-neutral-actions single-…" at bounding box center [559, 284] width 145 height 63
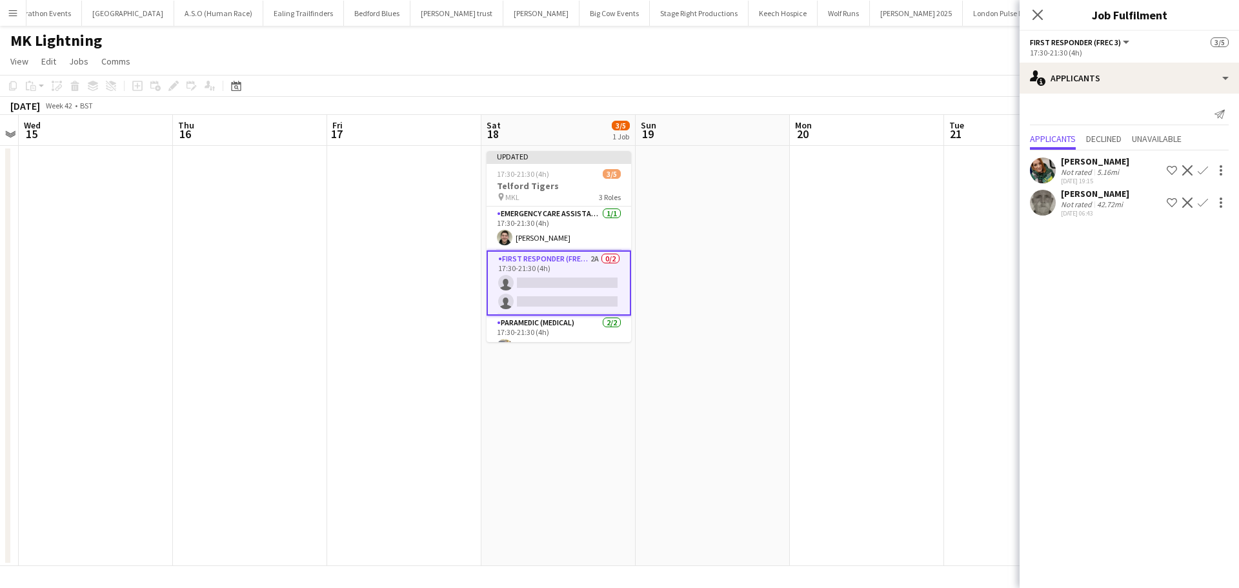
click at [1203, 169] on app-icon "Confirm" at bounding box center [1203, 170] width 10 height 10
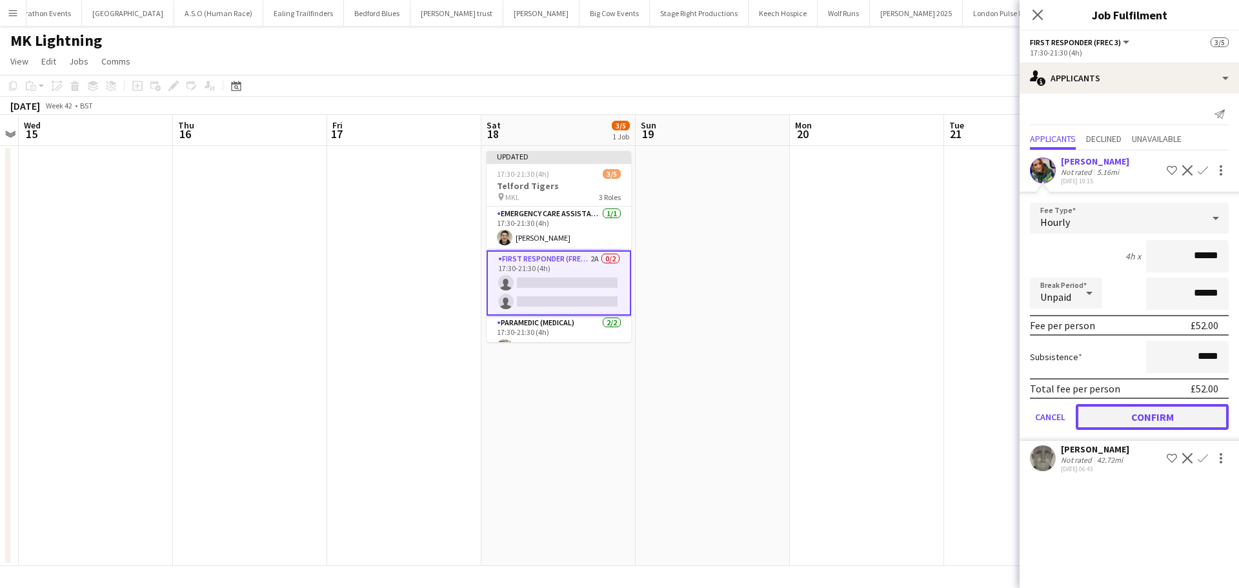
click at [1134, 420] on button "Confirm" at bounding box center [1152, 417] width 153 height 26
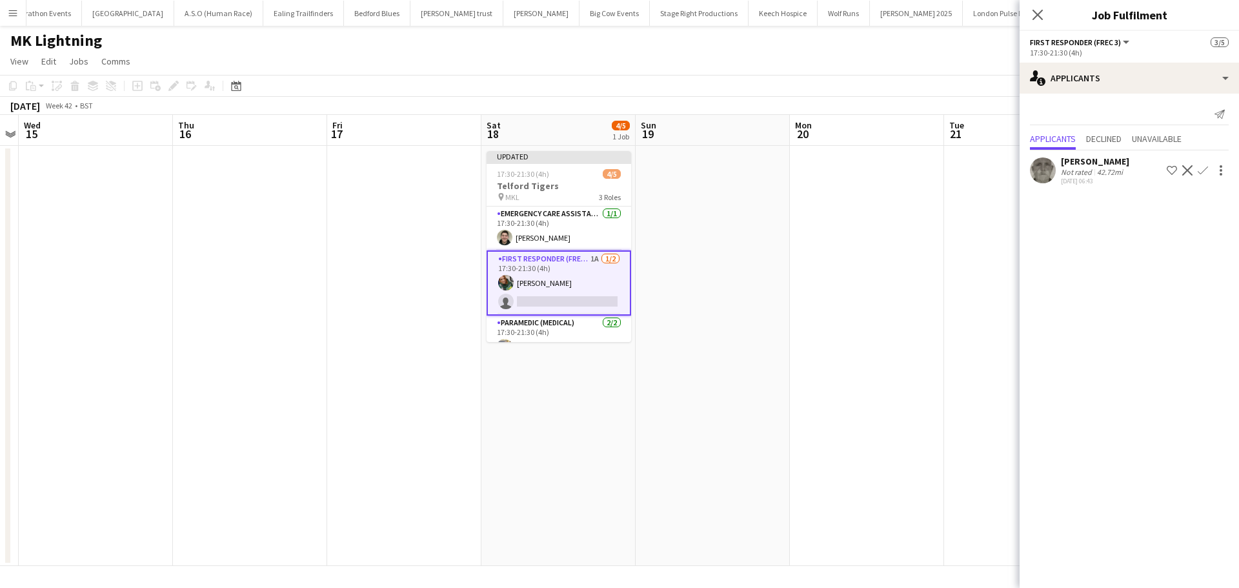
drag, startPoint x: 1199, startPoint y: 174, endPoint x: 1196, endPoint y: 190, distance: 16.3
click at [1199, 174] on app-icon "Confirm" at bounding box center [1203, 170] width 10 height 10
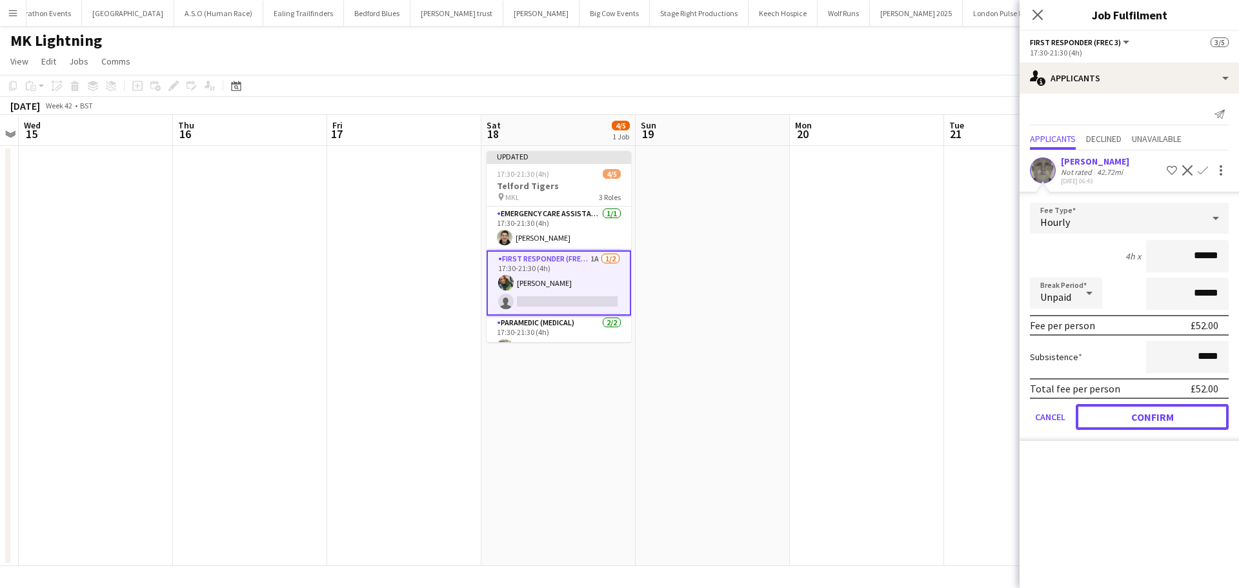
drag, startPoint x: 1136, startPoint y: 417, endPoint x: 1091, endPoint y: 402, distance: 47.8
click at [1136, 416] on button "Confirm" at bounding box center [1152, 417] width 153 height 26
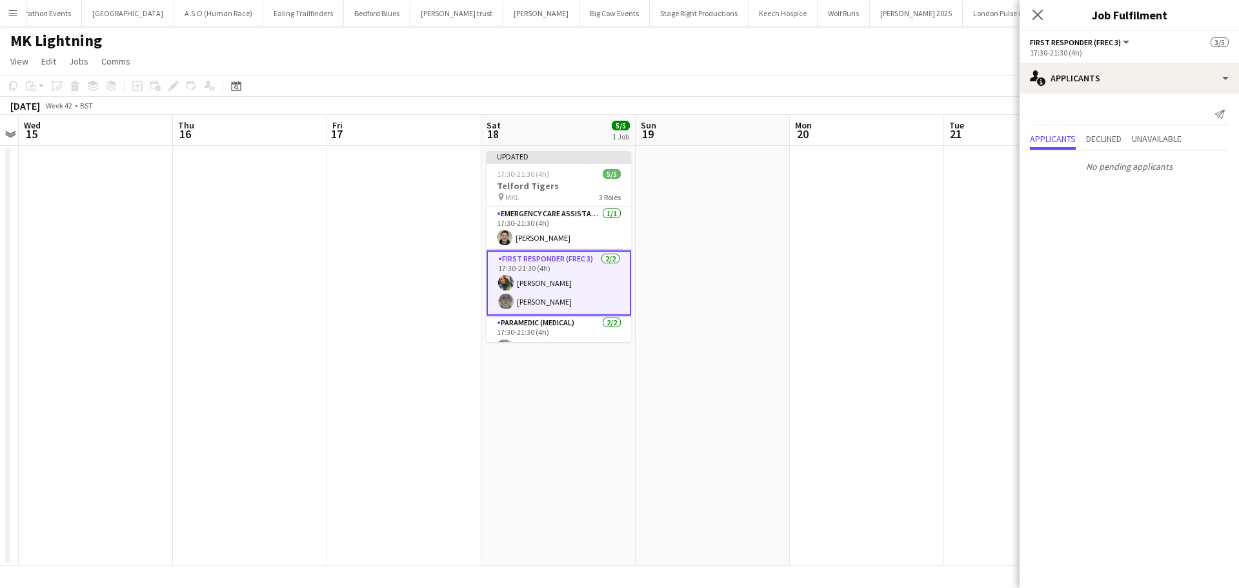
drag, startPoint x: 1041, startPoint y: 15, endPoint x: 1030, endPoint y: 18, distance: 11.3
click at [1041, 15] on icon "Close pop-in" at bounding box center [1038, 15] width 10 height 10
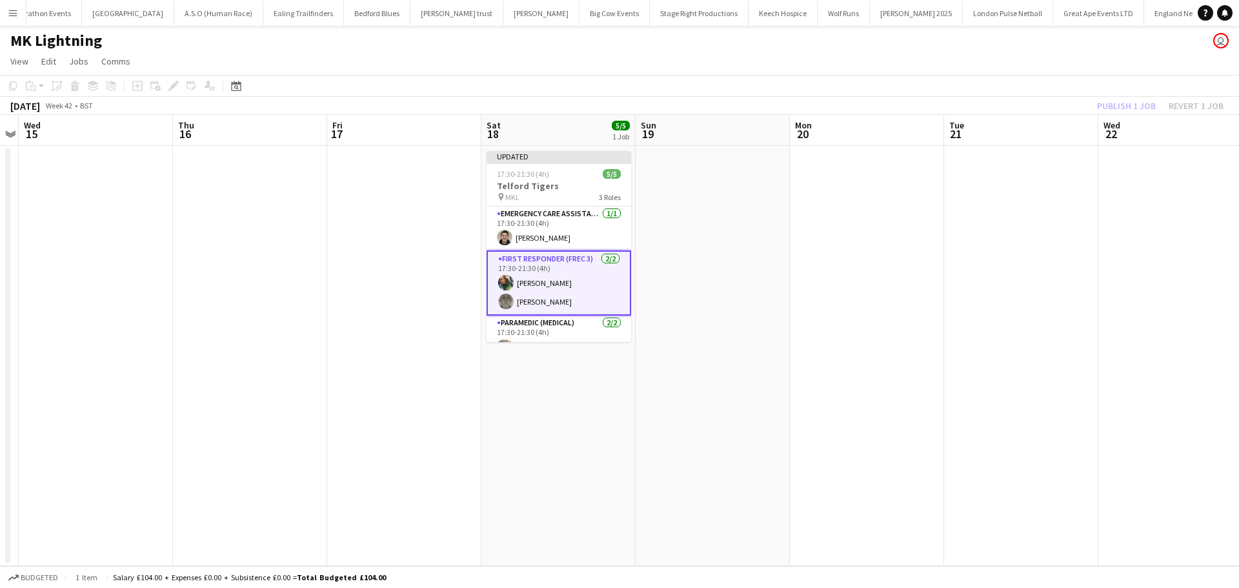
click at [689, 195] on app-date-cell at bounding box center [713, 356] width 154 height 420
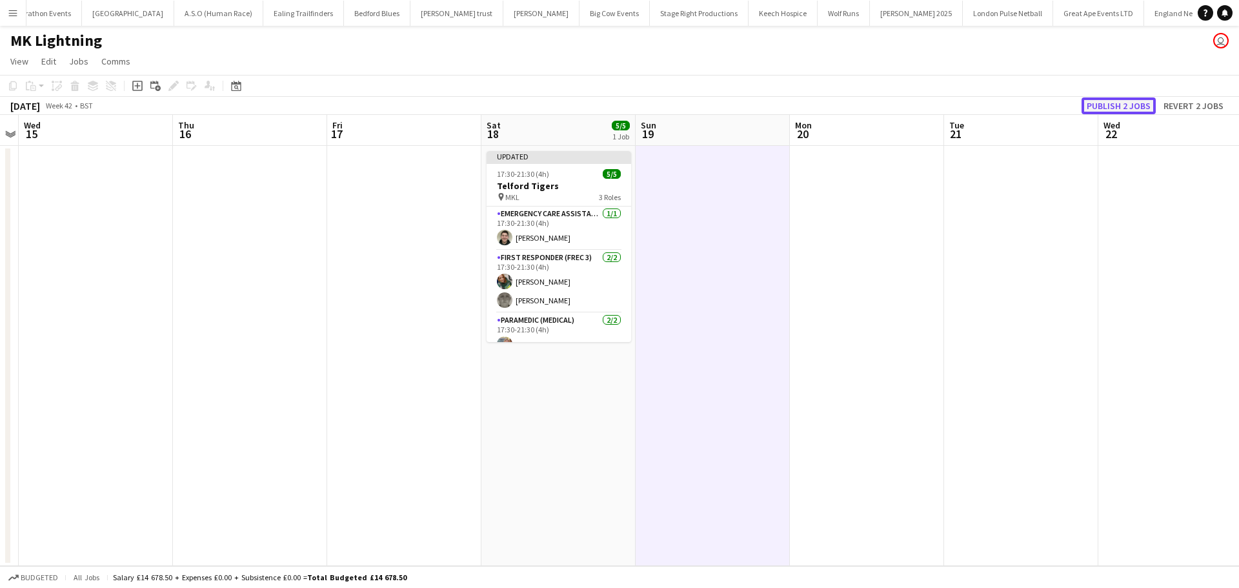
click at [1115, 104] on button "Publish 2 jobs" at bounding box center [1119, 105] width 74 height 17
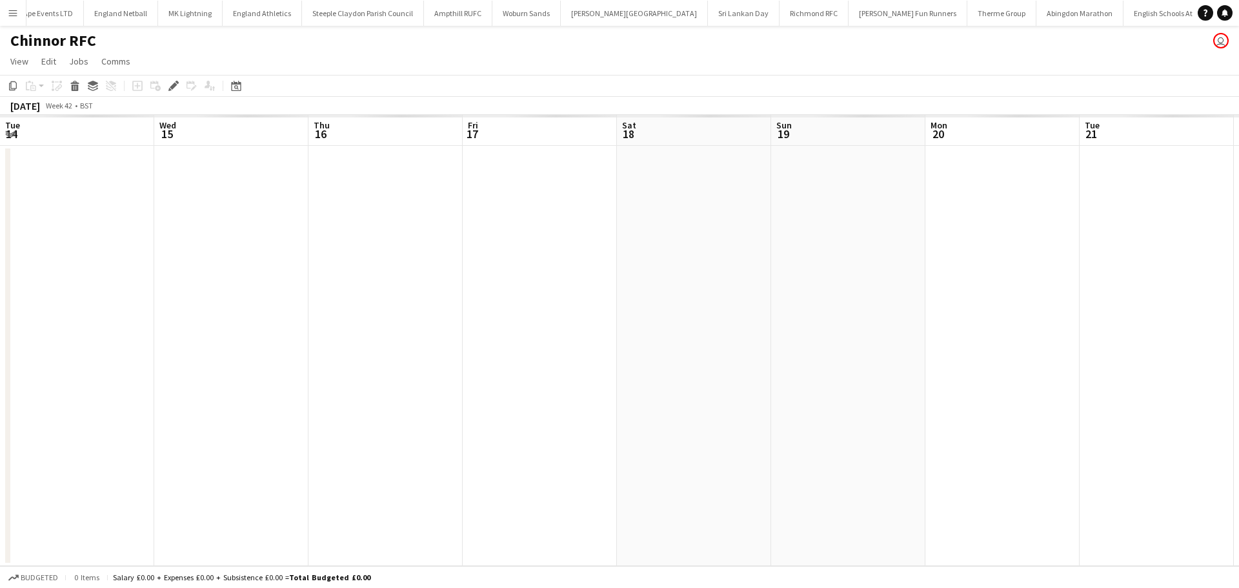
scroll to position [0, 444]
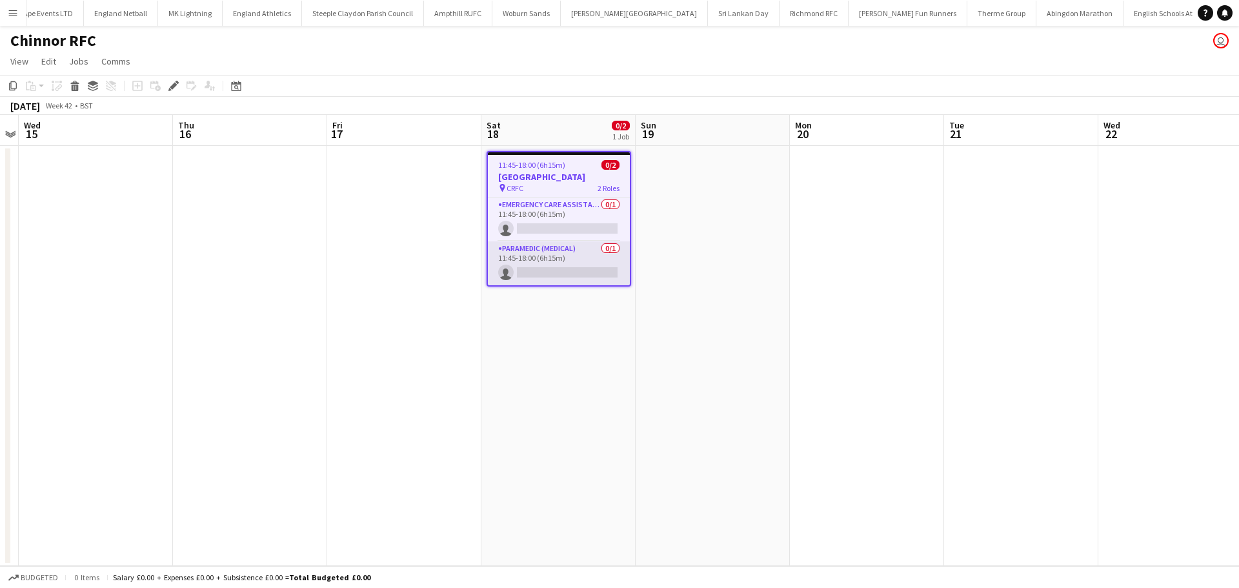
drag, startPoint x: 548, startPoint y: 265, endPoint x: 542, endPoint y: 277, distance: 13.6
click at [548, 264] on app-card-role "Paramedic (Medical) 0/1 11:45-18:00 (6h15m) single-neutral-actions" at bounding box center [559, 263] width 142 height 44
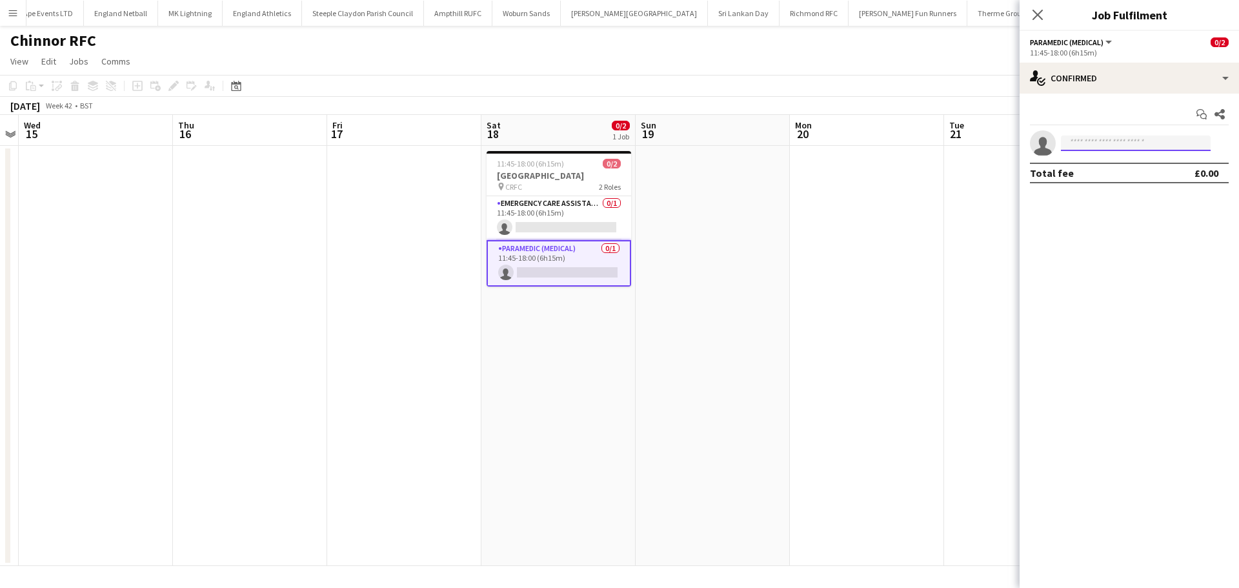
click at [1112, 143] on input at bounding box center [1136, 143] width 150 height 15
type input "****"
click at [1112, 175] on span "[EMAIL_ADDRESS][DOMAIN_NAME]" at bounding box center [1136, 172] width 129 height 10
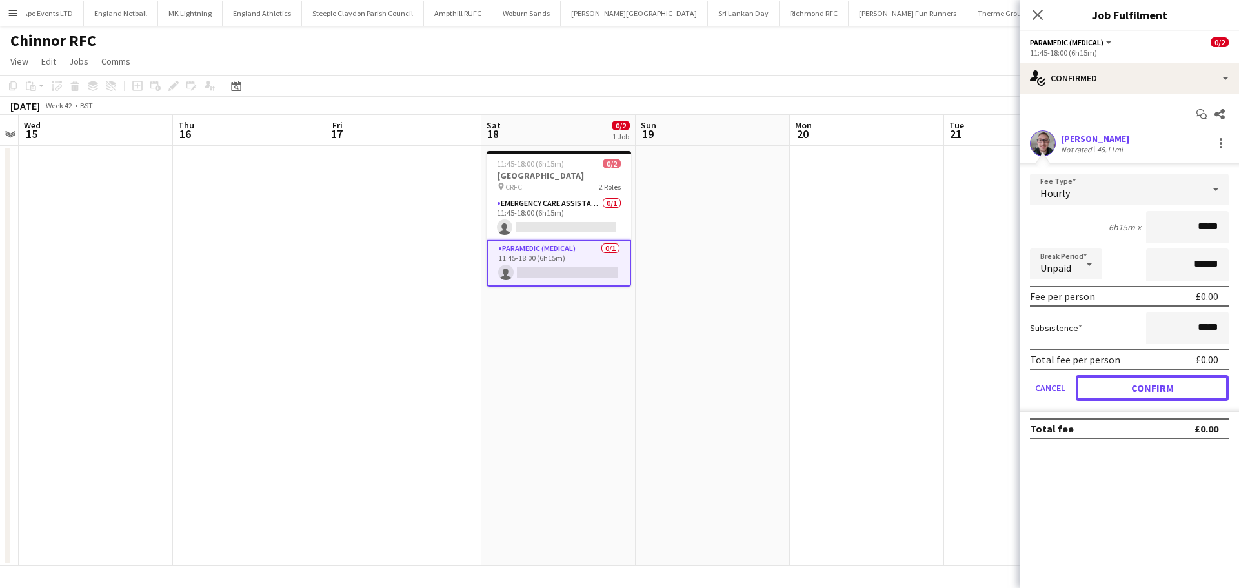
click at [1125, 383] on button "Confirm" at bounding box center [1152, 388] width 153 height 26
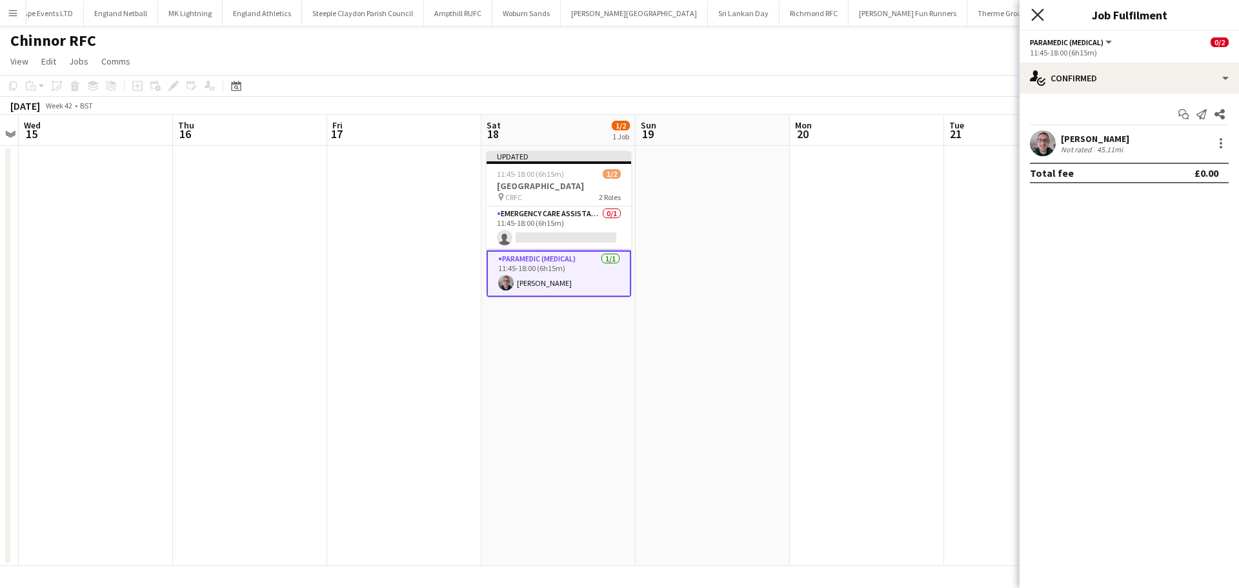
click at [1039, 14] on icon at bounding box center [1038, 14] width 12 height 12
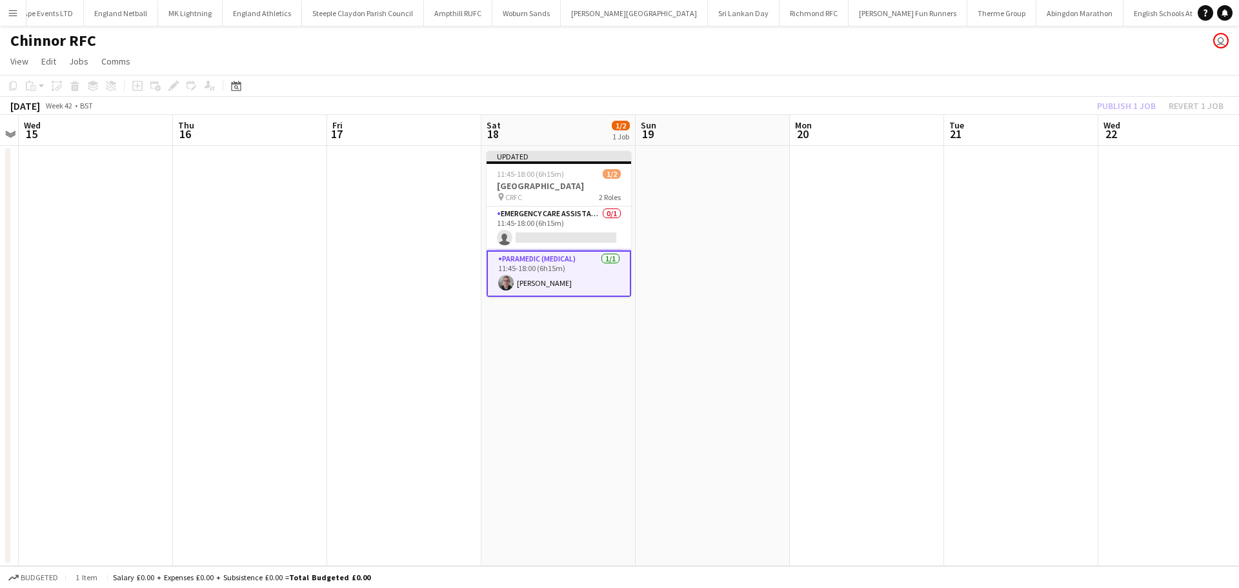
click at [1134, 105] on div "Publish 1 job Revert 1 job" at bounding box center [1161, 105] width 158 height 17
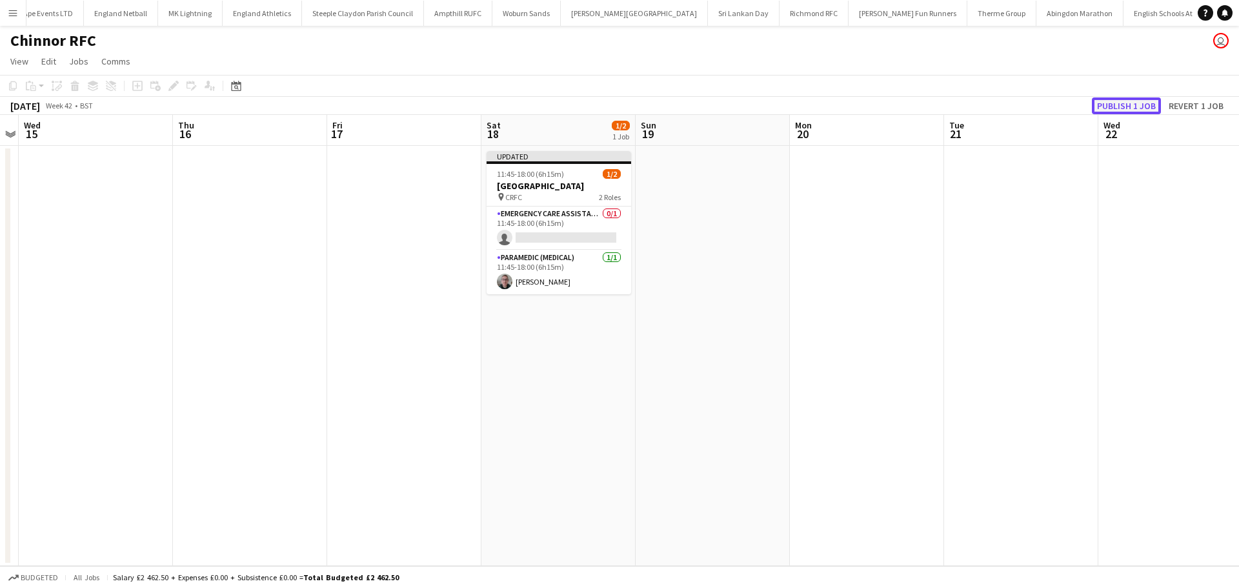
click at [1131, 107] on button "Publish 1 job" at bounding box center [1126, 105] width 69 height 17
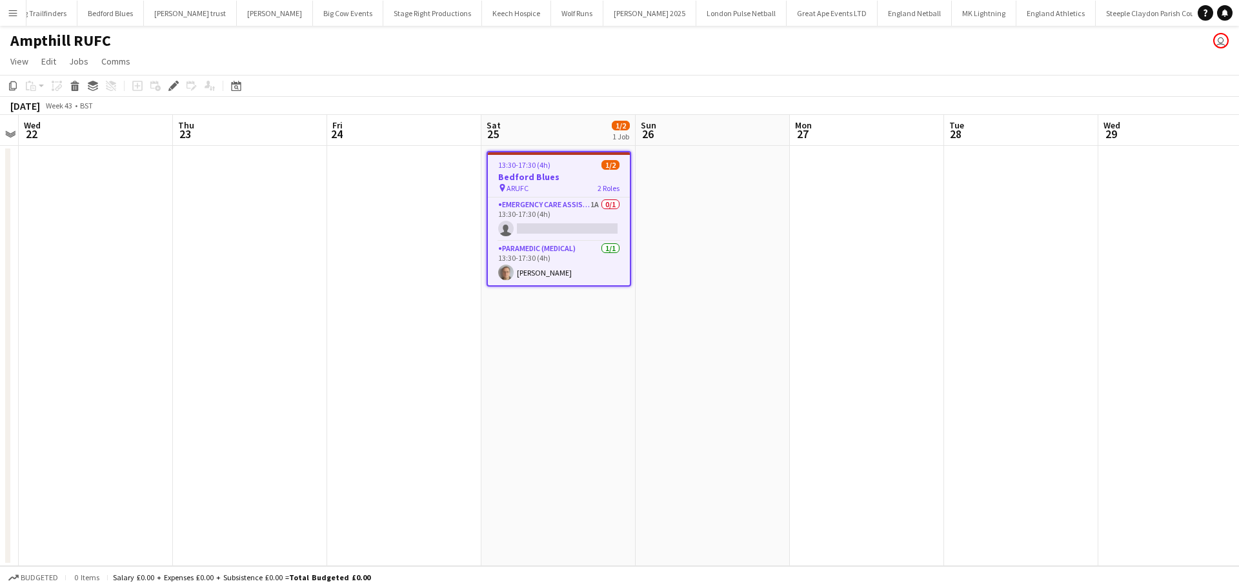
drag, startPoint x: 578, startPoint y: 211, endPoint x: 1008, endPoint y: 151, distance: 434.1
click at [579, 210] on app-card-role "Emergency Care Assistant (Medical) 1A 0/1 13:30-17:30 (4h) single-neutral-actio…" at bounding box center [559, 220] width 142 height 44
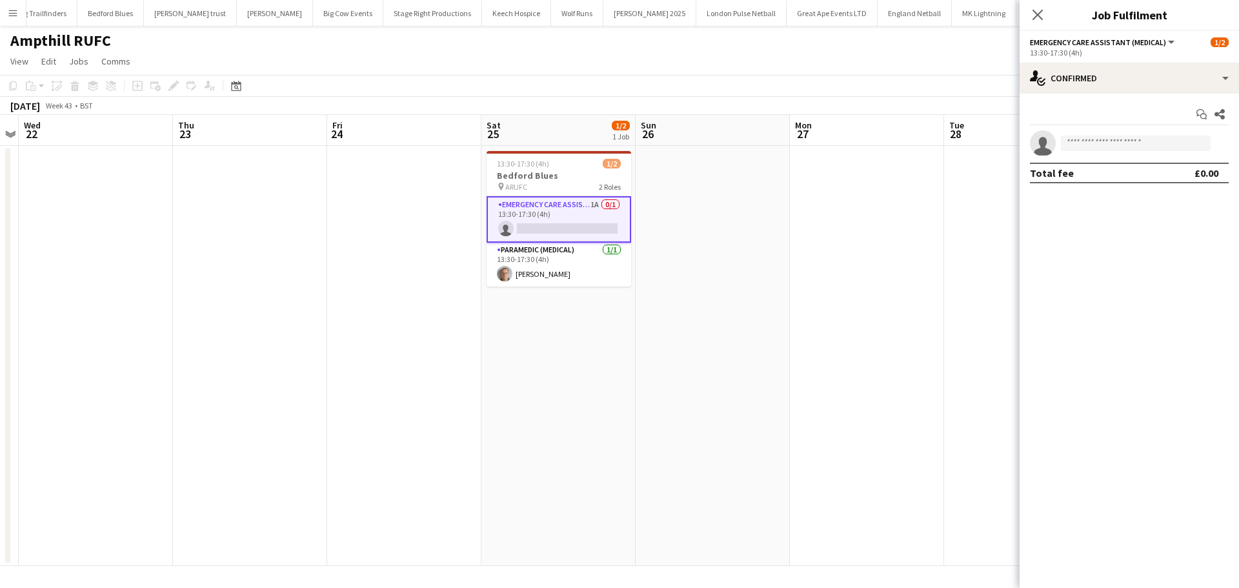
scroll to position [0, 443]
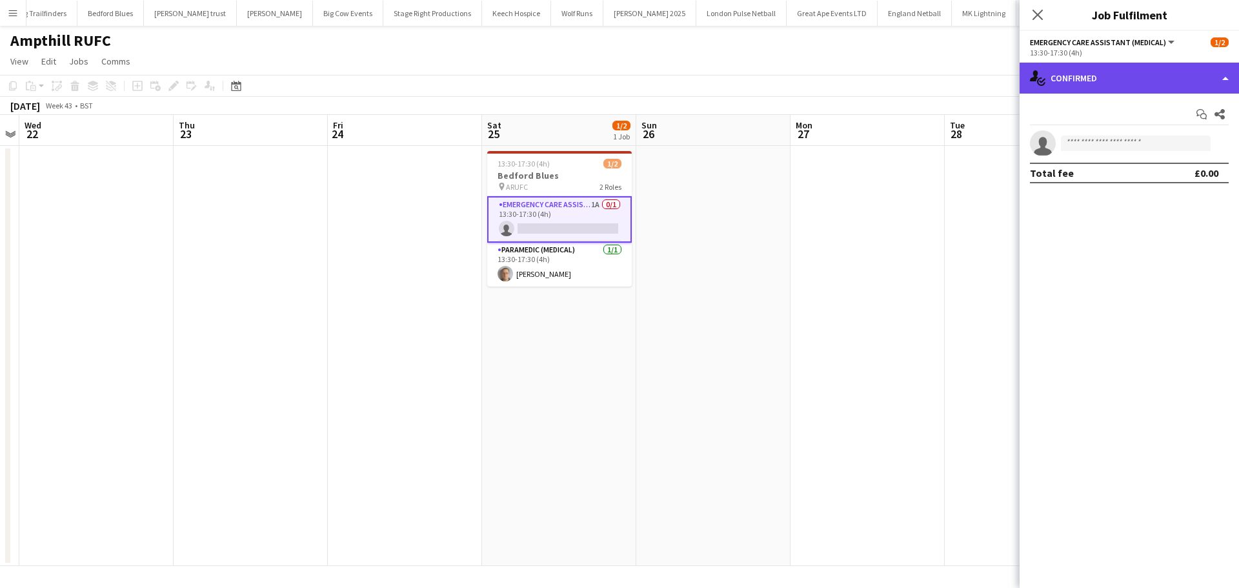
click at [1114, 79] on div "single-neutral-actions-check-2 Confirmed" at bounding box center [1129, 78] width 219 height 31
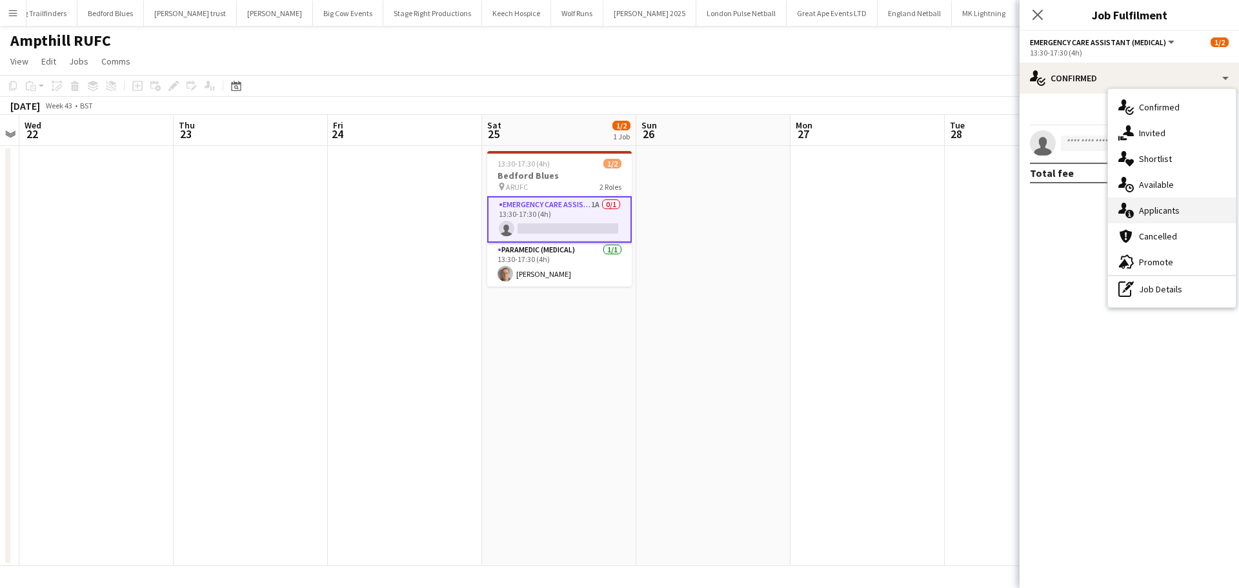
click at [1160, 210] on div "single-neutral-actions-information Applicants" at bounding box center [1172, 211] width 128 height 26
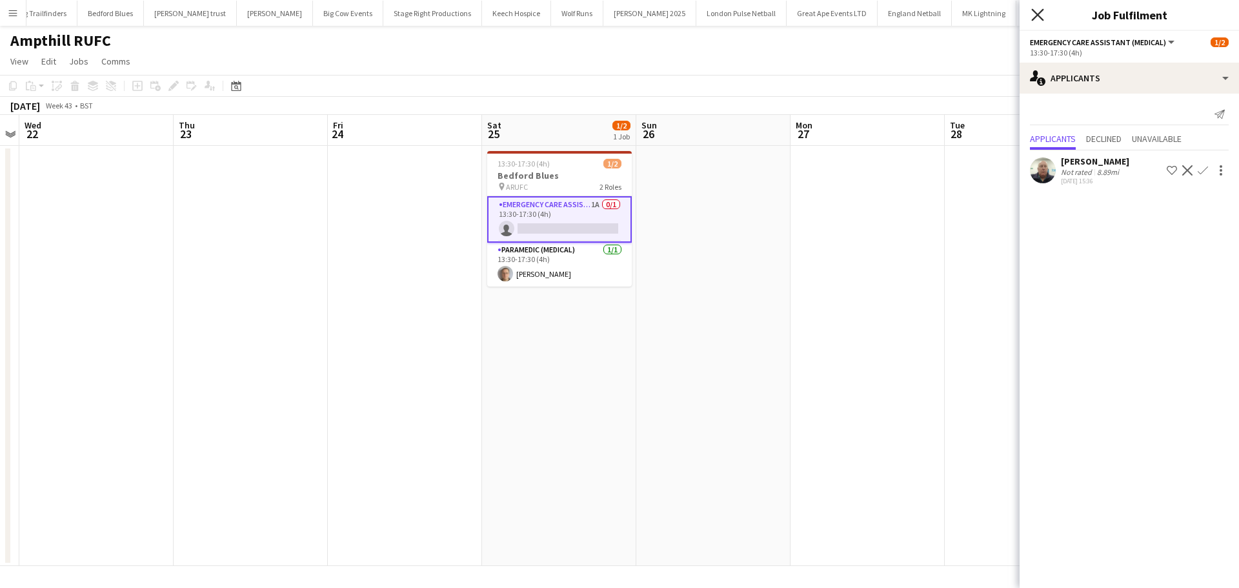
click at [1038, 14] on icon at bounding box center [1038, 14] width 12 height 12
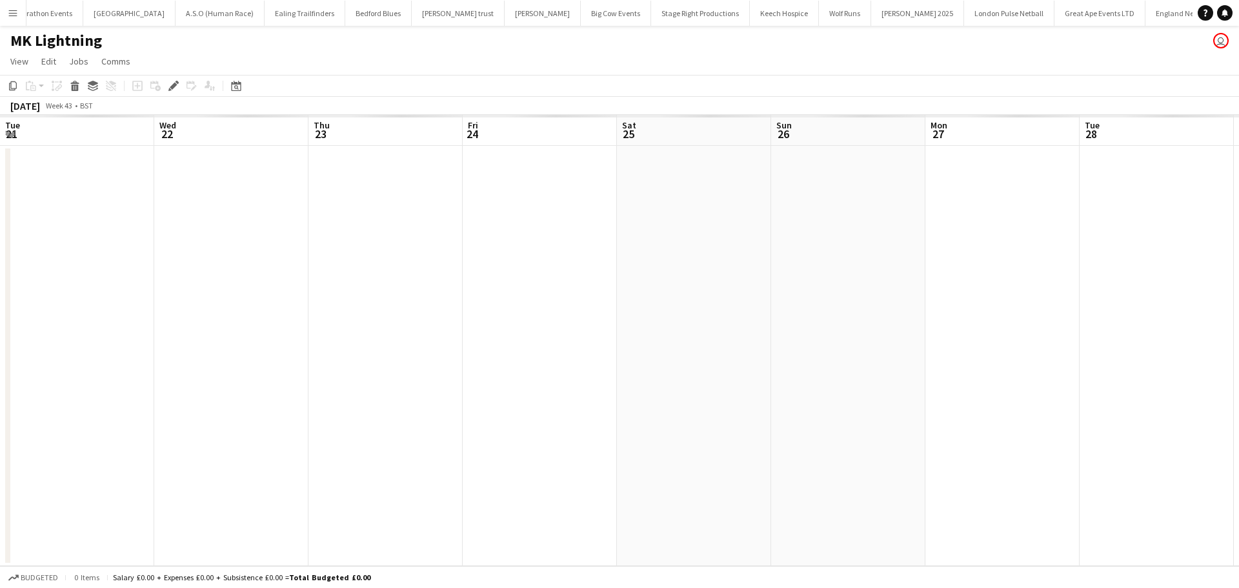
scroll to position [0, 444]
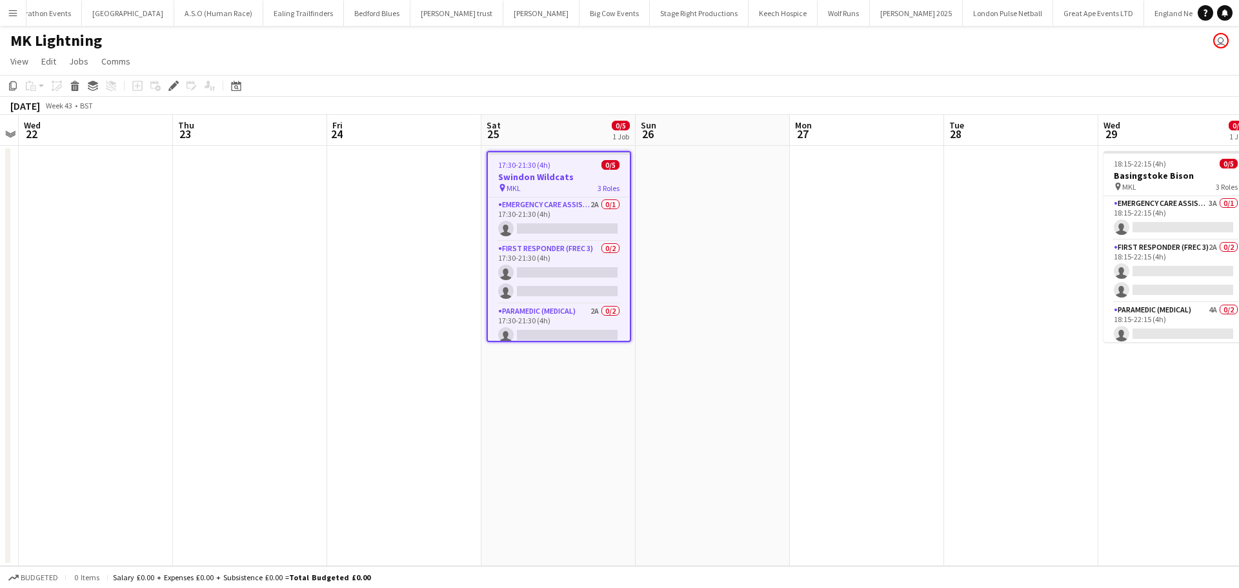
click at [569, 206] on app-card-role "Emergency Care Assistant (Medical) 2A 0/1 17:30-21:30 (4h) single-neutral-actio…" at bounding box center [559, 220] width 142 height 44
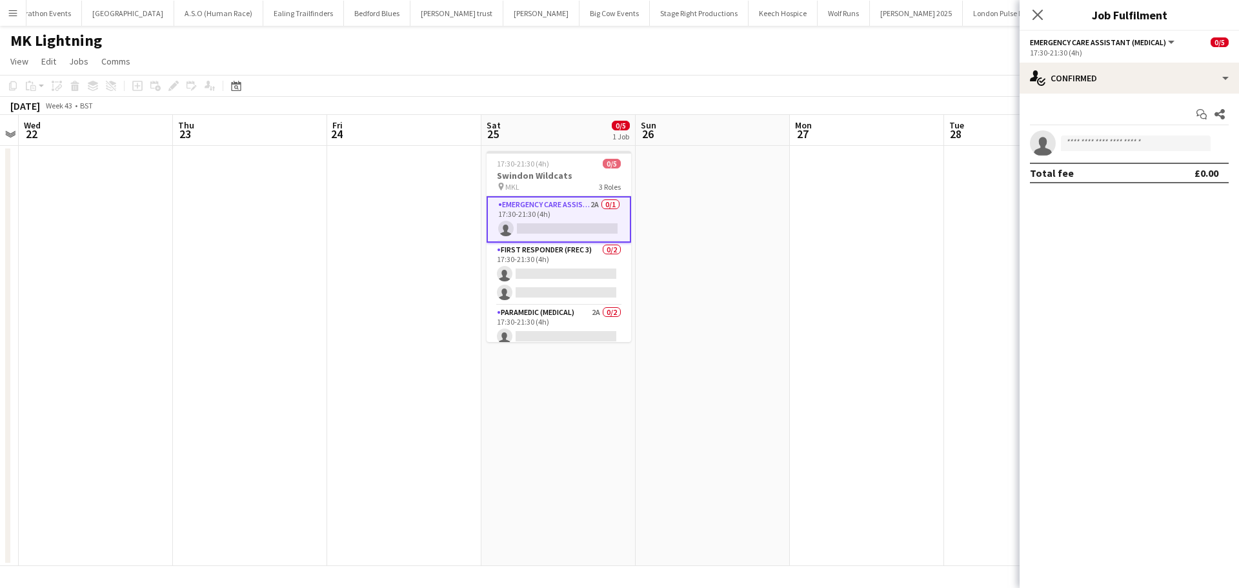
click at [1116, 99] on div "Start chat Share single-neutral-actions Total fee £0.00" at bounding box center [1129, 144] width 219 height 100
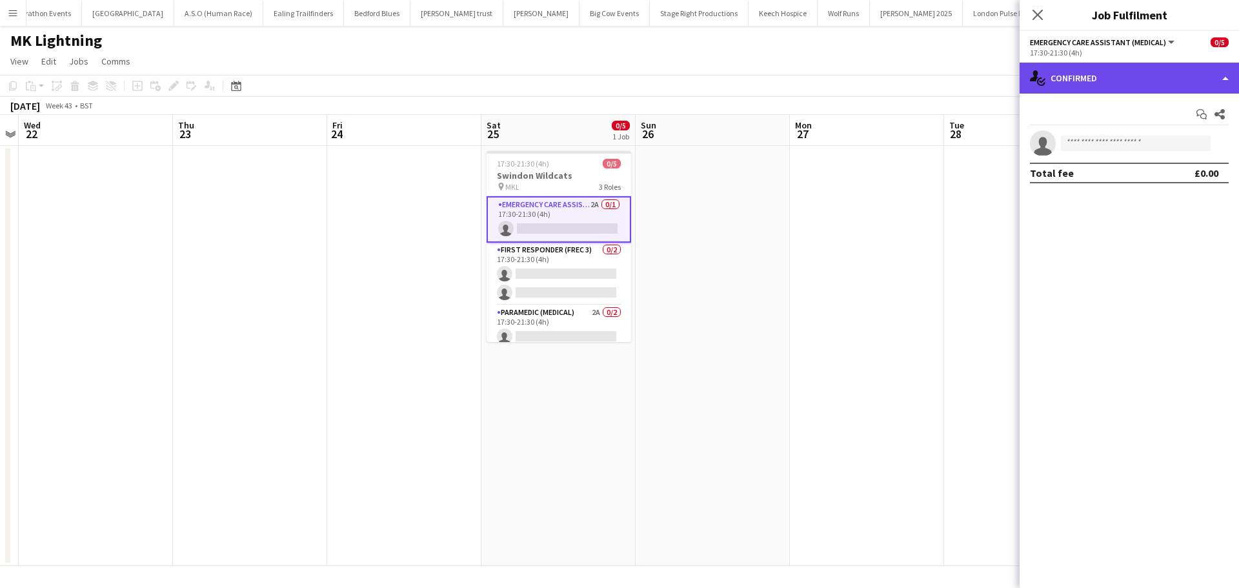
click at [1133, 90] on div "single-neutral-actions-check-2 Confirmed" at bounding box center [1129, 78] width 219 height 31
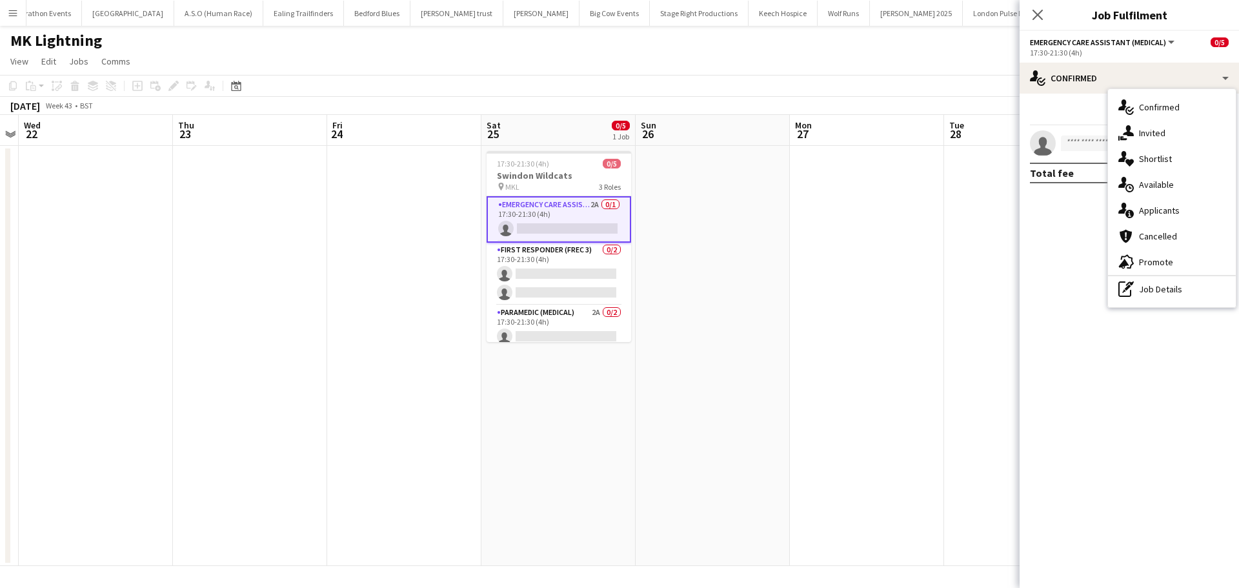
click at [1164, 210] on div "single-neutral-actions-information Applicants" at bounding box center [1172, 211] width 128 height 26
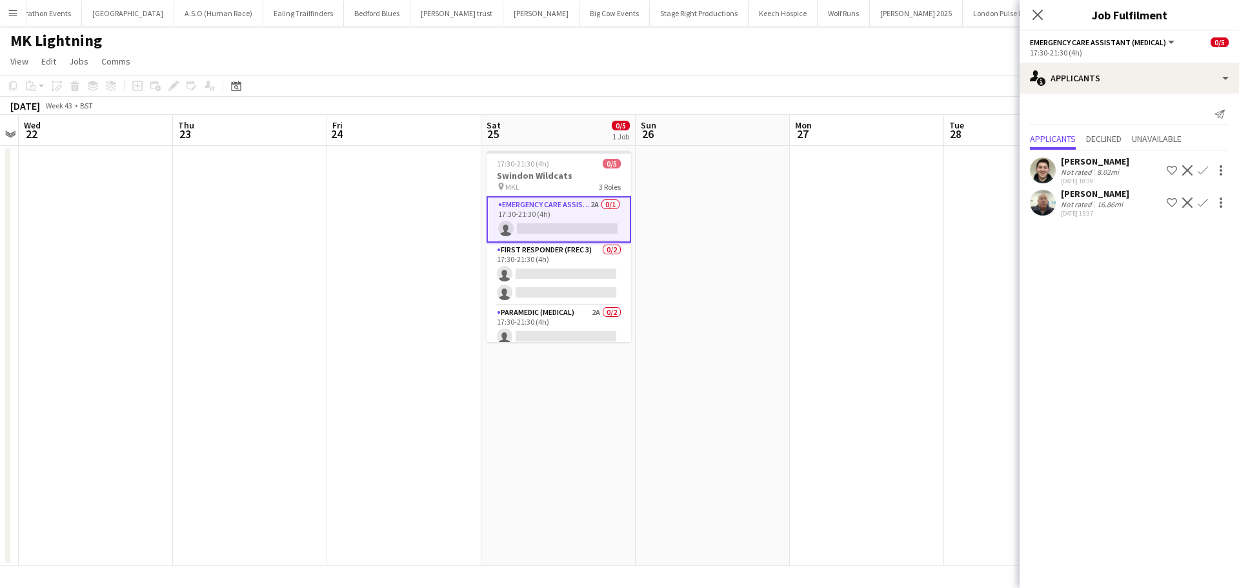
click at [1203, 202] on app-icon "Confirm" at bounding box center [1203, 203] width 10 height 10
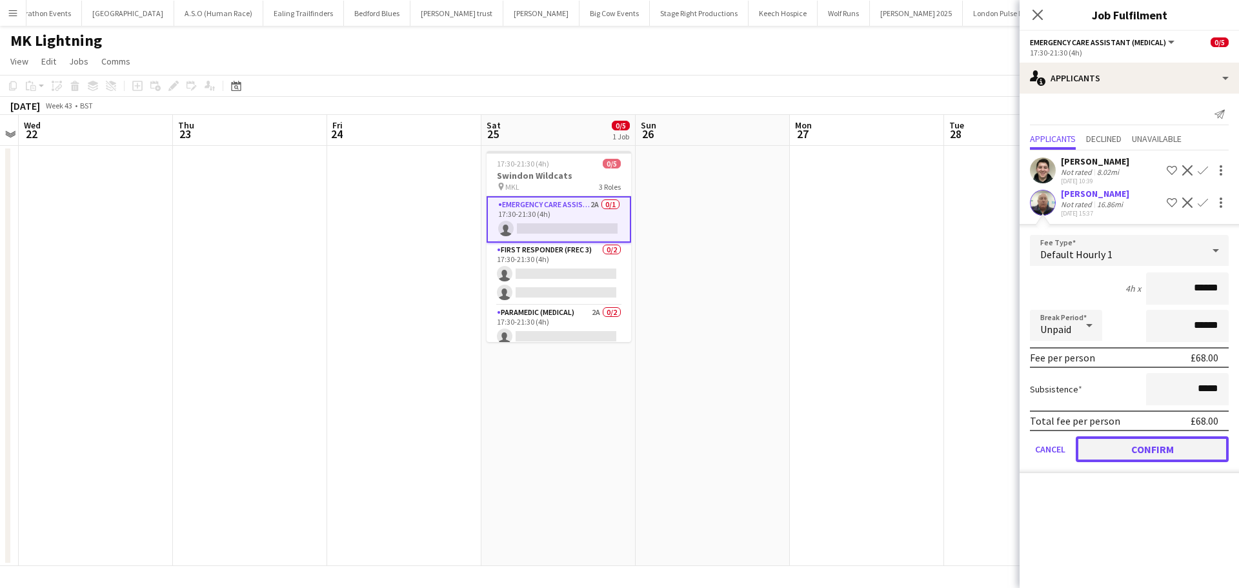
drag, startPoint x: 1131, startPoint y: 452, endPoint x: 1030, endPoint y: 414, distance: 107.4
click at [1132, 452] on button "Confirm" at bounding box center [1152, 449] width 153 height 26
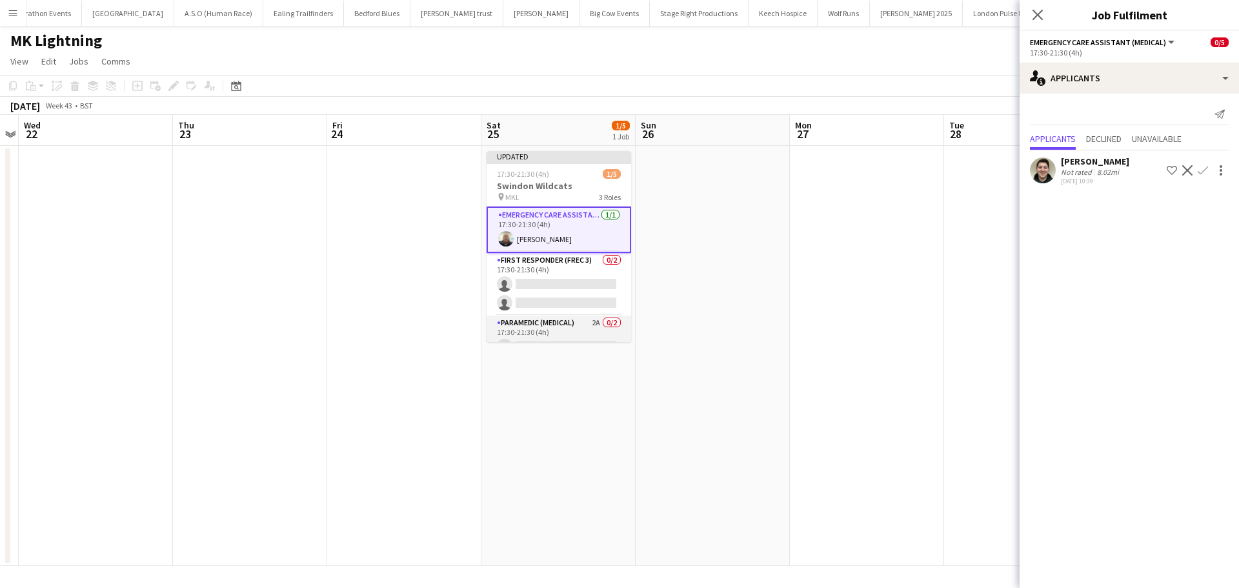
click at [573, 325] on app-card-role "Paramedic (Medical) 2A 0/2 17:30-21:30 (4h) single-neutral-actions single-neutr…" at bounding box center [559, 347] width 145 height 63
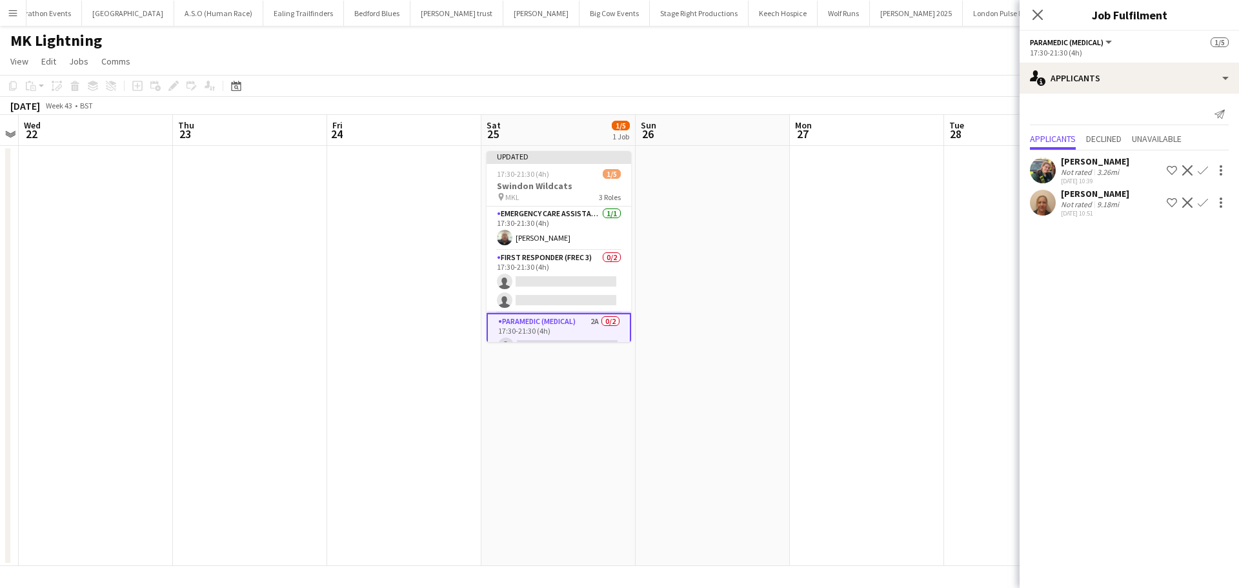
drag, startPoint x: 1203, startPoint y: 201, endPoint x: 1188, endPoint y: 219, distance: 22.9
click at [1204, 203] on app-icon "Confirm" at bounding box center [1203, 203] width 10 height 10
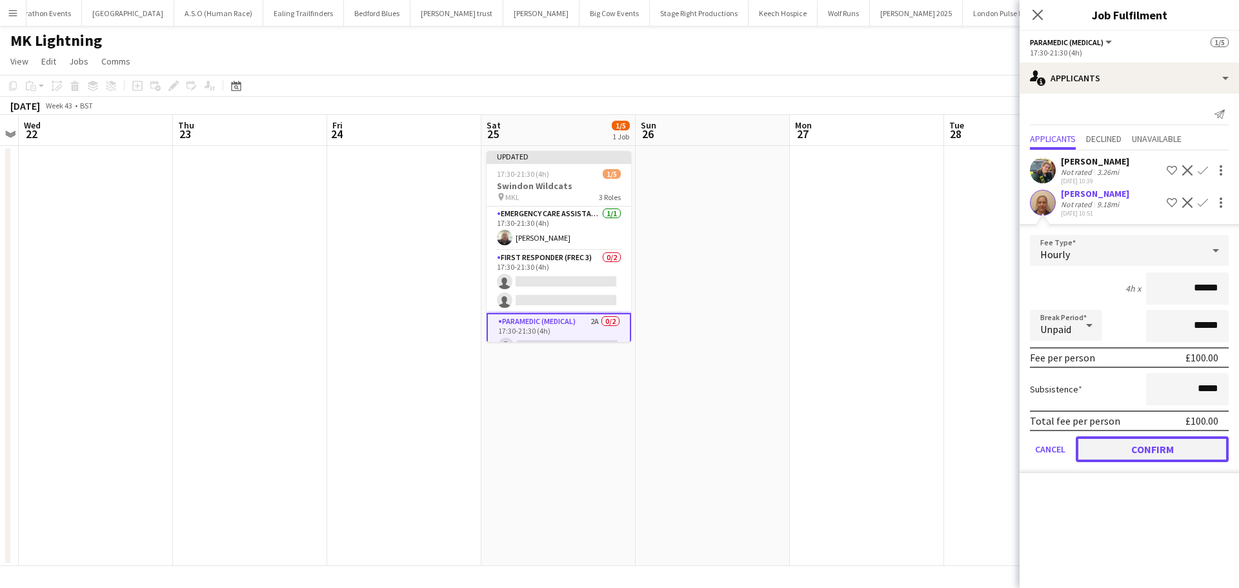
click at [1117, 445] on button "Confirm" at bounding box center [1152, 449] width 153 height 26
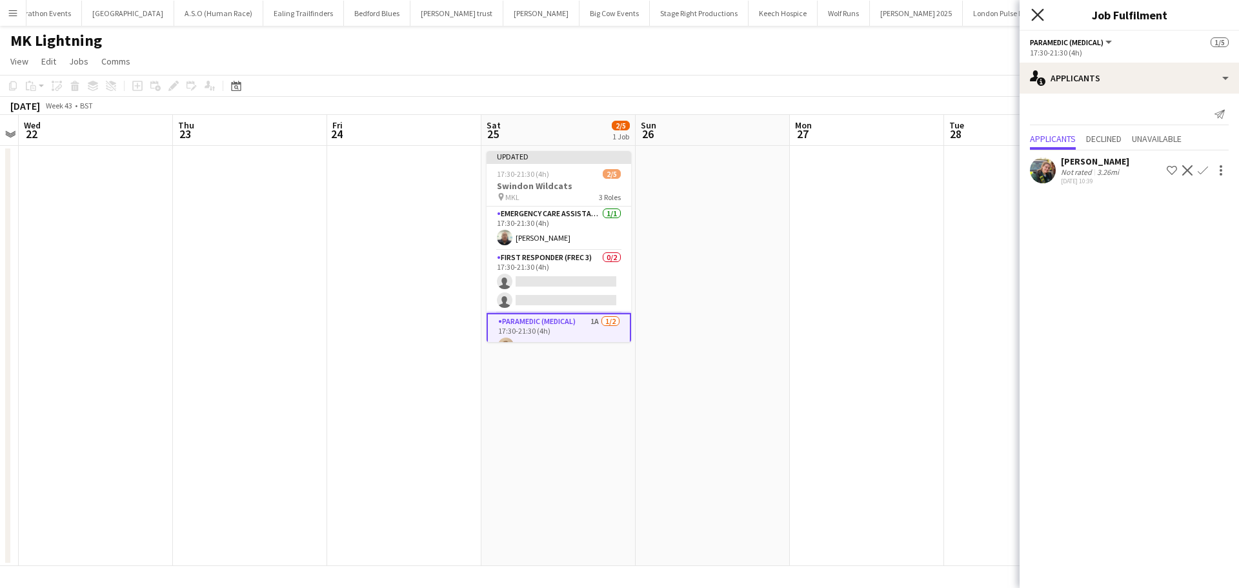
click at [1043, 17] on icon "Close pop-in" at bounding box center [1038, 14] width 12 height 12
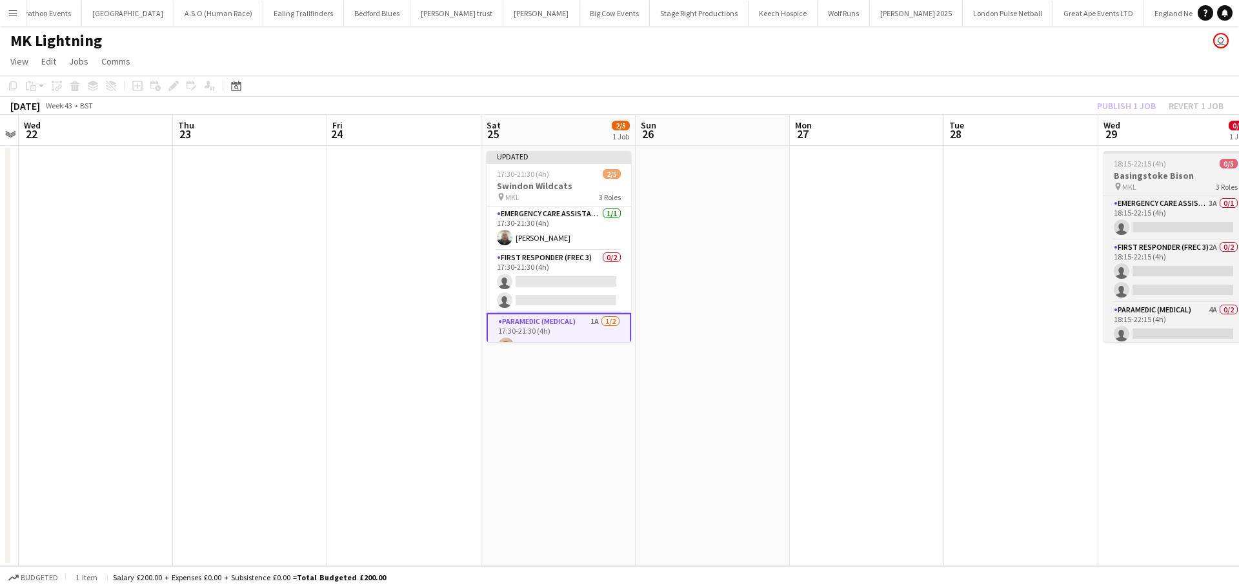
click at [1161, 172] on h3 "Basingstoke Bison" at bounding box center [1176, 176] width 145 height 12
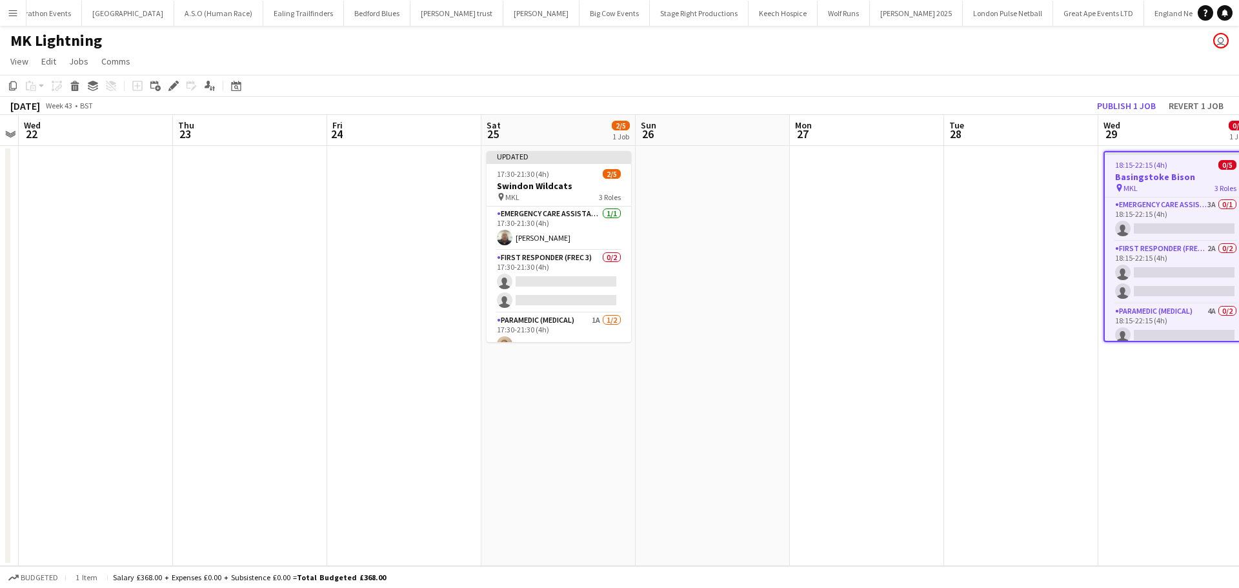
click at [1173, 209] on app-card-role "Emergency Care Assistant (Medical) 3A 0/1 18:15-22:15 (4h) single-neutral-actio…" at bounding box center [1176, 220] width 142 height 44
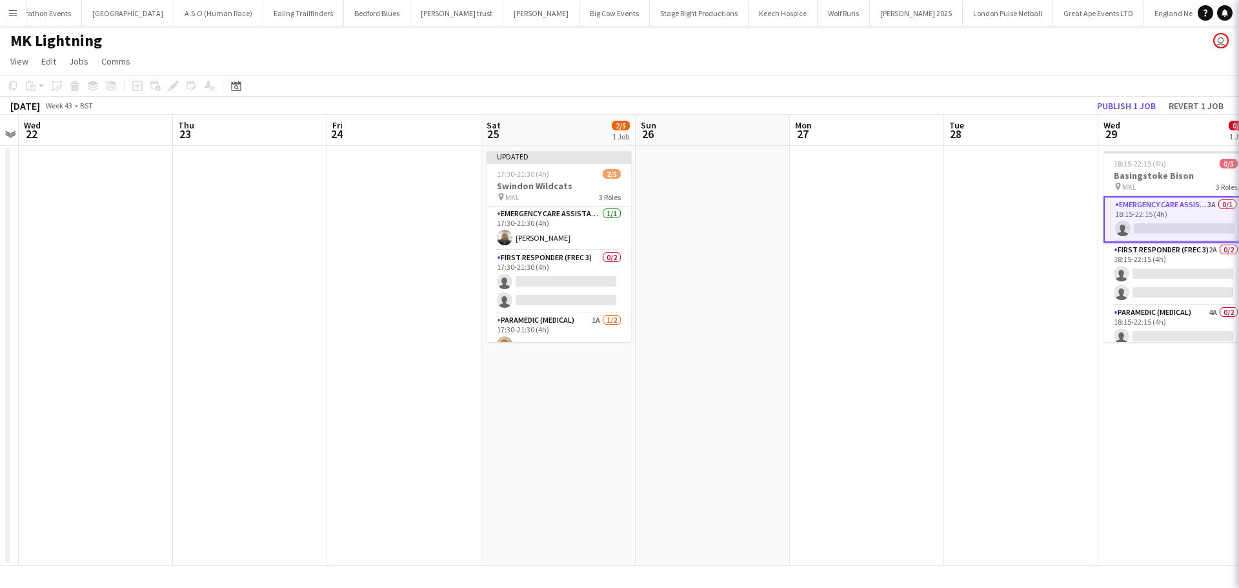
scroll to position [0, 443]
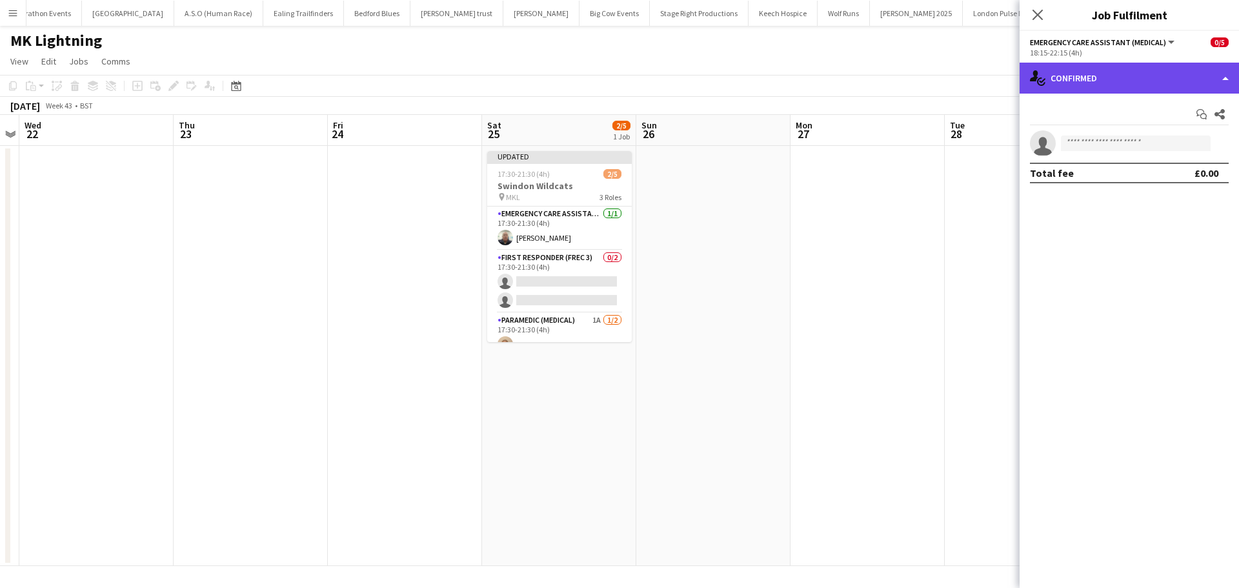
click at [1108, 77] on div "single-neutral-actions-check-2 Confirmed" at bounding box center [1129, 78] width 219 height 31
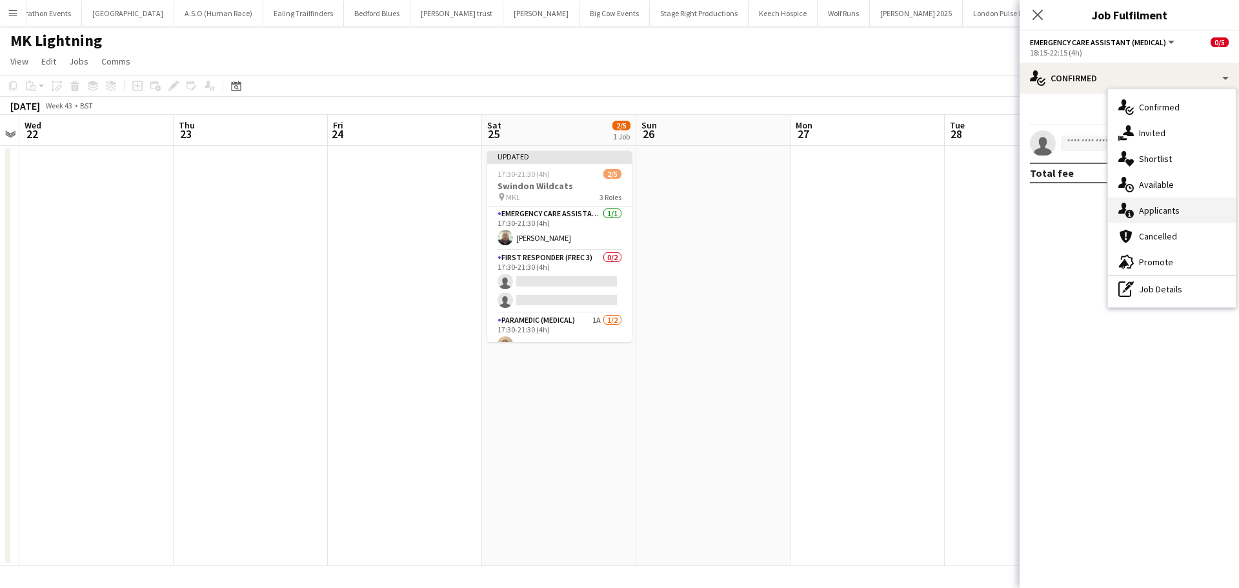
click at [1166, 206] on div "single-neutral-actions-information Applicants" at bounding box center [1172, 211] width 128 height 26
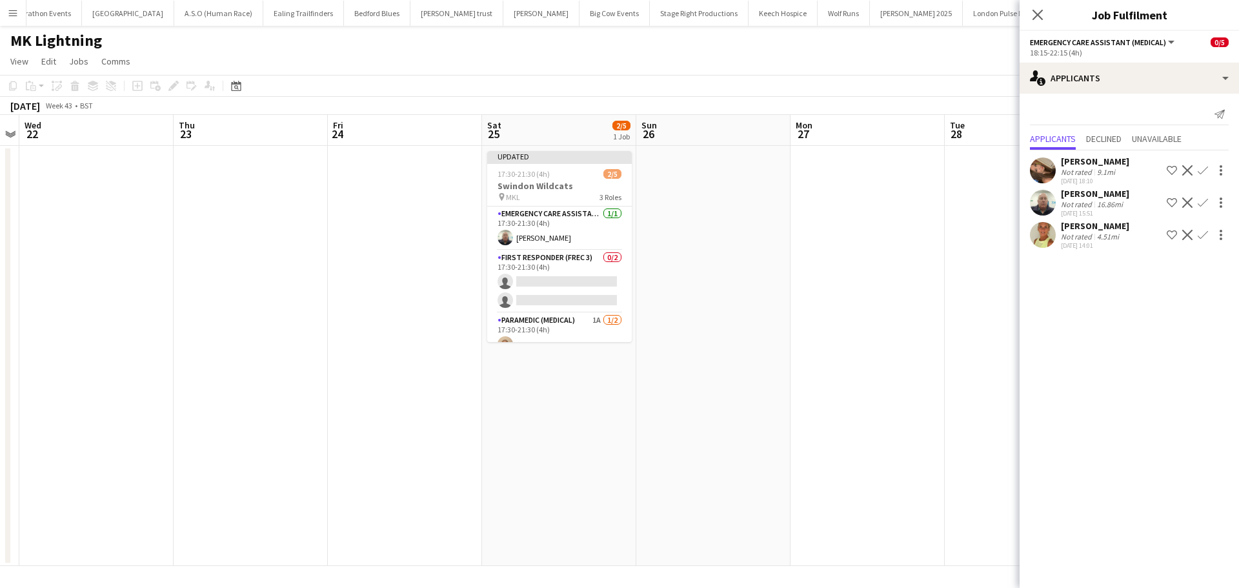
click at [1205, 234] on app-icon "Confirm" at bounding box center [1203, 235] width 10 height 10
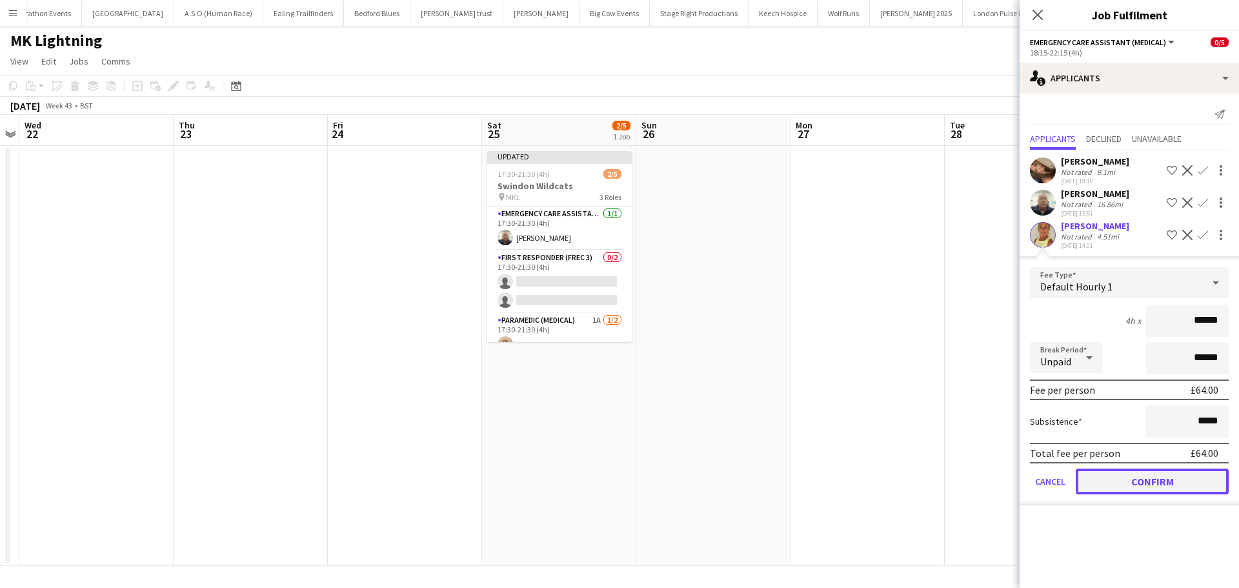
click at [1119, 476] on button "Confirm" at bounding box center [1152, 482] width 153 height 26
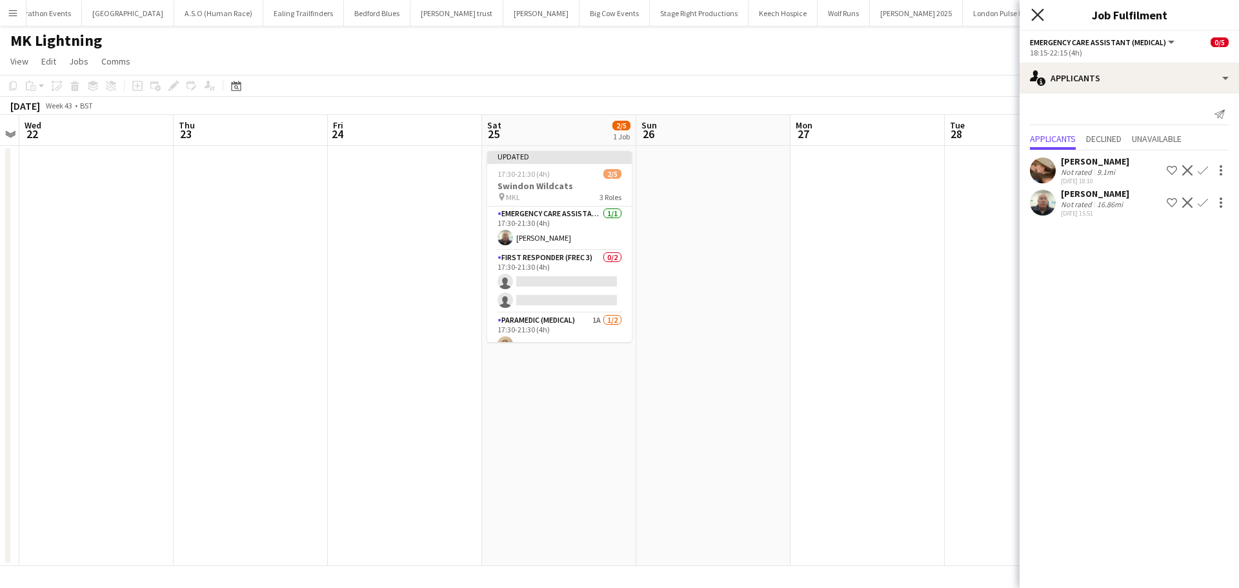
click at [1038, 18] on icon "Close pop-in" at bounding box center [1038, 14] width 12 height 12
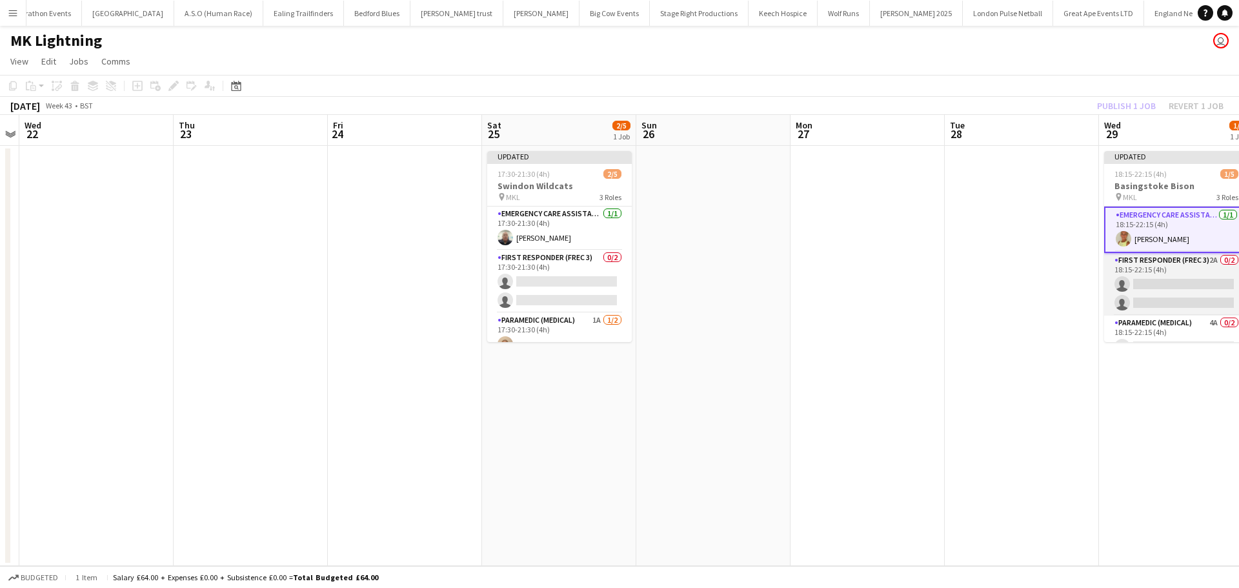
click at [1188, 265] on app-card-role "First Responder (FREC 3) 2A 0/2 18:15-22:15 (4h) single-neutral-actions single-…" at bounding box center [1177, 284] width 145 height 63
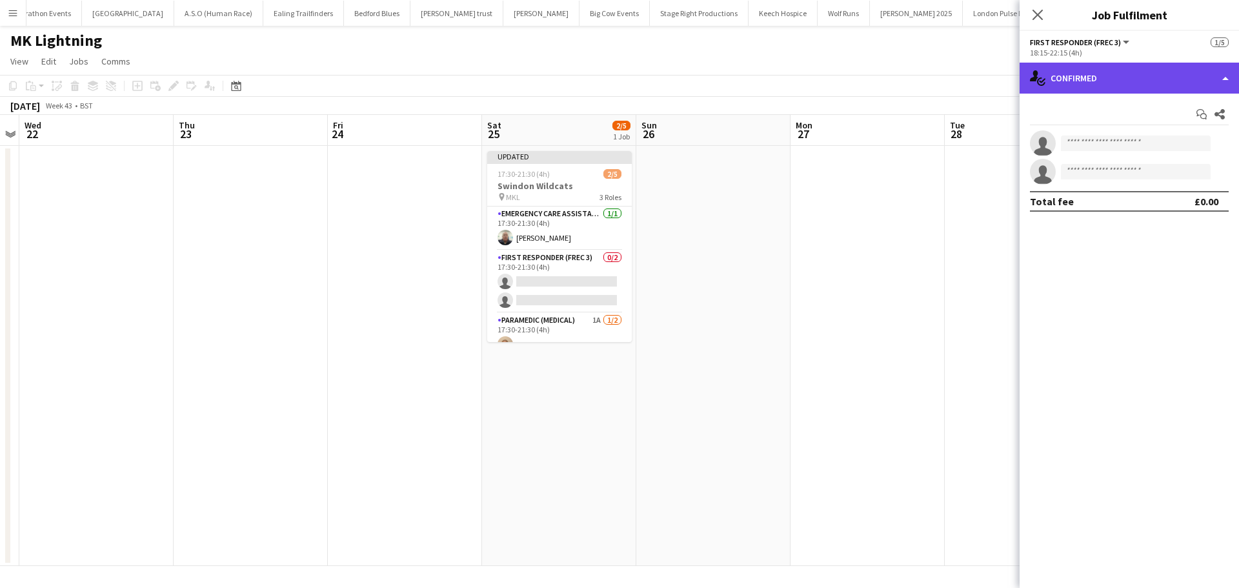
click at [1164, 83] on div "single-neutral-actions-check-2 Confirmed" at bounding box center [1129, 78] width 219 height 31
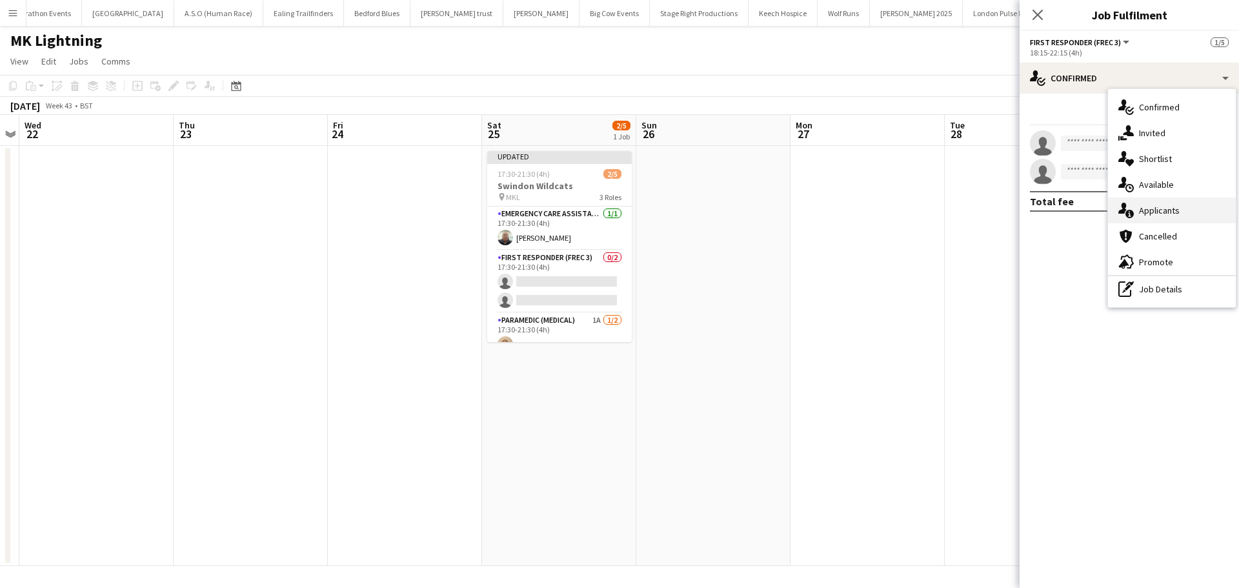
click at [1169, 214] on div "single-neutral-actions-information Applicants" at bounding box center [1172, 211] width 128 height 26
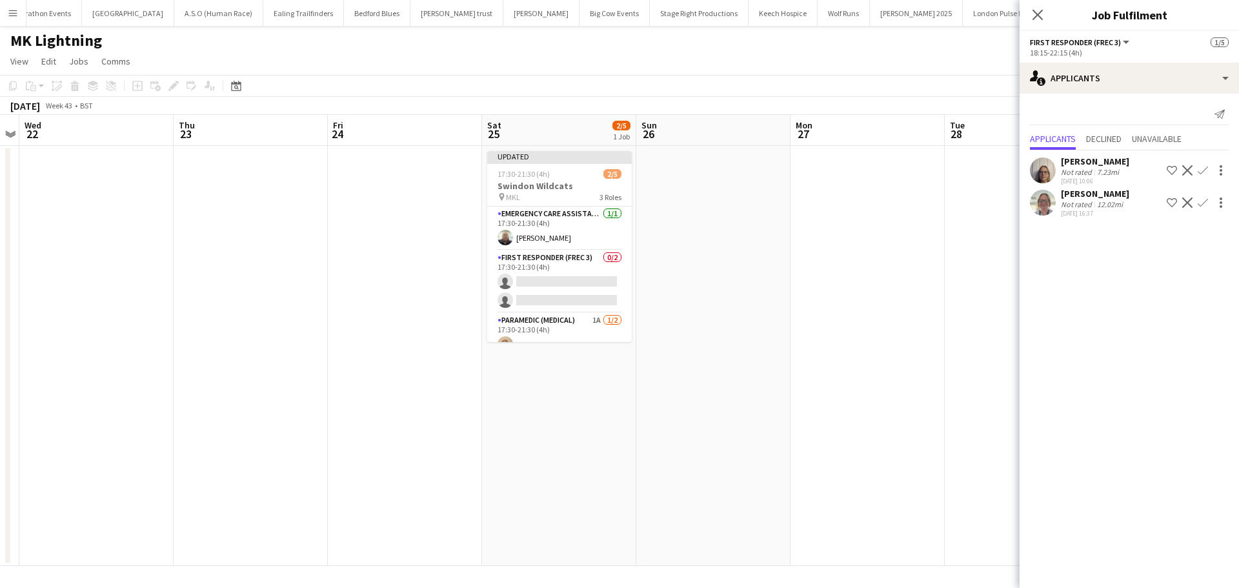
click at [1202, 171] on app-icon "Confirm" at bounding box center [1203, 170] width 10 height 10
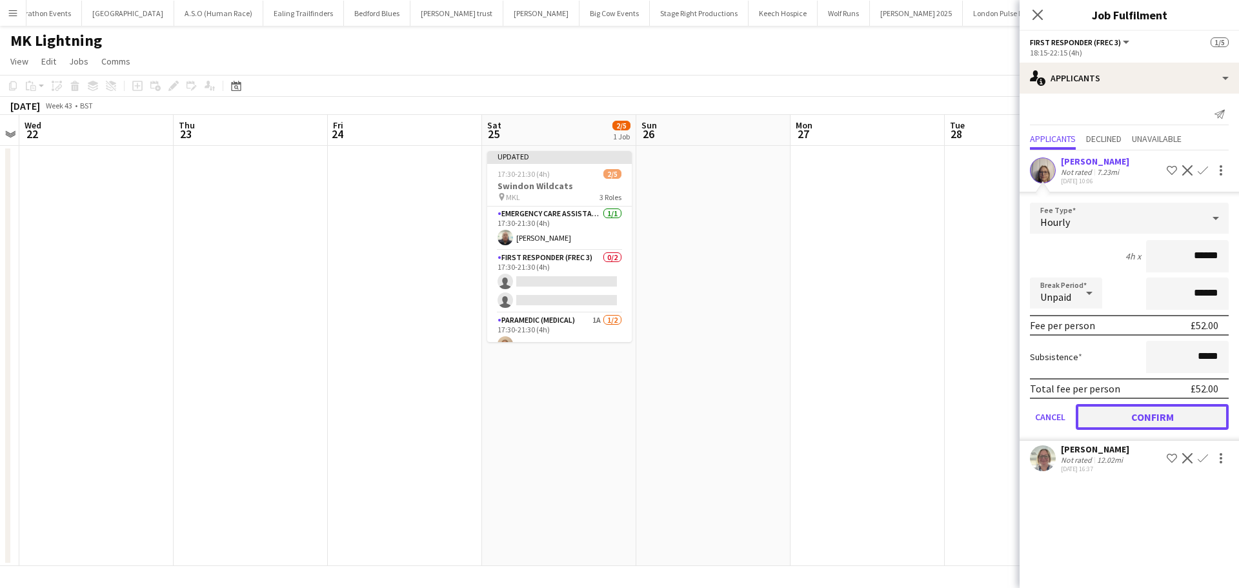
click at [1151, 415] on button "Confirm" at bounding box center [1152, 417] width 153 height 26
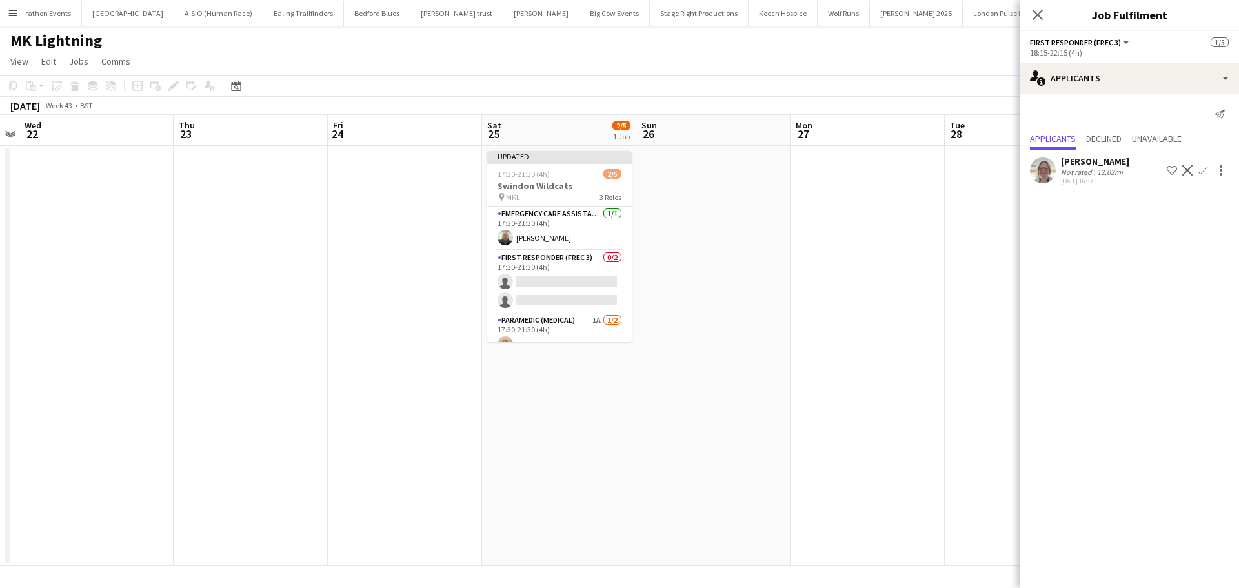
click at [1207, 168] on app-icon "Confirm" at bounding box center [1203, 170] width 10 height 10
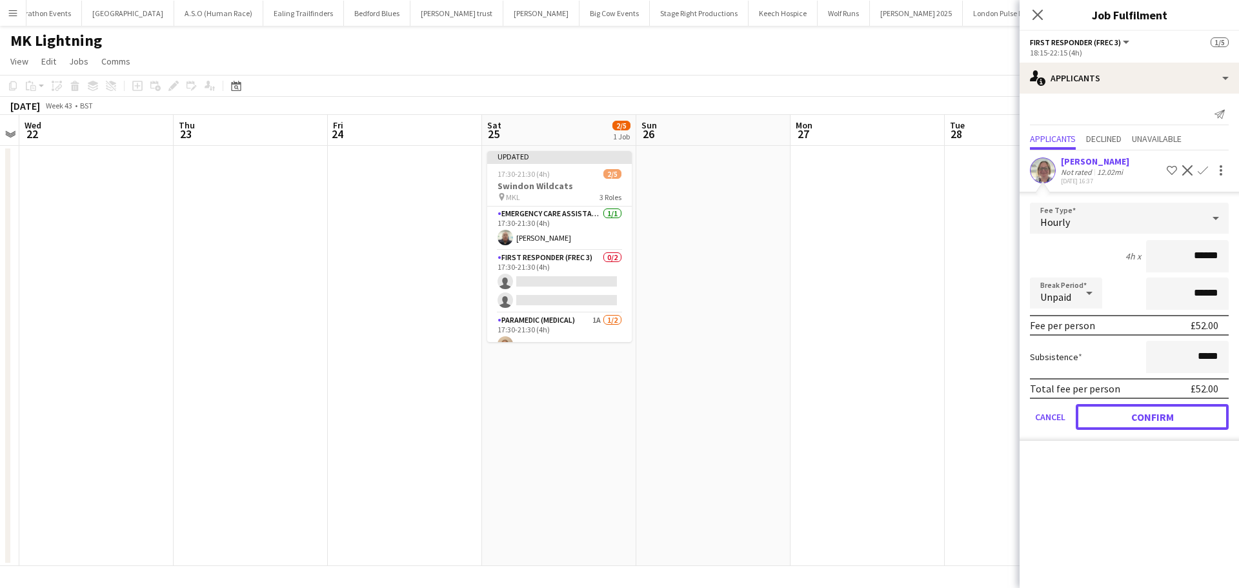
click at [1106, 416] on button "Confirm" at bounding box center [1152, 417] width 153 height 26
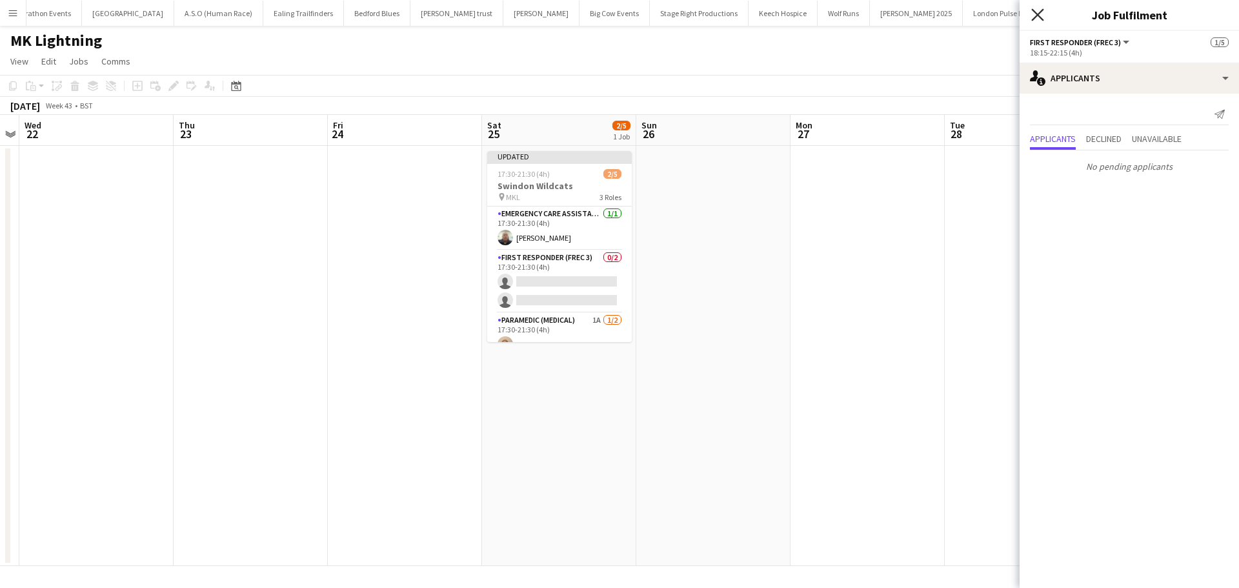
click at [1035, 15] on icon "Close pop-in" at bounding box center [1038, 14] width 12 height 12
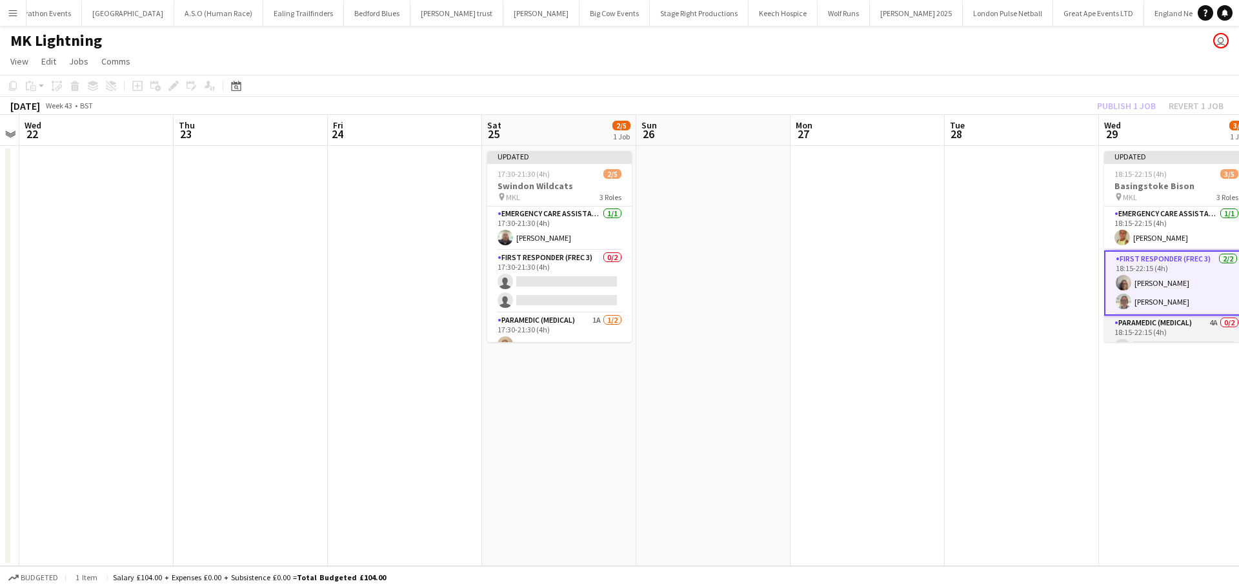
click at [1163, 325] on app-card-role "Paramedic (Medical) 4A 0/2 18:15-22:15 (4h) single-neutral-actions single-neutr…" at bounding box center [1177, 347] width 145 height 63
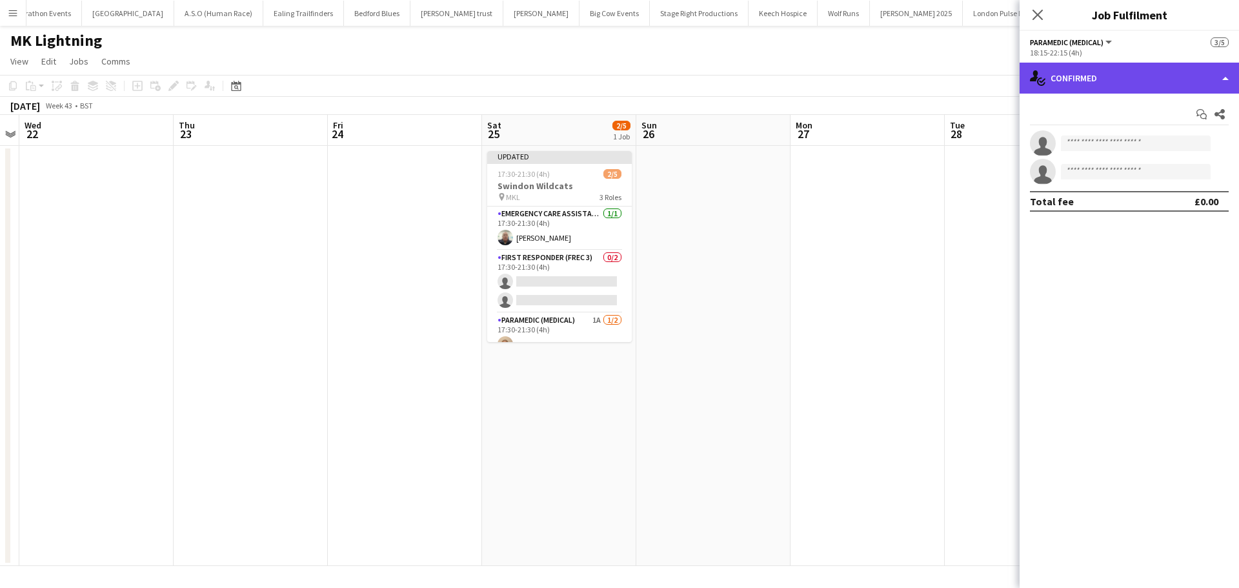
click at [1130, 79] on div "single-neutral-actions-check-2 Confirmed" at bounding box center [1129, 78] width 219 height 31
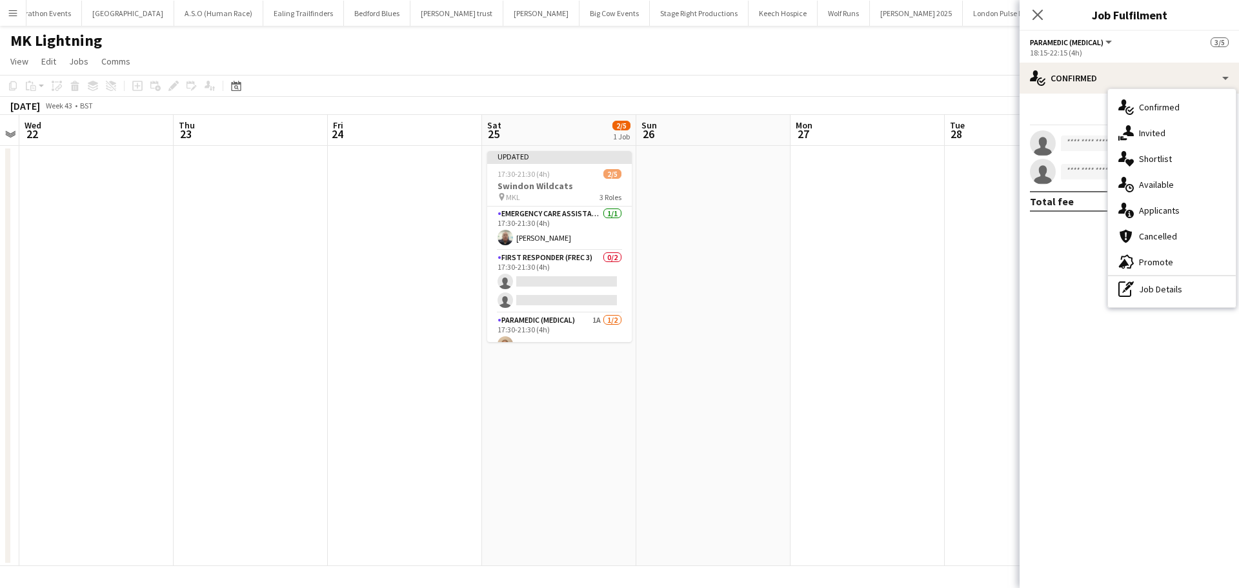
click at [1163, 214] on div "single-neutral-actions-information Applicants" at bounding box center [1172, 211] width 128 height 26
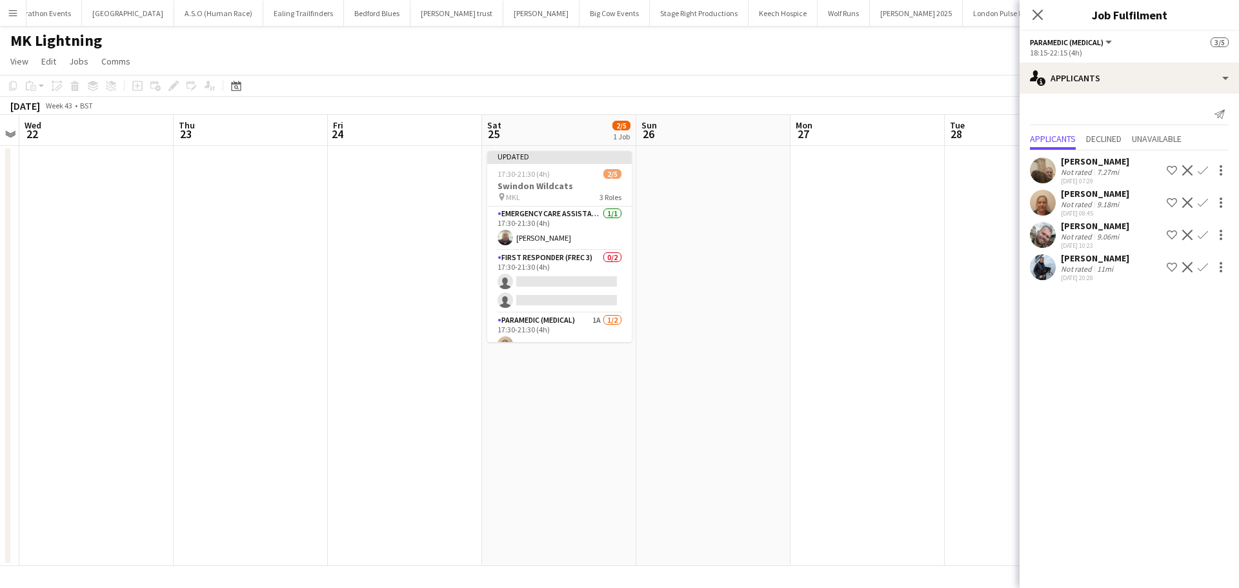
click at [1203, 170] on app-icon "Confirm" at bounding box center [1203, 170] width 10 height 10
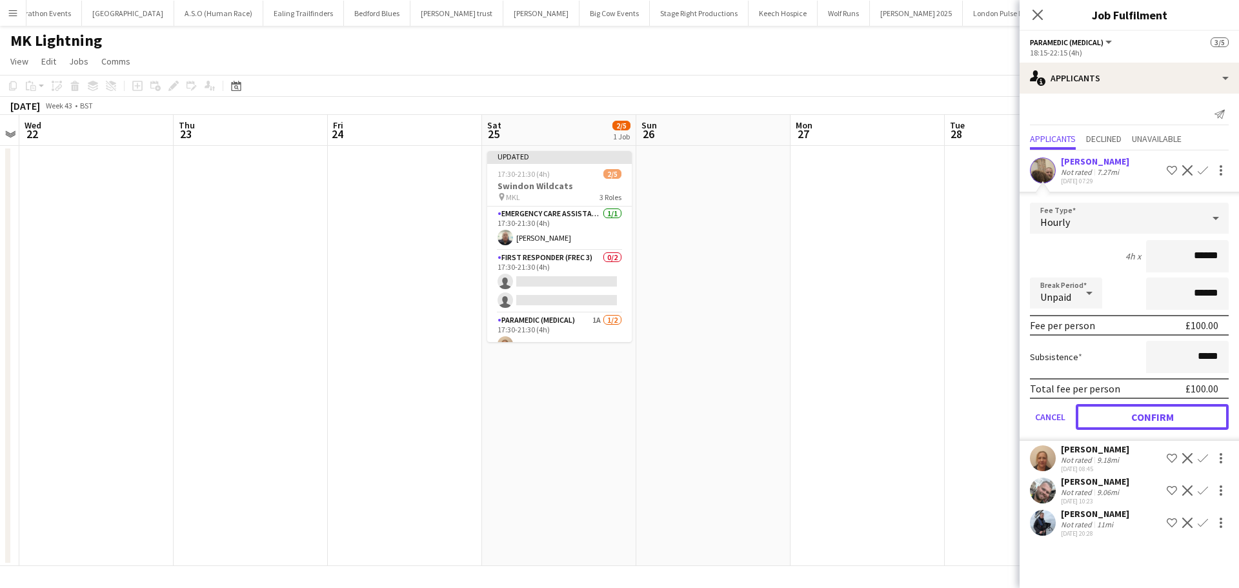
drag, startPoint x: 1135, startPoint y: 421, endPoint x: 1130, endPoint y: 412, distance: 10.2
click at [1135, 420] on button "Confirm" at bounding box center [1152, 417] width 153 height 26
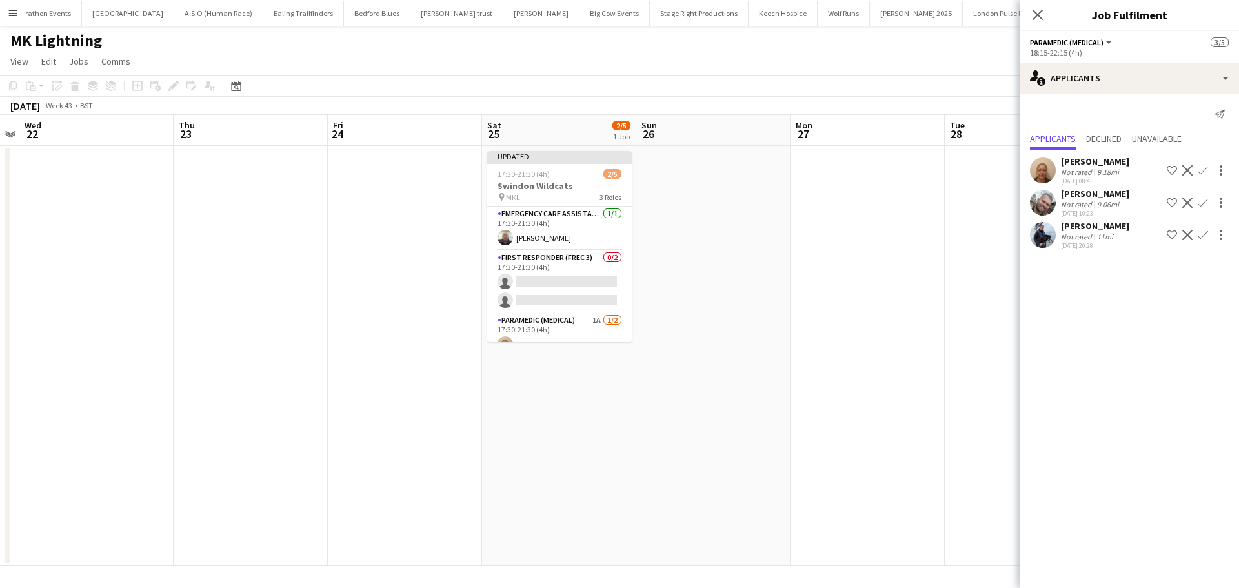
click at [1206, 203] on app-icon "Confirm" at bounding box center [1203, 203] width 10 height 10
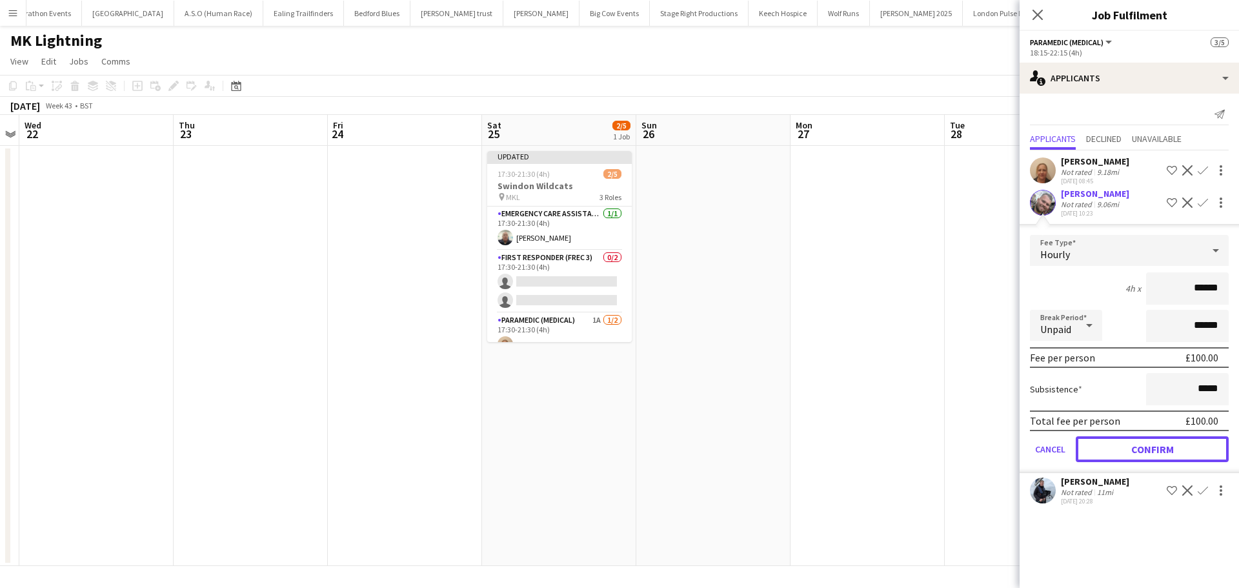
drag, startPoint x: 1125, startPoint y: 443, endPoint x: 1121, endPoint y: 367, distance: 76.9
click at [1125, 443] on button "Confirm" at bounding box center [1152, 449] width 153 height 26
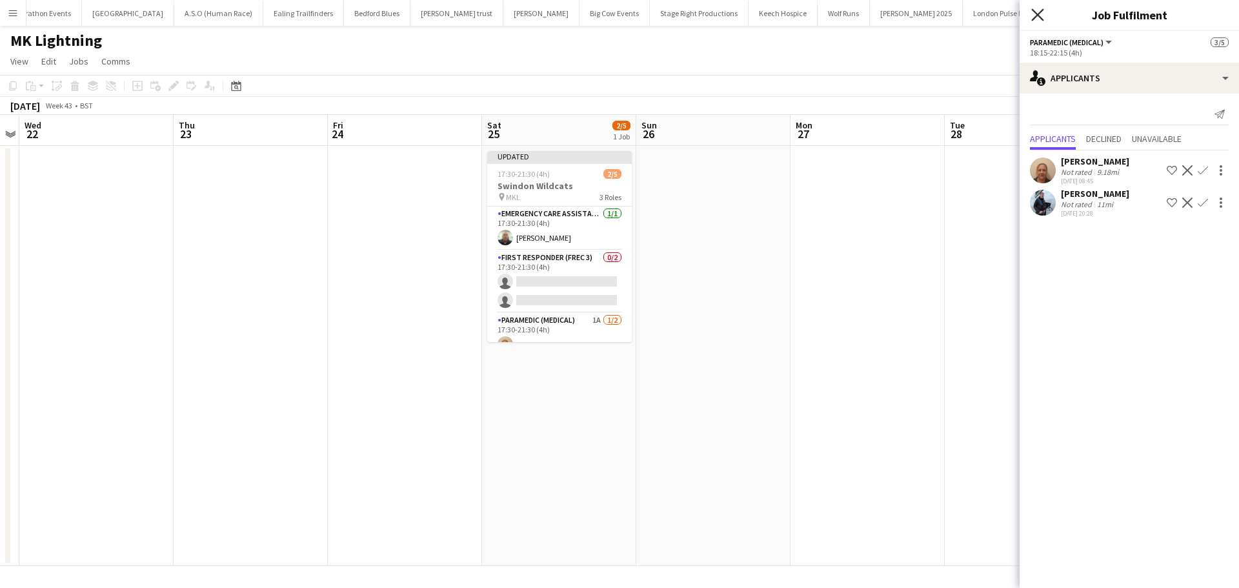
click at [1033, 13] on icon "Close pop-in" at bounding box center [1038, 14] width 12 height 12
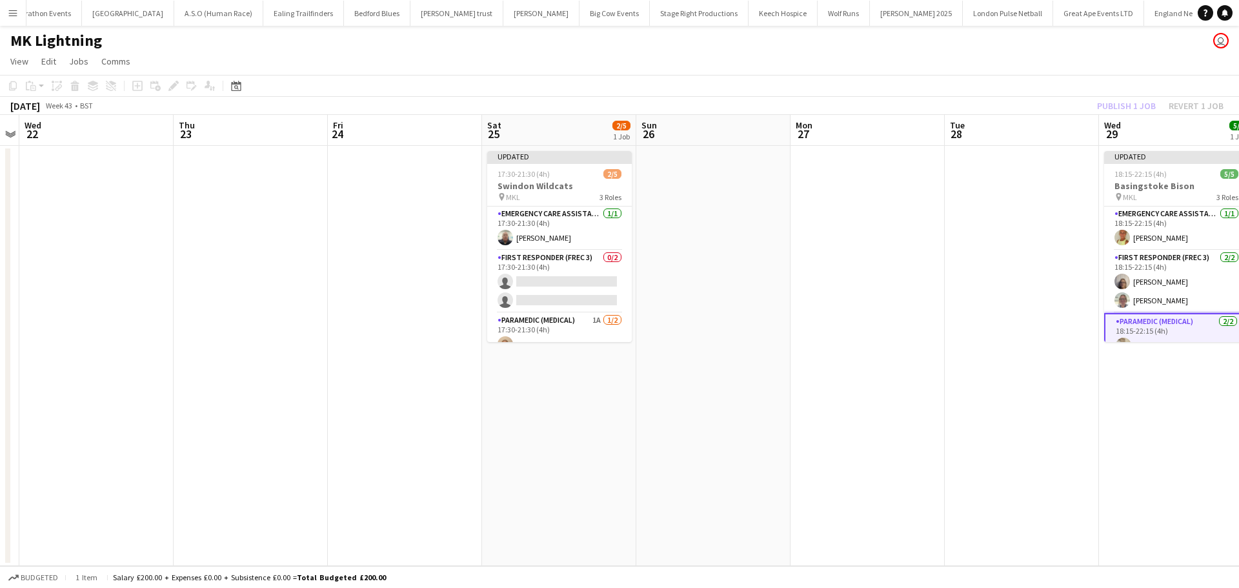
click at [1070, 175] on app-date-cell at bounding box center [1022, 356] width 154 height 420
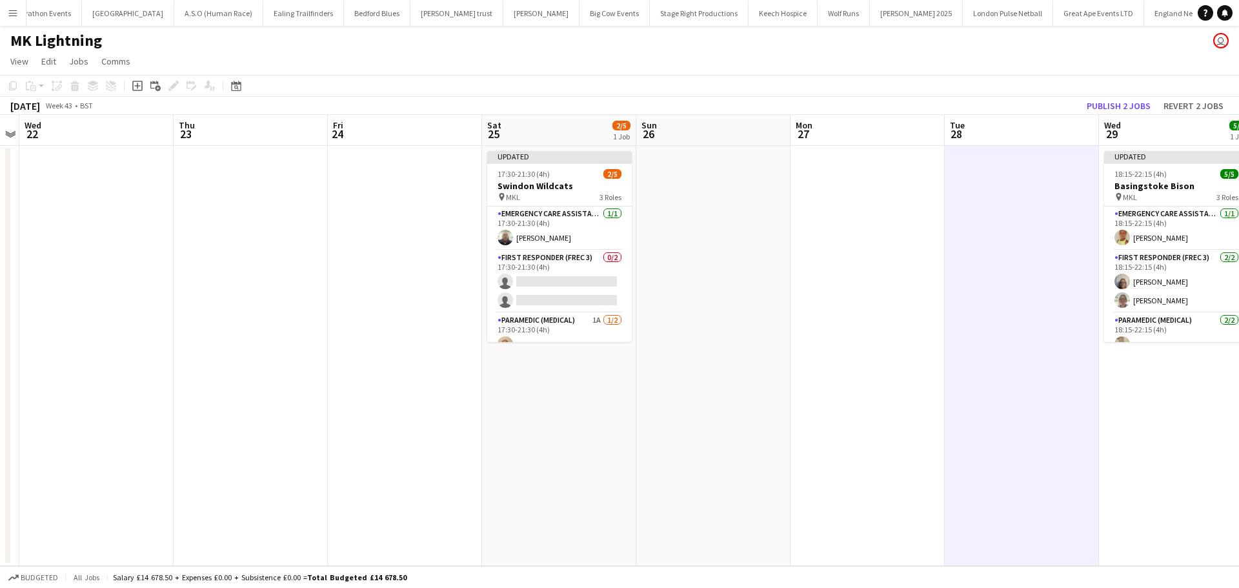
scroll to position [0, 443]
click at [1128, 105] on button "Publish 2 jobs" at bounding box center [1119, 105] width 74 height 17
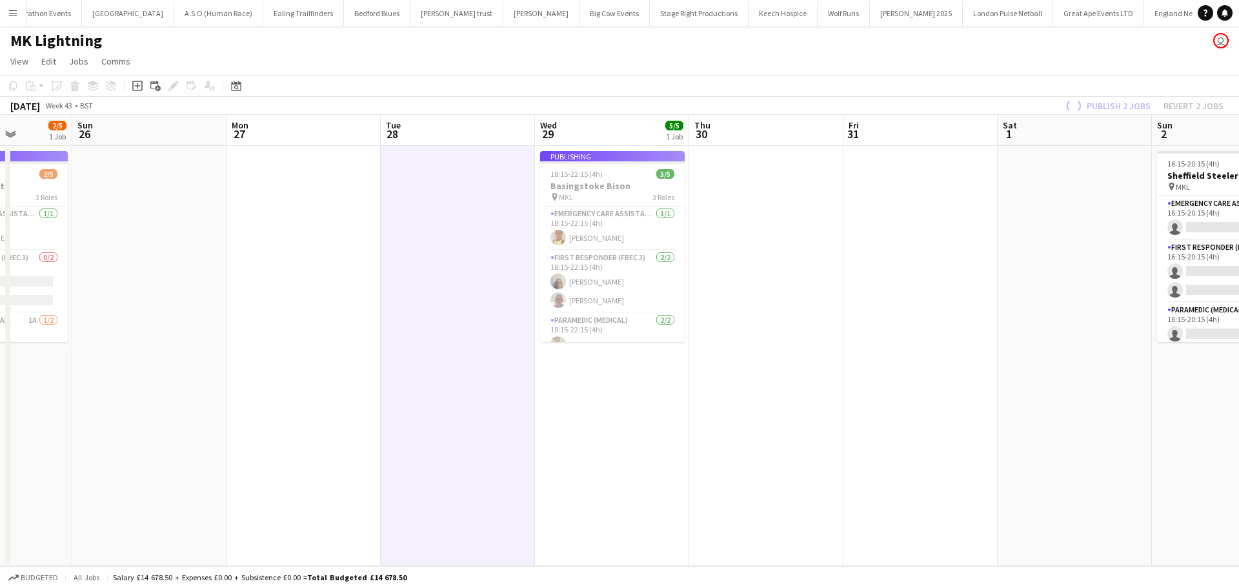
drag, startPoint x: 1032, startPoint y: 265, endPoint x: 452, endPoint y: 268, distance: 580.3
click at [444, 268] on app-calendar-viewport "Tue 21 Wed 22 Thu 23 Fri 24 Sat 25 2/5 1 Job Sun 26 Mon 27 Tue 28 Wed 29 5/5 1 …" at bounding box center [619, 340] width 1239 height 451
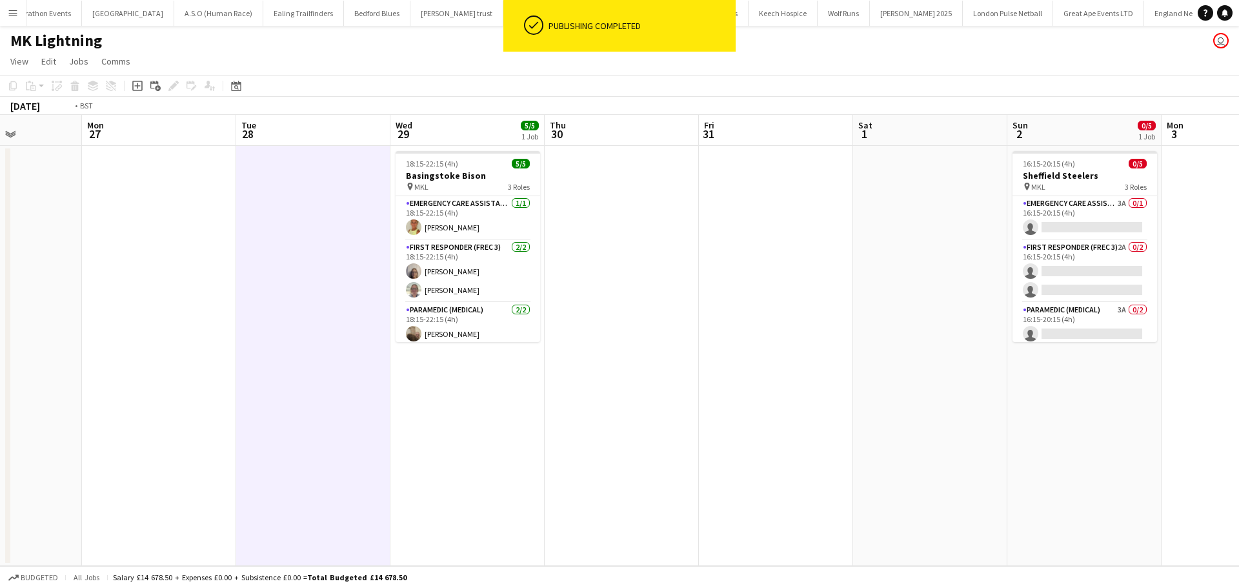
drag, startPoint x: 992, startPoint y: 254, endPoint x: 735, endPoint y: 241, distance: 256.6
click at [667, 254] on app-calendar-viewport "Thu 23 Fri 24 Sat 25 2/5 1 Job Sun 26 Mon 27 Tue 28 Wed 29 5/5 1 Job Thu 30 Fri…" at bounding box center [619, 340] width 1239 height 451
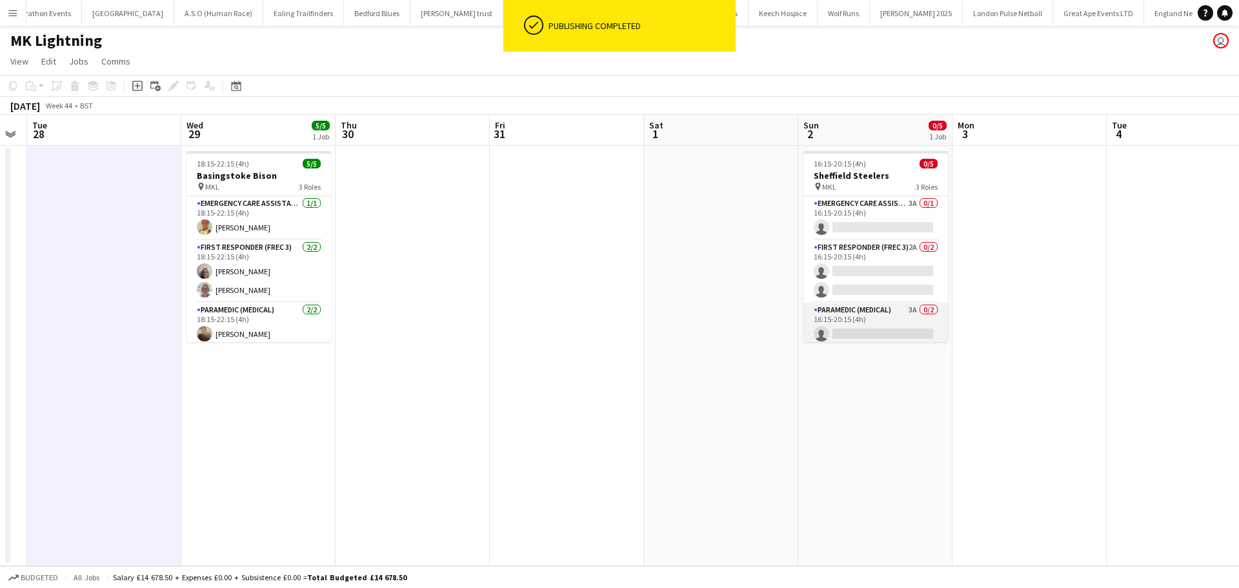
drag, startPoint x: 883, startPoint y: 318, endPoint x: 921, endPoint y: 312, distance: 38.6
click at [883, 318] on app-card-role "Paramedic (Medical) 3A 0/2 16:15-20:15 (4h) single-neutral-actions single-neutr…" at bounding box center [876, 334] width 145 height 63
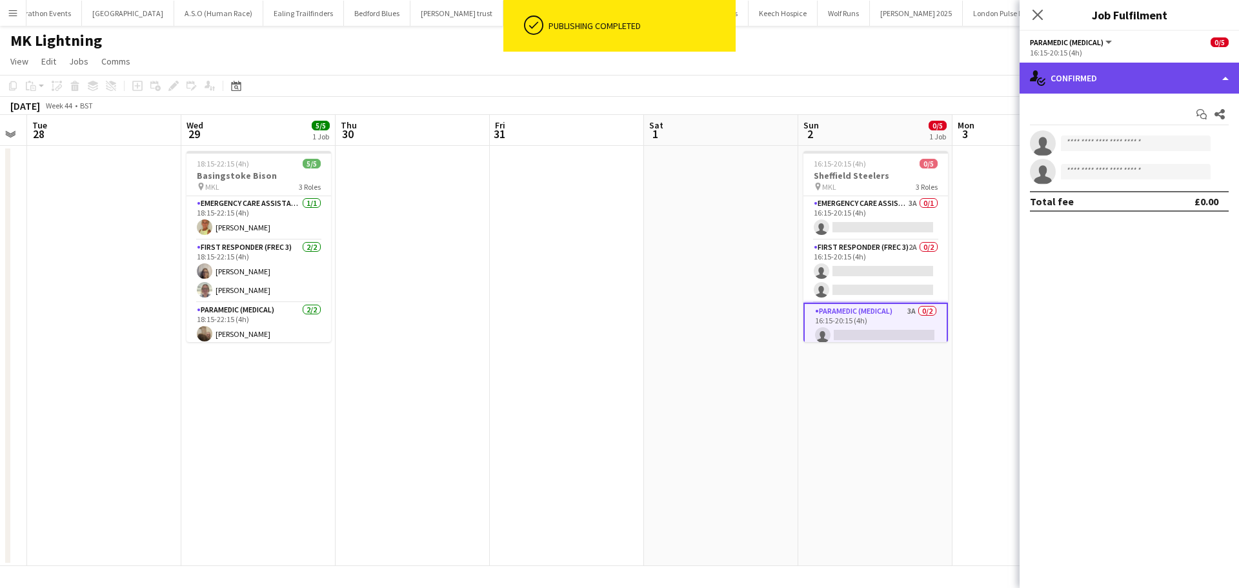
click at [1123, 79] on div "single-neutral-actions-check-2 Confirmed" at bounding box center [1129, 78] width 219 height 31
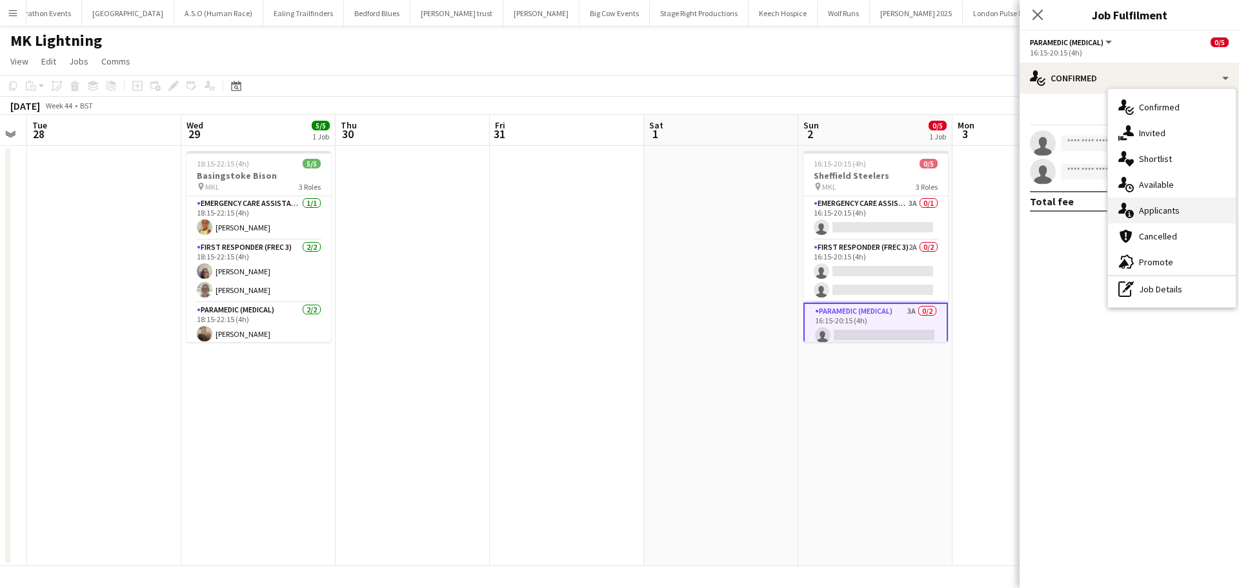
click at [1160, 215] on div "single-neutral-actions-information Applicants" at bounding box center [1172, 211] width 128 height 26
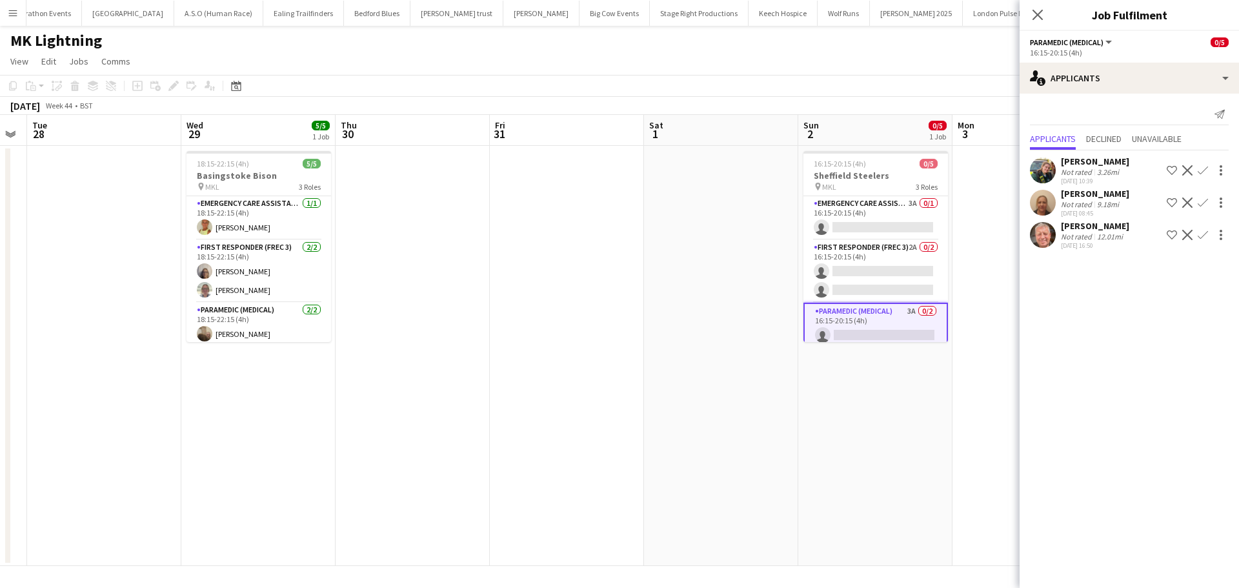
click at [1205, 201] on app-icon "Confirm" at bounding box center [1203, 203] width 10 height 10
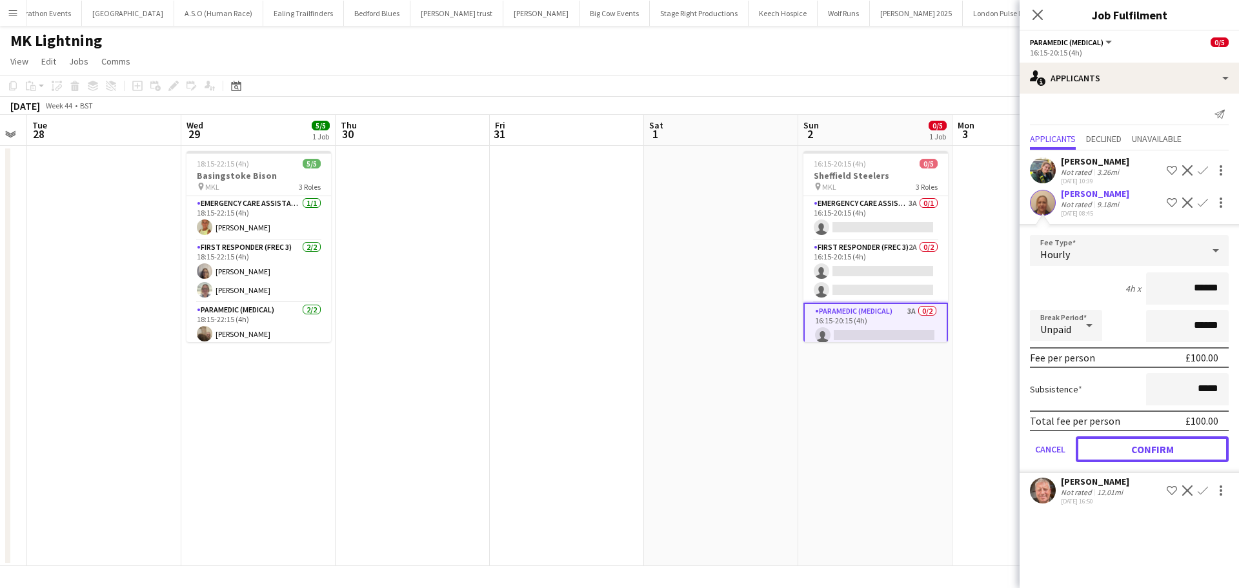
click at [1112, 446] on button "Confirm" at bounding box center [1152, 449] width 153 height 26
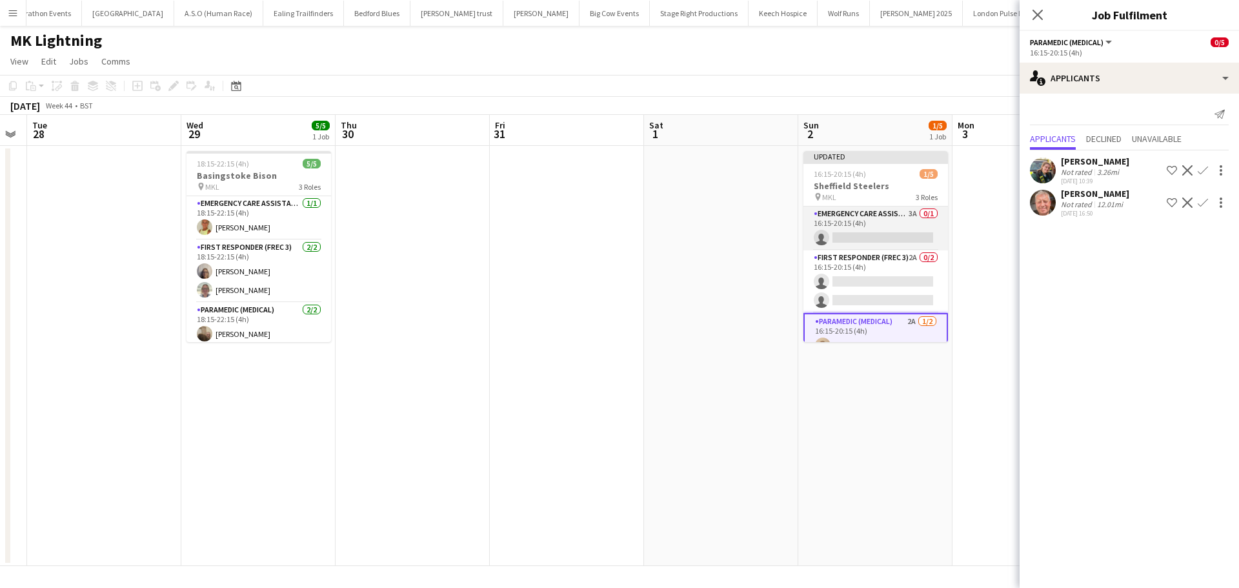
click at [891, 218] on app-card-role "Emergency Care Assistant (Medical) 3A 0/1 16:15-20:15 (4h) single-neutral-actio…" at bounding box center [876, 229] width 145 height 44
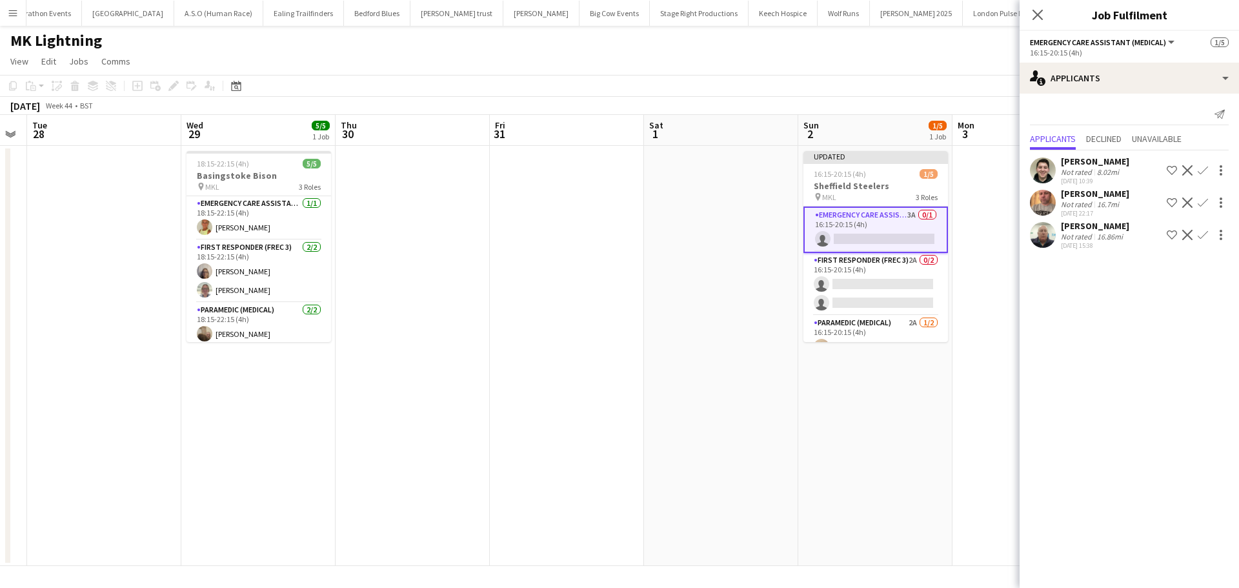
click at [1203, 202] on app-icon "Confirm" at bounding box center [1203, 203] width 10 height 10
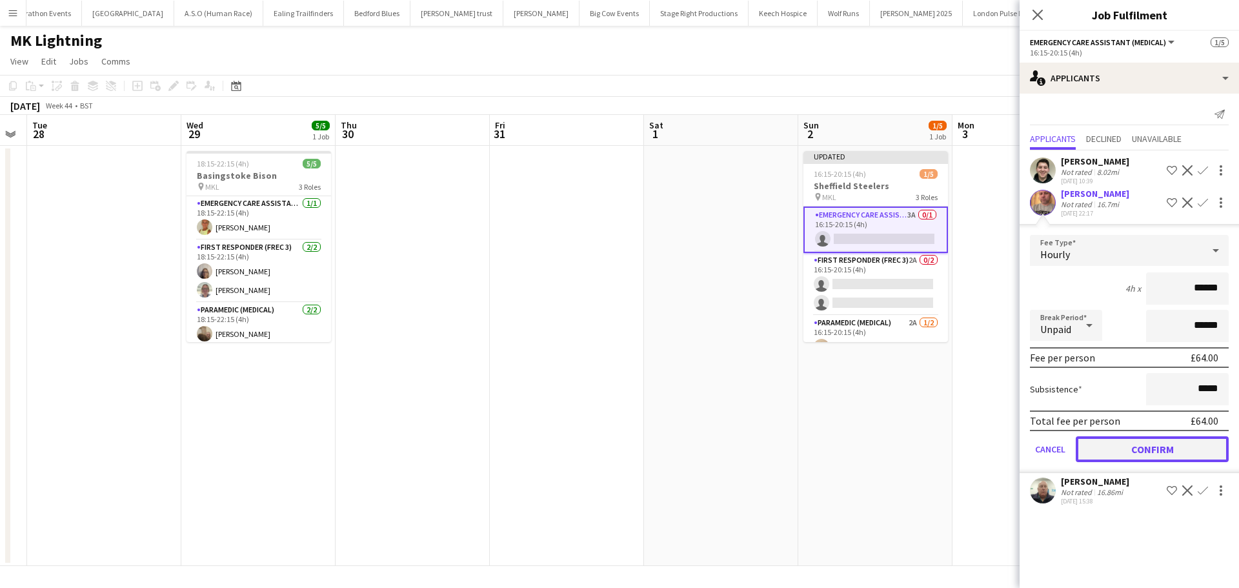
click at [1112, 450] on button "Confirm" at bounding box center [1152, 449] width 153 height 26
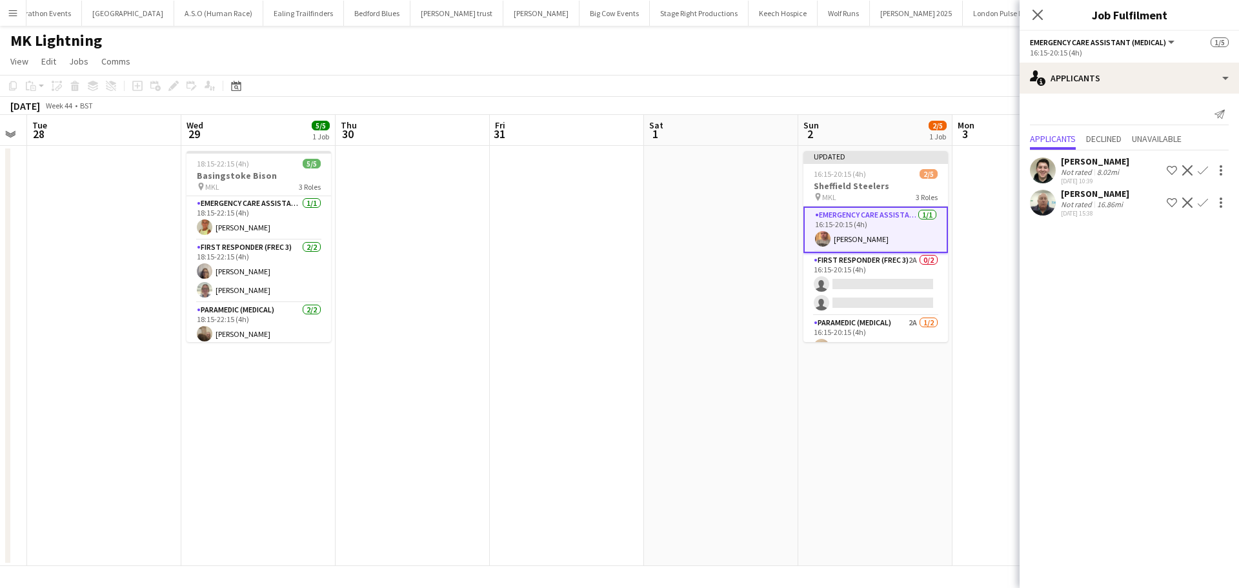
click at [875, 262] on app-card-role "First Responder (FREC 3) 2A 0/2 16:15-20:15 (4h) single-neutral-actions single-…" at bounding box center [876, 284] width 145 height 63
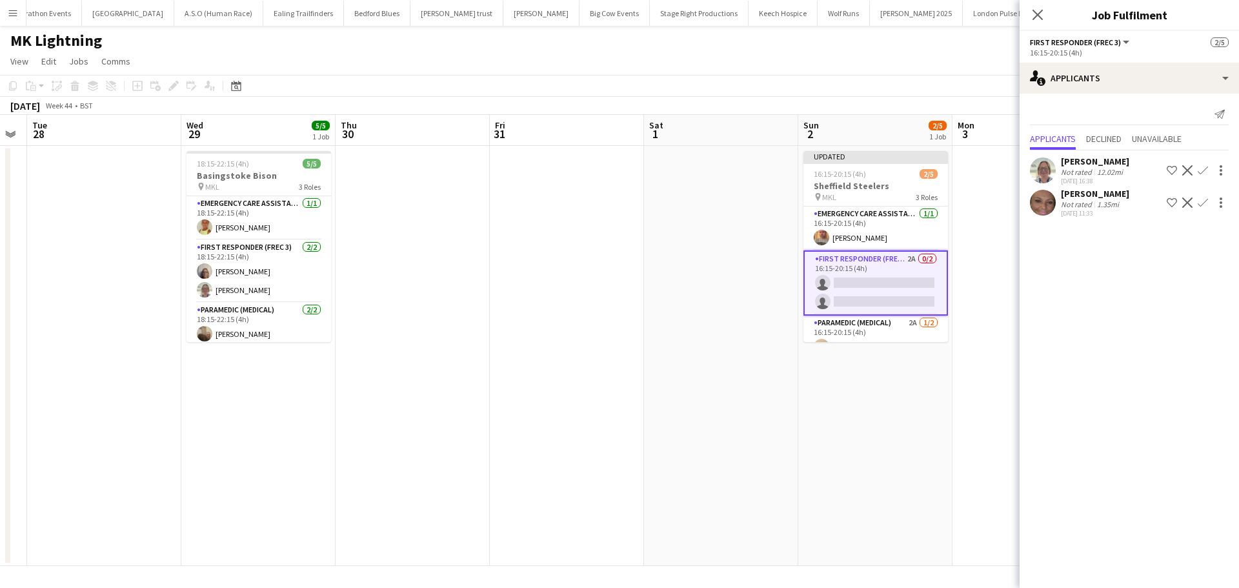
click at [1204, 201] on app-icon "Confirm" at bounding box center [1203, 203] width 10 height 10
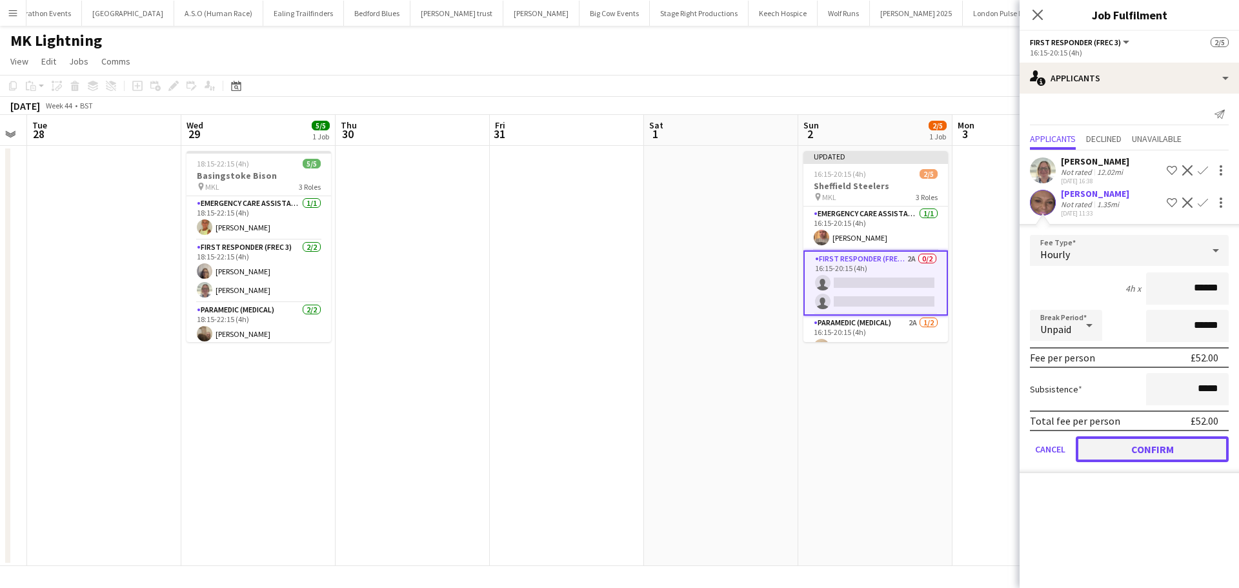
click at [1108, 446] on button "Confirm" at bounding box center [1152, 449] width 153 height 26
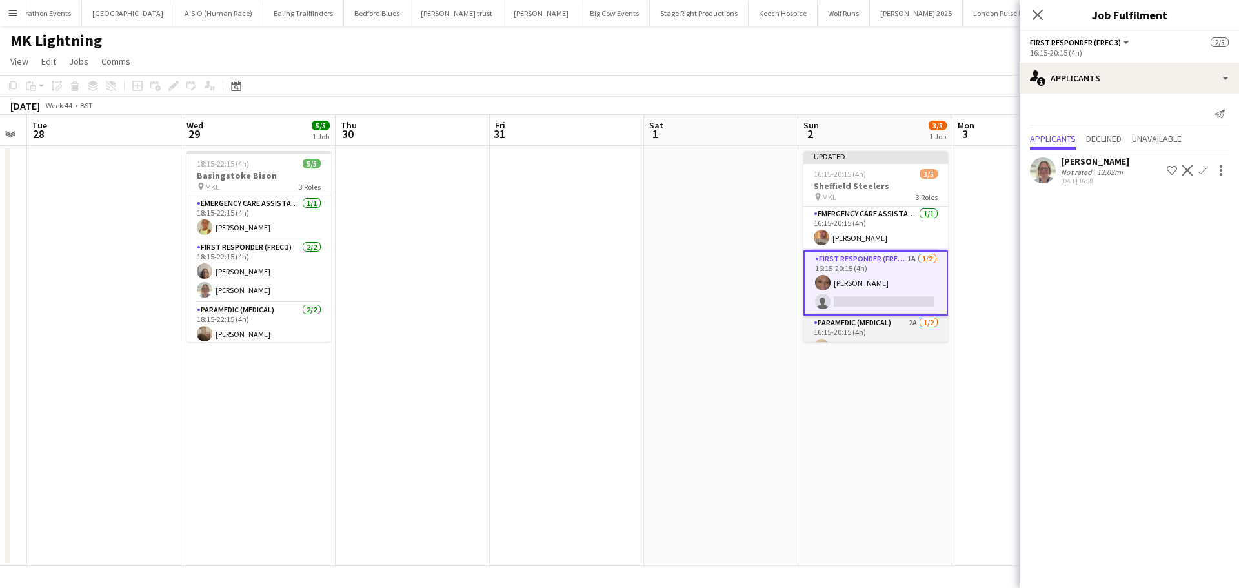
click at [877, 329] on app-card-role "Paramedic (Medical) 2A 1/2 16:15-20:15 (4h) Leanne Bleasdale single-neutral-act…" at bounding box center [876, 347] width 145 height 63
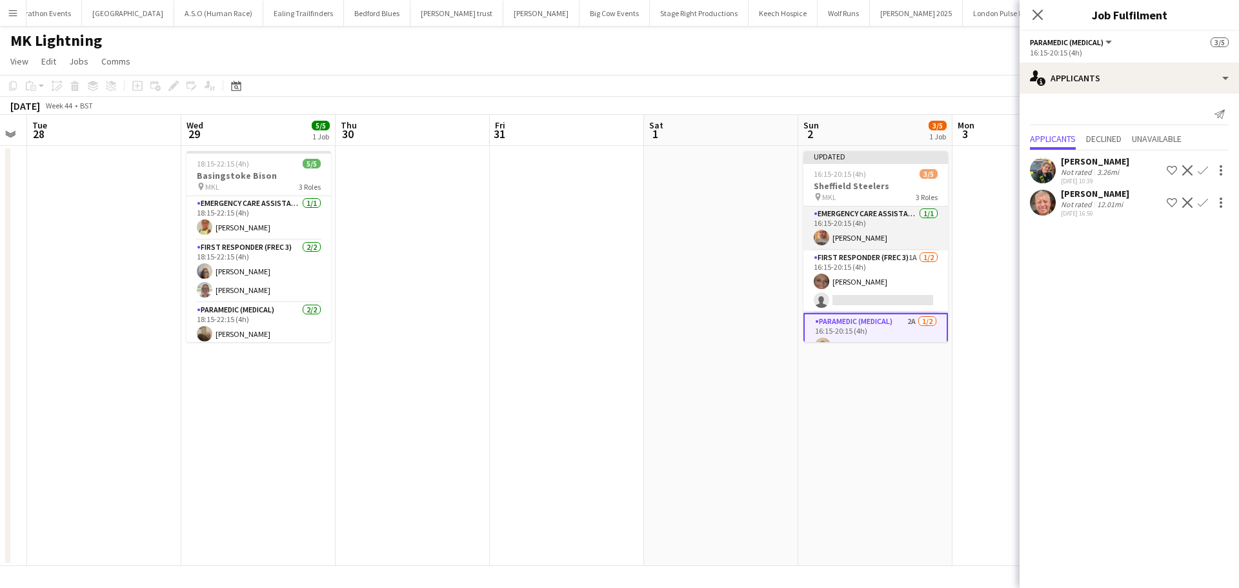
click at [862, 225] on app-card-role "Emergency Care Assistant (Medical) 1/1 16:15-20:15 (4h) Adrian Kaczmarczyk" at bounding box center [876, 229] width 145 height 44
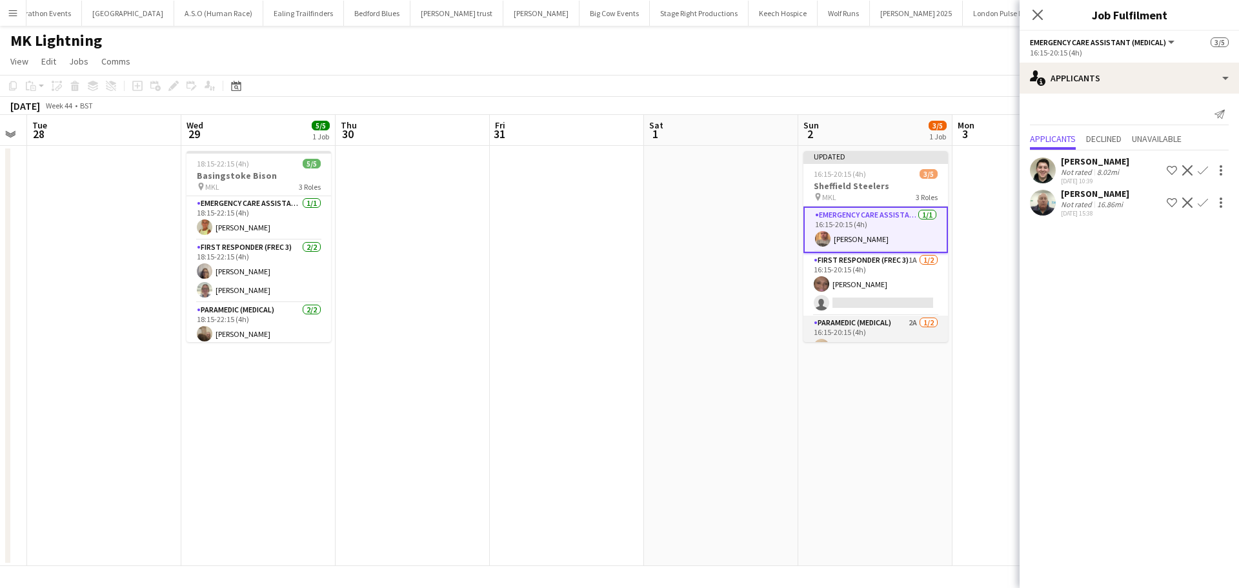
drag, startPoint x: 869, startPoint y: 331, endPoint x: 897, endPoint y: 329, distance: 27.8
click at [870, 331] on app-card-role "Paramedic (Medical) 2A 1/2 16:15-20:15 (4h) Leanne Bleasdale single-neutral-act…" at bounding box center [876, 347] width 145 height 63
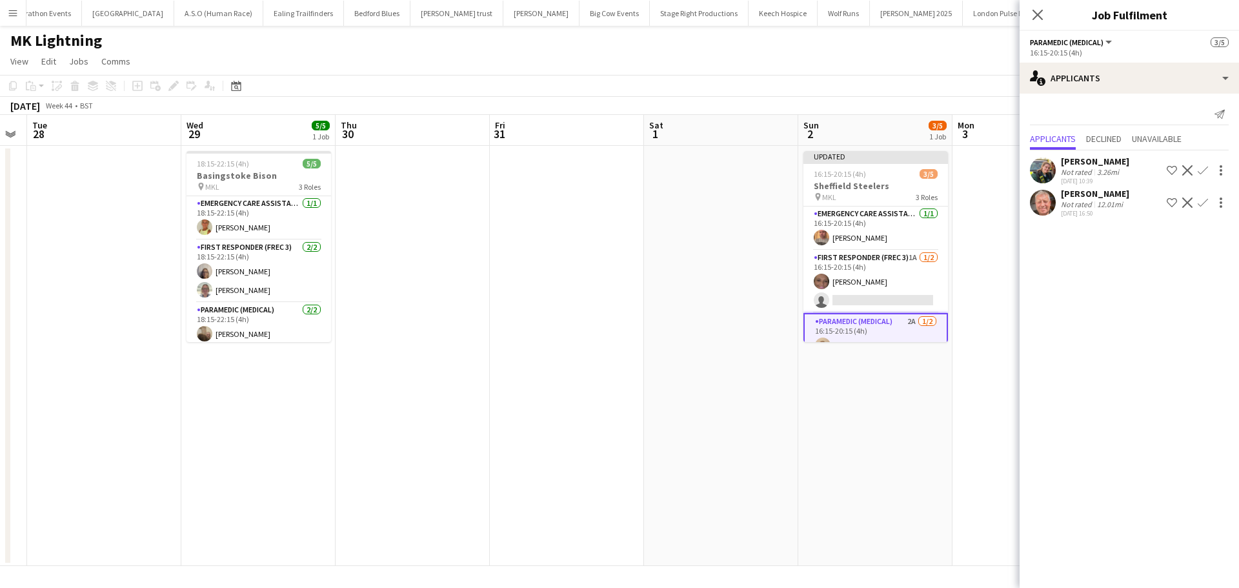
scroll to position [0, 435]
click at [1202, 207] on app-icon "Confirm" at bounding box center [1203, 203] width 10 height 10
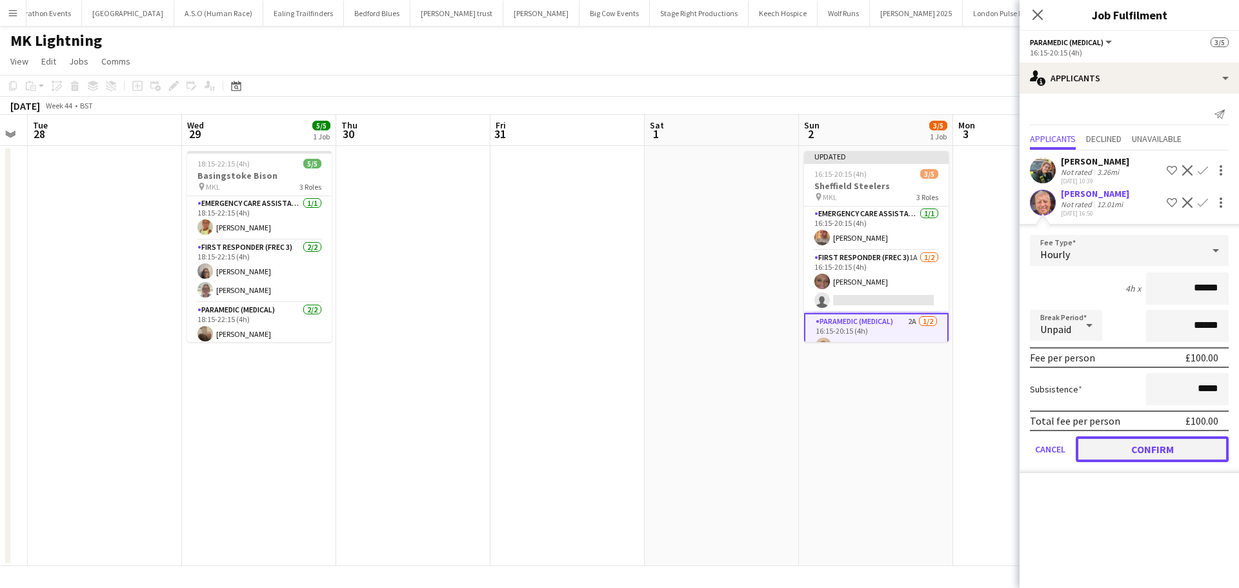
click at [1100, 450] on button "Confirm" at bounding box center [1152, 449] width 153 height 26
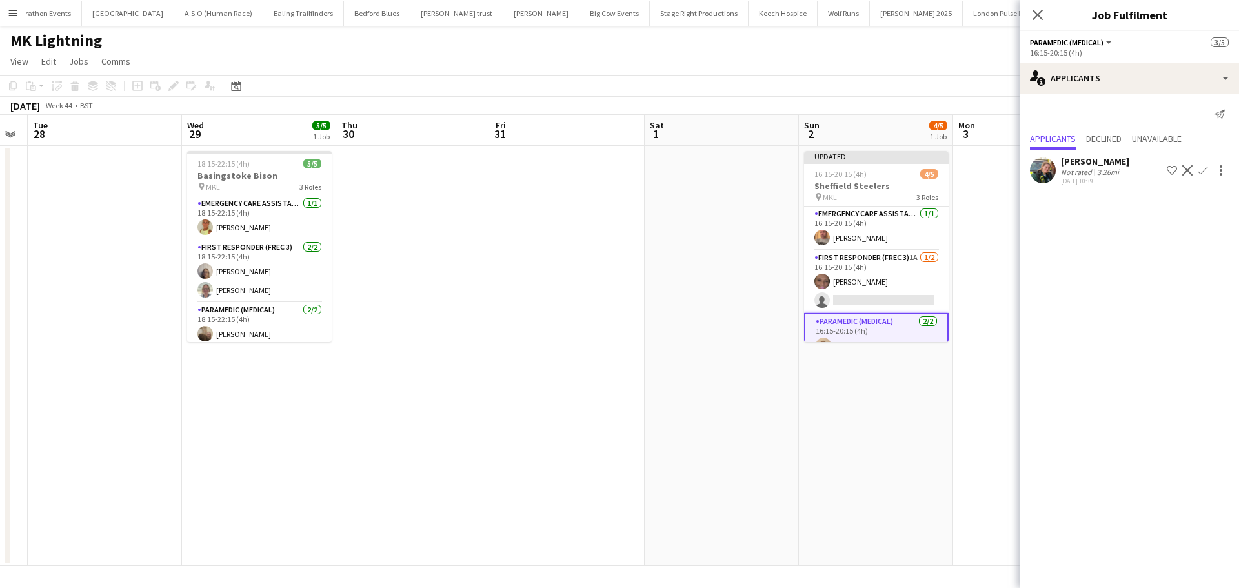
click at [913, 300] on app-card-role "First Responder (FREC 3) 1A 1/2 16:15-20:15 (4h) Charlotte Barrow single-neutra…" at bounding box center [876, 281] width 145 height 63
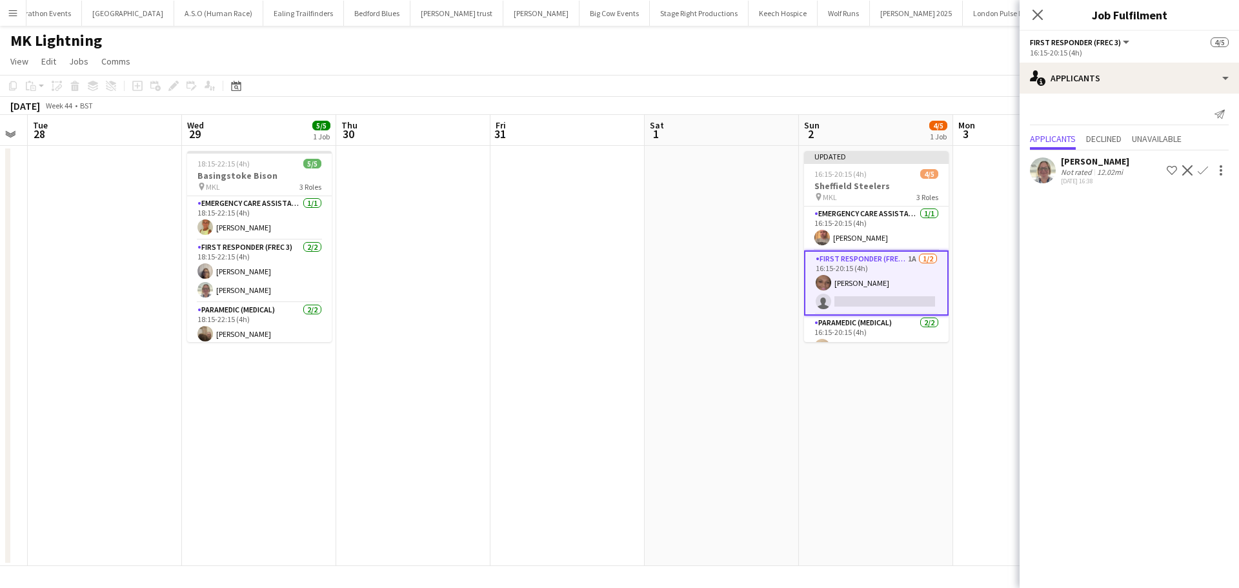
drag, startPoint x: 1206, startPoint y: 170, endPoint x: 1195, endPoint y: 190, distance: 23.1
click at [1207, 170] on app-icon "Confirm" at bounding box center [1203, 170] width 10 height 10
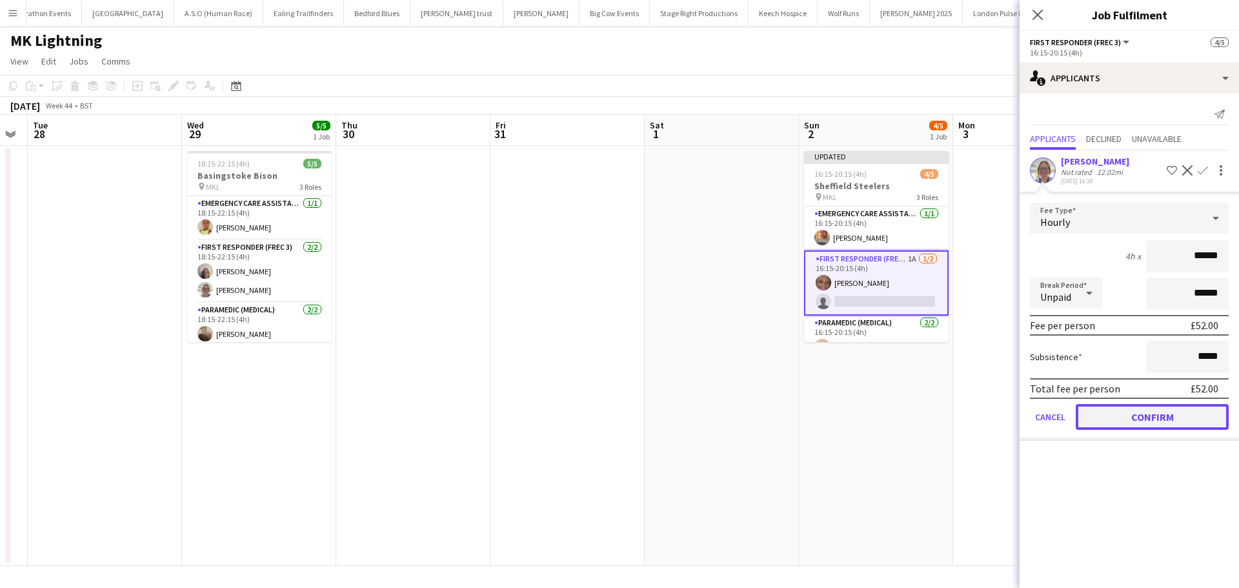
click at [1133, 418] on button "Confirm" at bounding box center [1152, 417] width 153 height 26
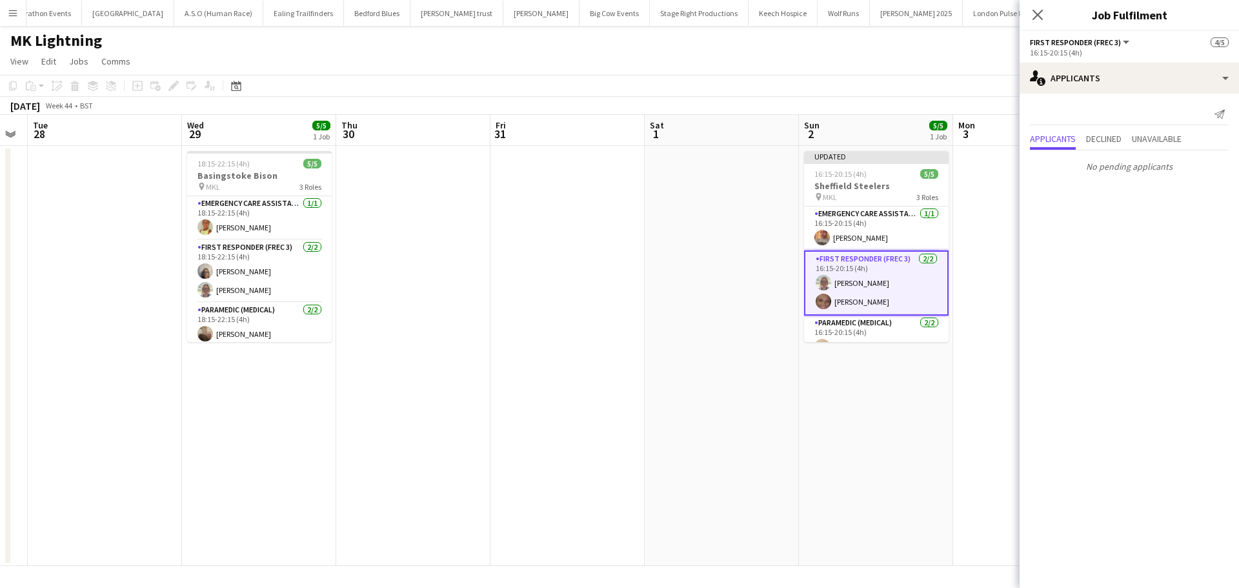
drag, startPoint x: 1040, startPoint y: 8, endPoint x: 1041, endPoint y: 15, distance: 7.1
click at [1041, 10] on icon "Close pop-in" at bounding box center [1038, 15] width 10 height 10
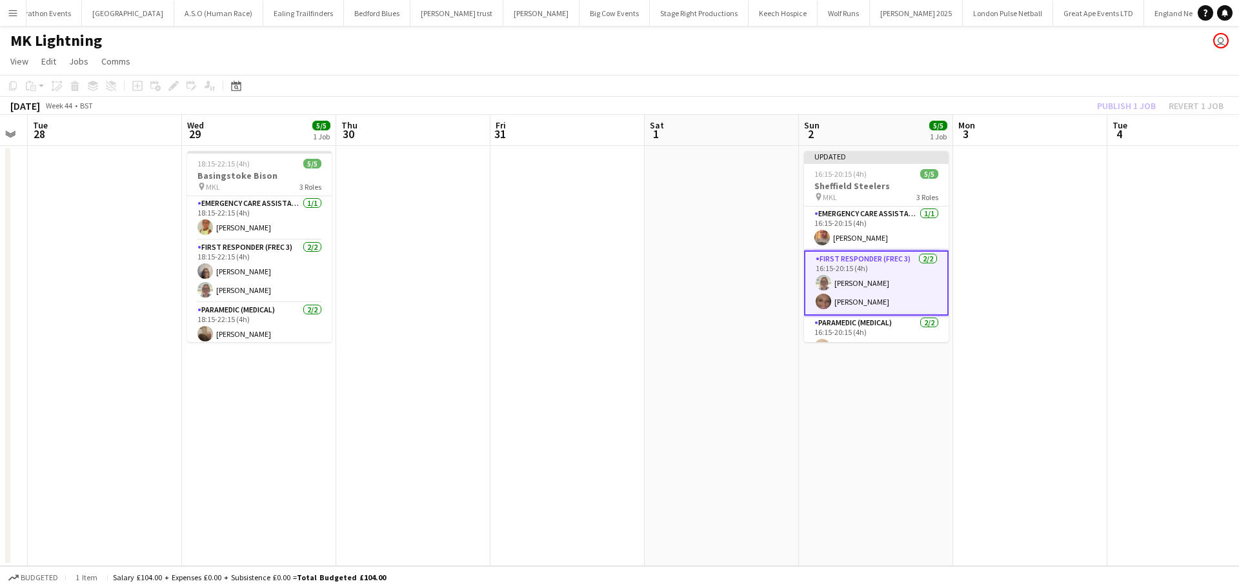
drag, startPoint x: 1004, startPoint y: 229, endPoint x: 1030, endPoint y: 184, distance: 51.7
click at [1005, 229] on app-date-cell at bounding box center [1030, 356] width 154 height 420
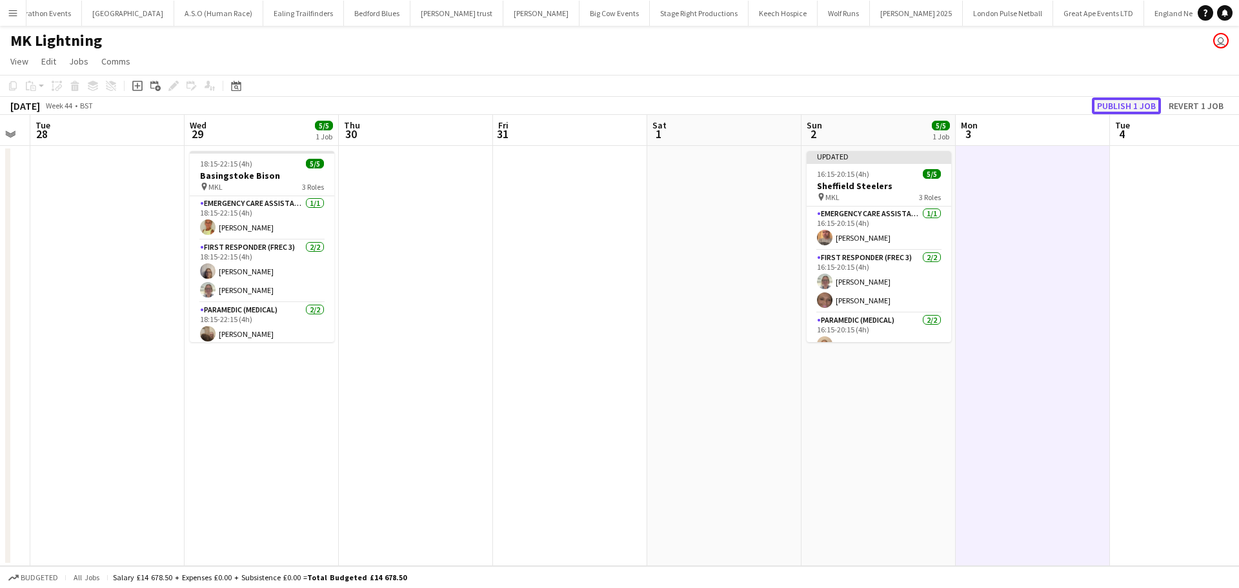
click at [1128, 108] on button "Publish 1 job" at bounding box center [1126, 105] width 69 height 17
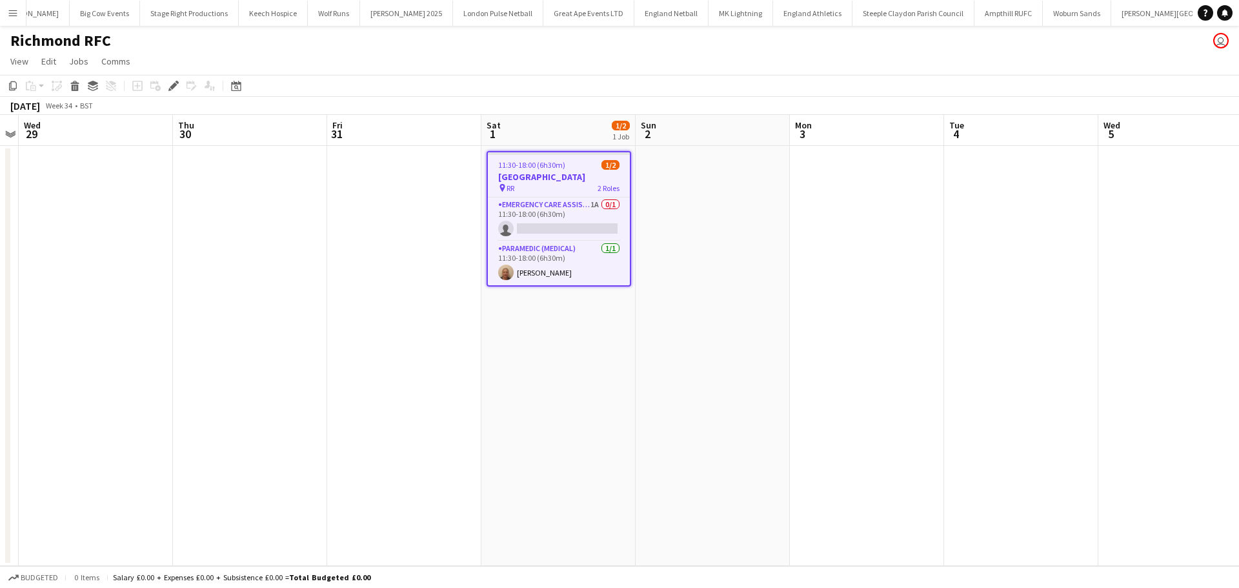
scroll to position [0, 646]
drag, startPoint x: 574, startPoint y: 203, endPoint x: 966, endPoint y: 121, distance: 400.8
click at [574, 204] on app-card-role "Emergency Care Assistant (Medical) 1A 0/1 11:30-18:00 (6h30m) single-neutral-ac…" at bounding box center [559, 220] width 142 height 44
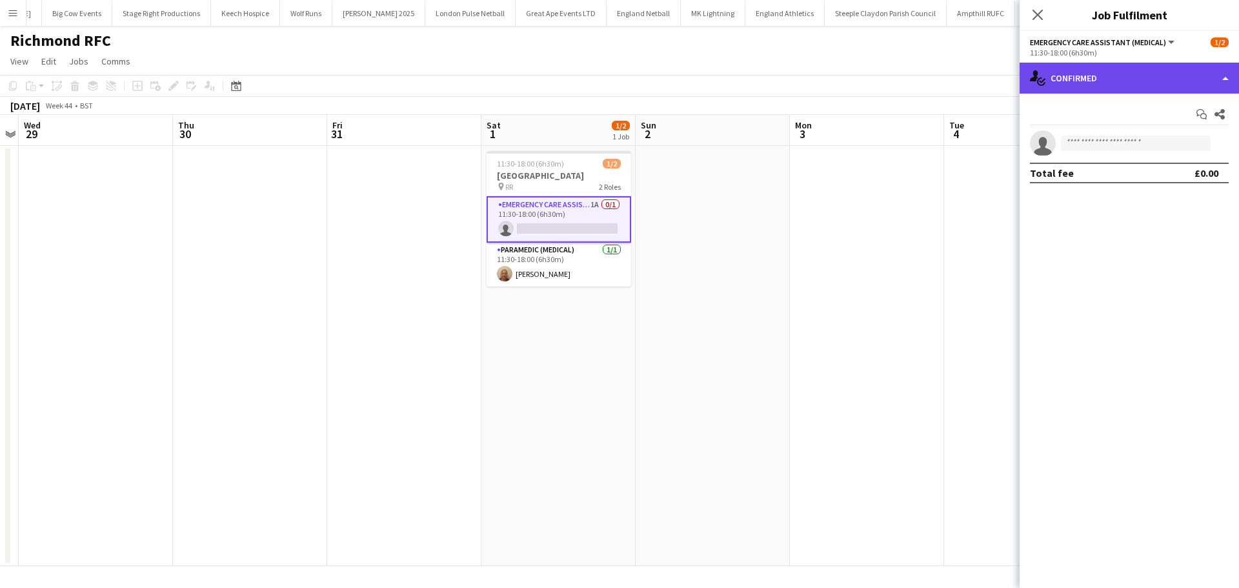
click at [1170, 81] on div "single-neutral-actions-check-2 Confirmed" at bounding box center [1129, 78] width 219 height 31
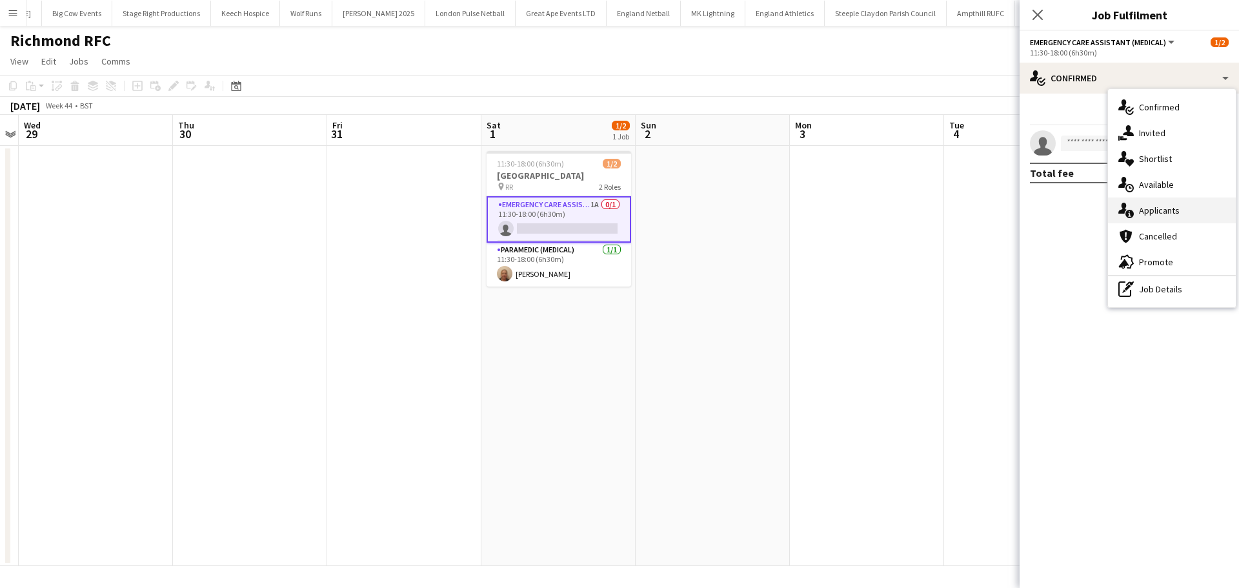
click at [1161, 206] on div "single-neutral-actions-information Applicants" at bounding box center [1172, 211] width 128 height 26
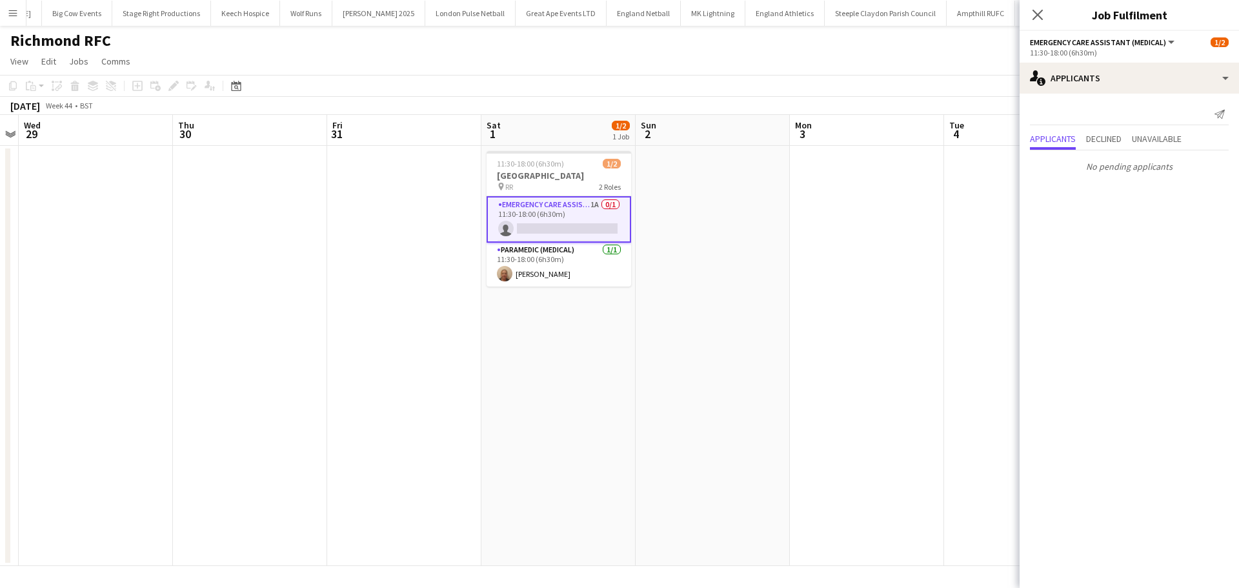
drag, startPoint x: 1154, startPoint y: 143, endPoint x: 1128, endPoint y: 141, distance: 26.5
click at [1155, 142] on span "Unavailable" at bounding box center [1157, 138] width 50 height 9
click at [1039, 12] on icon "Close pop-in" at bounding box center [1038, 14] width 12 height 12
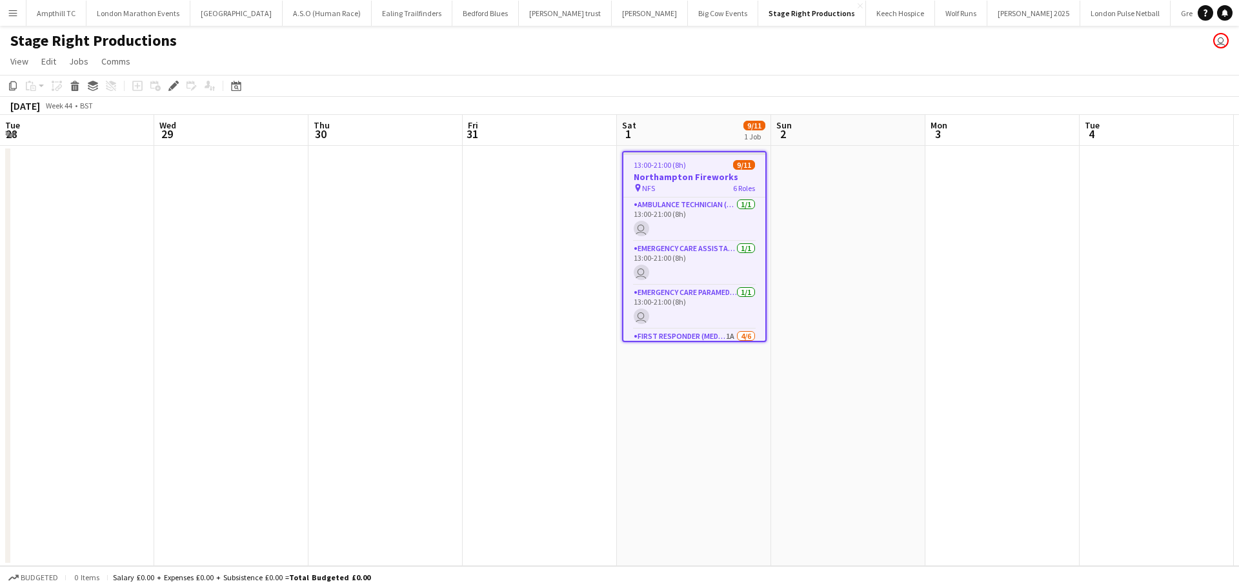
scroll to position [0, 444]
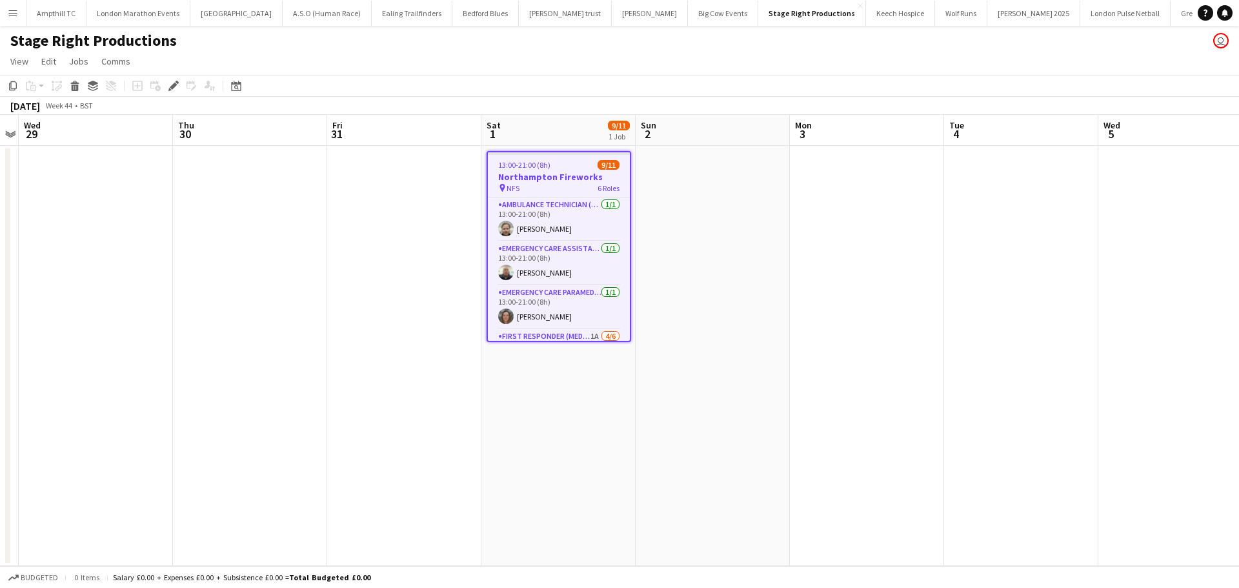
drag, startPoint x: 565, startPoint y: 329, endPoint x: 726, endPoint y: 320, distance: 161.7
click at [565, 329] on app-card-role "First Responder (Medical) 1A 4/6 13:00-21:00 (8h) Charlotte Barrow Michelle Sma…" at bounding box center [559, 397] width 142 height 137
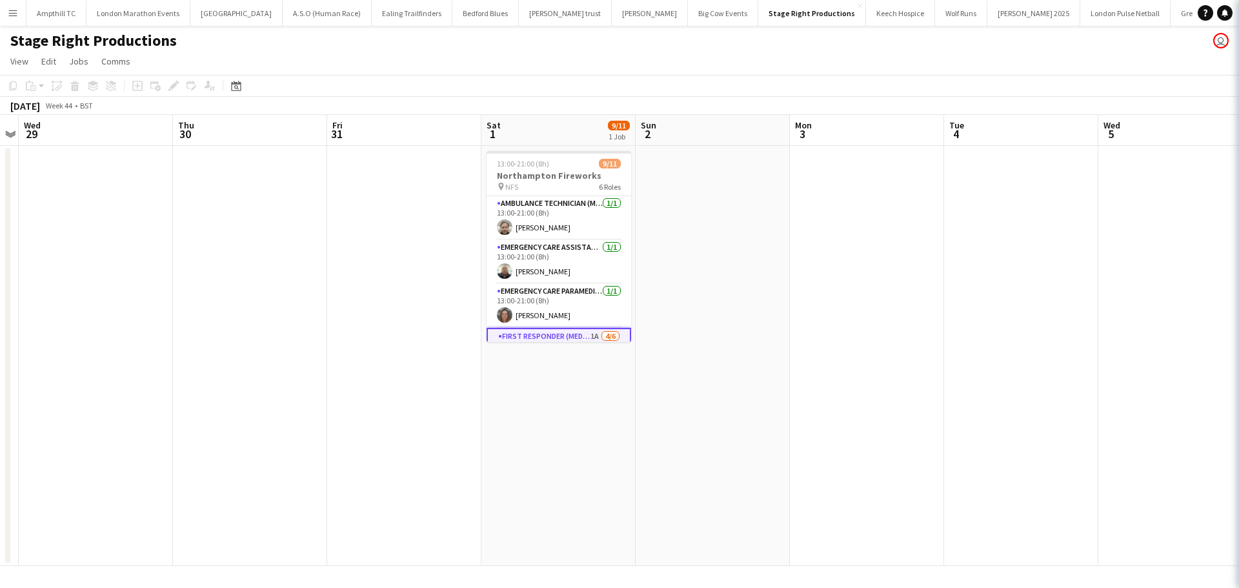
scroll to position [0, 443]
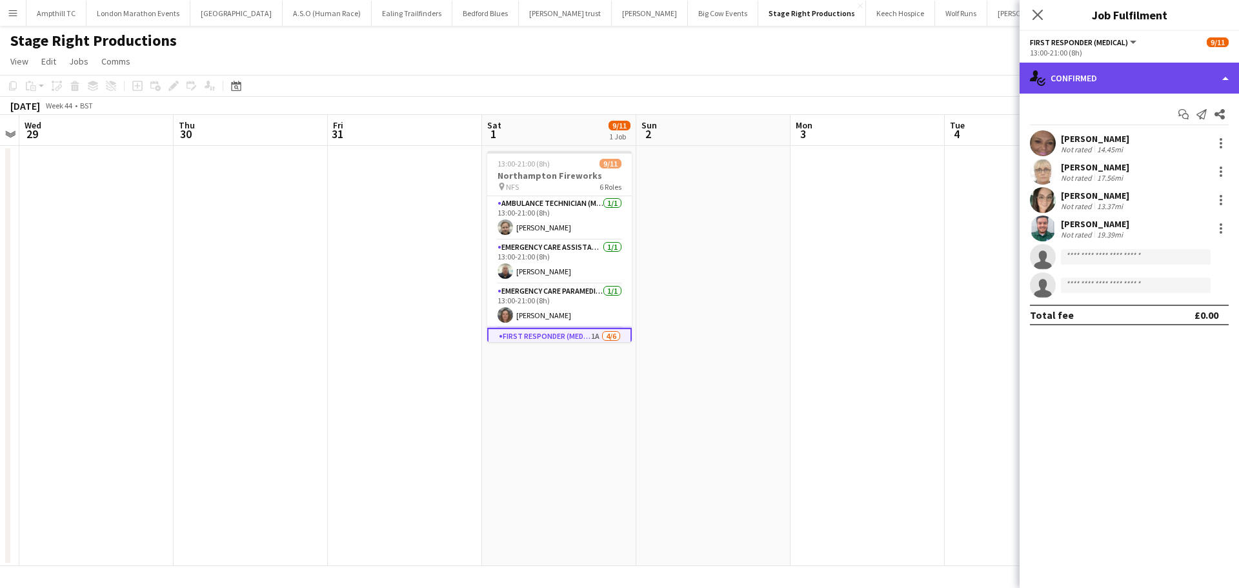
click at [1141, 90] on div "single-neutral-actions-check-2 Confirmed" at bounding box center [1129, 78] width 219 height 31
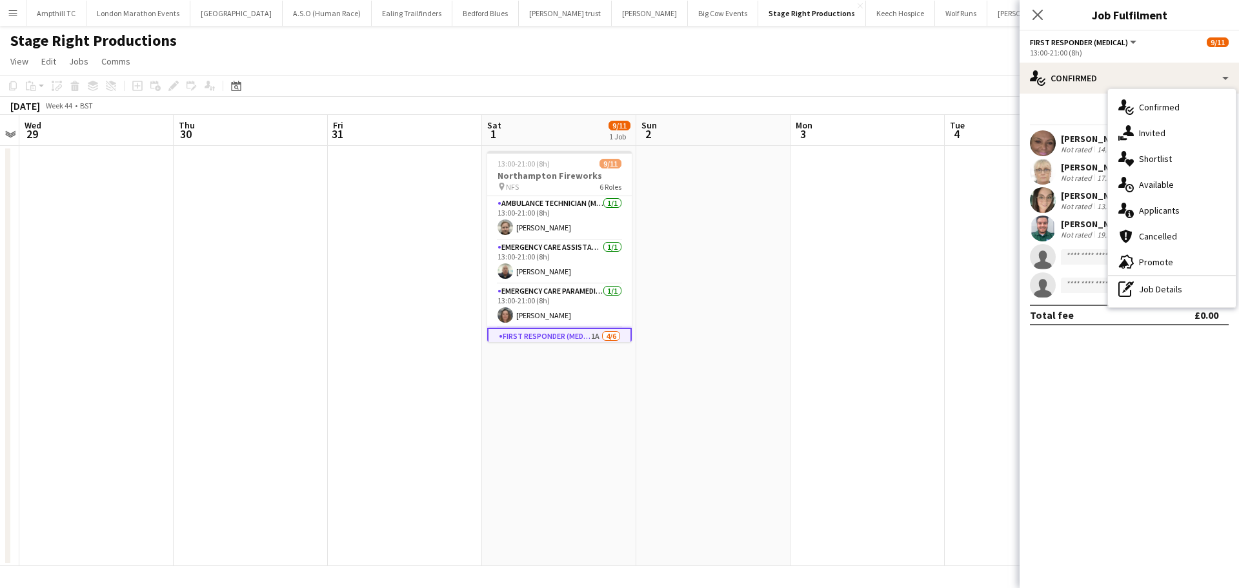
click at [1178, 209] on div "single-neutral-actions-information Applicants" at bounding box center [1172, 211] width 128 height 26
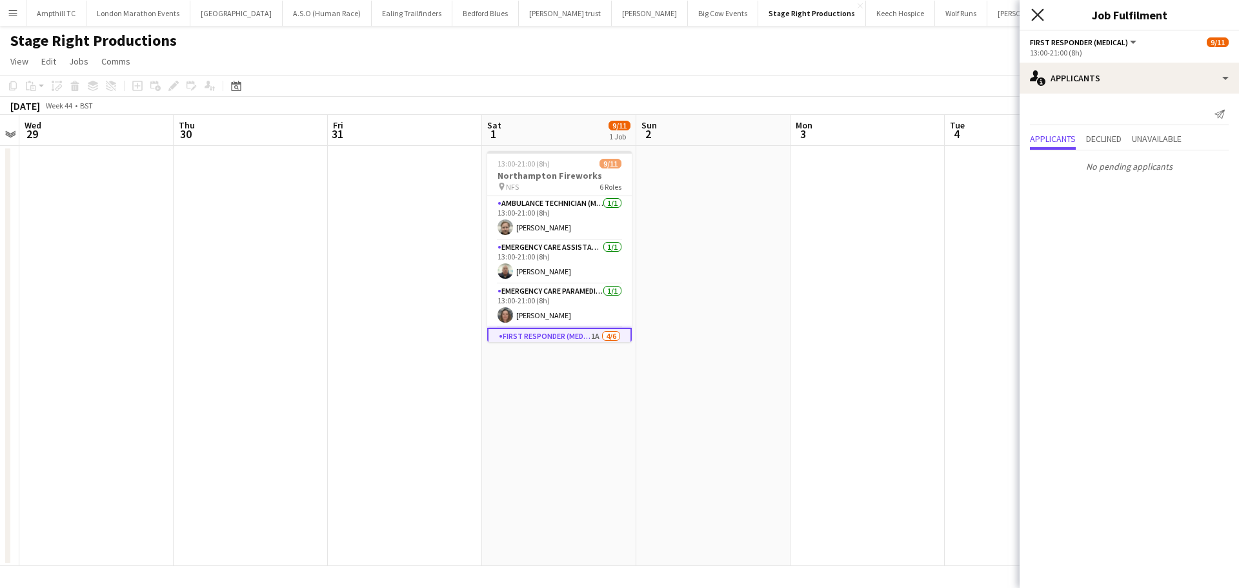
click at [1043, 17] on icon "Close pop-in" at bounding box center [1038, 14] width 12 height 12
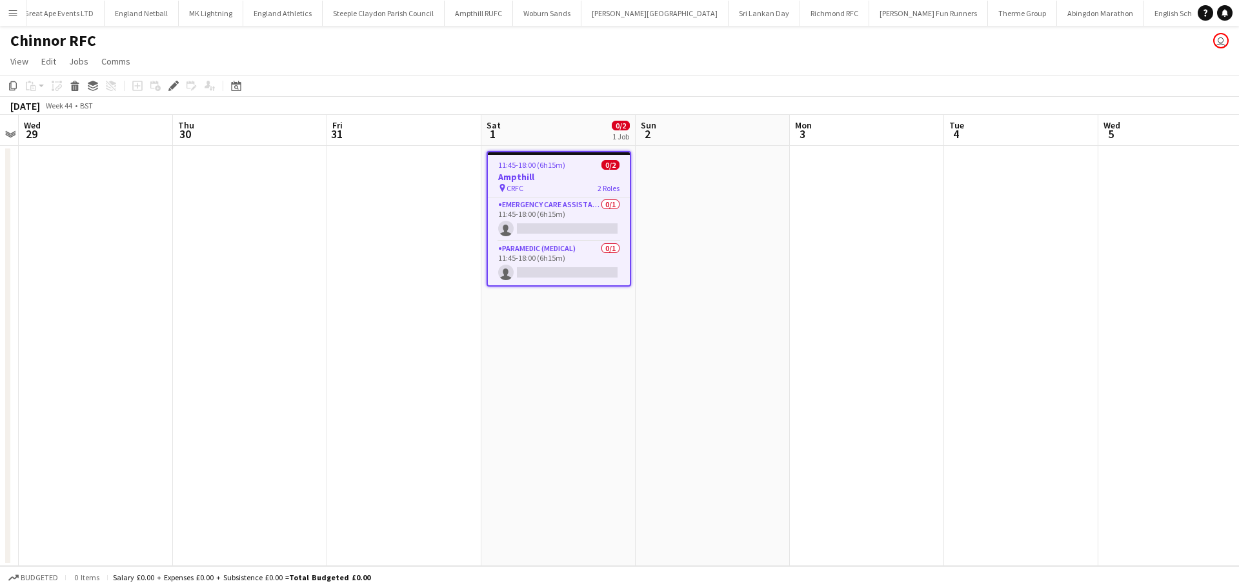
scroll to position [0, 1154]
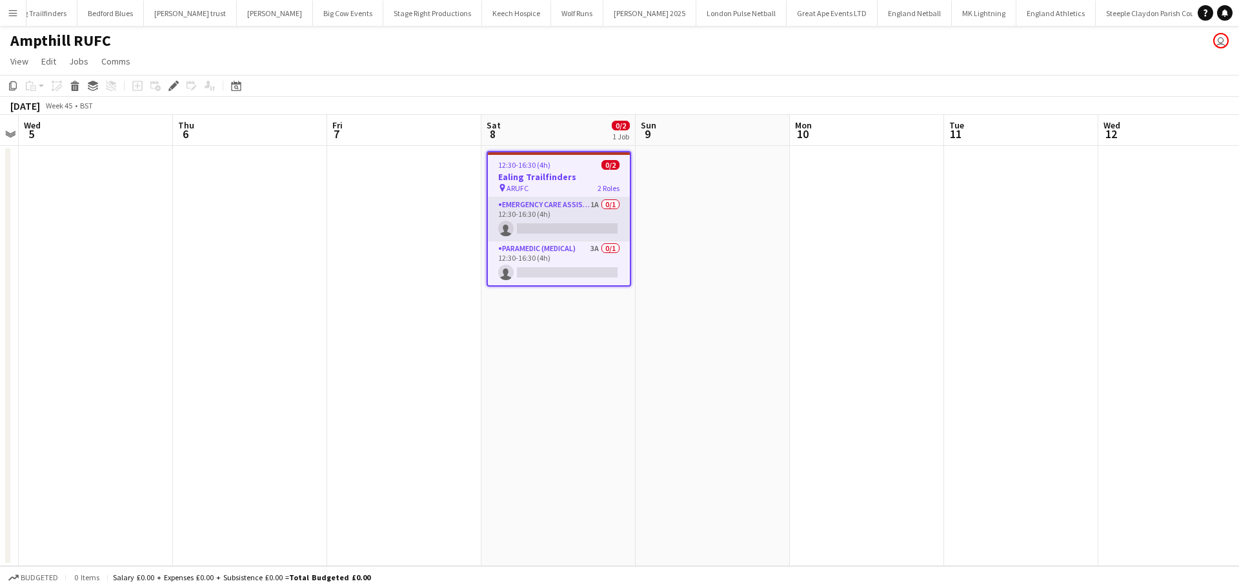
click at [587, 209] on app-card-role "Emergency Care Assistant (Medical) 1A 0/1 12:30-16:30 (4h) single-neutral-actio…" at bounding box center [559, 220] width 142 height 44
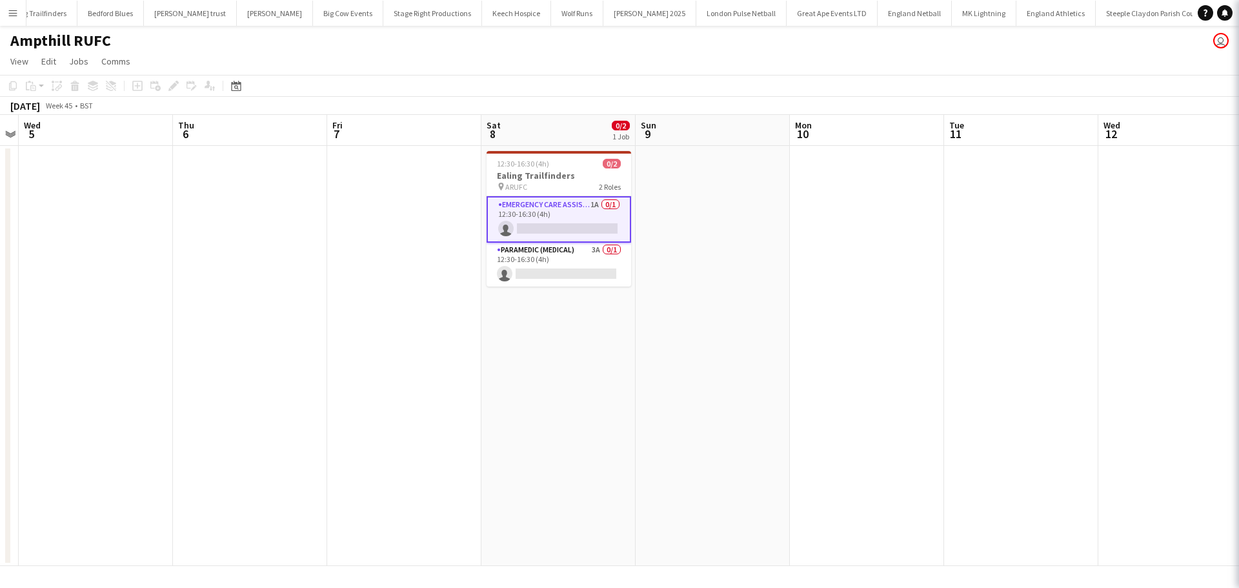
scroll to position [0, 443]
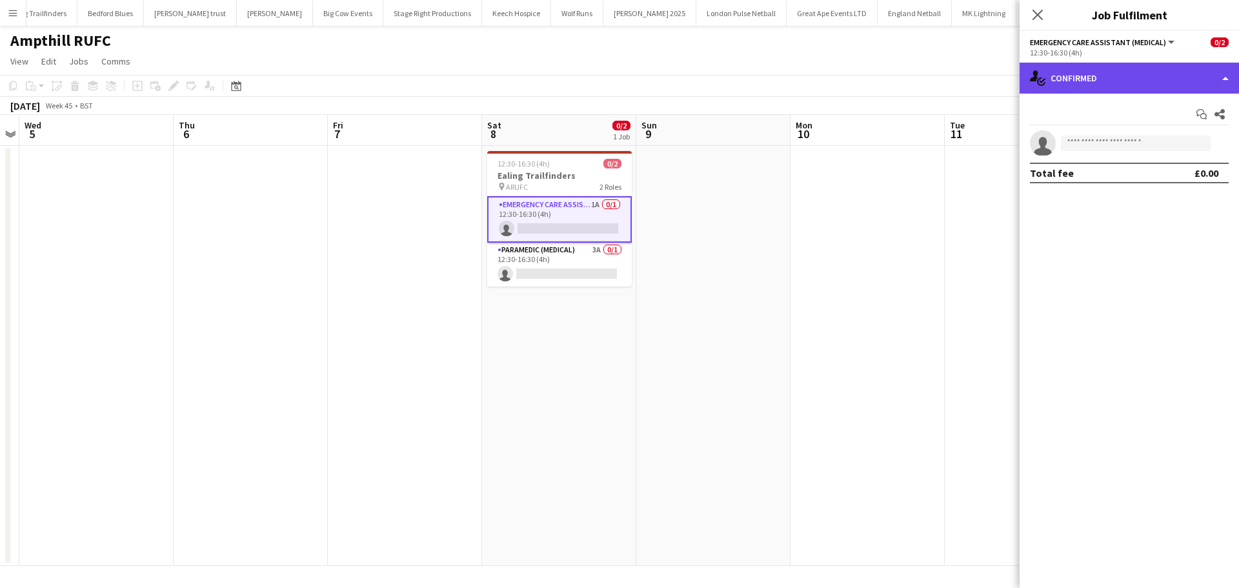
click at [1123, 85] on div "single-neutral-actions-check-2 Confirmed" at bounding box center [1129, 78] width 219 height 31
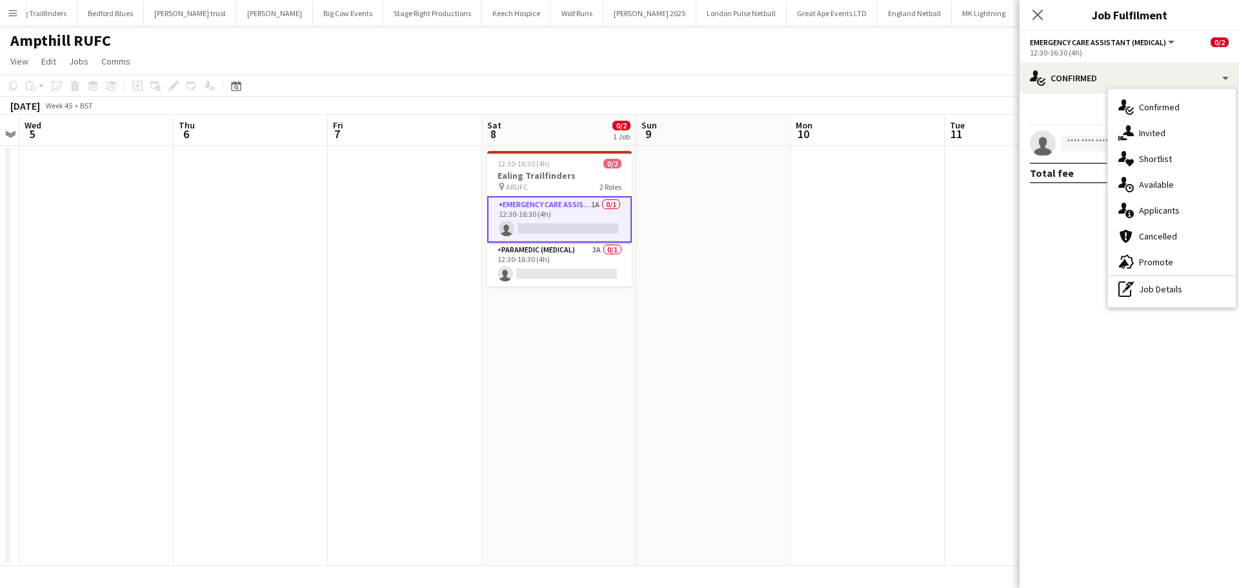
click at [1180, 208] on div "single-neutral-actions-information Applicants" at bounding box center [1172, 211] width 128 height 26
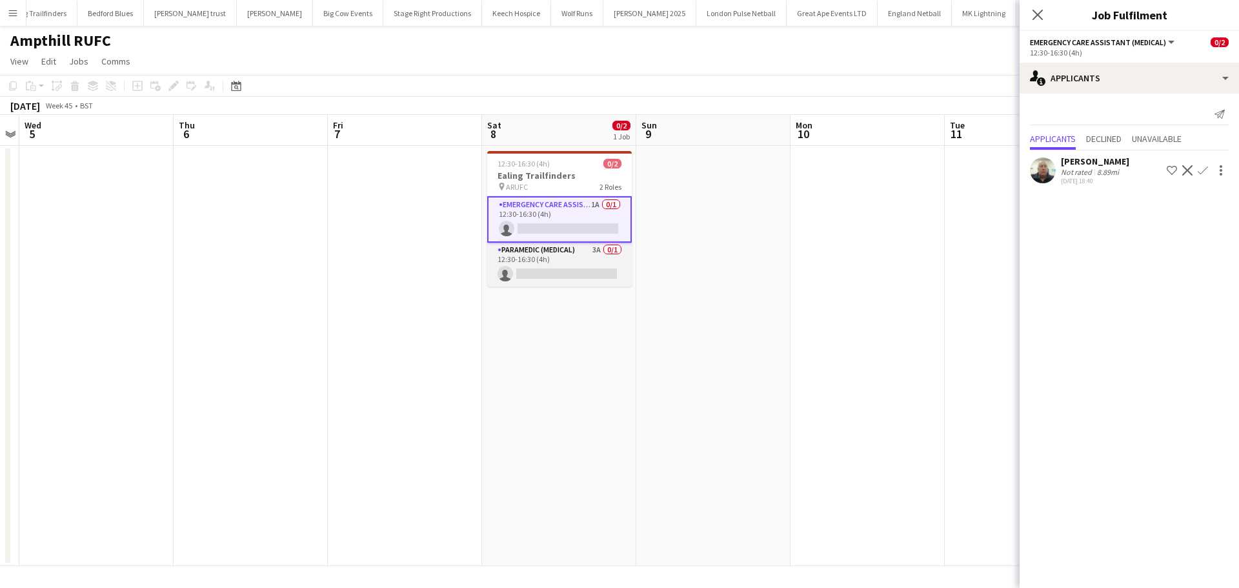
click at [564, 255] on app-card-role "Paramedic (Medical) 3A 0/1 12:30-16:30 (4h) single-neutral-actions" at bounding box center [559, 265] width 145 height 44
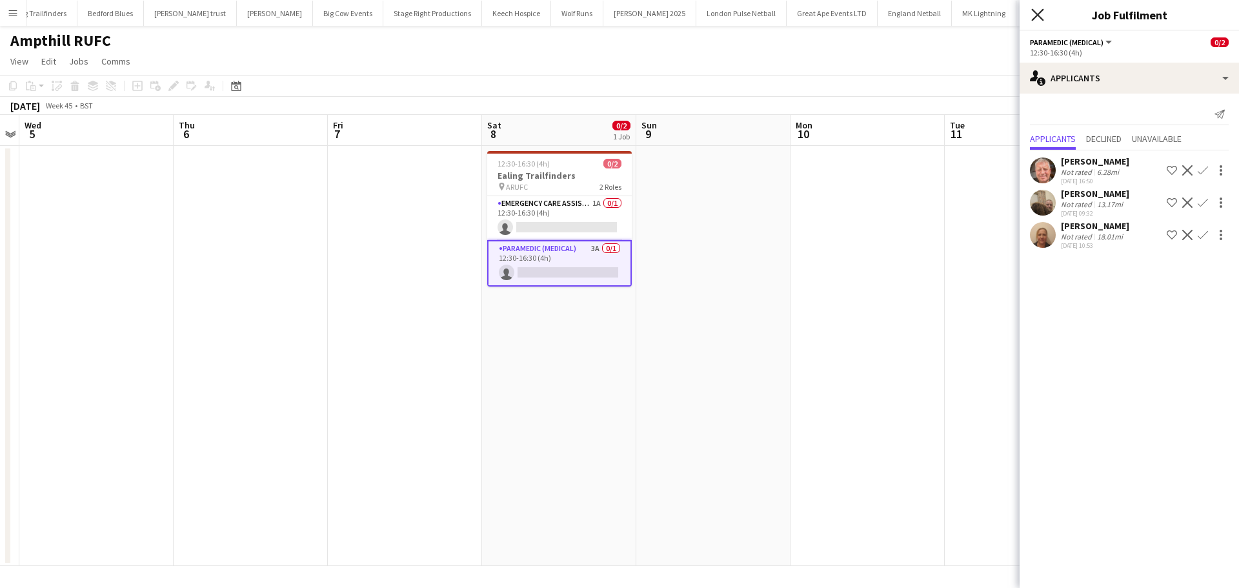
click at [1034, 15] on icon "Close pop-in" at bounding box center [1038, 14] width 12 height 12
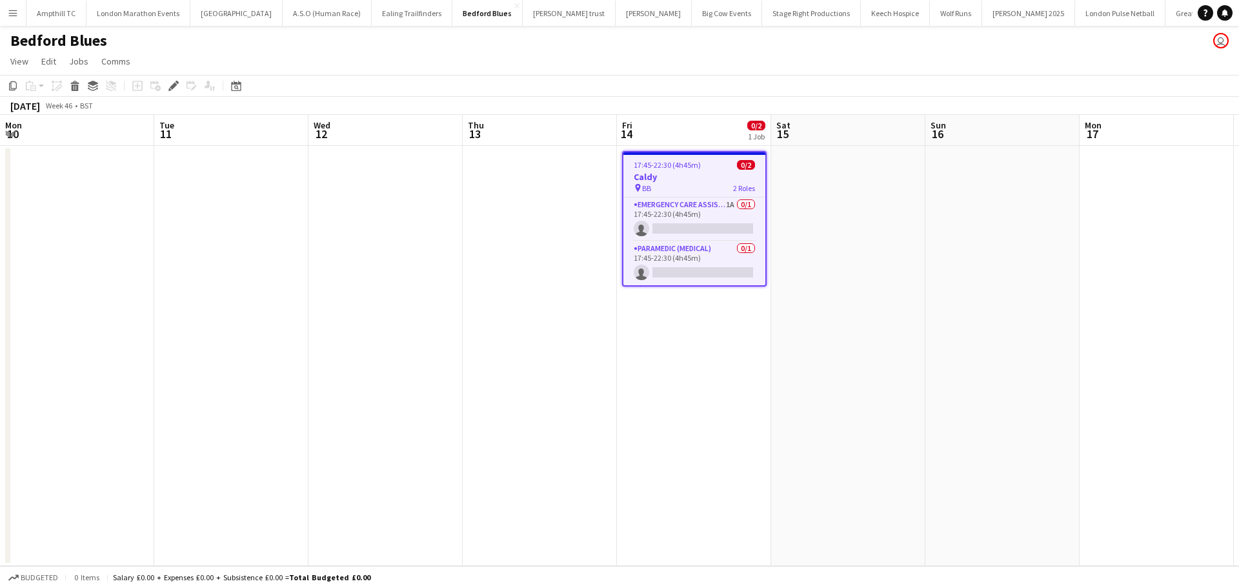
scroll to position [0, 444]
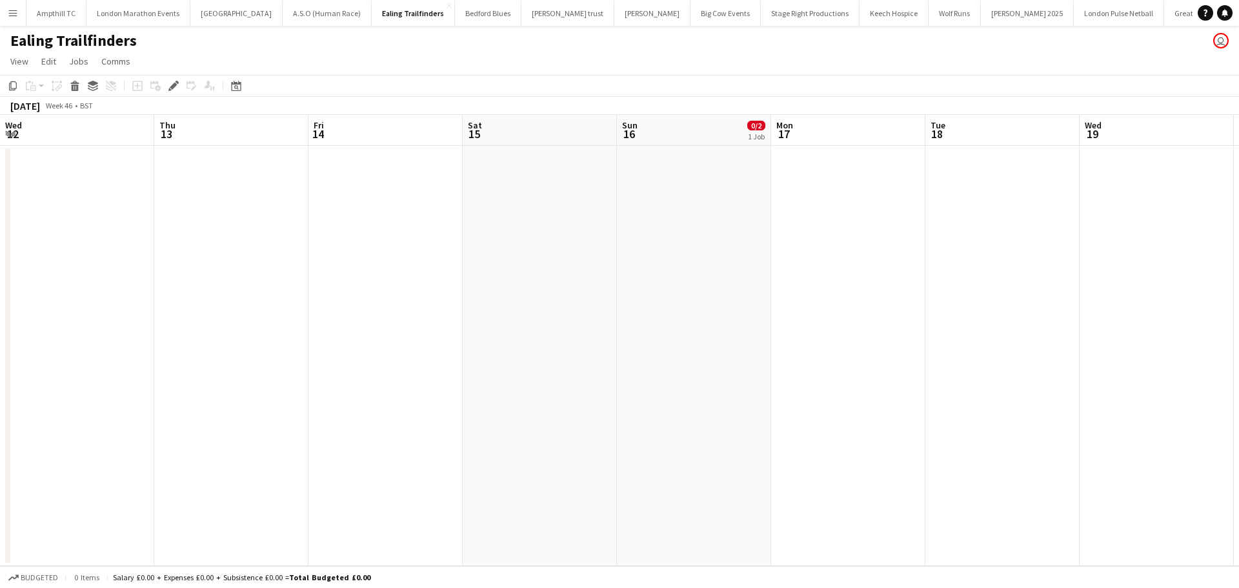
scroll to position [0, 444]
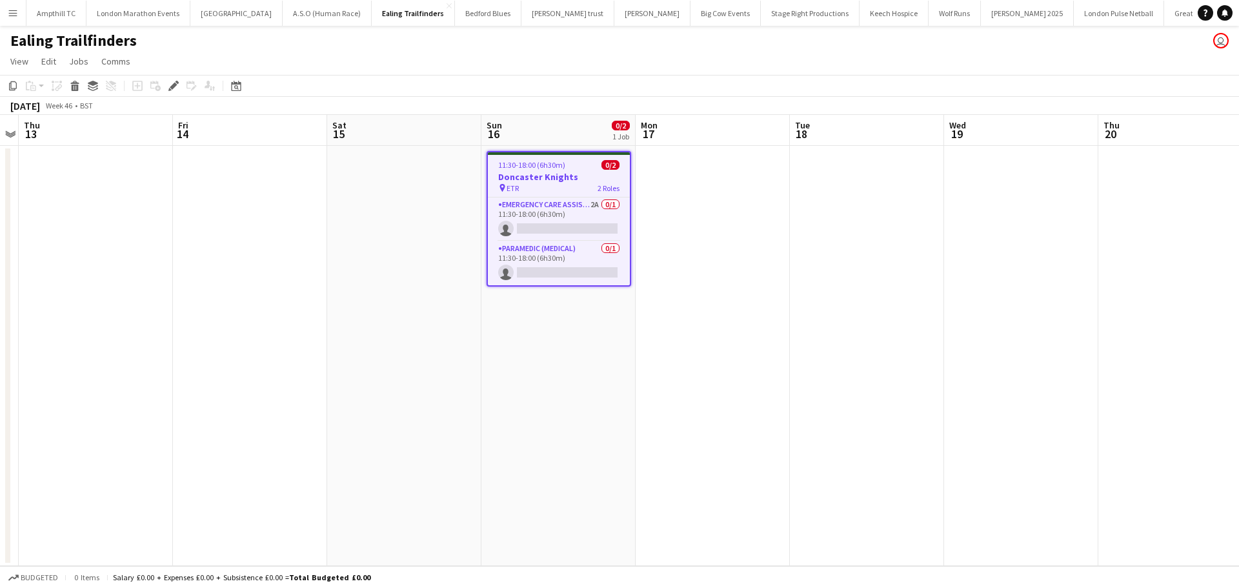
click at [585, 210] on app-card-role "Emergency Care Assistant (Medical) 2A 0/1 11:30-18:00 (6h30m) single-neutral-ac…" at bounding box center [559, 220] width 142 height 44
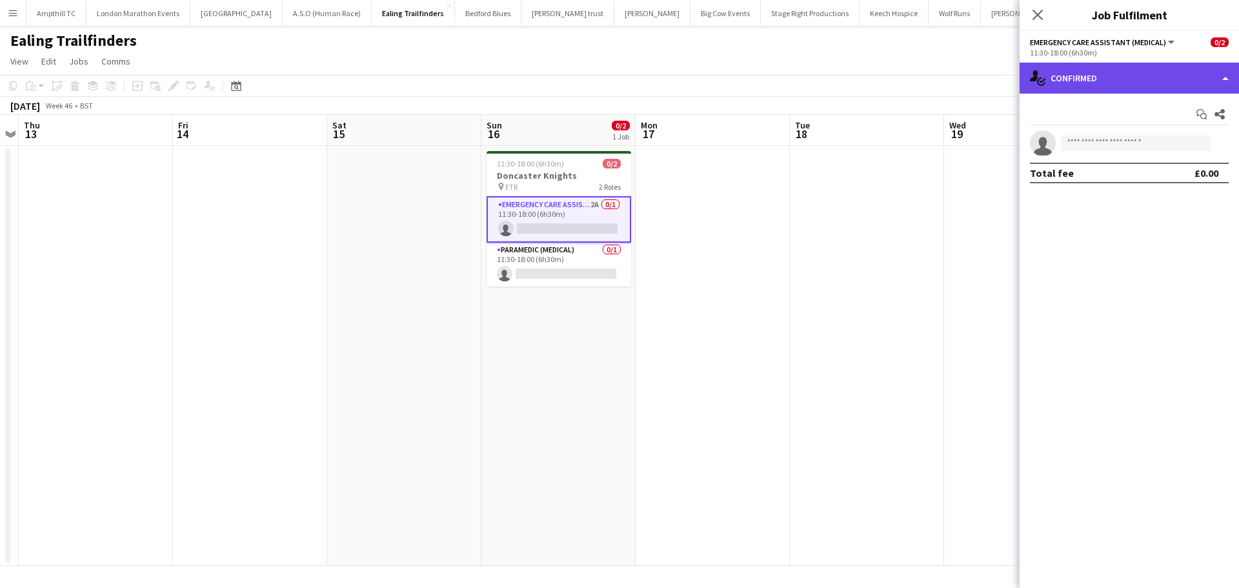
click at [1157, 71] on div "single-neutral-actions-check-2 Confirmed" at bounding box center [1129, 78] width 219 height 31
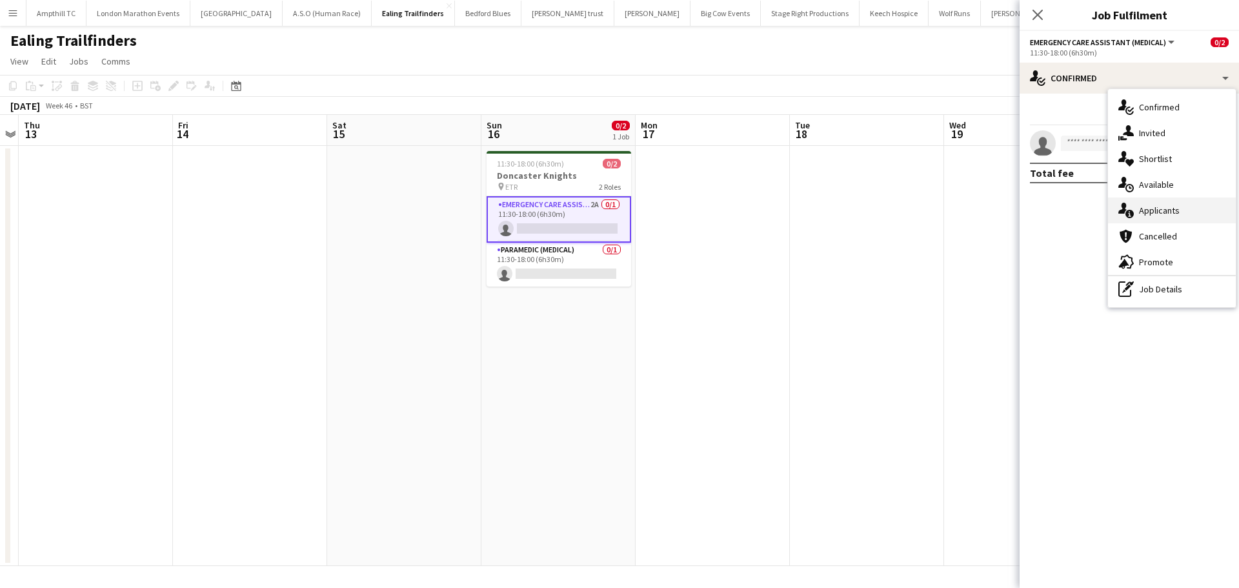
click at [1178, 213] on div "single-neutral-actions-information Applicants" at bounding box center [1172, 211] width 128 height 26
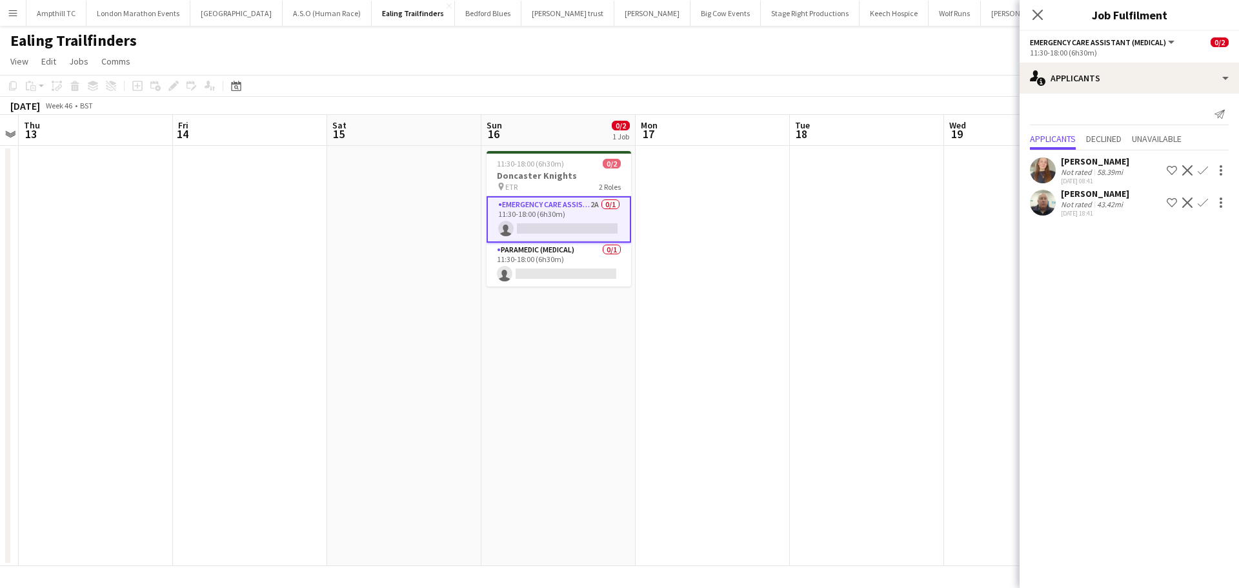
click at [1205, 170] on app-icon "Confirm" at bounding box center [1203, 170] width 10 height 10
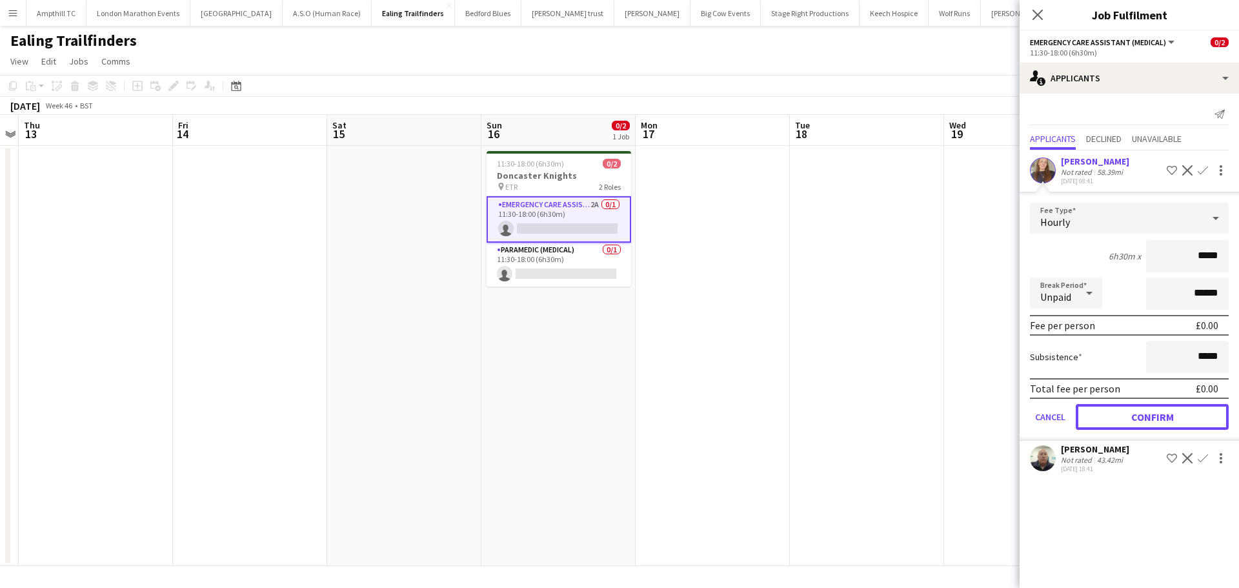
click at [1157, 422] on button "Confirm" at bounding box center [1152, 417] width 153 height 26
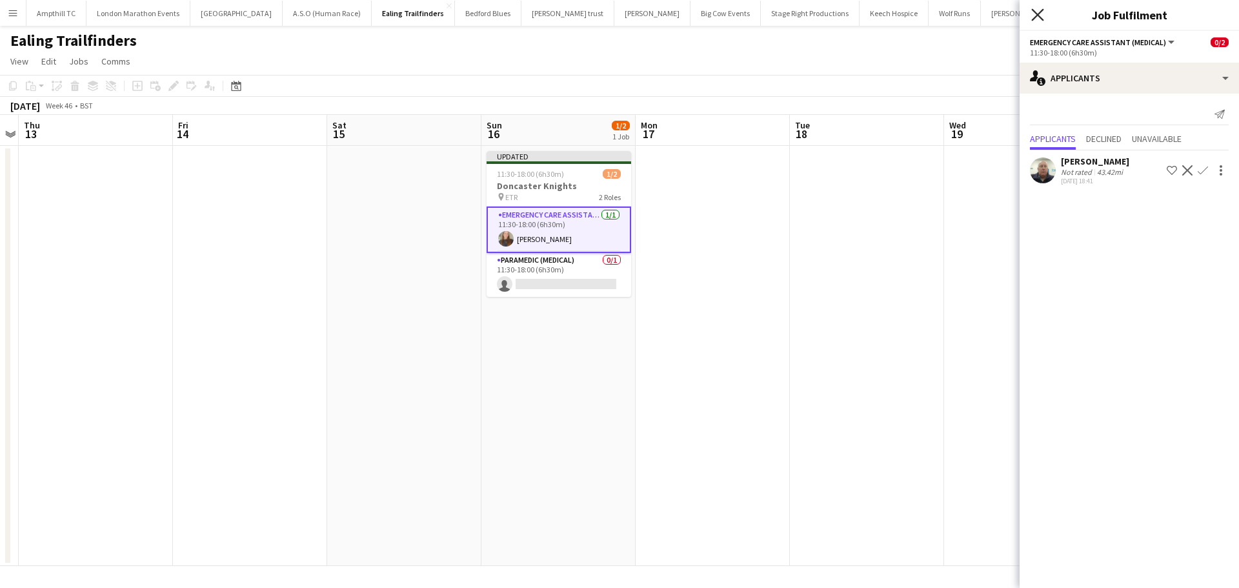
click at [1040, 15] on icon "Close pop-in" at bounding box center [1038, 14] width 12 height 12
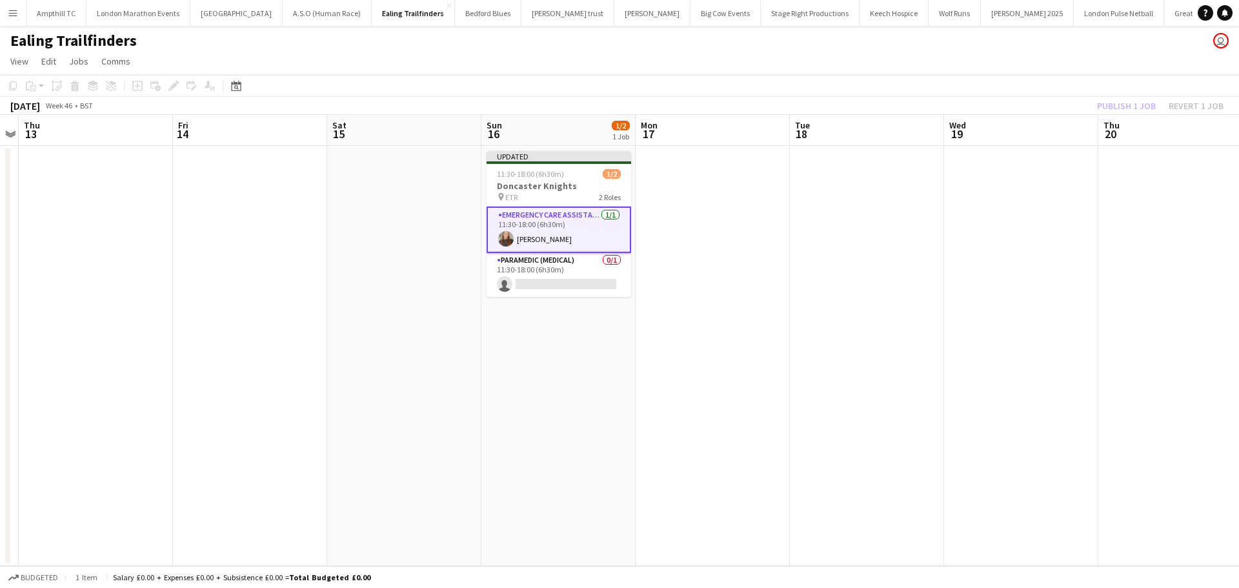
click at [652, 168] on app-date-cell at bounding box center [713, 356] width 154 height 420
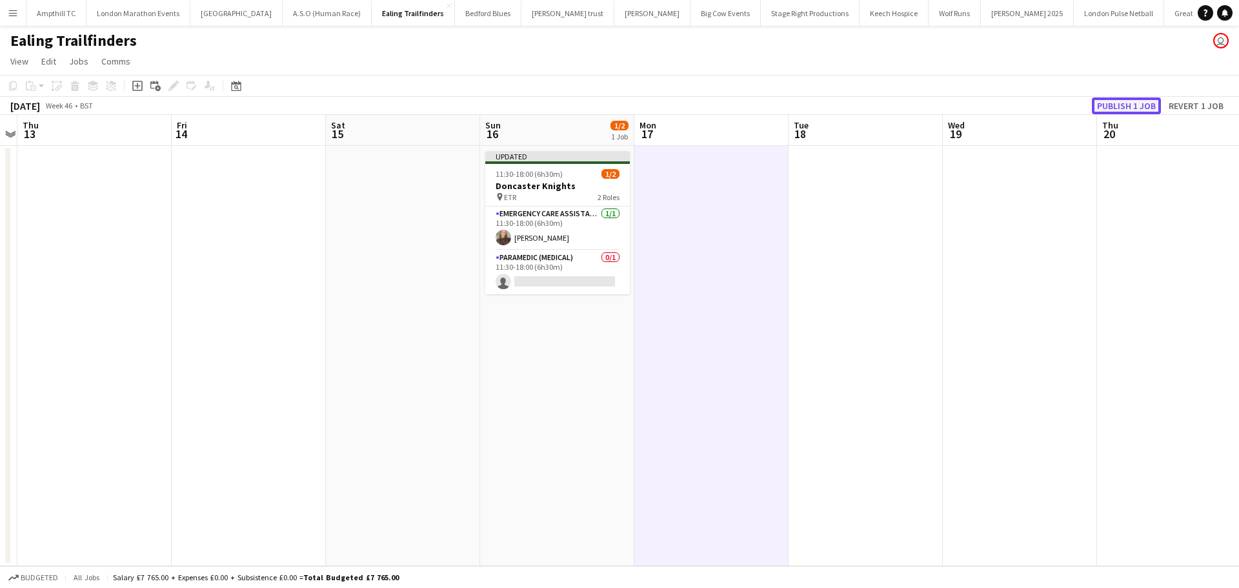
click at [1123, 105] on button "Publish 1 job" at bounding box center [1126, 105] width 69 height 17
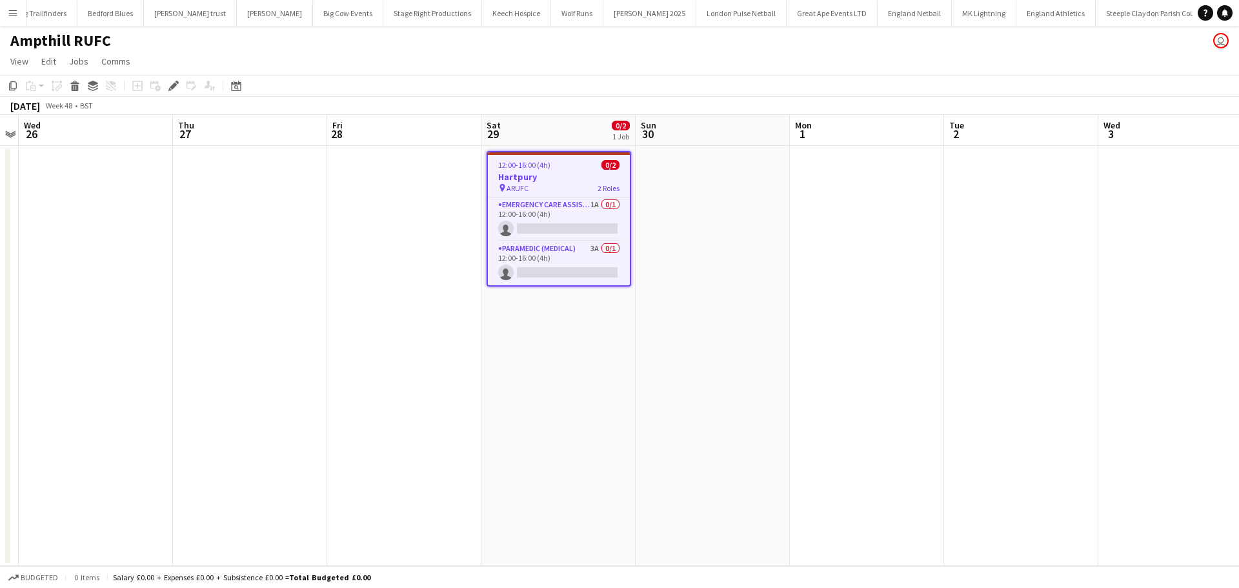
drag, startPoint x: 551, startPoint y: 208, endPoint x: 970, endPoint y: 128, distance: 426.4
click at [552, 207] on app-card-role "Emergency Care Assistant (Medical) 1A 0/1 12:00-16:00 (4h) single-neutral-actio…" at bounding box center [559, 220] width 142 height 44
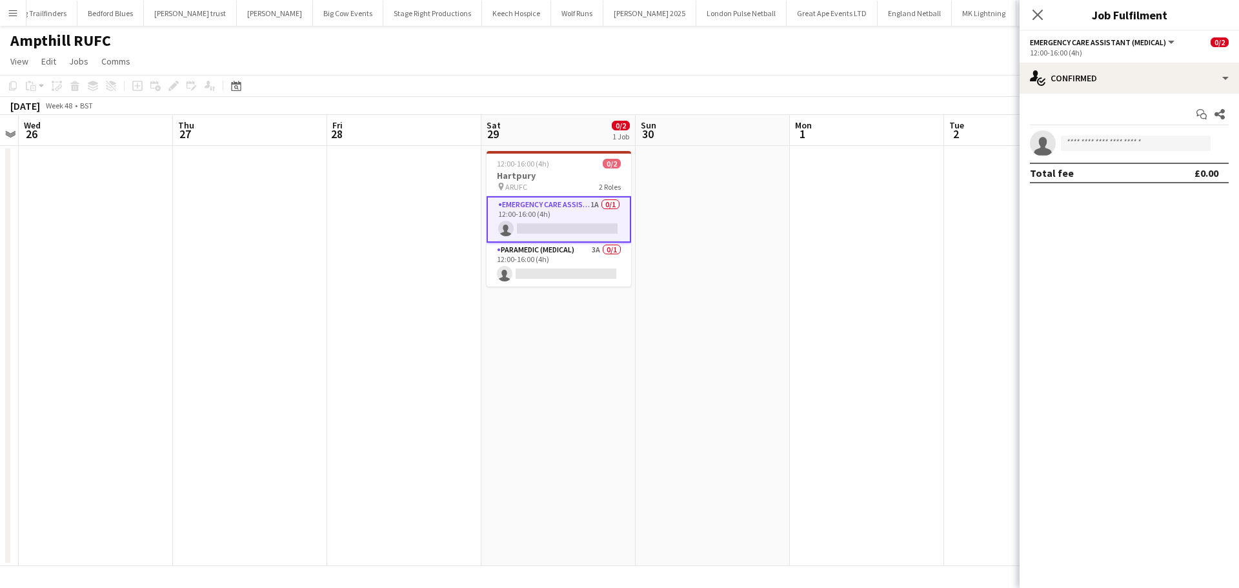
scroll to position [0, 443]
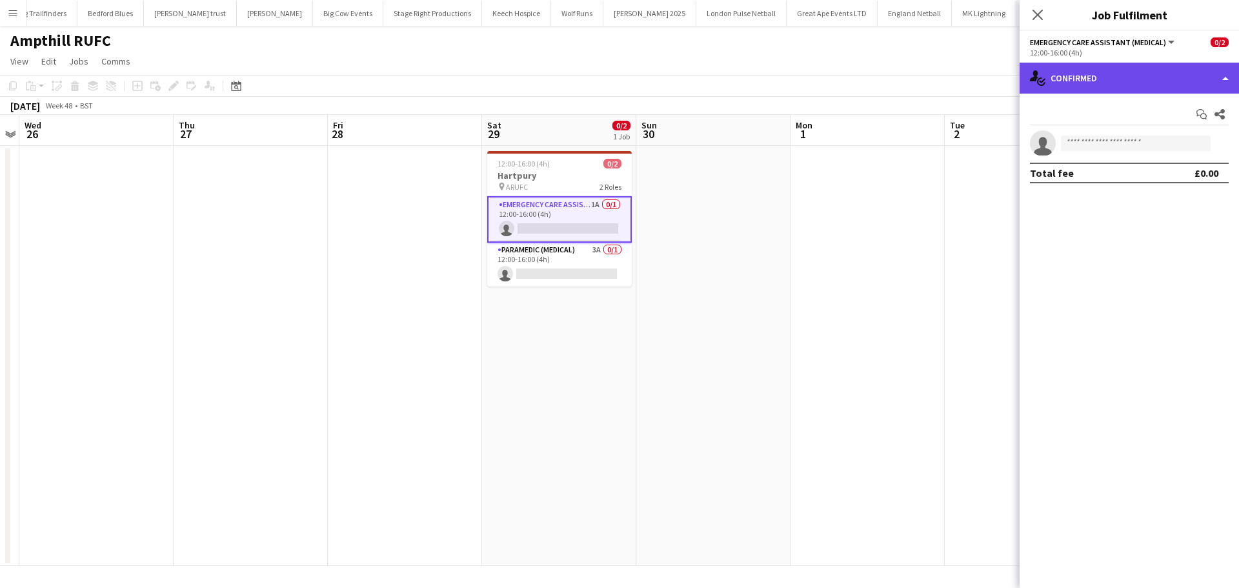
click at [1109, 85] on div "single-neutral-actions-check-2 Confirmed" at bounding box center [1129, 78] width 219 height 31
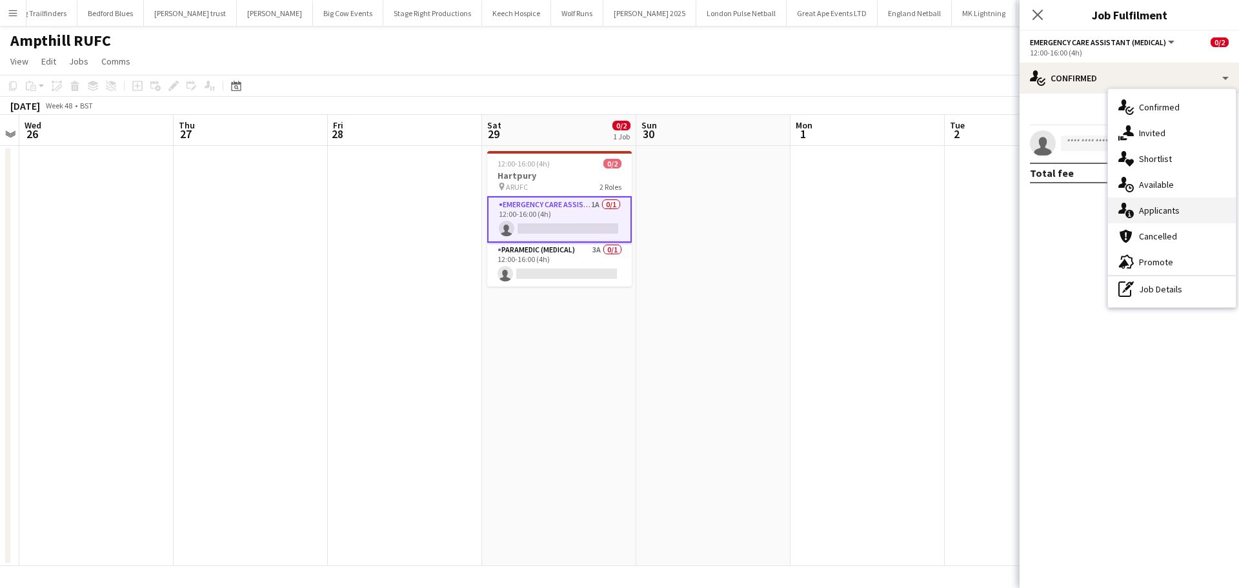
click at [1163, 206] on div "single-neutral-actions-information Applicants" at bounding box center [1172, 211] width 128 height 26
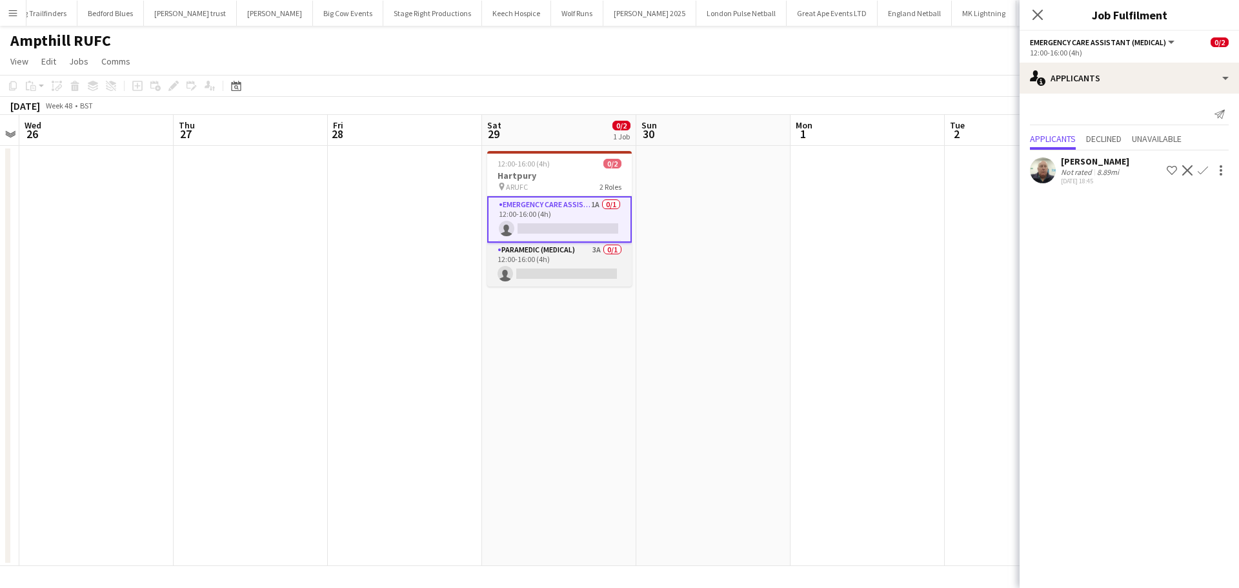
click at [559, 253] on app-card-role "Paramedic (Medical) 3A 0/1 12:00-16:00 (4h) single-neutral-actions" at bounding box center [559, 265] width 145 height 44
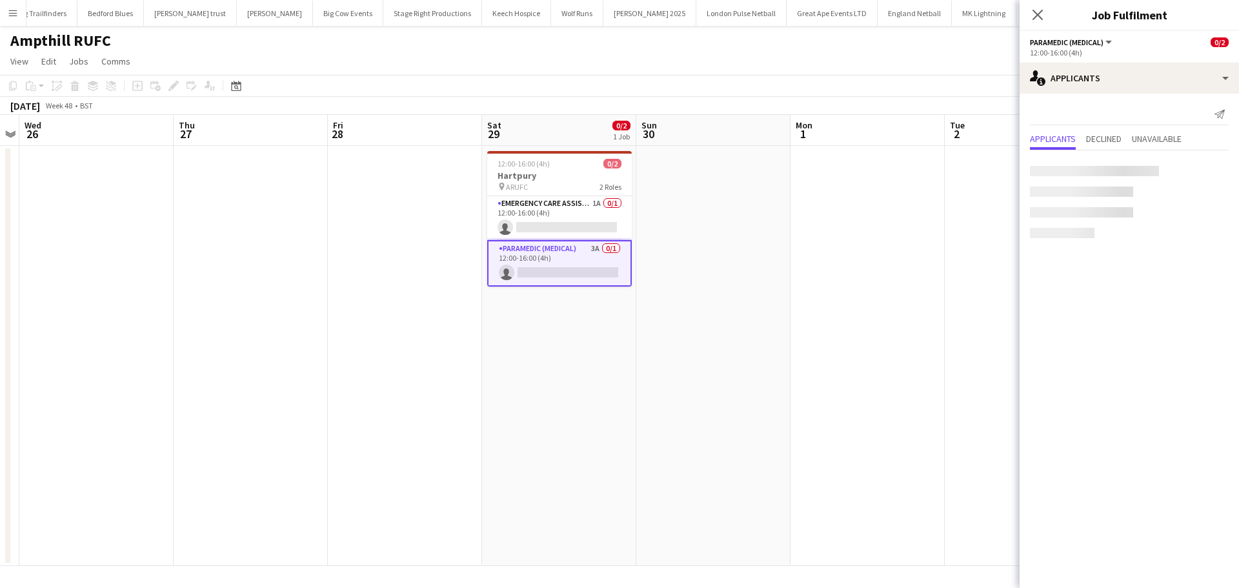
scroll to position [0, 443]
click at [1203, 238] on app-icon "Confirm" at bounding box center [1203, 235] width 10 height 10
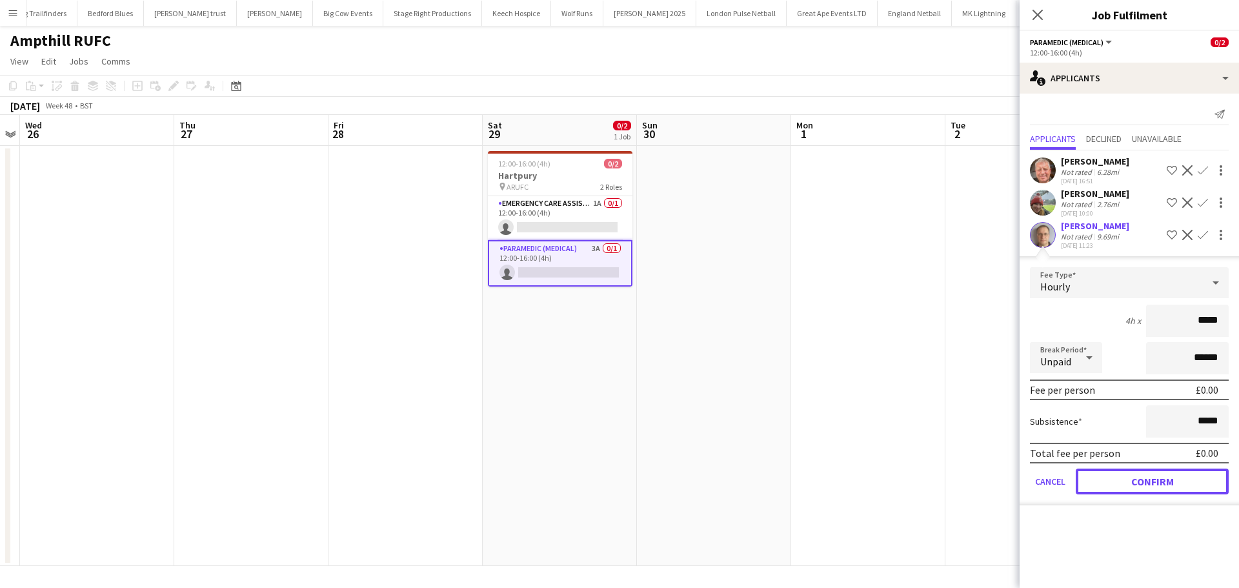
click at [1149, 482] on button "Confirm" at bounding box center [1152, 482] width 153 height 26
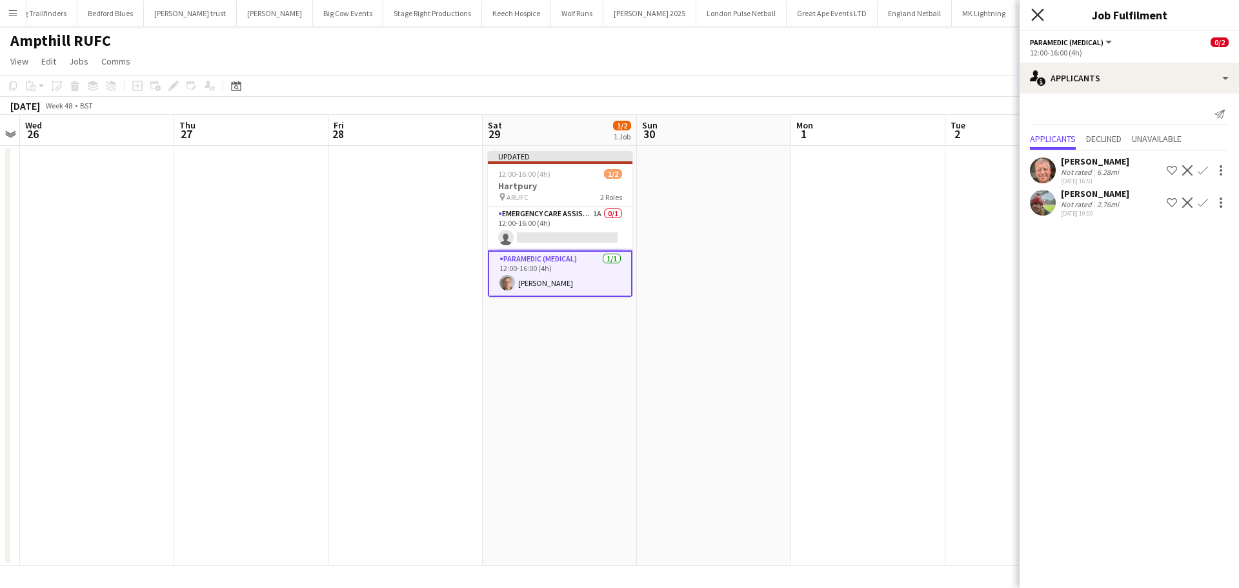
click at [1036, 10] on icon "Close pop-in" at bounding box center [1038, 14] width 12 height 12
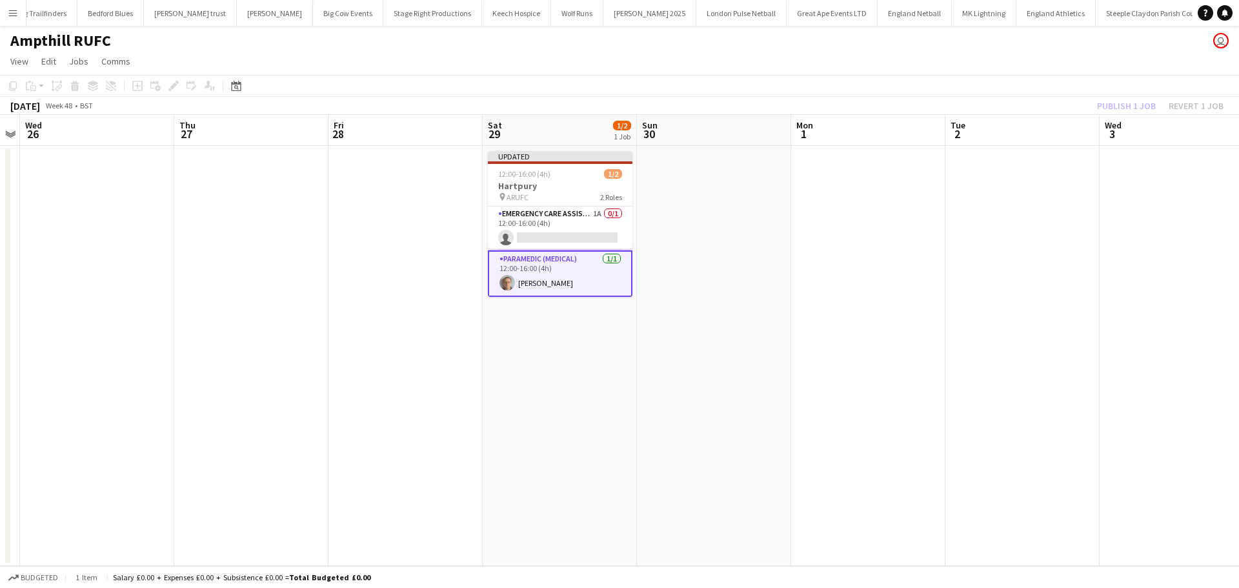
click at [698, 227] on app-date-cell at bounding box center [714, 356] width 154 height 420
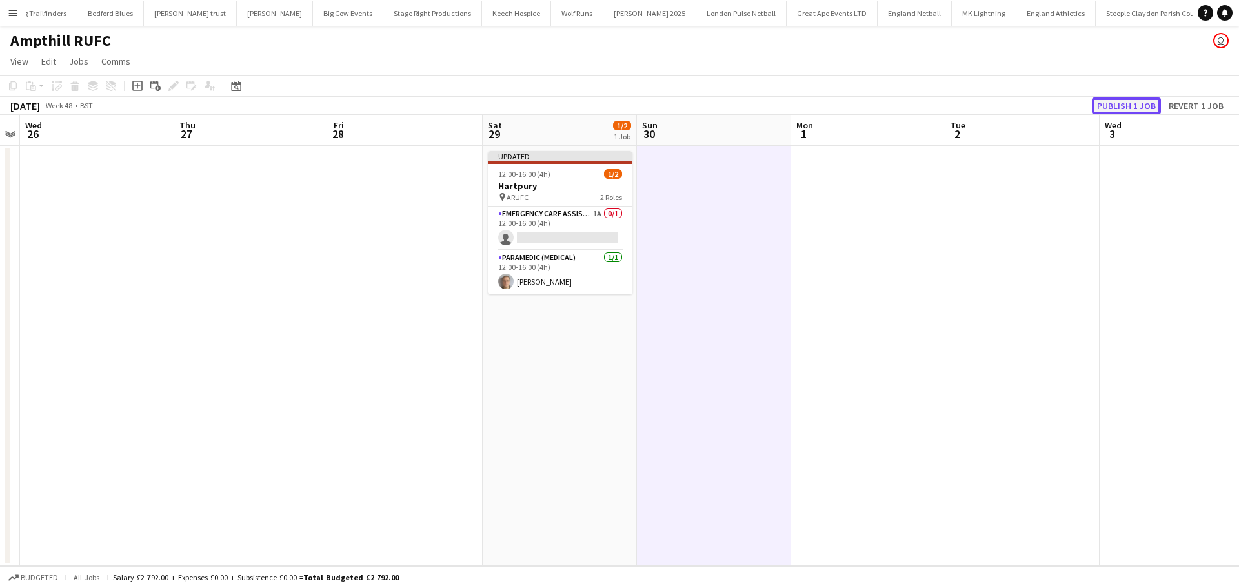
click at [1141, 105] on button "Publish 1 job" at bounding box center [1126, 105] width 69 height 17
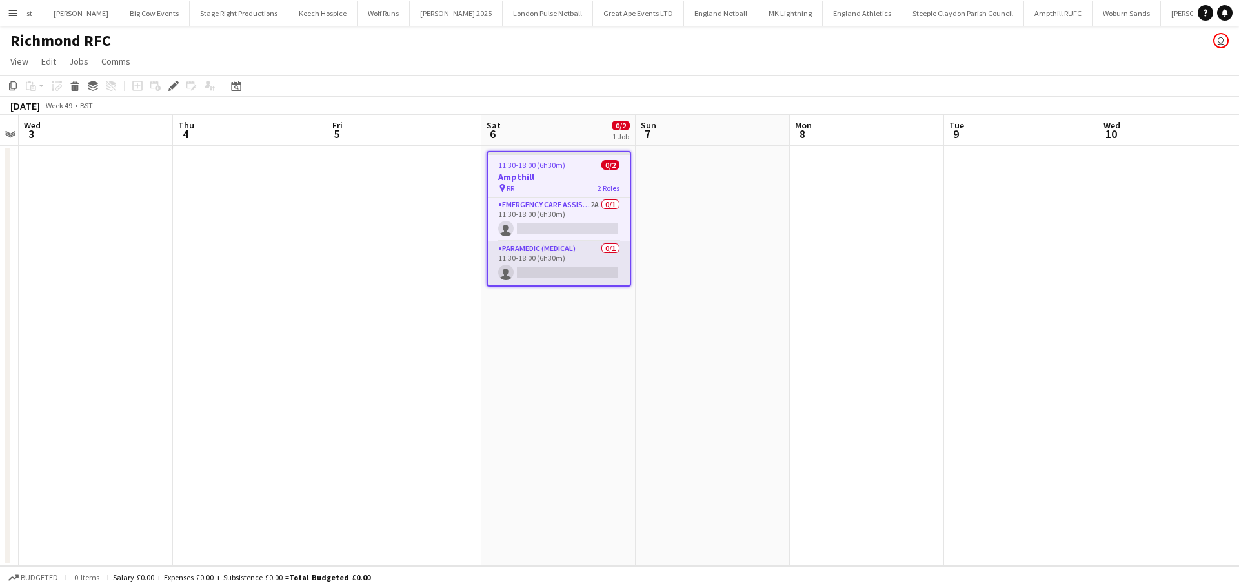
scroll to position [0, 646]
click at [575, 214] on app-card-role "Emergency Care Assistant (Medical) 2A 0/1 11:30-18:00 (6h30m) single-neutral-ac…" at bounding box center [559, 220] width 142 height 44
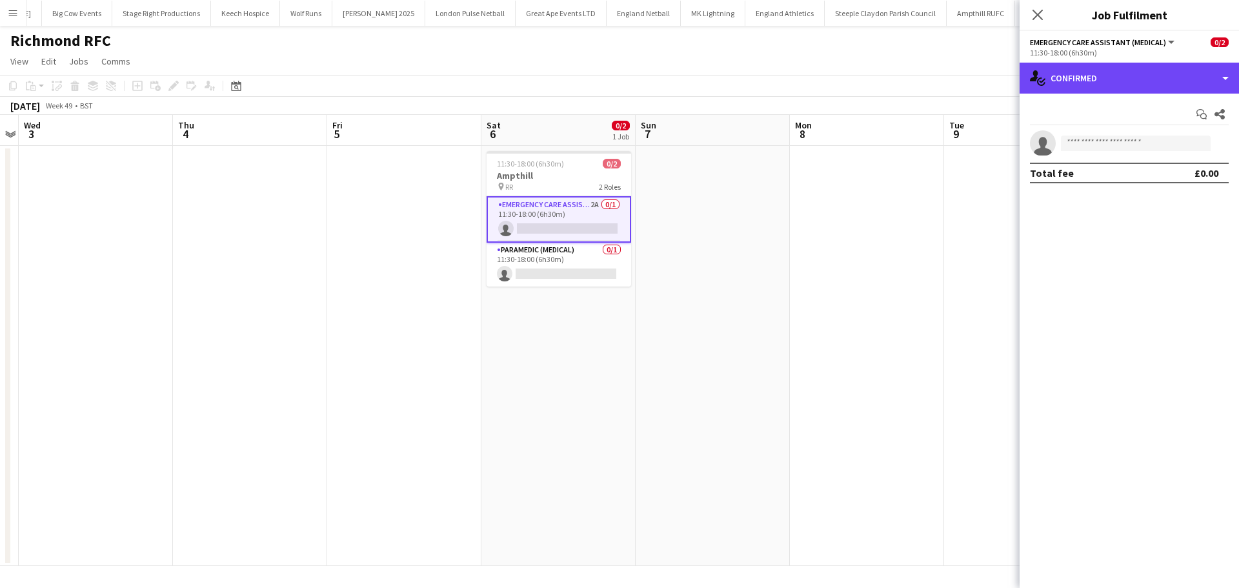
drag, startPoint x: 1100, startPoint y: 87, endPoint x: 1110, endPoint y: 90, distance: 10.8
click at [1105, 87] on div "single-neutral-actions-check-2 Confirmed" at bounding box center [1129, 78] width 219 height 31
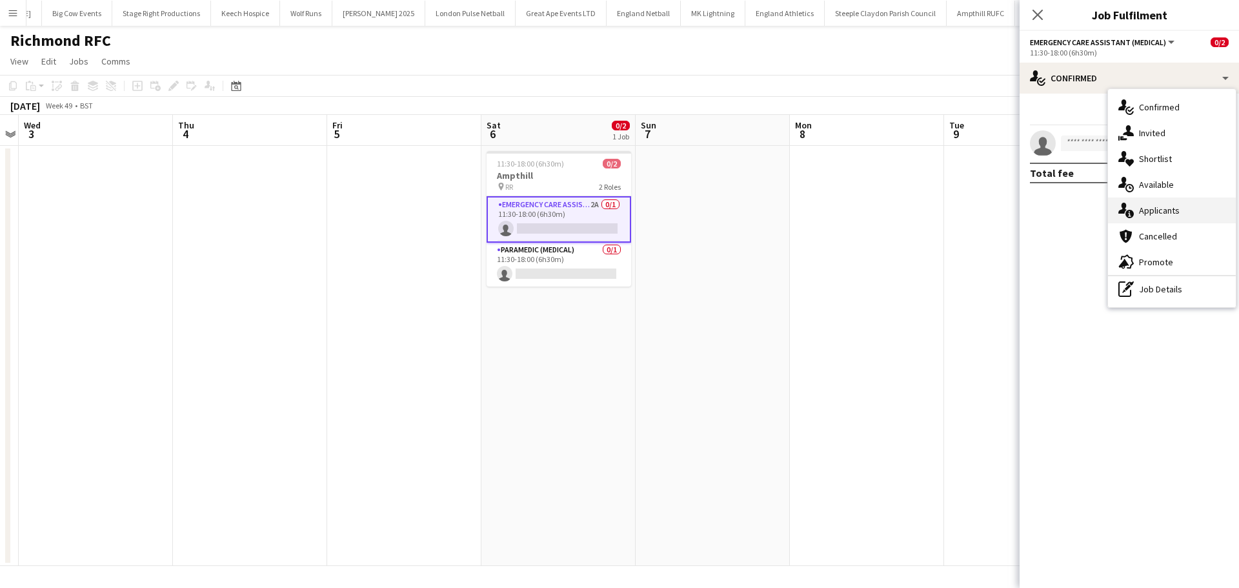
click at [1165, 211] on div "single-neutral-actions-information Applicants" at bounding box center [1172, 211] width 128 height 26
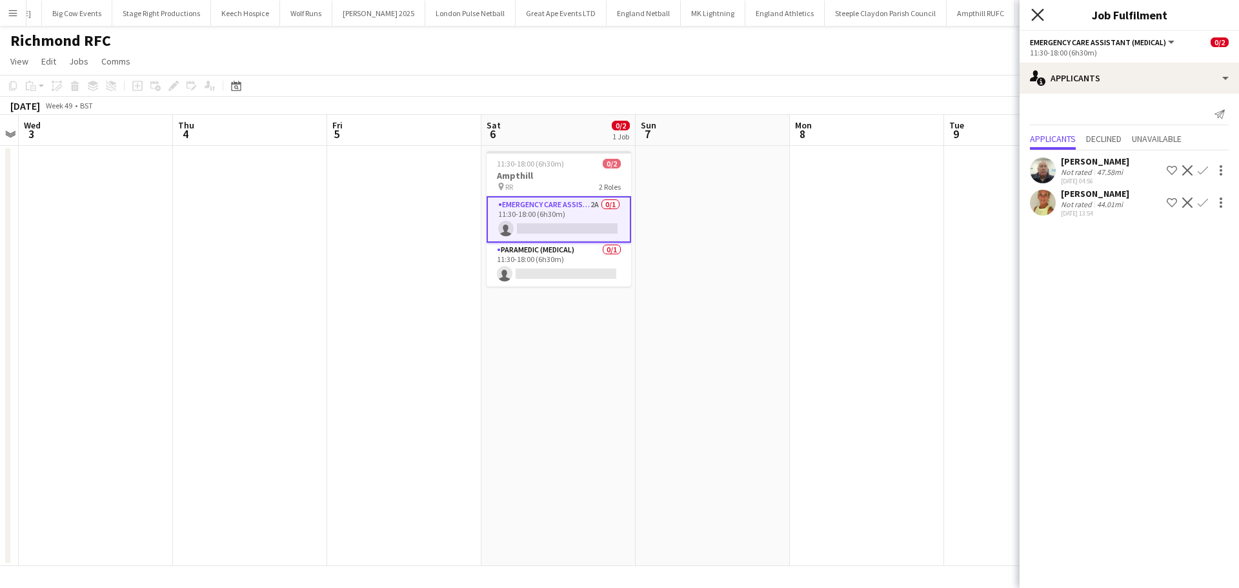
click at [1038, 20] on icon "Close pop-in" at bounding box center [1038, 14] width 12 height 12
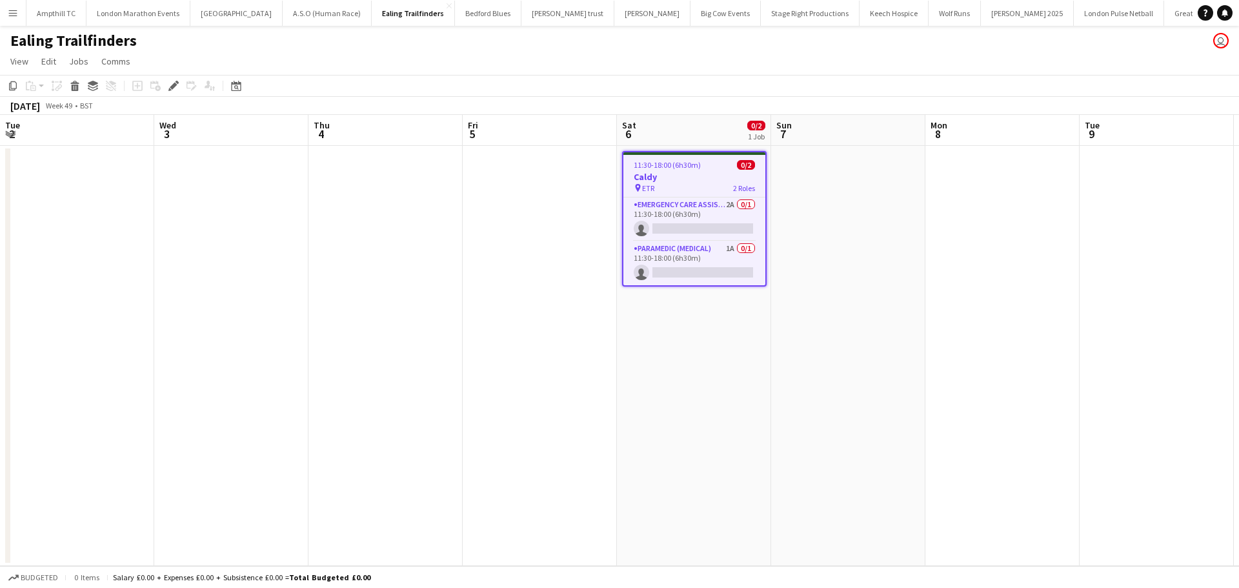
scroll to position [0, 444]
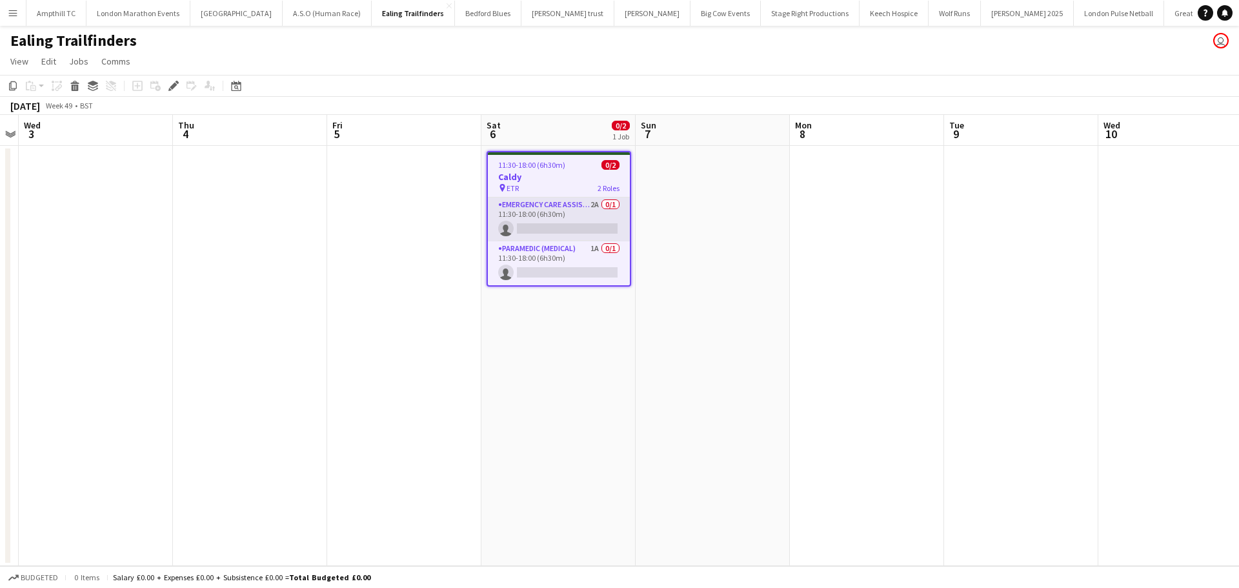
click at [578, 210] on app-card-role "Emergency Care Assistant (Medical) 2A 0/1 11:30-18:00 (6h30m) single-neutral-ac…" at bounding box center [559, 220] width 142 height 44
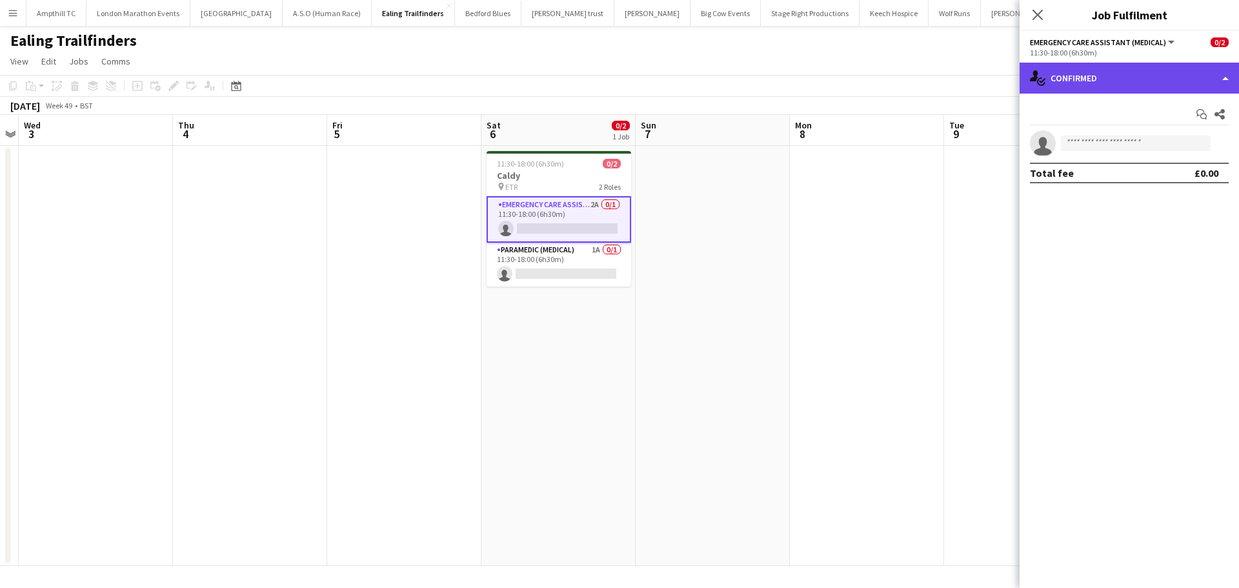
click at [1096, 76] on div "single-neutral-actions-check-2 Confirmed" at bounding box center [1129, 78] width 219 height 31
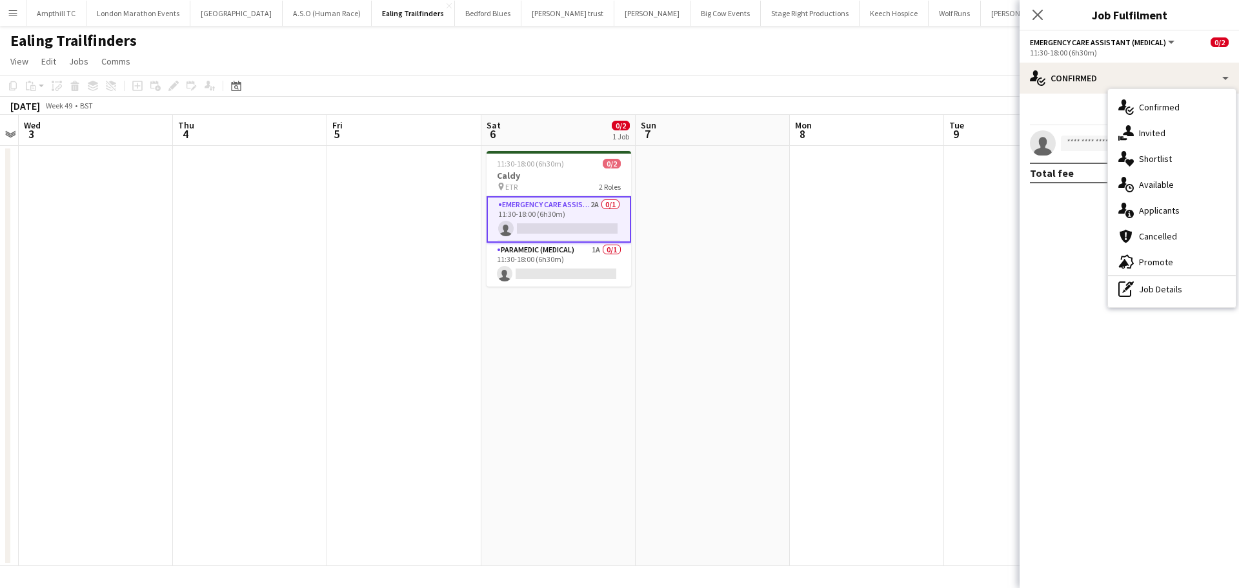
click at [1154, 207] on div "single-neutral-actions-information Applicants" at bounding box center [1172, 211] width 128 height 26
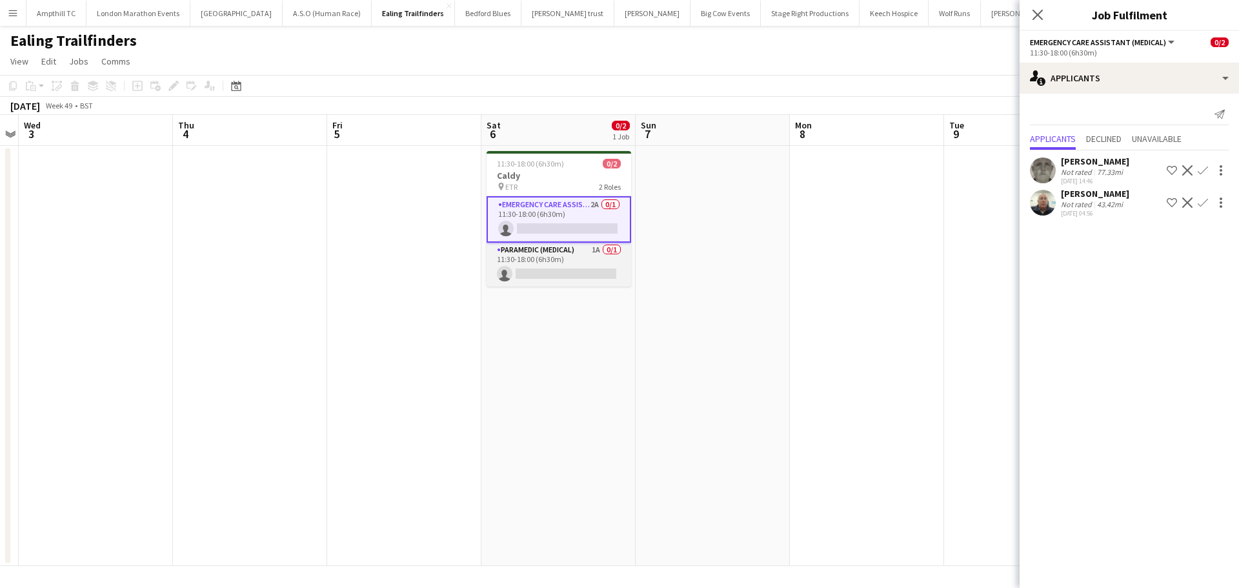
click at [543, 263] on app-card-role "Paramedic (Medical) 1A 0/1 11:30-18:00 (6h30m) single-neutral-actions" at bounding box center [559, 265] width 145 height 44
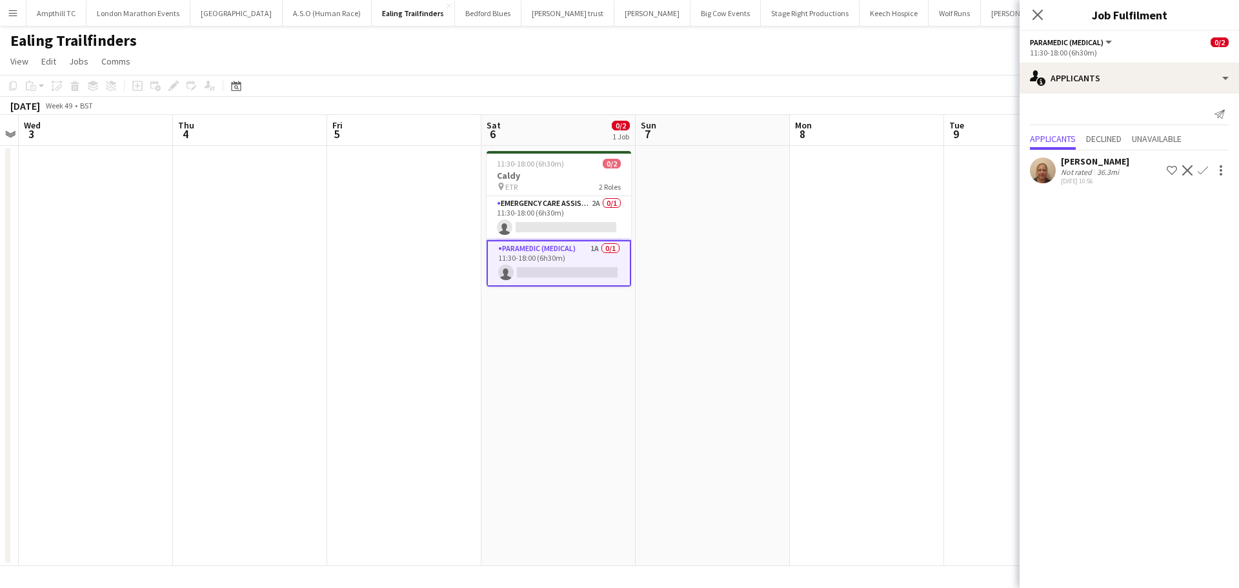
scroll to position [0, 446]
click at [1199, 172] on app-icon "Confirm" at bounding box center [1203, 170] width 10 height 10
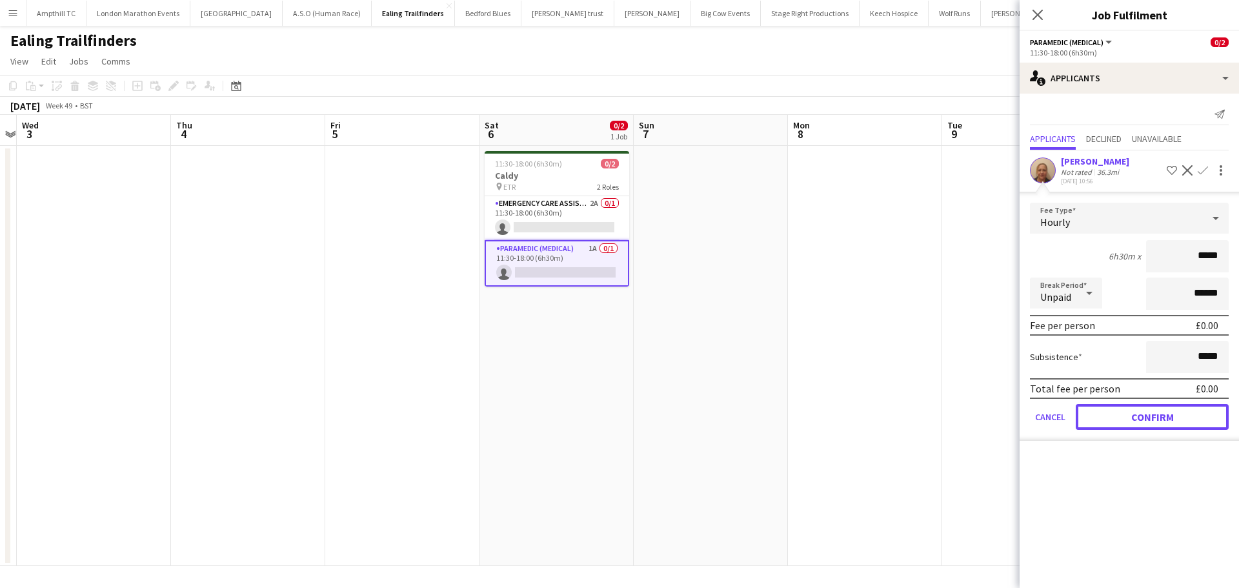
drag, startPoint x: 1137, startPoint y: 412, endPoint x: 1123, endPoint y: 212, distance: 200.6
click at [1137, 412] on button "Confirm" at bounding box center [1152, 417] width 153 height 26
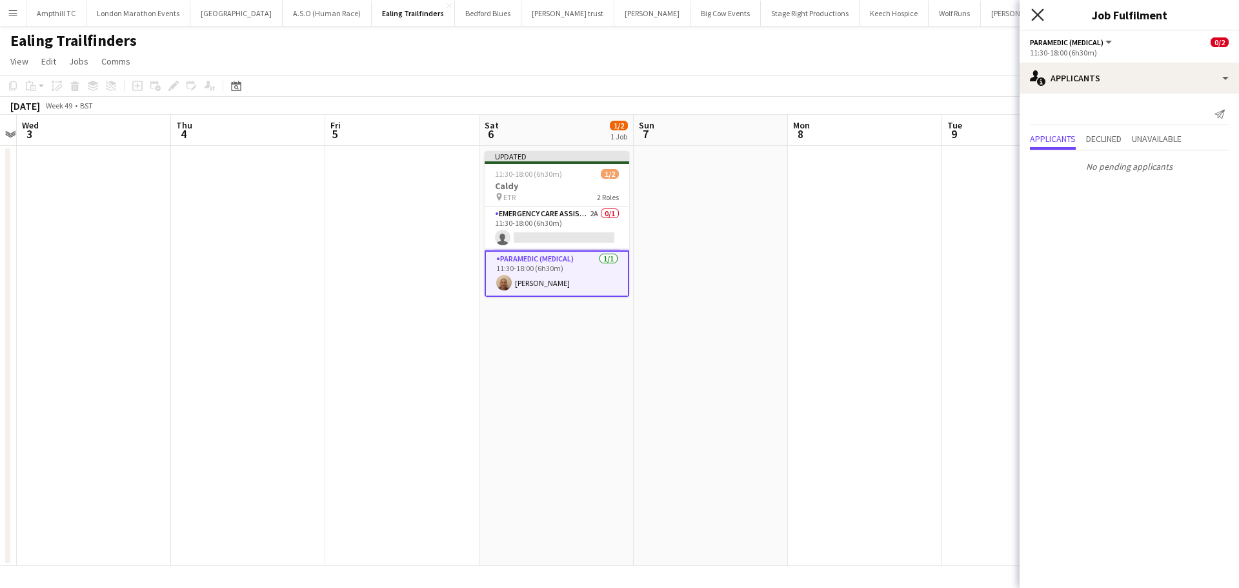
click at [1039, 18] on icon "Close pop-in" at bounding box center [1038, 14] width 12 height 12
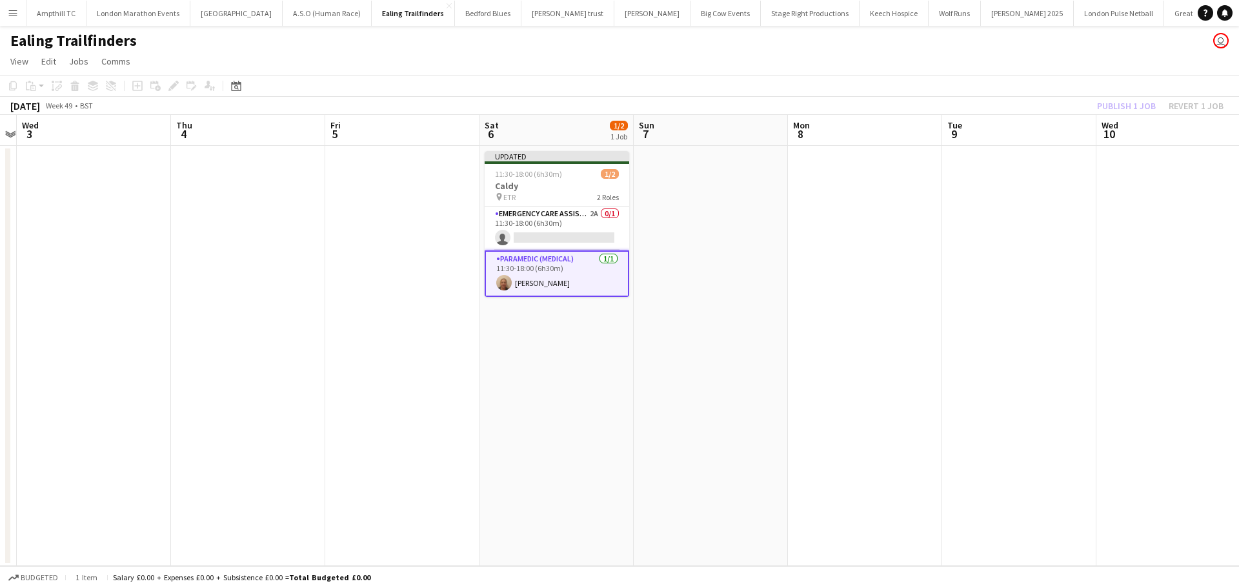
click at [532, 203] on app-job-card "Updated 11:30-18:00 (6h30m) 1/2 Caldy pin ETR 2 Roles Emergency Care Assistant …" at bounding box center [557, 224] width 145 height 146
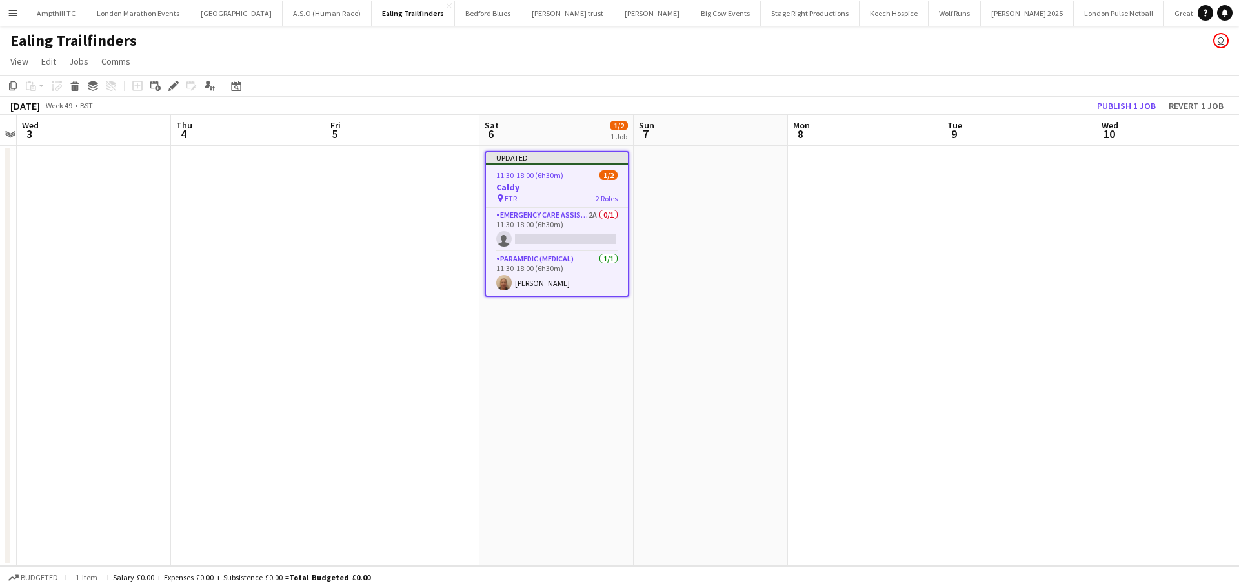
click at [564, 221] on app-card-role "Emergency Care Assistant (Medical) 2A 0/1 11:30-18:00 (6h30m) single-neutral-ac…" at bounding box center [557, 230] width 142 height 44
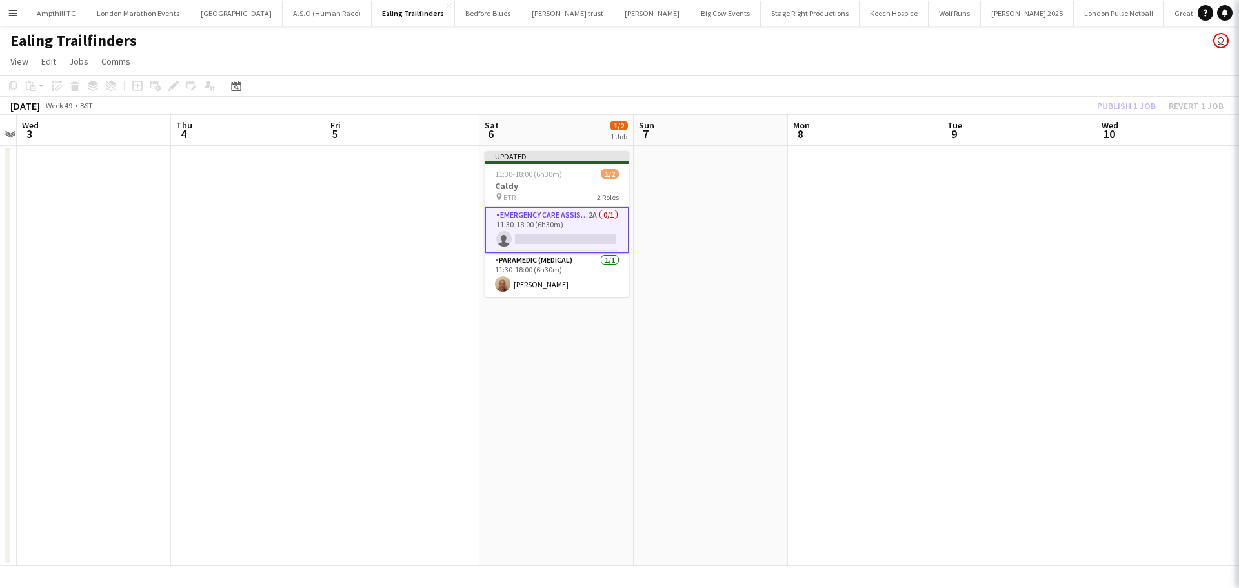
scroll to position [0, 445]
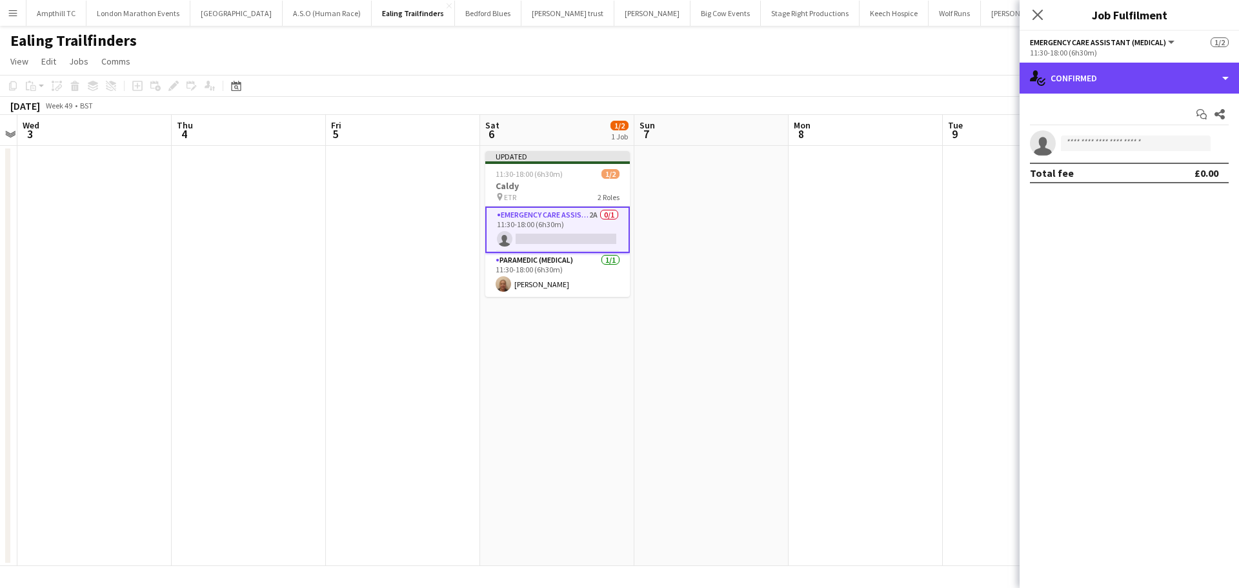
click at [1081, 94] on div "single-neutral-actions-check-2 Confirmed single-neutral-actions-check-2 Confirm…" at bounding box center [1129, 325] width 219 height 525
click at [1119, 77] on div "single-neutral-actions-check-2 Confirmed" at bounding box center [1129, 78] width 219 height 31
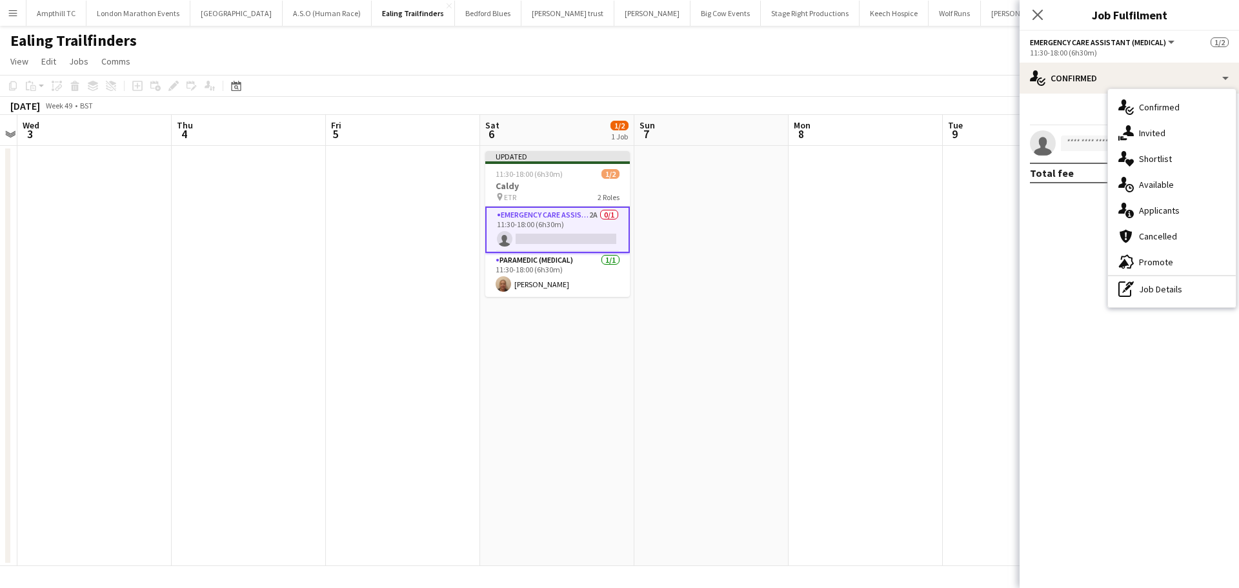
drag, startPoint x: 1164, startPoint y: 211, endPoint x: 1161, endPoint y: 199, distance: 12.5
click at [1165, 211] on div "single-neutral-actions-information Applicants" at bounding box center [1172, 211] width 128 height 26
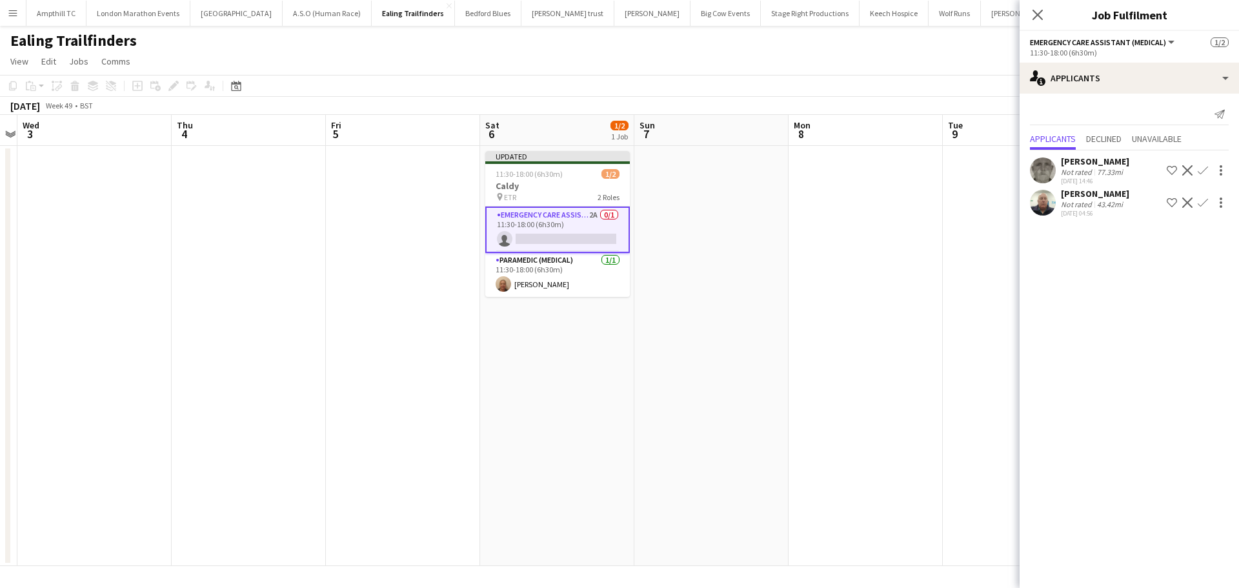
click at [1203, 170] on app-icon "Confirm" at bounding box center [1203, 170] width 10 height 10
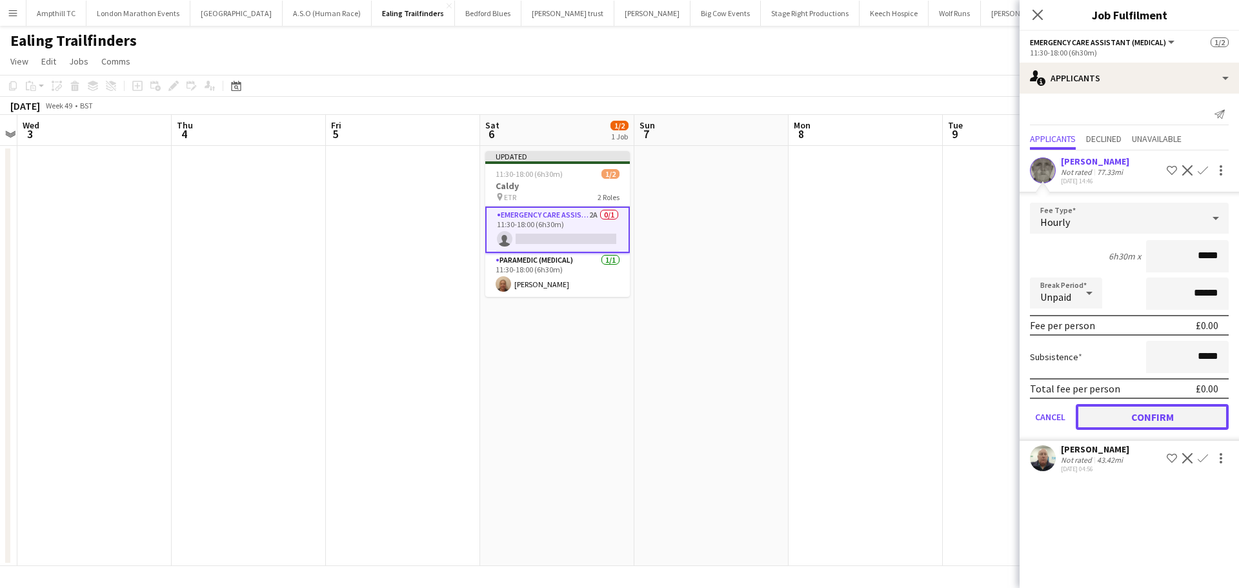
click at [1129, 412] on button "Confirm" at bounding box center [1152, 417] width 153 height 26
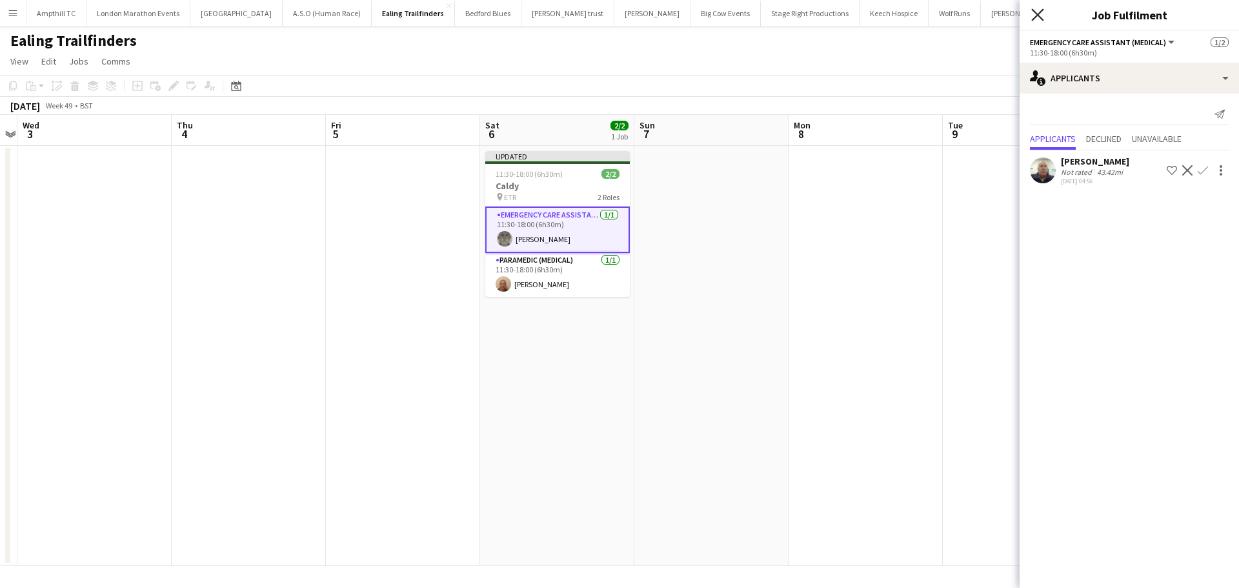
click at [1034, 16] on icon "Close pop-in" at bounding box center [1038, 14] width 12 height 12
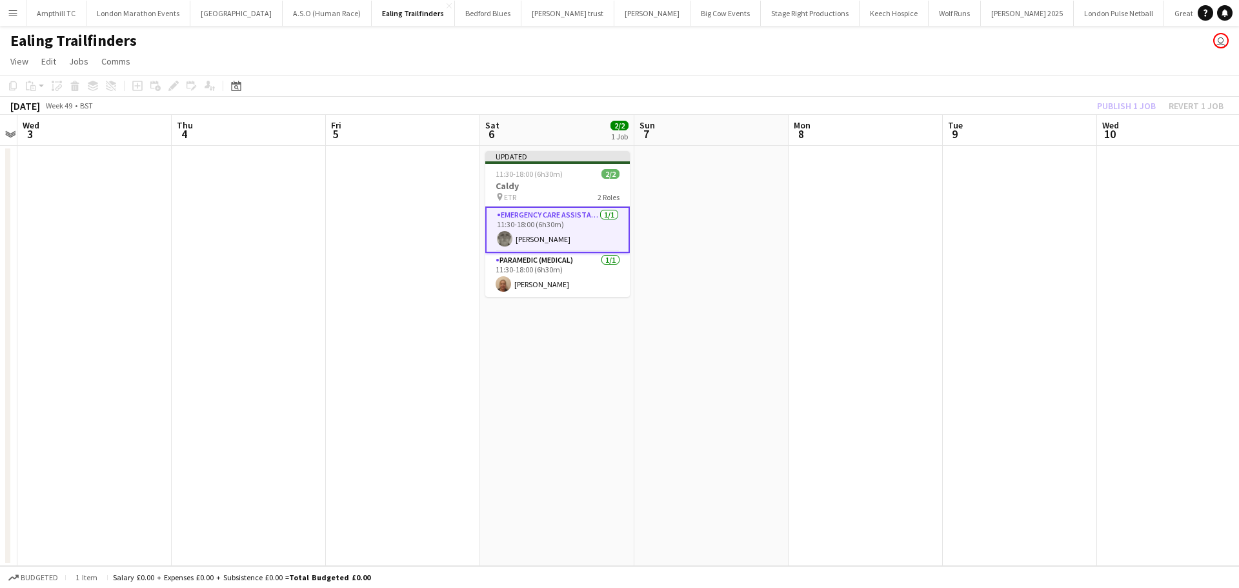
click at [760, 144] on app-board-header-date "Sun 7" at bounding box center [712, 130] width 154 height 31
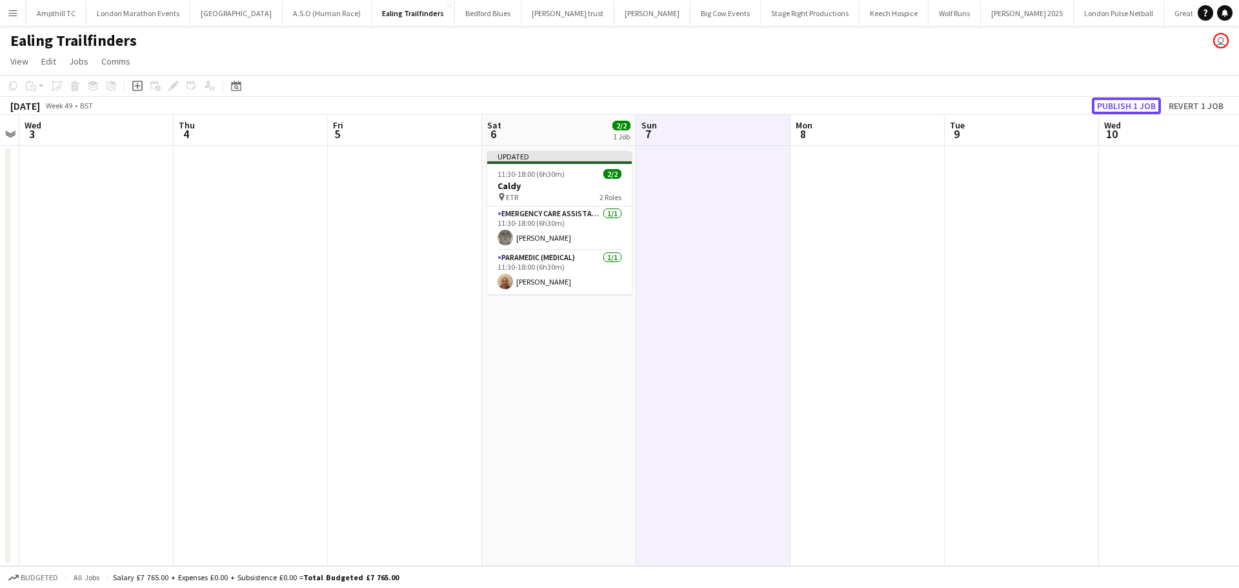
click at [1101, 108] on button "Publish 1 job" at bounding box center [1126, 105] width 69 height 17
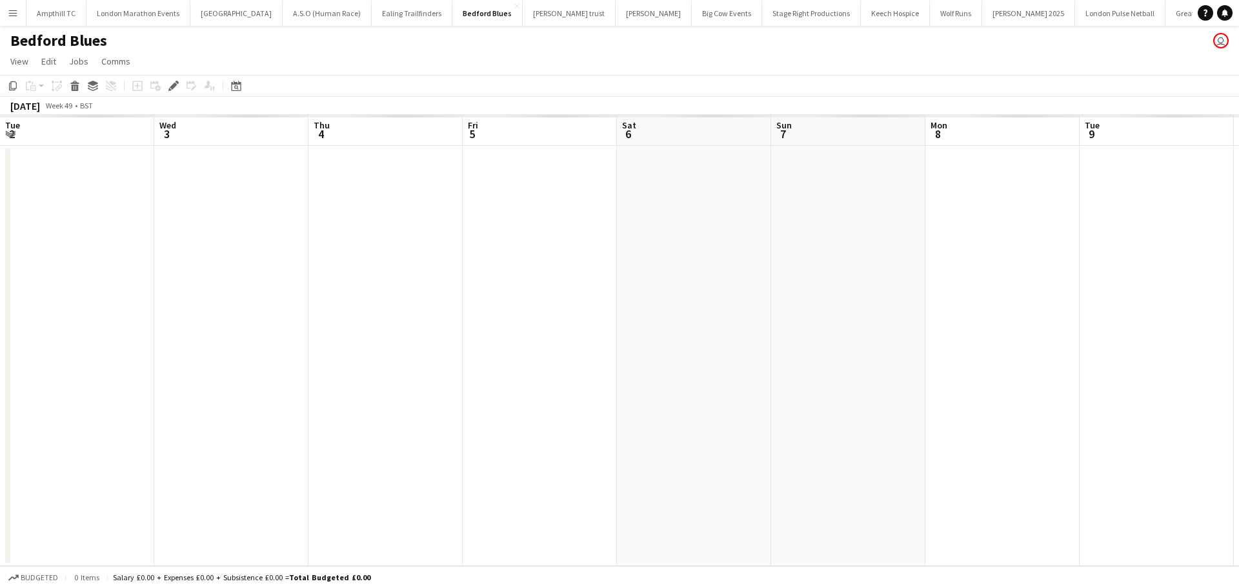
scroll to position [0, 444]
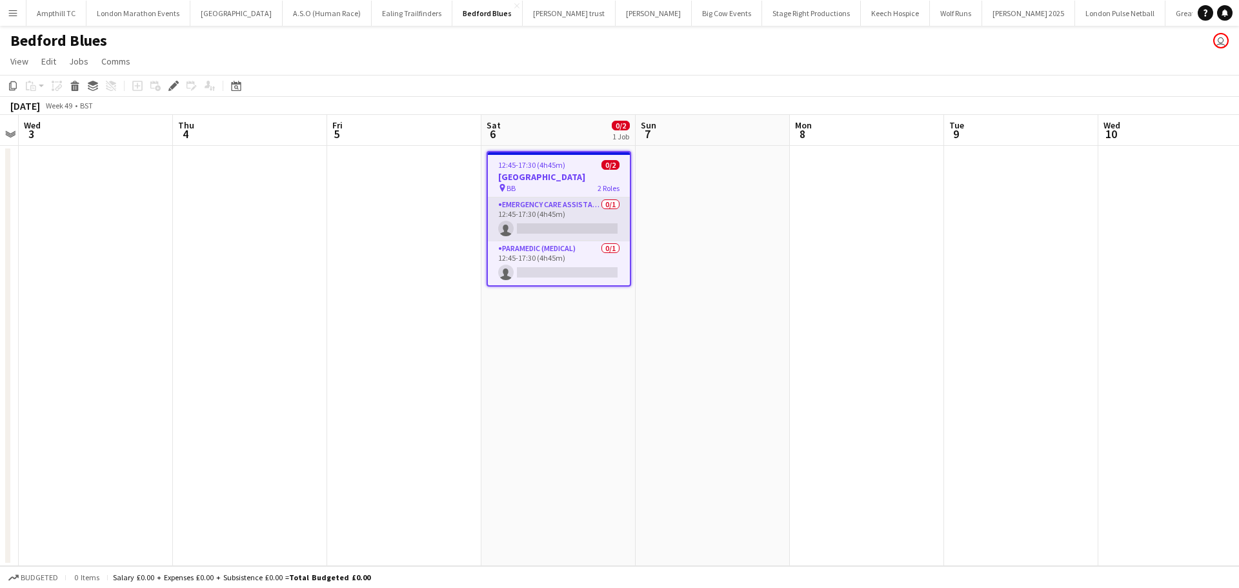
click at [576, 220] on app-card-role "Emergency Care Assistant (Medical) 0/1 12:45-17:30 (4h45m) single-neutral-actio…" at bounding box center [559, 220] width 142 height 44
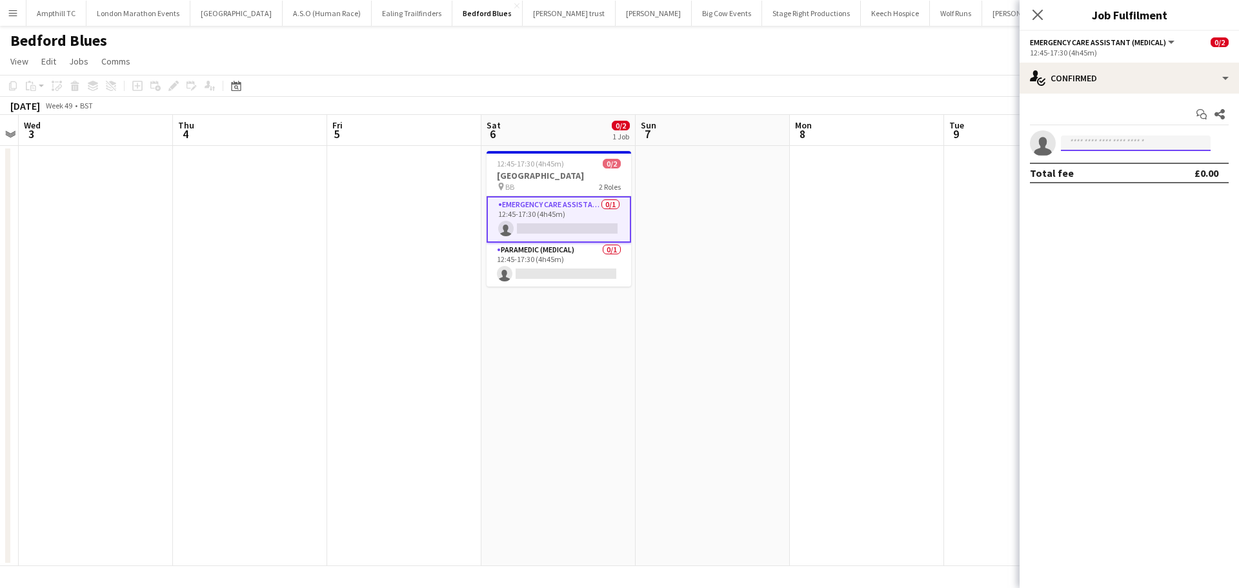
click at [1151, 142] on input at bounding box center [1136, 143] width 150 height 15
type input "****"
click at [1135, 174] on span "[PERSON_NAME][EMAIL_ADDRESS][DOMAIN_NAME]" at bounding box center [1136, 172] width 129 height 10
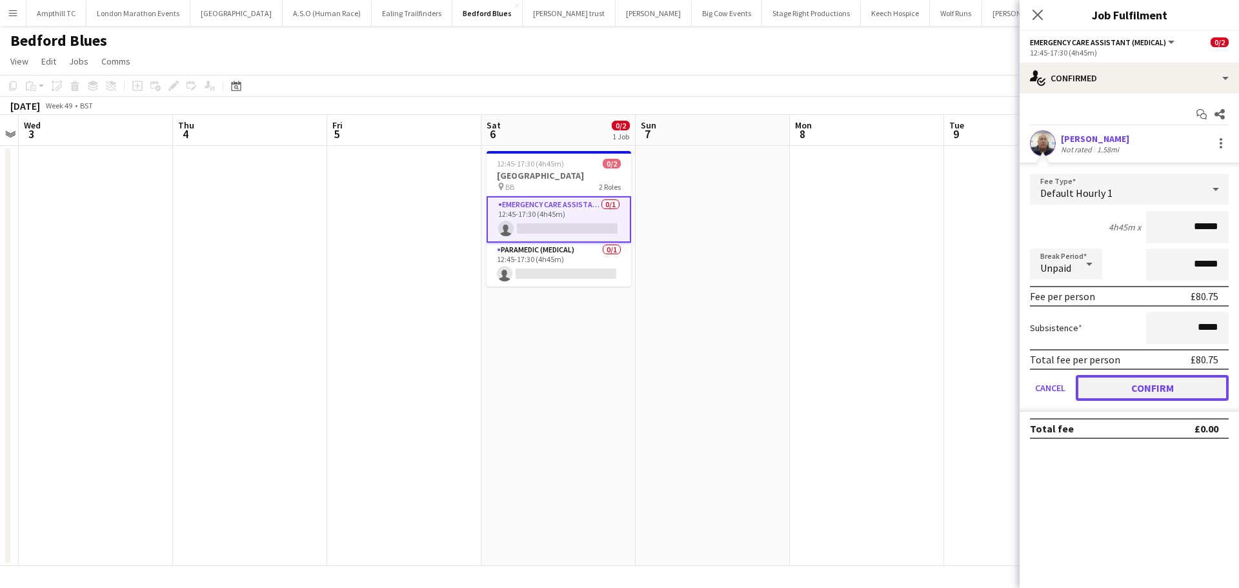
click at [1135, 396] on button "Confirm" at bounding box center [1152, 388] width 153 height 26
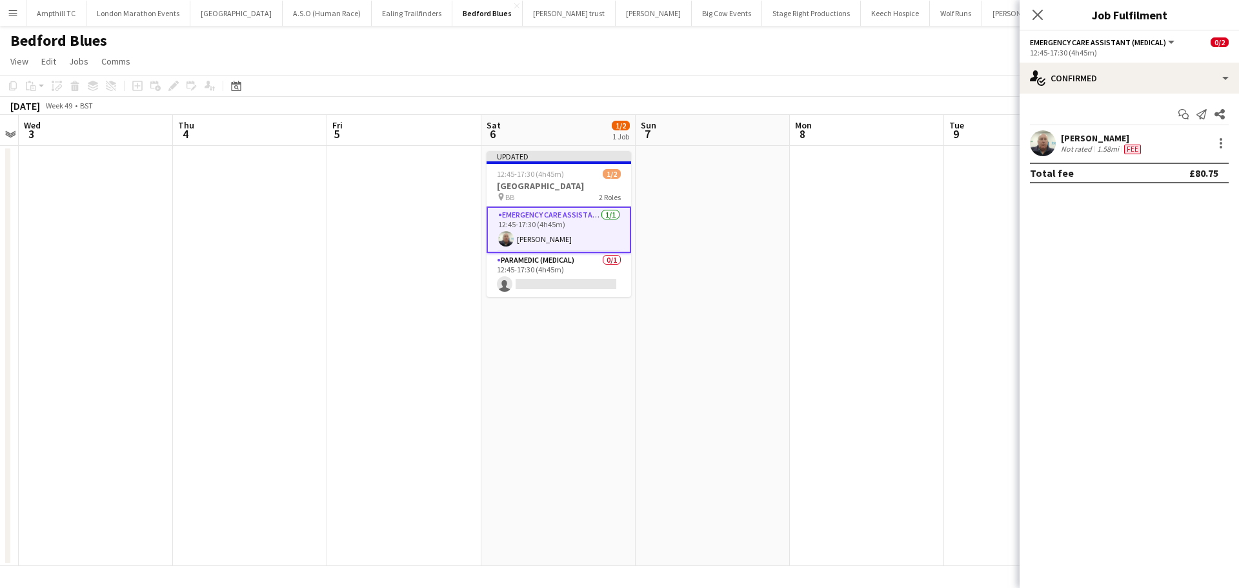
drag, startPoint x: 1036, startPoint y: 8, endPoint x: 1026, endPoint y: 44, distance: 37.6
click at [1038, 7] on app-icon "Close pop-in" at bounding box center [1037, 14] width 15 height 15
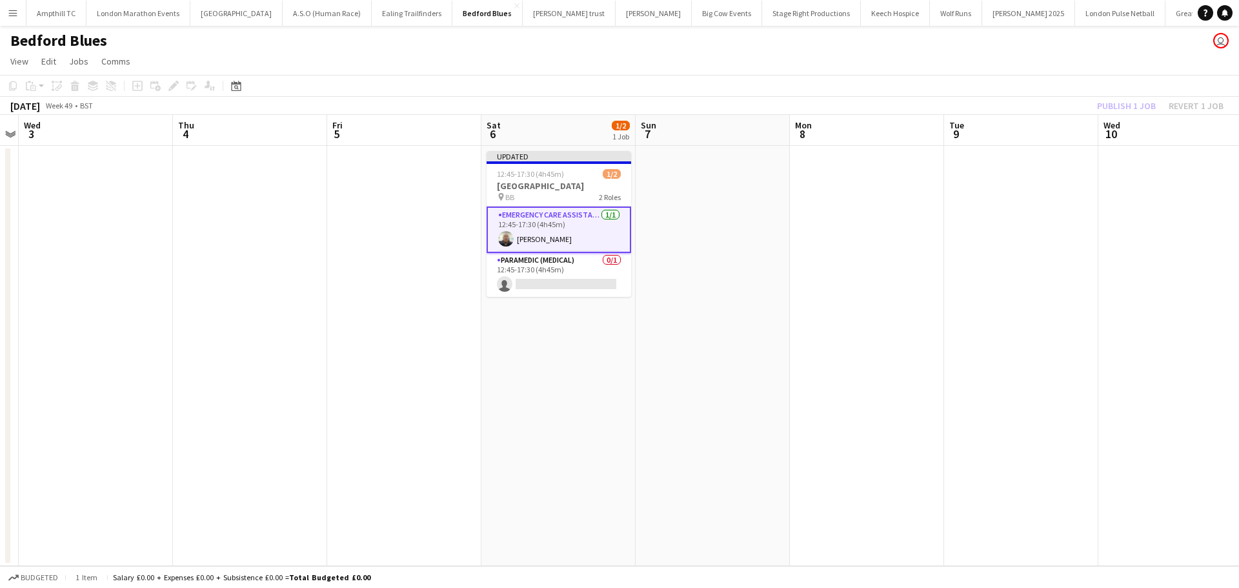
drag, startPoint x: 1024, startPoint y: 81, endPoint x: 1032, endPoint y: 82, distance: 7.8
click at [1026, 81] on app-toolbar "Copy Paste Paste Ctrl+V Paste with crew Ctrl+Shift+V Paste linked Job [GEOGRAPH…" at bounding box center [619, 86] width 1239 height 22
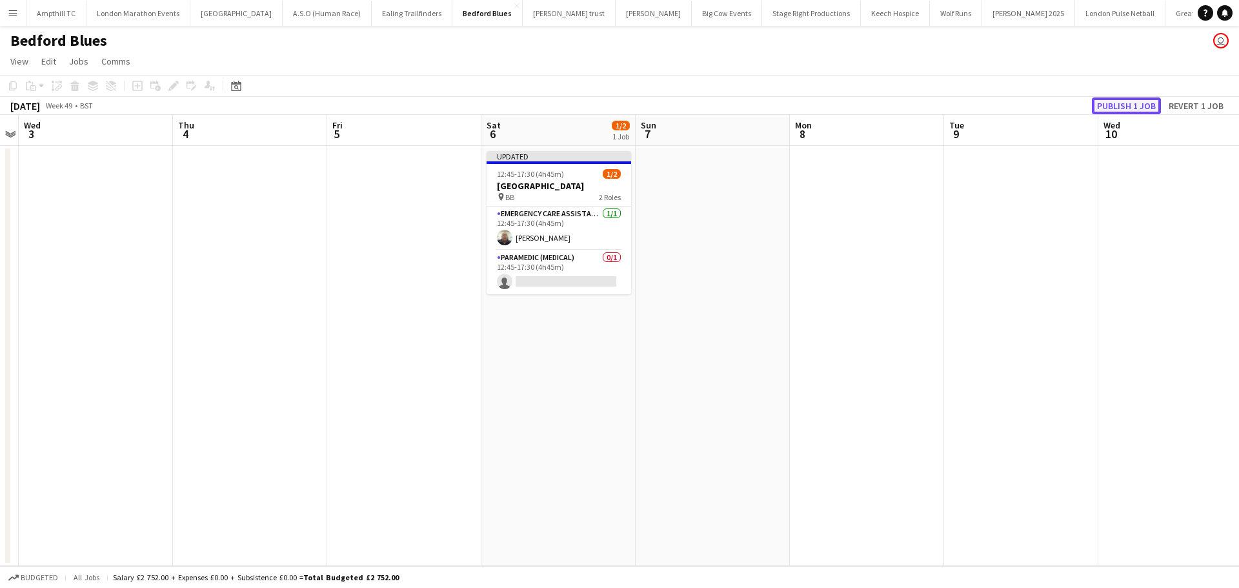
drag, startPoint x: 1114, startPoint y: 105, endPoint x: 816, endPoint y: 116, distance: 298.4
click at [1115, 105] on button "Publish 1 job" at bounding box center [1126, 105] width 69 height 17
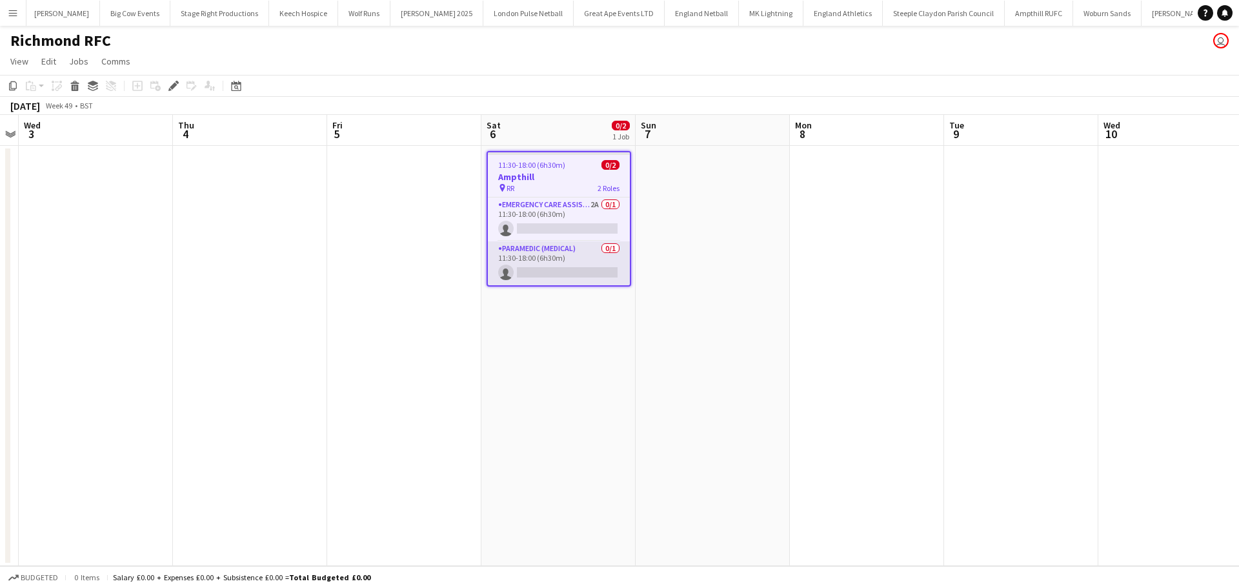
scroll to position [0, 646]
click at [560, 227] on app-card-role "Emergency Care Assistant (Medical) 2A 0/1 11:30-18:00 (6h30m) single-neutral-ac…" at bounding box center [559, 220] width 142 height 44
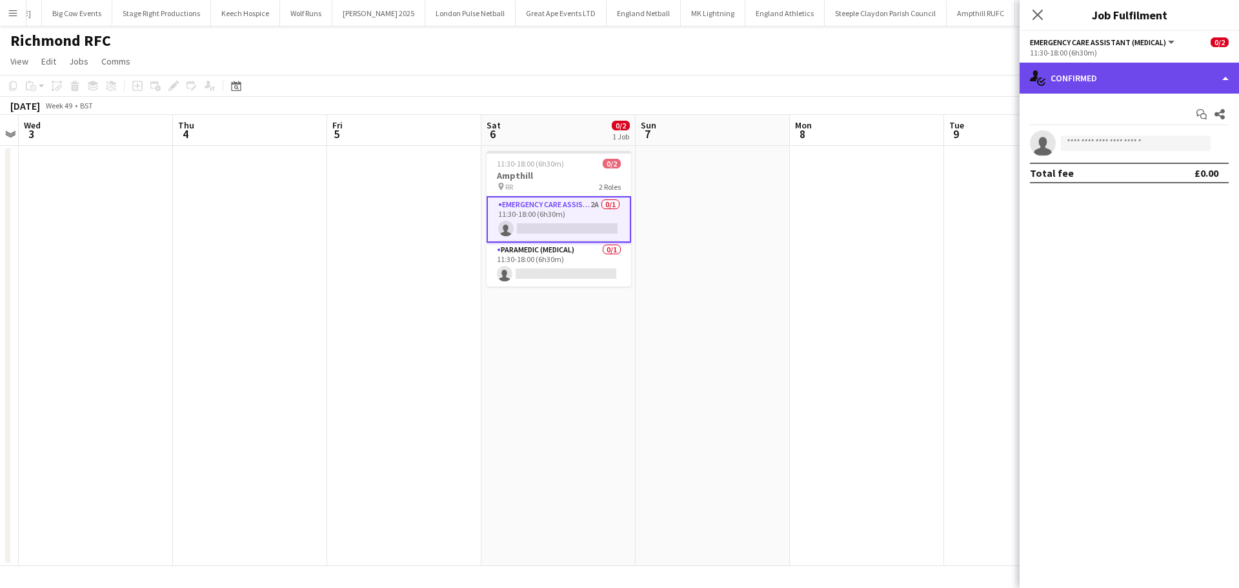
click at [1064, 81] on div "single-neutral-actions-check-2 Confirmed" at bounding box center [1129, 78] width 219 height 31
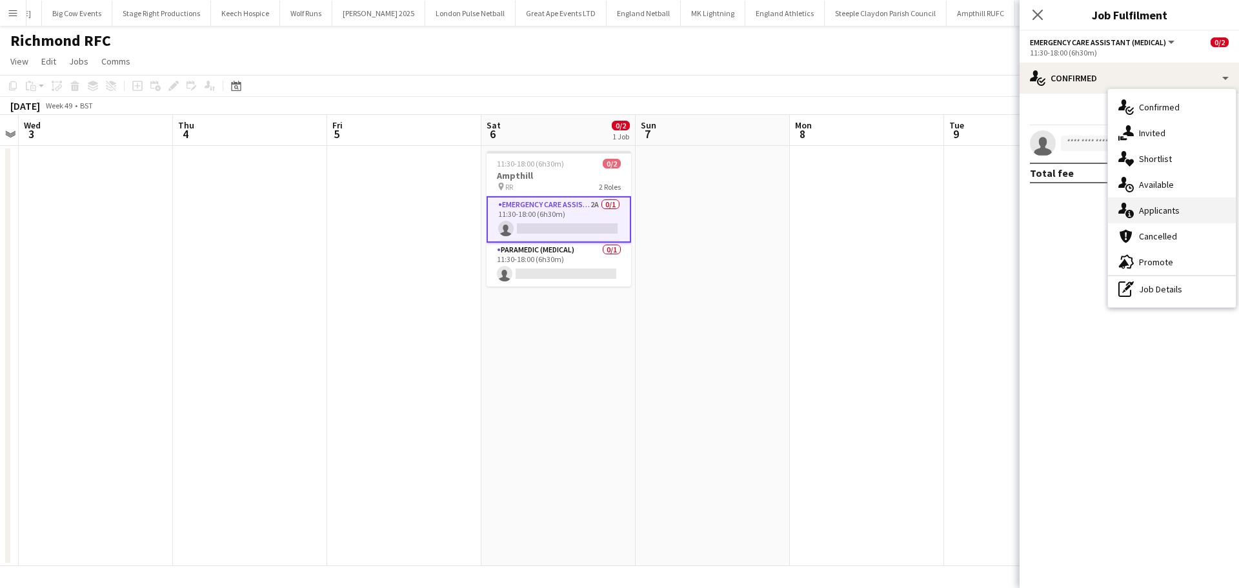
click at [1143, 205] on div "single-neutral-actions-information Applicants" at bounding box center [1172, 211] width 128 height 26
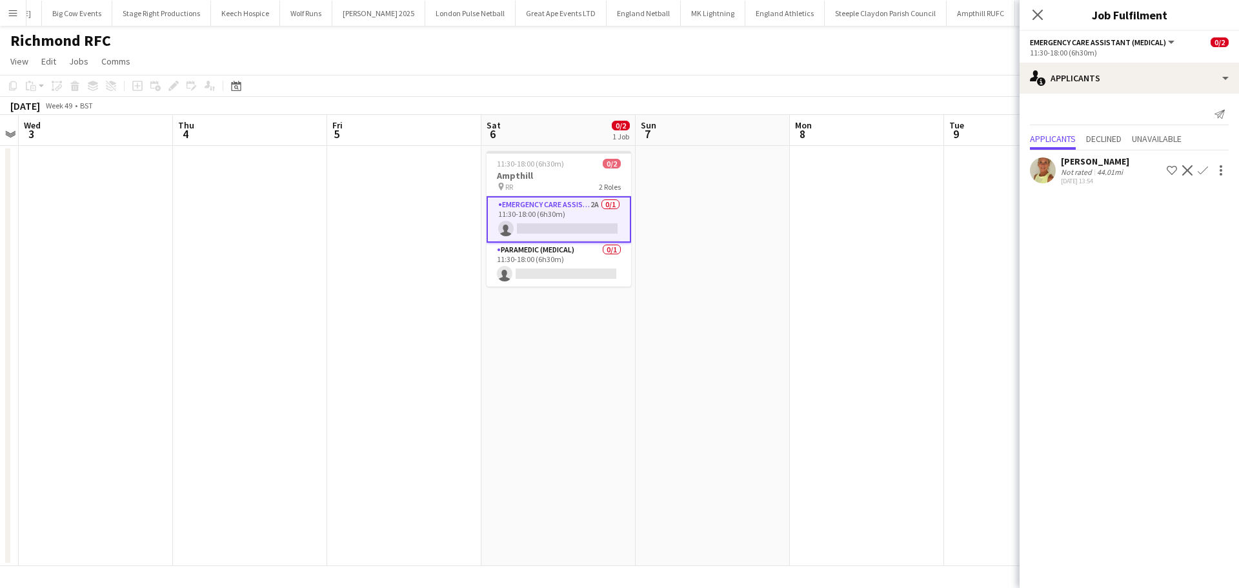
click at [1201, 169] on app-icon "Confirm" at bounding box center [1203, 170] width 10 height 10
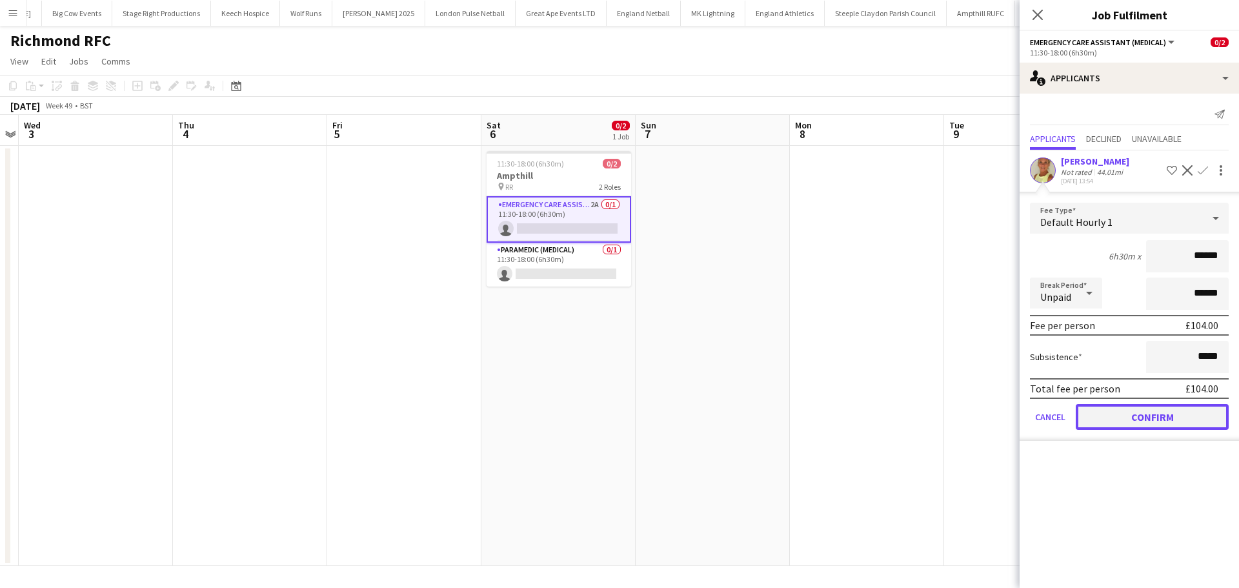
click at [1115, 414] on button "Confirm" at bounding box center [1152, 417] width 153 height 26
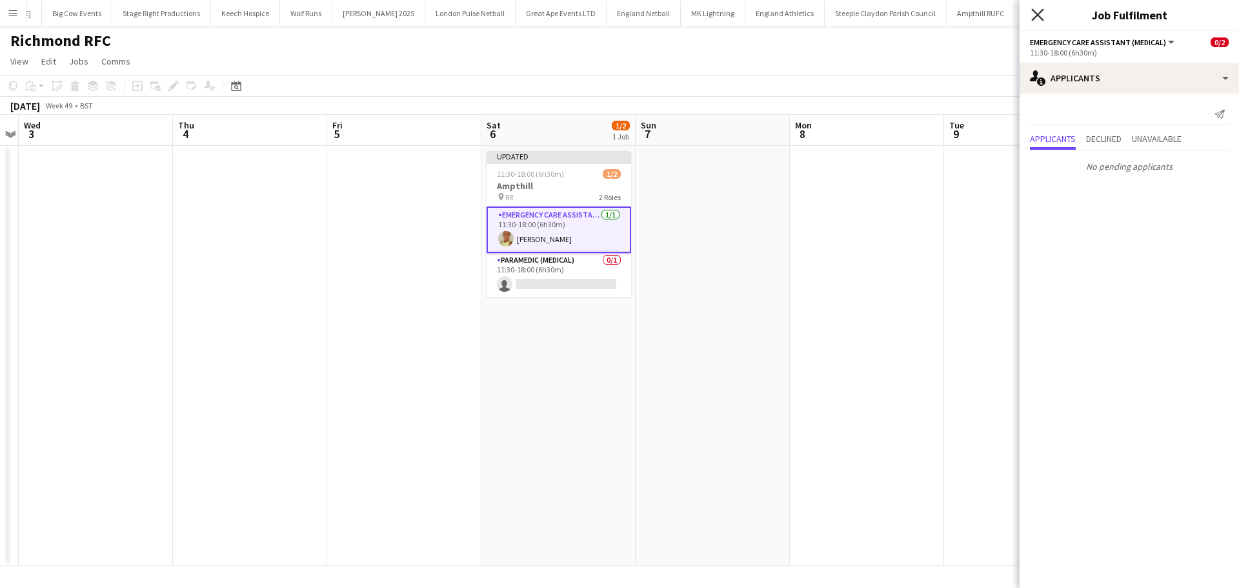
click at [1043, 14] on icon "Close pop-in" at bounding box center [1038, 14] width 12 height 12
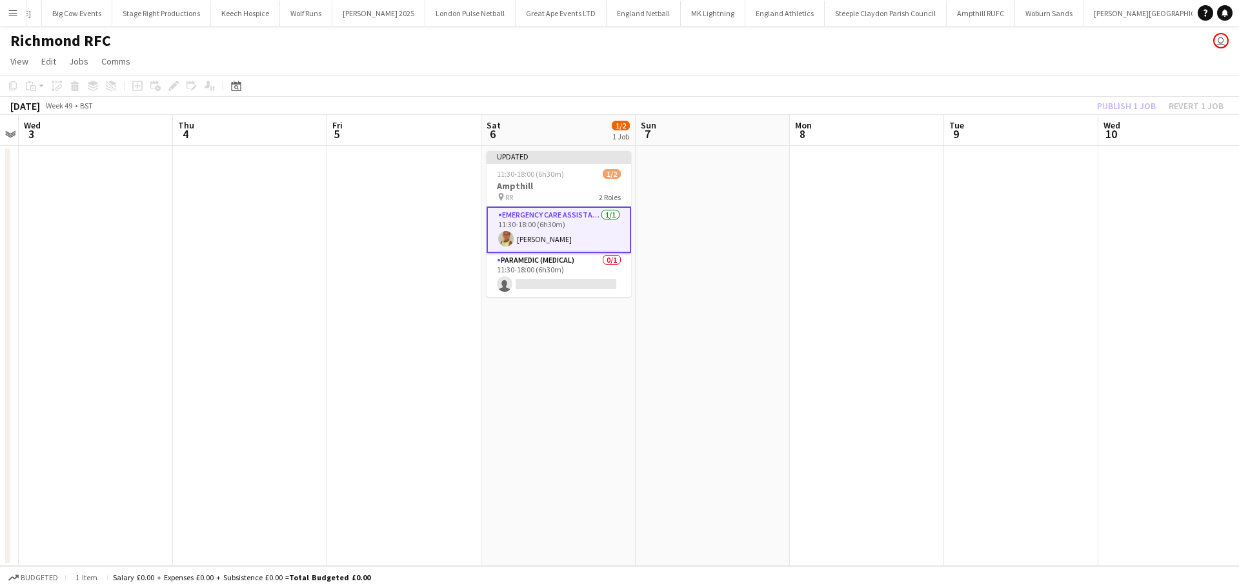
click at [693, 150] on app-date-cell at bounding box center [713, 356] width 154 height 420
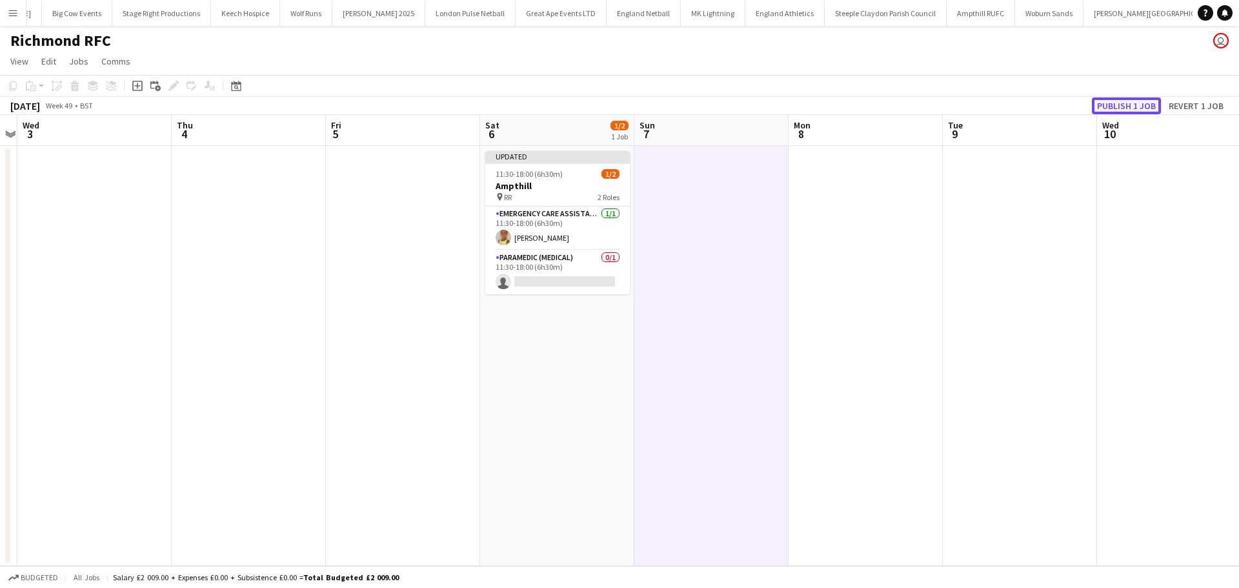
click at [1120, 105] on button "Publish 1 job" at bounding box center [1126, 105] width 69 height 17
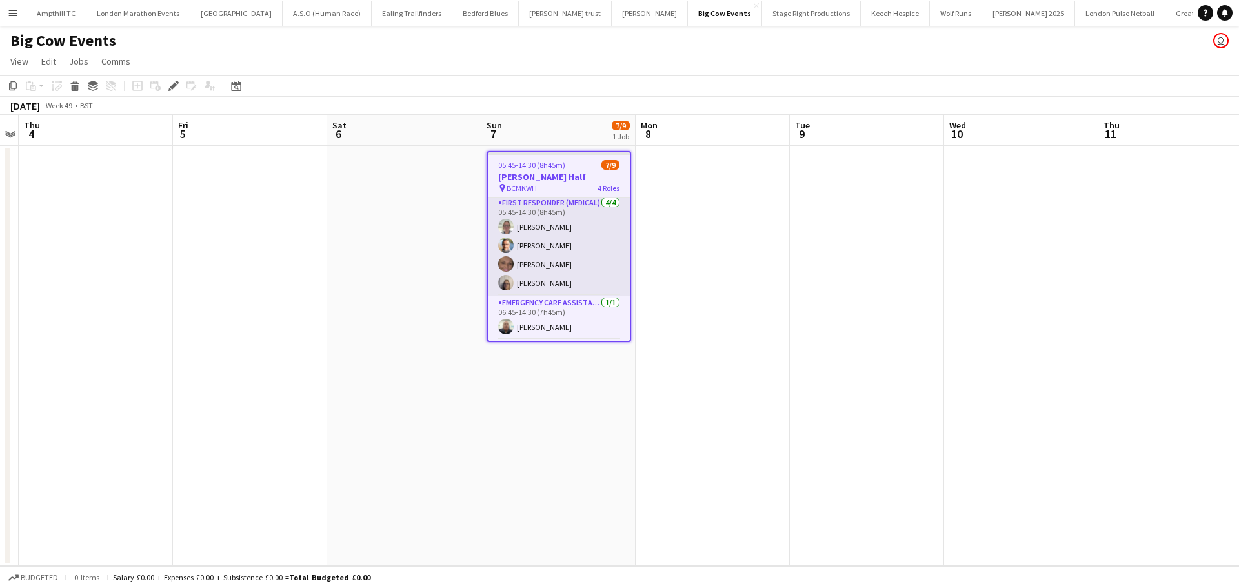
scroll to position [126, 0]
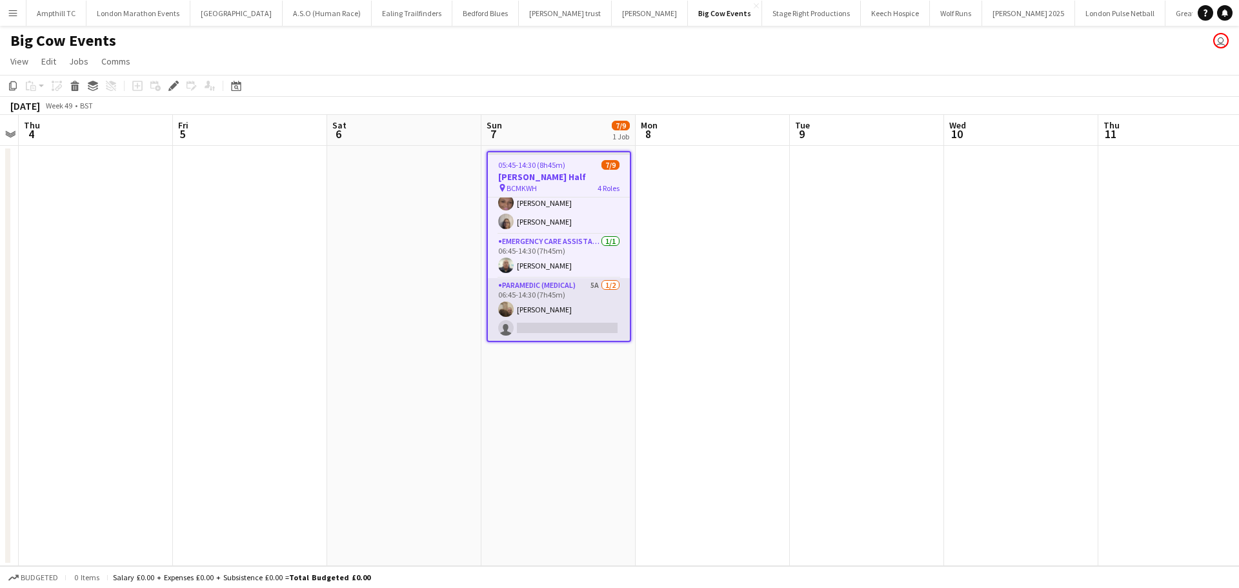
click at [565, 283] on app-card-role "Paramedic (Medical) 5A [DATE] 06:45-14:30 (7h45m) [PERSON_NAME] single-neutral-…" at bounding box center [559, 309] width 142 height 63
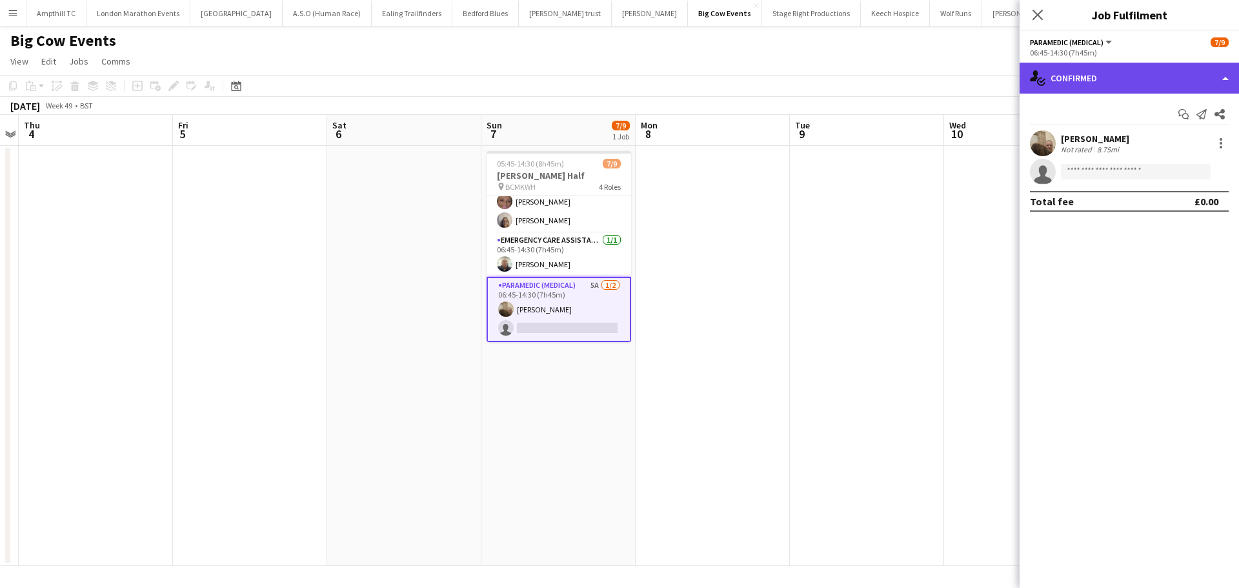
click at [1132, 74] on div "single-neutral-actions-check-2 Confirmed" at bounding box center [1129, 78] width 219 height 31
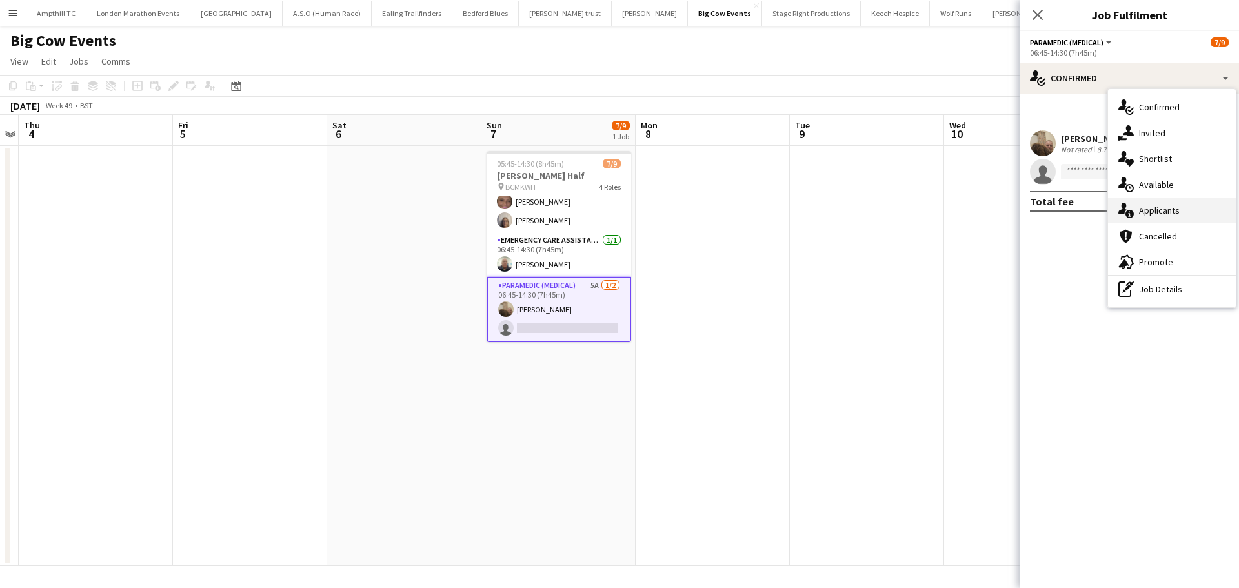
click at [1176, 214] on div "single-neutral-actions-information Applicants" at bounding box center [1172, 211] width 128 height 26
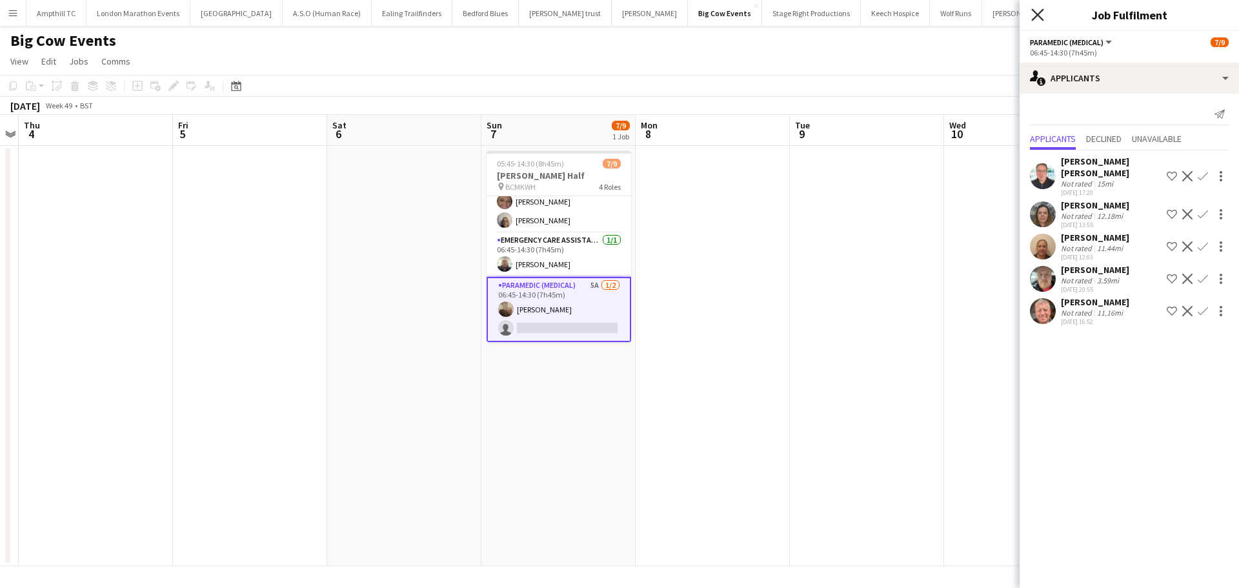
click at [1039, 12] on icon "Close pop-in" at bounding box center [1038, 14] width 12 height 12
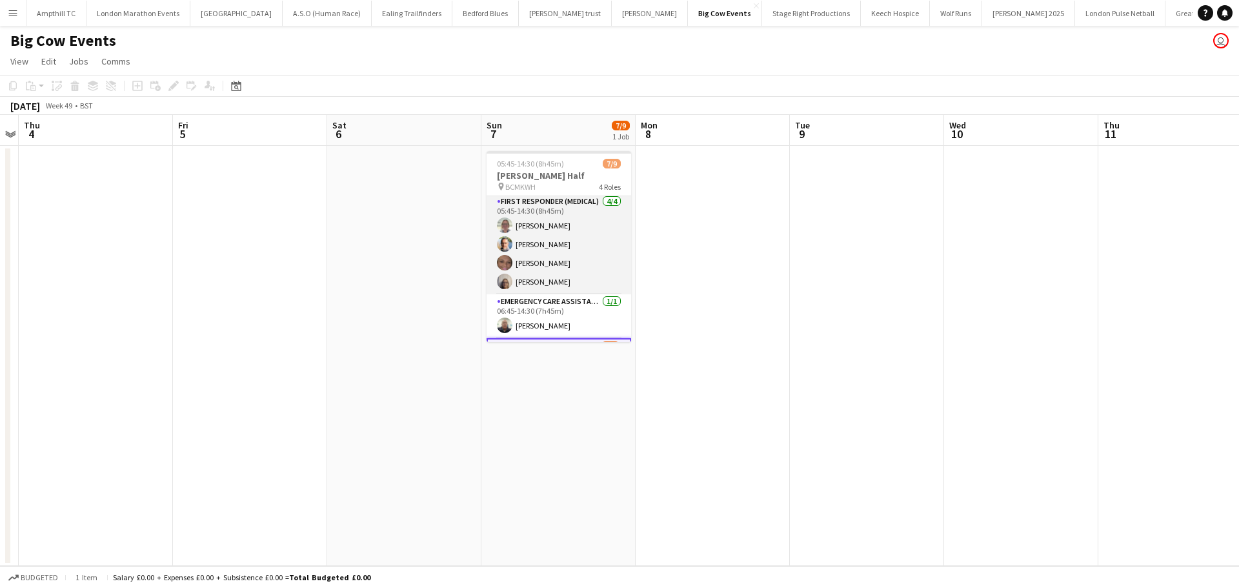
scroll to position [0, 0]
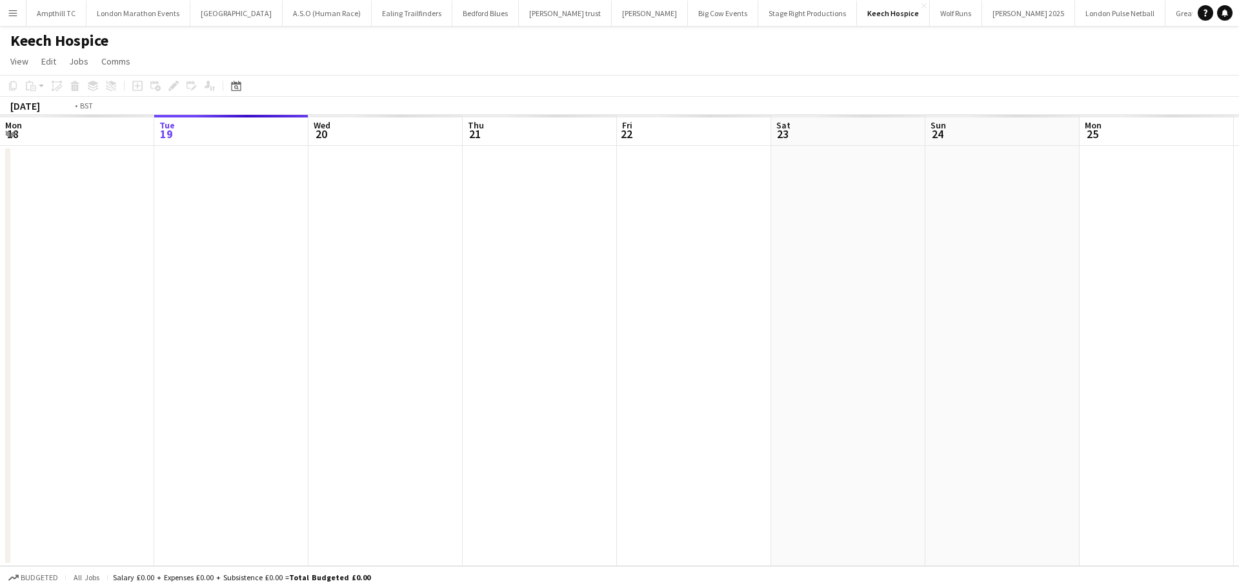
scroll to position [0, 444]
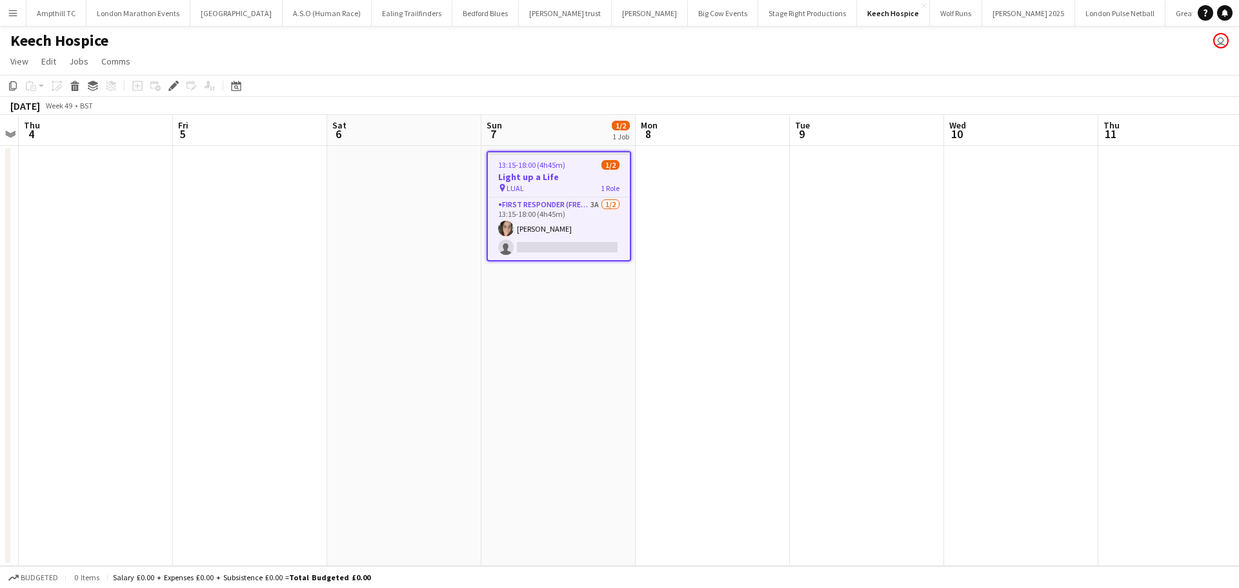
drag, startPoint x: 579, startPoint y: 207, endPoint x: 862, endPoint y: 169, distance: 285.2
click at [581, 205] on app-card-role "First Responder (FREC 3) 3A 1/2 13:15-18:00 (4h45m) Natasha Evans single-neutra…" at bounding box center [559, 229] width 142 height 63
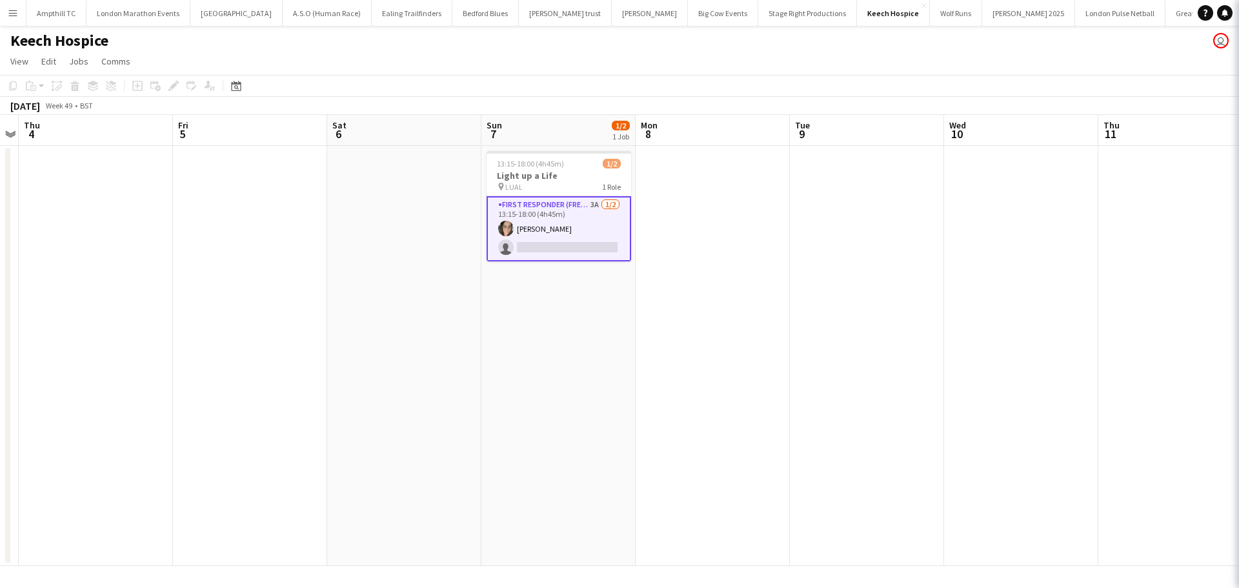
scroll to position [0, 442]
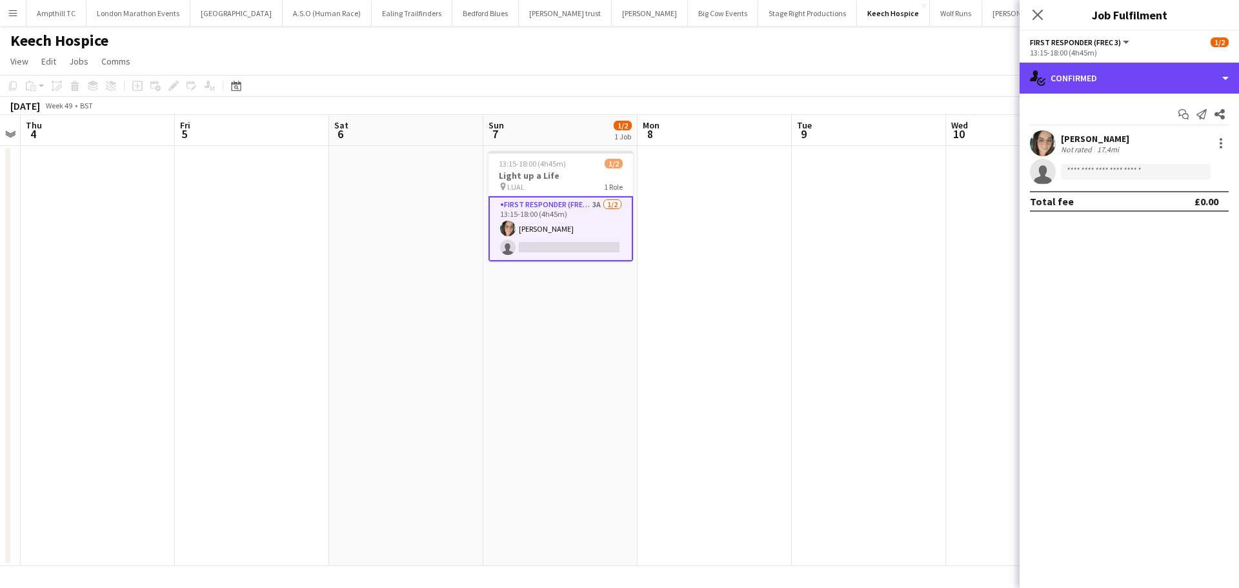
drag, startPoint x: 1185, startPoint y: 83, endPoint x: 1157, endPoint y: 125, distance: 50.8
click at [1184, 83] on div "single-neutral-actions-check-2 Confirmed" at bounding box center [1129, 78] width 219 height 31
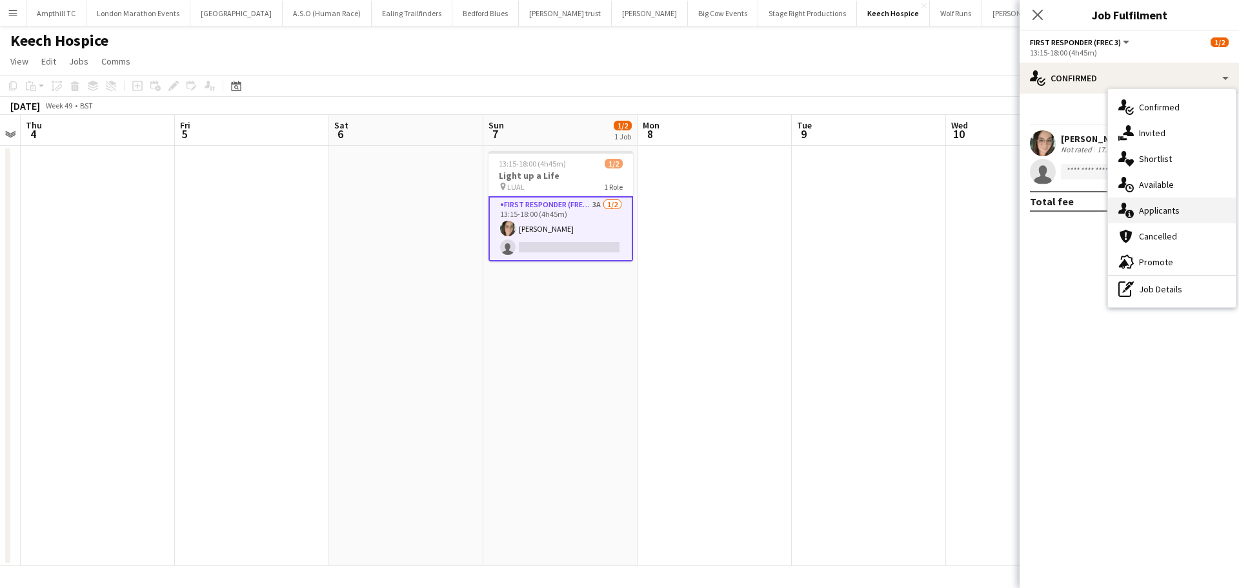
click at [1179, 204] on div "single-neutral-actions-information Applicants" at bounding box center [1172, 211] width 128 height 26
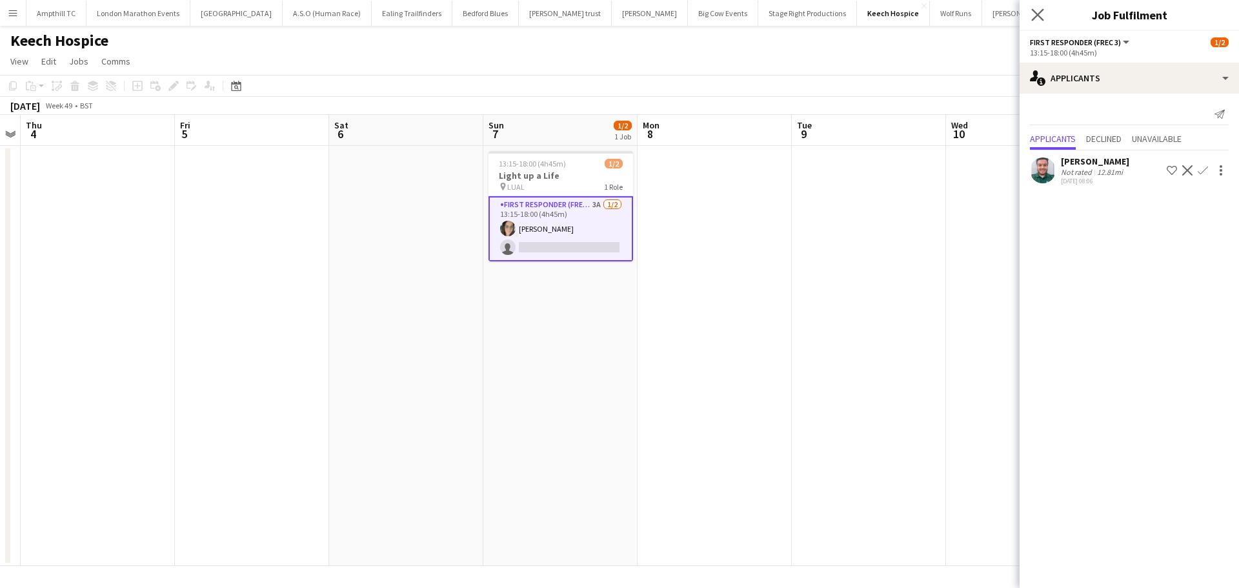
click at [1043, 21] on app-icon "Close pop-in" at bounding box center [1038, 15] width 19 height 19
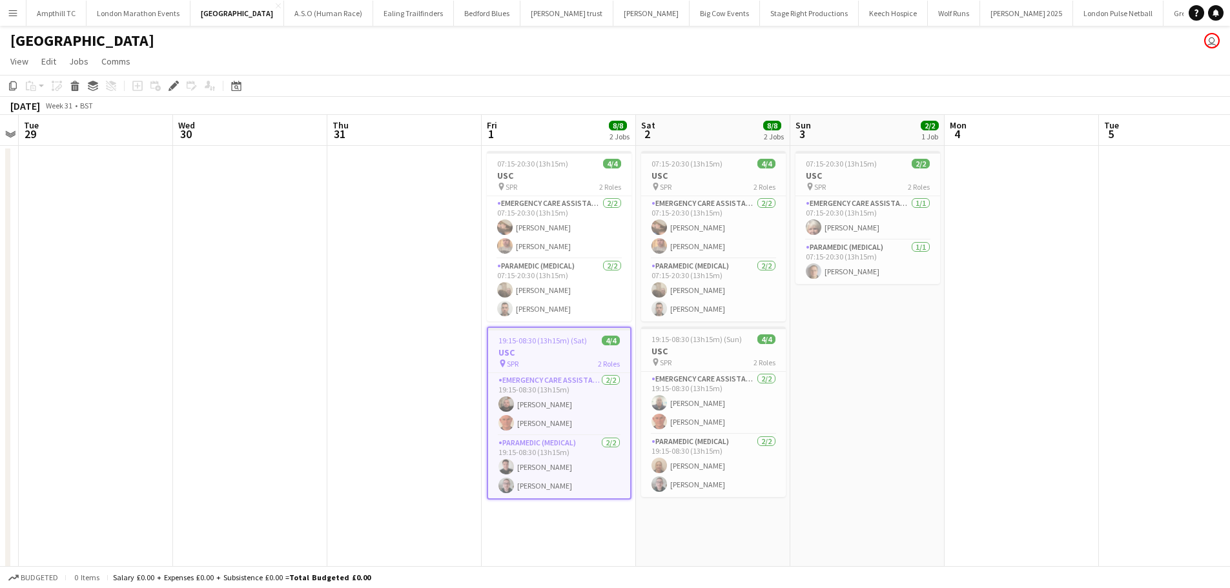
click at [15, 25] on button "Menu" at bounding box center [13, 13] width 26 height 26
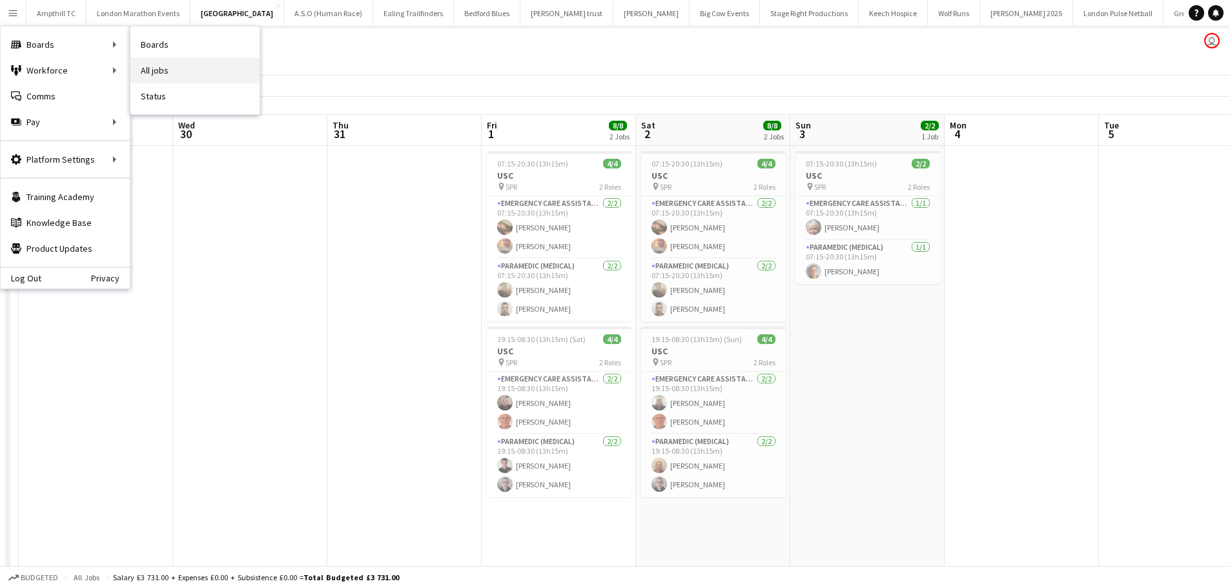
click at [152, 69] on link "All jobs" at bounding box center [194, 70] width 129 height 26
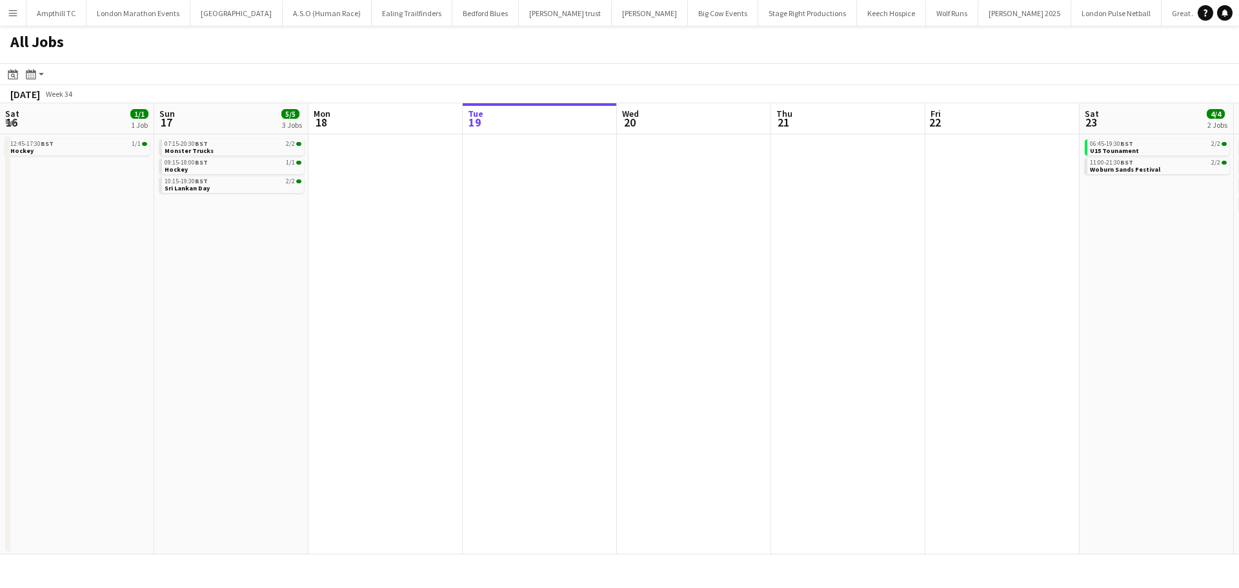
scroll to position [0, 309]
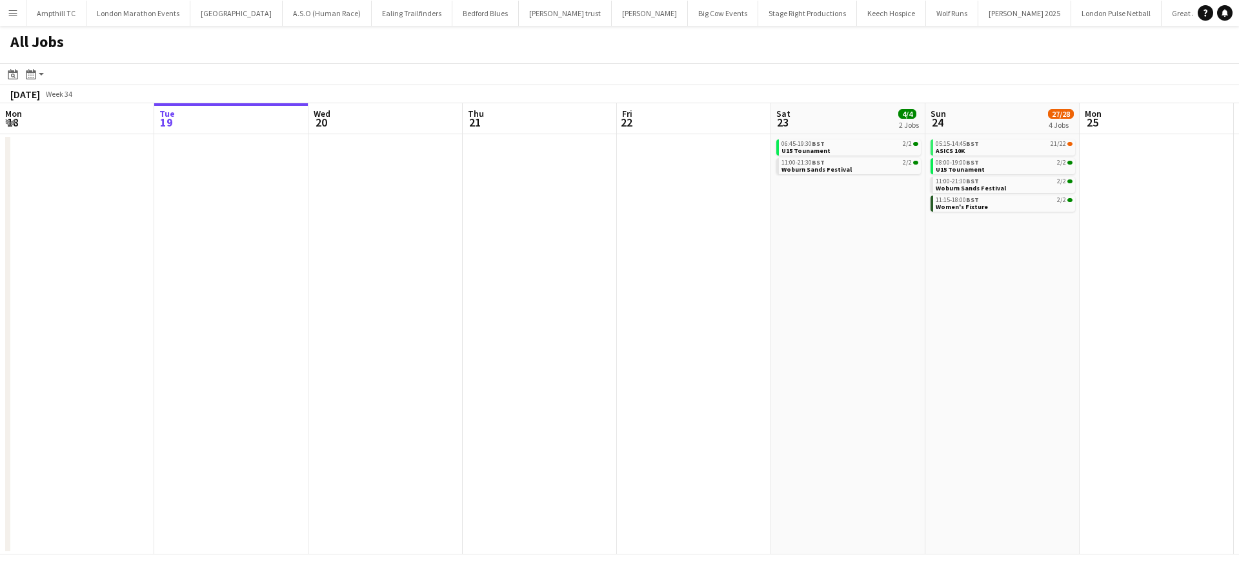
drag, startPoint x: 564, startPoint y: 311, endPoint x: 274, endPoint y: 301, distance: 290.0
click at [54, 314] on app-calendar-viewport "Sat 16 1/1 1 Job Sun 17 5/5 3 Jobs Mon 18 Tue 19 Wed 20 Thu 21 Fri 22 Sat 23 4/…" at bounding box center [619, 328] width 1239 height 451
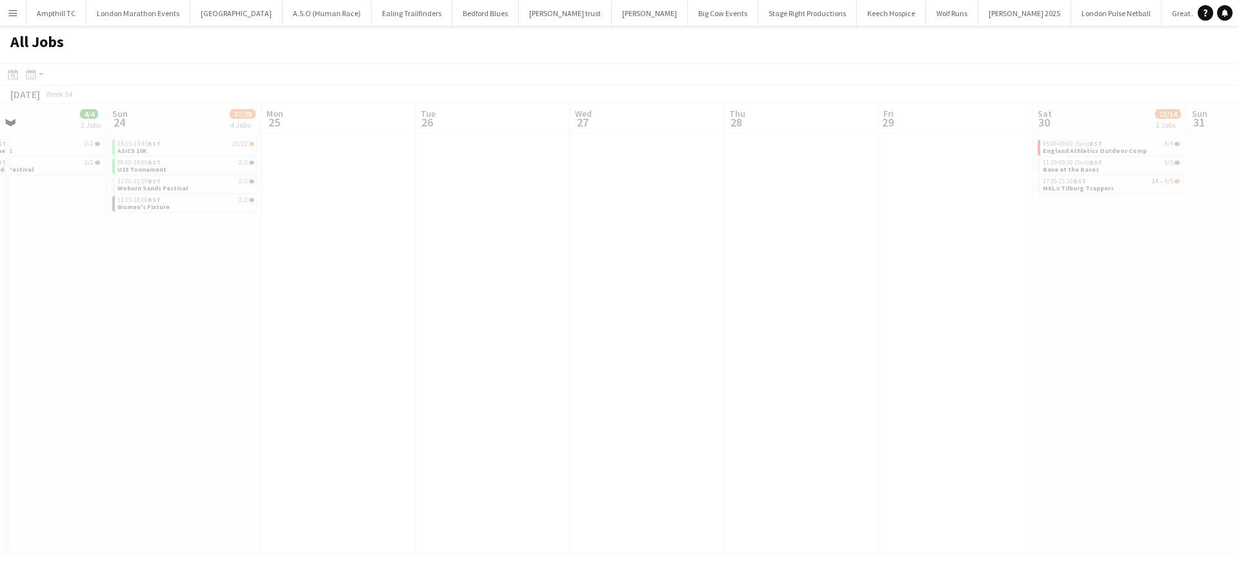
drag, startPoint x: 671, startPoint y: 299, endPoint x: 129, endPoint y: 294, distance: 542.3
click at [159, 295] on app-all-jobs "All Jobs Date picker AUG 2025 AUG 2025 Monday M Tuesday T Wednesday W Thursday …" at bounding box center [619, 290] width 1239 height 529
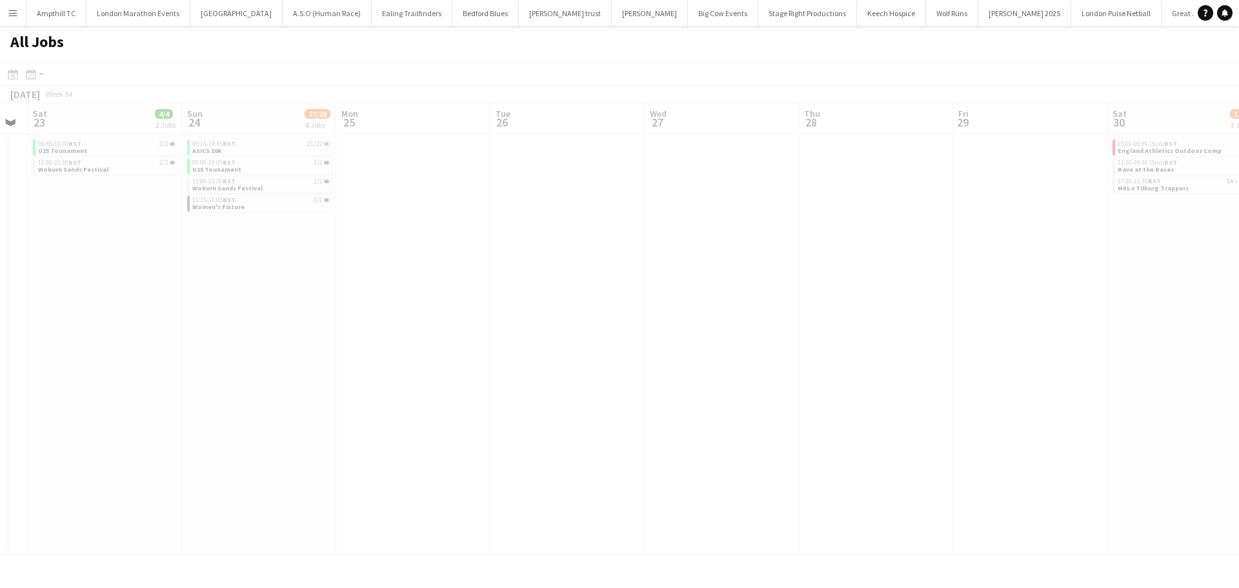
drag, startPoint x: 395, startPoint y: 280, endPoint x: 414, endPoint y: 250, distance: 35.5
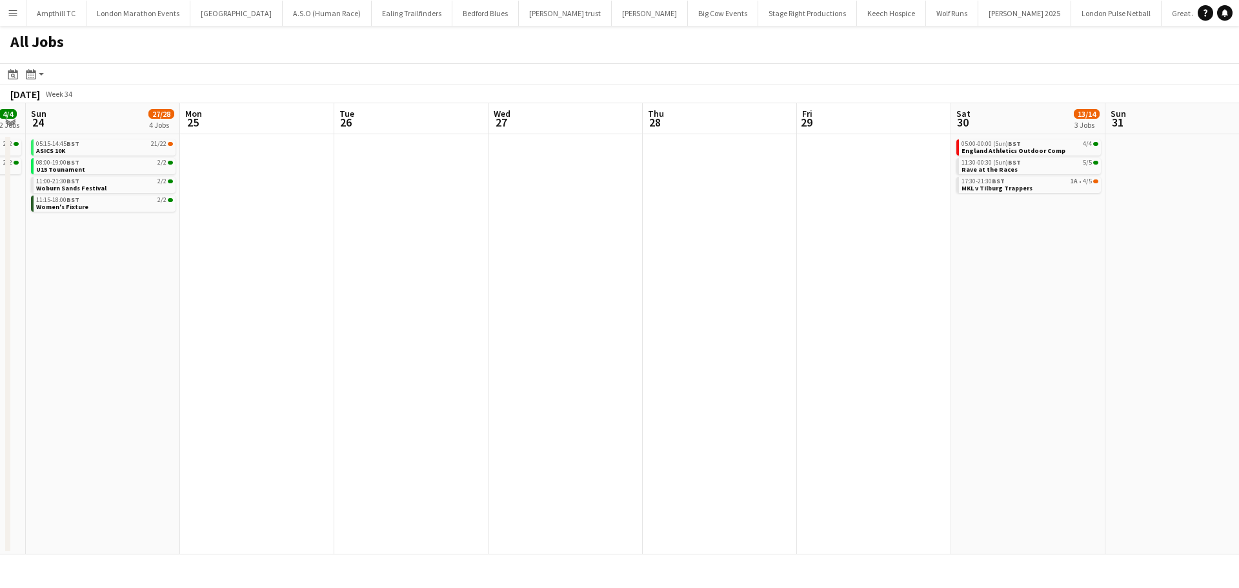
drag, startPoint x: 860, startPoint y: 243, endPoint x: 737, endPoint y: 240, distance: 122.7
click at [737, 240] on app-calendar-viewport "Wed 20 Thu 21 Fri 22 Sat 23 4/4 2 Jobs Sun 24 27/28 4 Jobs Mon 25 Tue 26 Wed 27…" at bounding box center [619, 328] width 1239 height 451
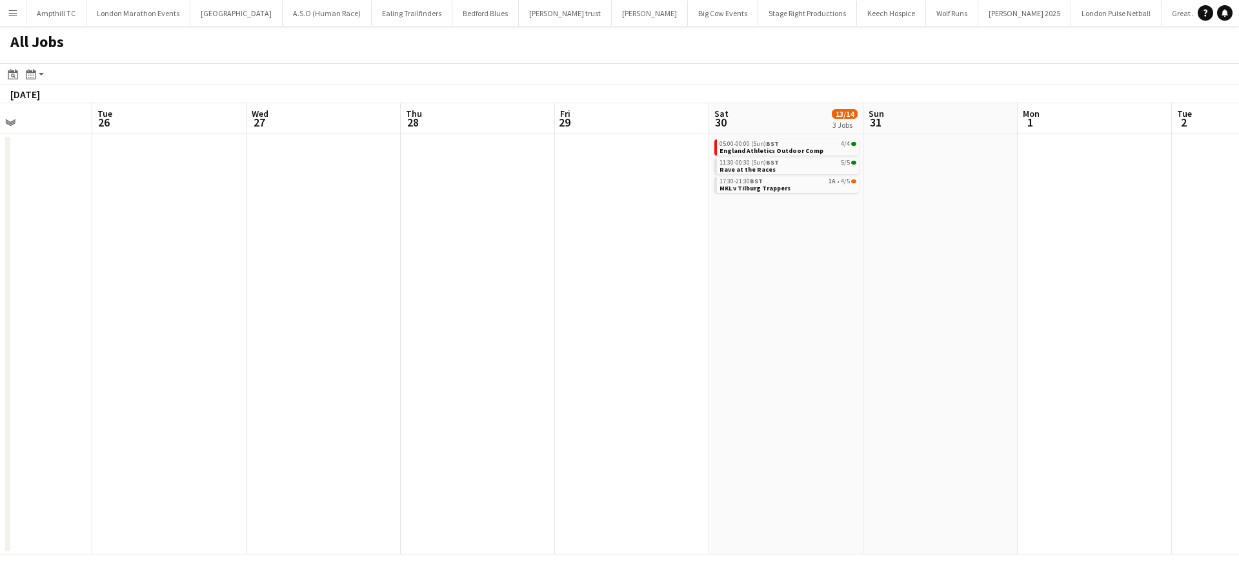
click at [224, 232] on app-all-jobs "All Jobs Date picker AUG 2025 AUG 2025 Monday M Tuesday T Wednesday W Thursday …" at bounding box center [619, 290] width 1239 height 529
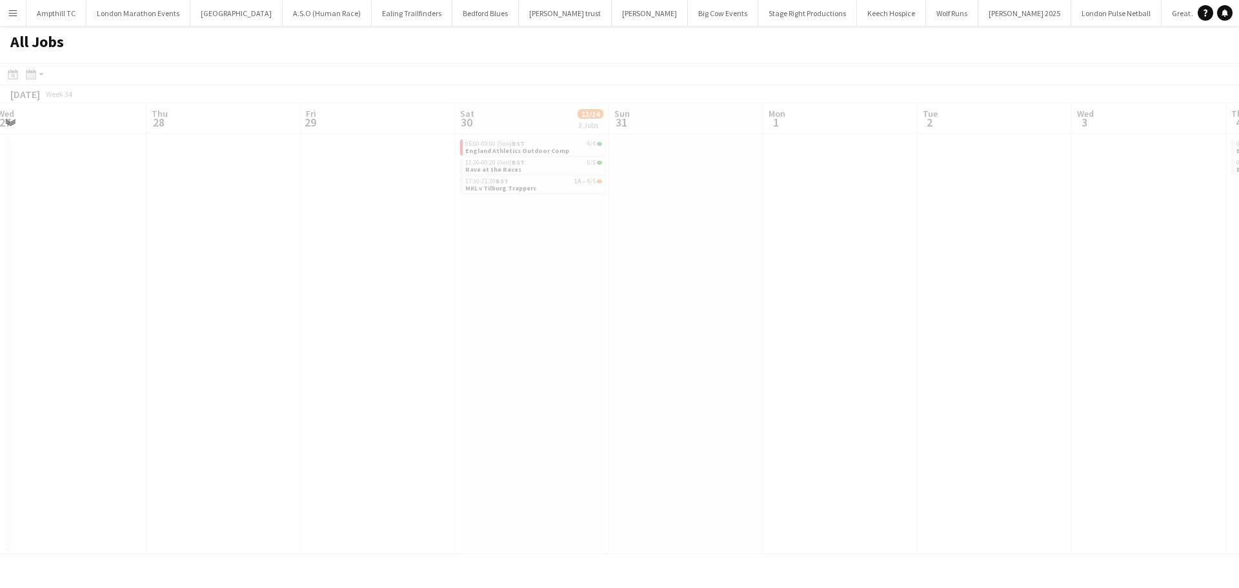
drag, startPoint x: 637, startPoint y: 225, endPoint x: 398, endPoint y: 225, distance: 238.8
click at [403, 225] on app-calendar-viewport "Mon 25 Tue 26 Wed 27 Thu 28 Fri 29 Sat 30 13/14 3 Jobs Sun 31 Mon 1 Tue 2 Wed 3…" at bounding box center [619, 328] width 1239 height 451
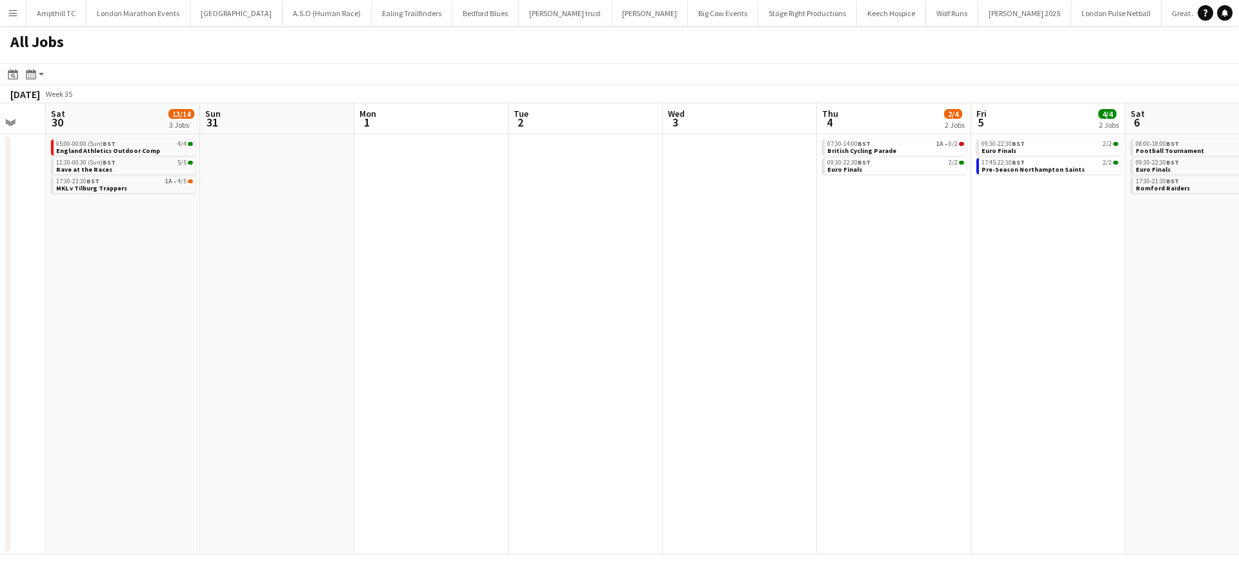
click at [443, 227] on app-all-jobs "All Jobs Date picker AUG 2025 AUG 2025 Monday M Tuesday T Wednesday W Thursday …" at bounding box center [619, 290] width 1239 height 529
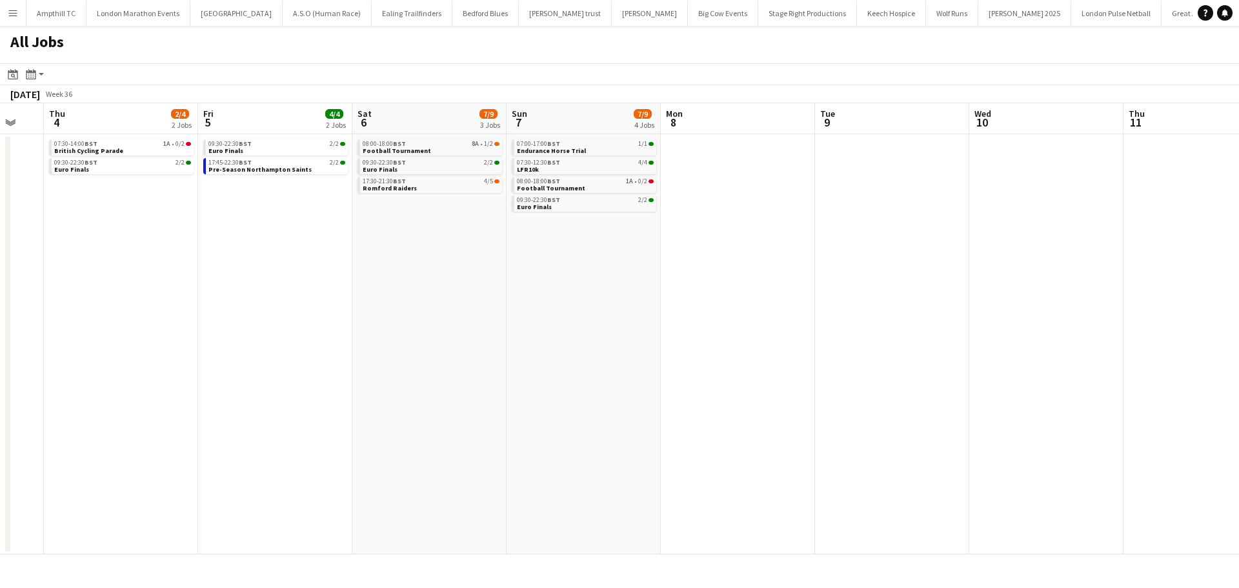
drag, startPoint x: 683, startPoint y: 214, endPoint x: 309, endPoint y: 214, distance: 374.4
click at [309, 214] on app-calendar-viewport "Sun 31 Mon 1 Tue 2 Wed 3 Thu 4 2/4 2 Jobs Fri 5 4/4 2 Jobs Sat 6 7/9 3 Jobs Sun…" at bounding box center [619, 328] width 1239 height 451
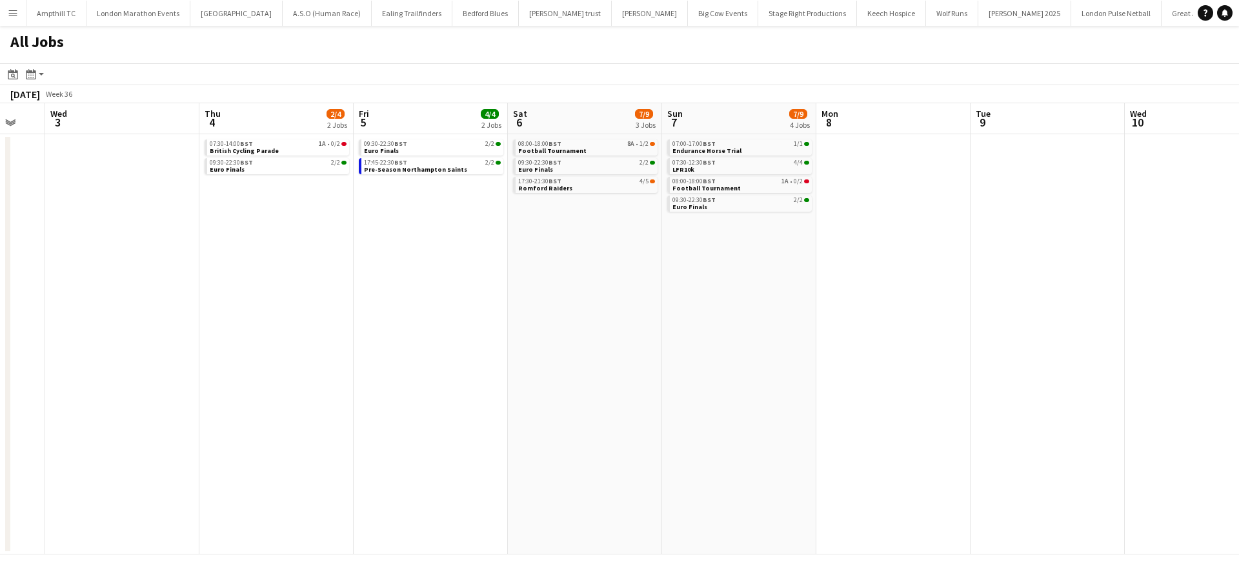
click at [224, 206] on app-all-jobs "All Jobs Date picker AUG 2025 AUG 2025 Monday M Tuesday T Wednesday W Thursday …" at bounding box center [619, 290] width 1239 height 529
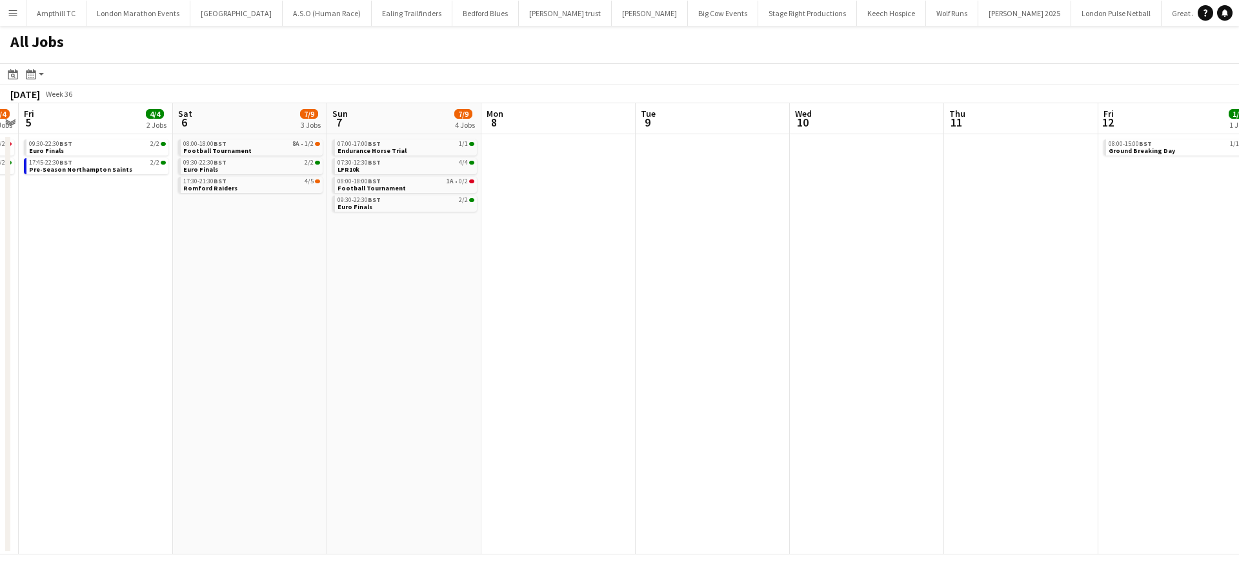
drag, startPoint x: 897, startPoint y: 202, endPoint x: 437, endPoint y: 202, distance: 460.3
click at [478, 202] on app-calendar-viewport "Tue 2 Wed 3 Thu 4 2/4 2 Jobs Fri 5 4/4 2 Jobs Sat 6 7/9 3 Jobs Sun 7 7/9 4 Jobs…" at bounding box center [619, 328] width 1239 height 451
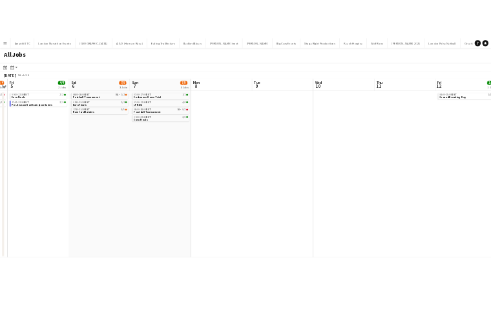
scroll to position [0, 600]
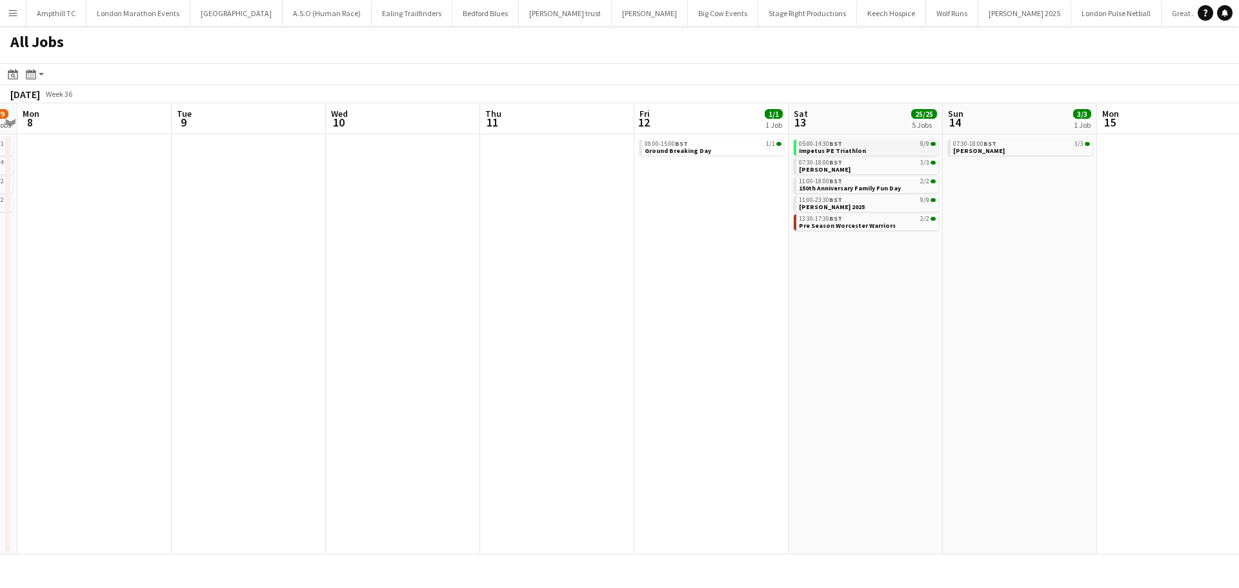
click at [870, 144] on div "05:00-14:30 BST 9/9" at bounding box center [867, 144] width 137 height 6
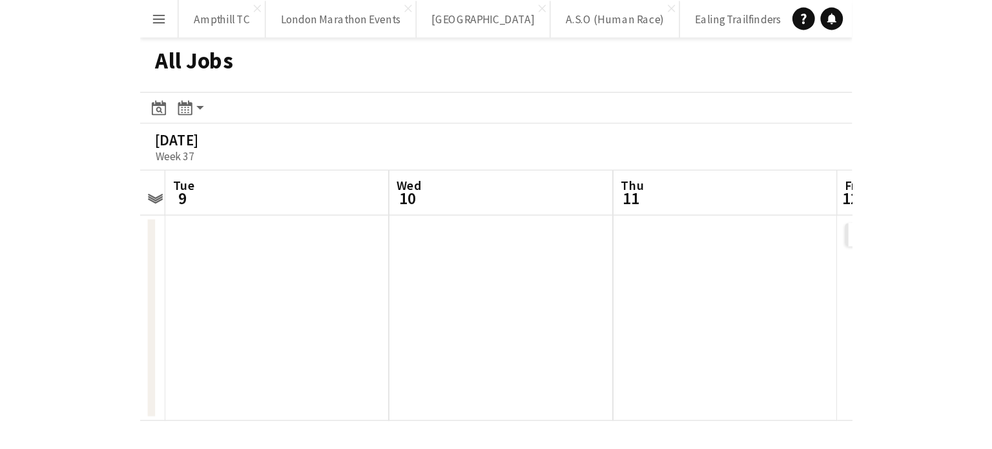
scroll to position [0, 599]
